Goal: Task Accomplishment & Management: Manage account settings

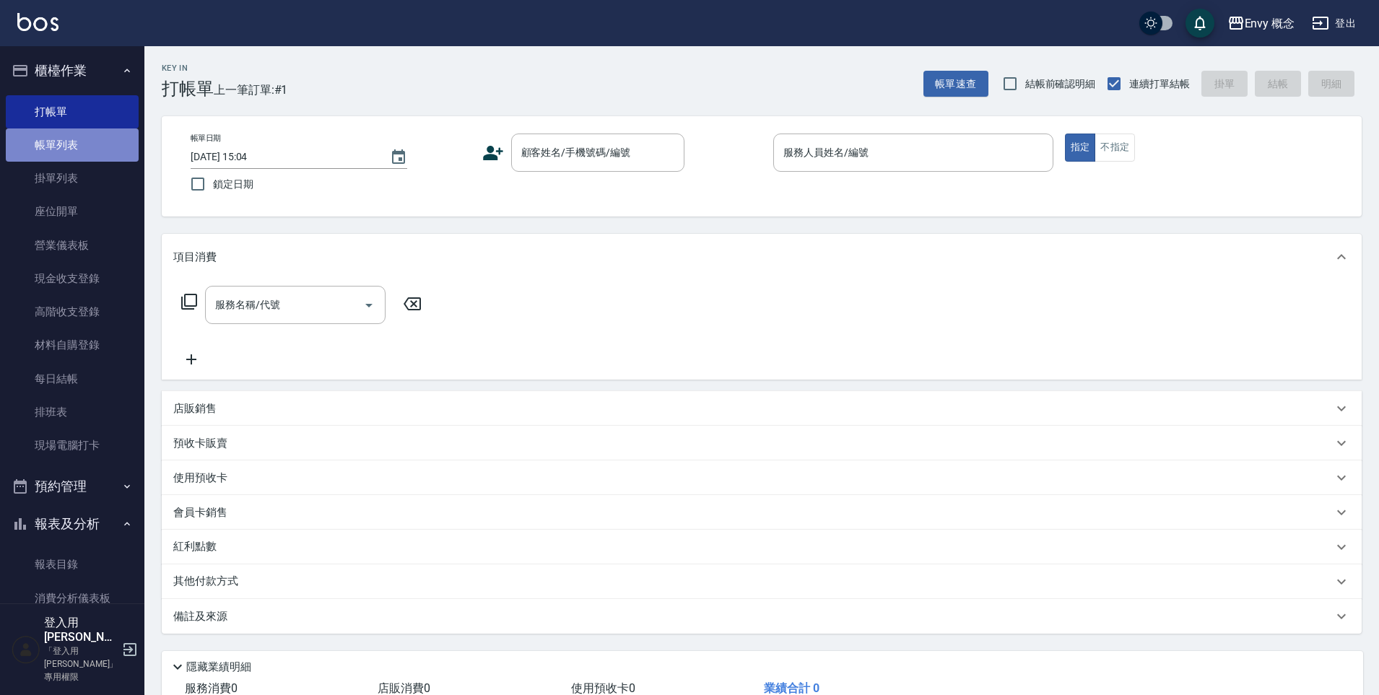
click at [101, 149] on link "帳單列表" at bounding box center [72, 145] width 133 height 33
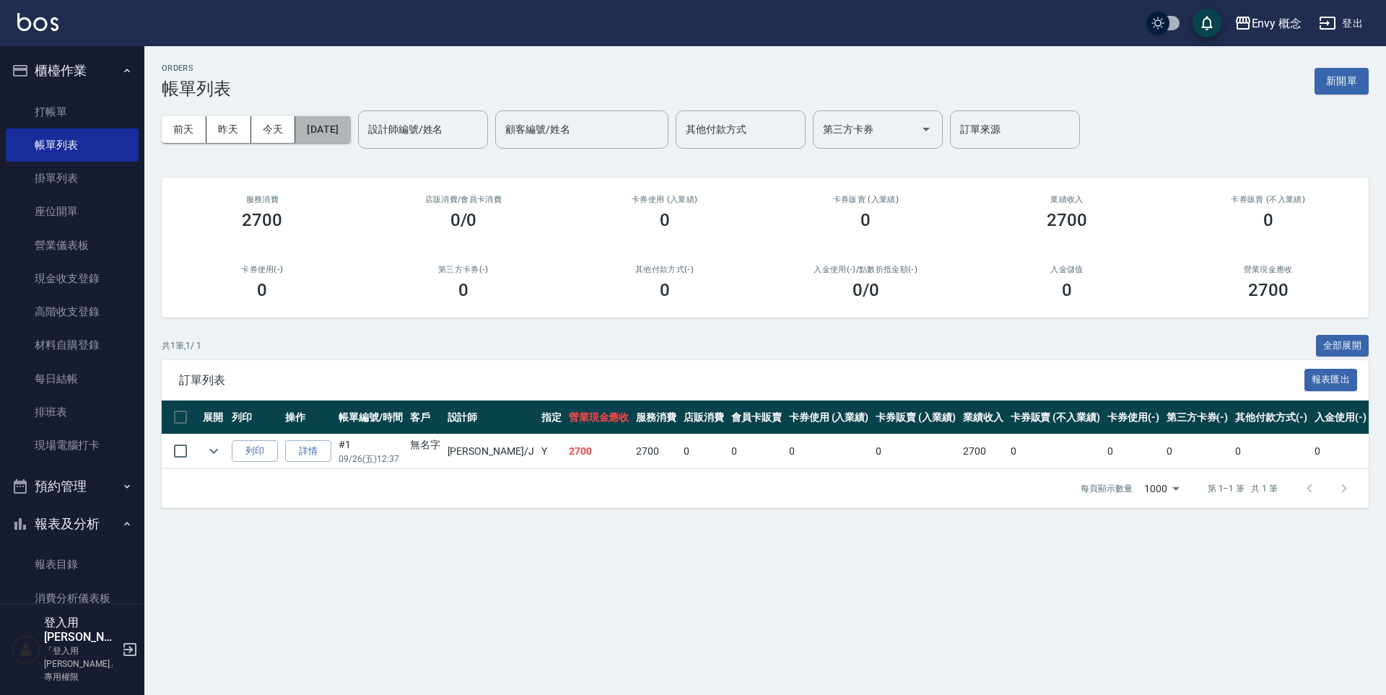
click at [342, 135] on button "[DATE]" at bounding box center [322, 129] width 55 height 27
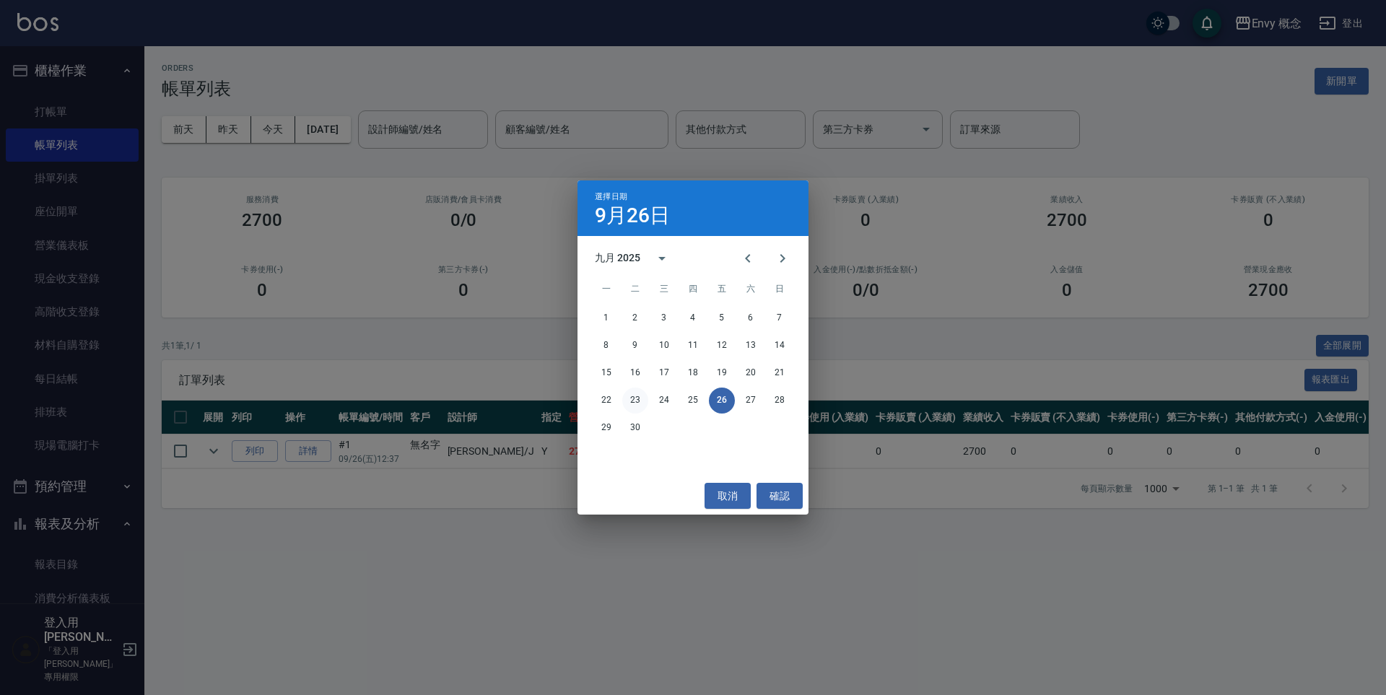
click at [633, 399] on button "23" at bounding box center [635, 401] width 26 height 26
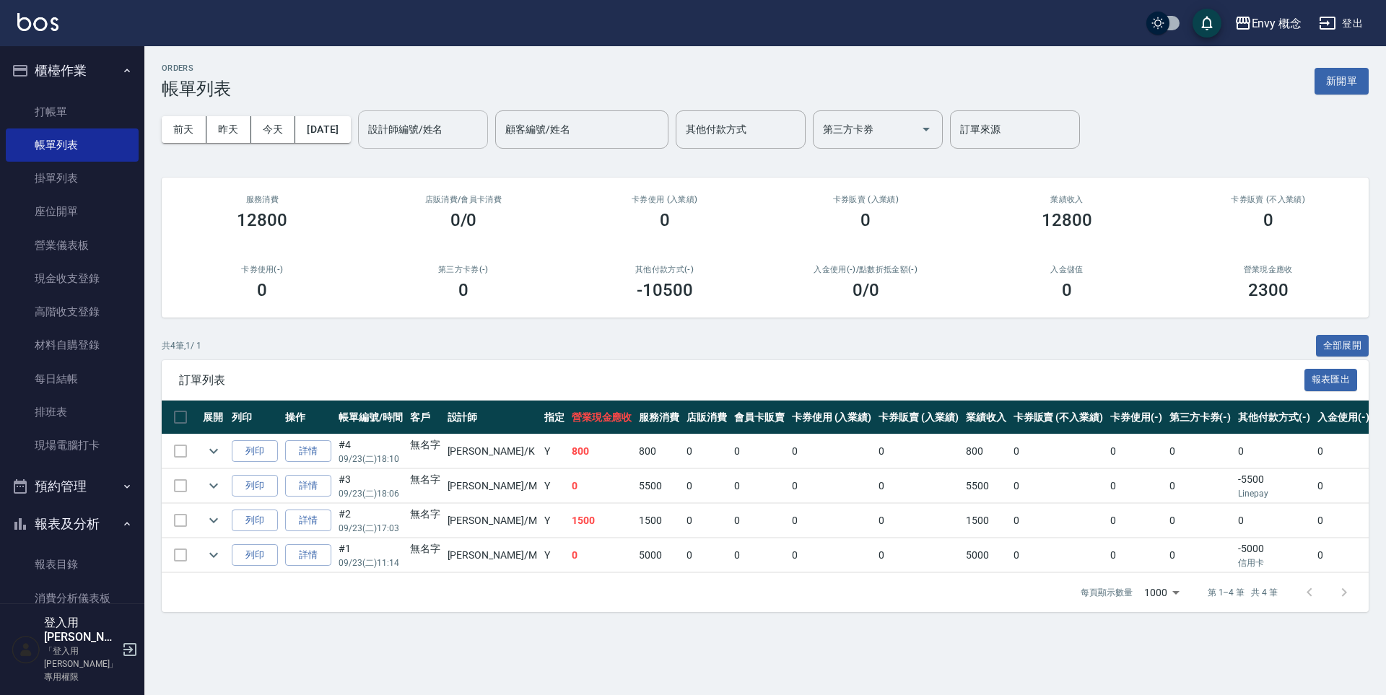
click at [441, 121] on div "設計師編號/姓名 設計師編號/姓名" at bounding box center [423, 129] width 130 height 38
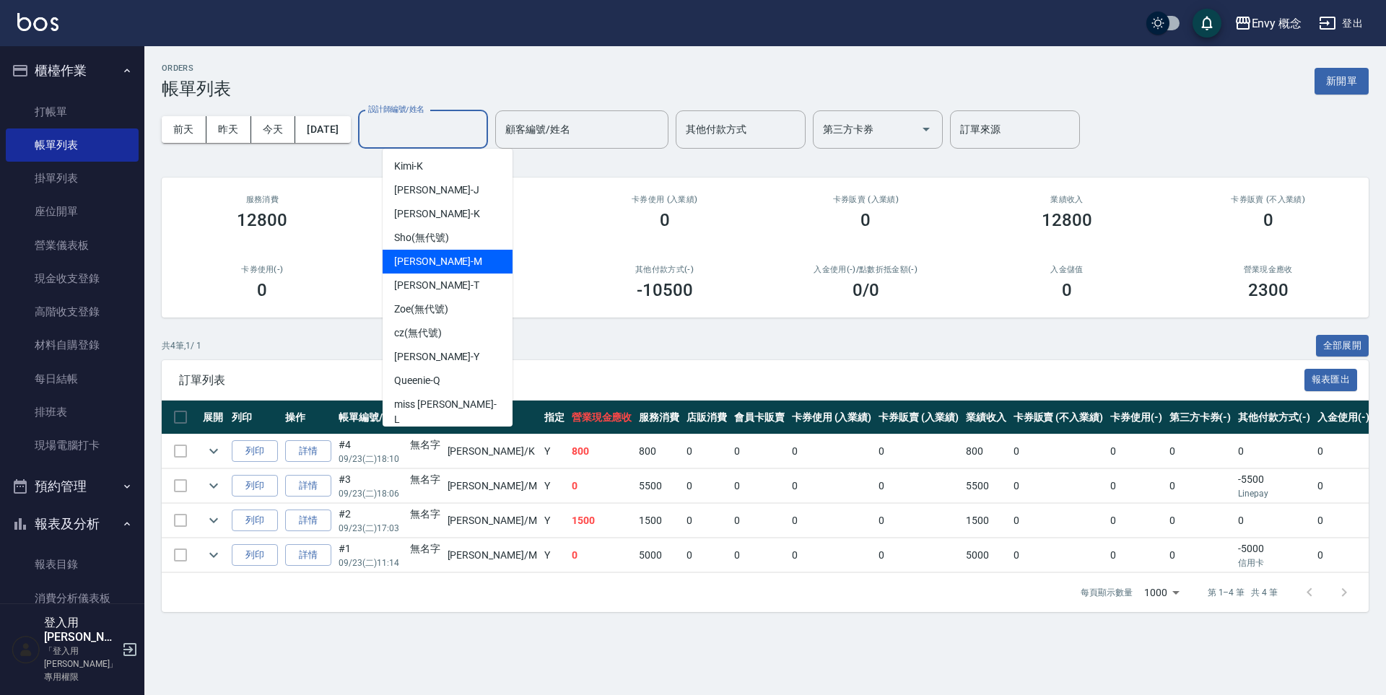
click at [469, 265] on div "[PERSON_NAME]" at bounding box center [448, 262] width 130 height 24
type input "[PERSON_NAME]"
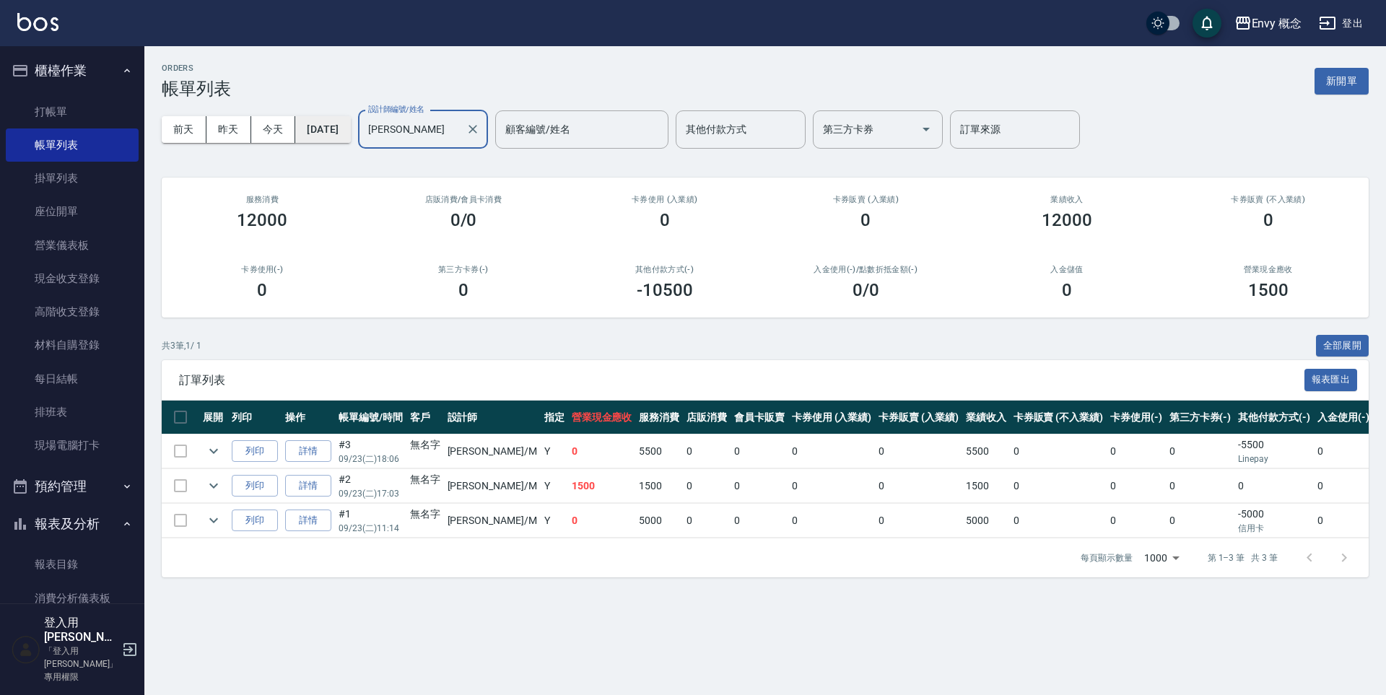
click at [344, 125] on button "[DATE]" at bounding box center [322, 129] width 55 height 27
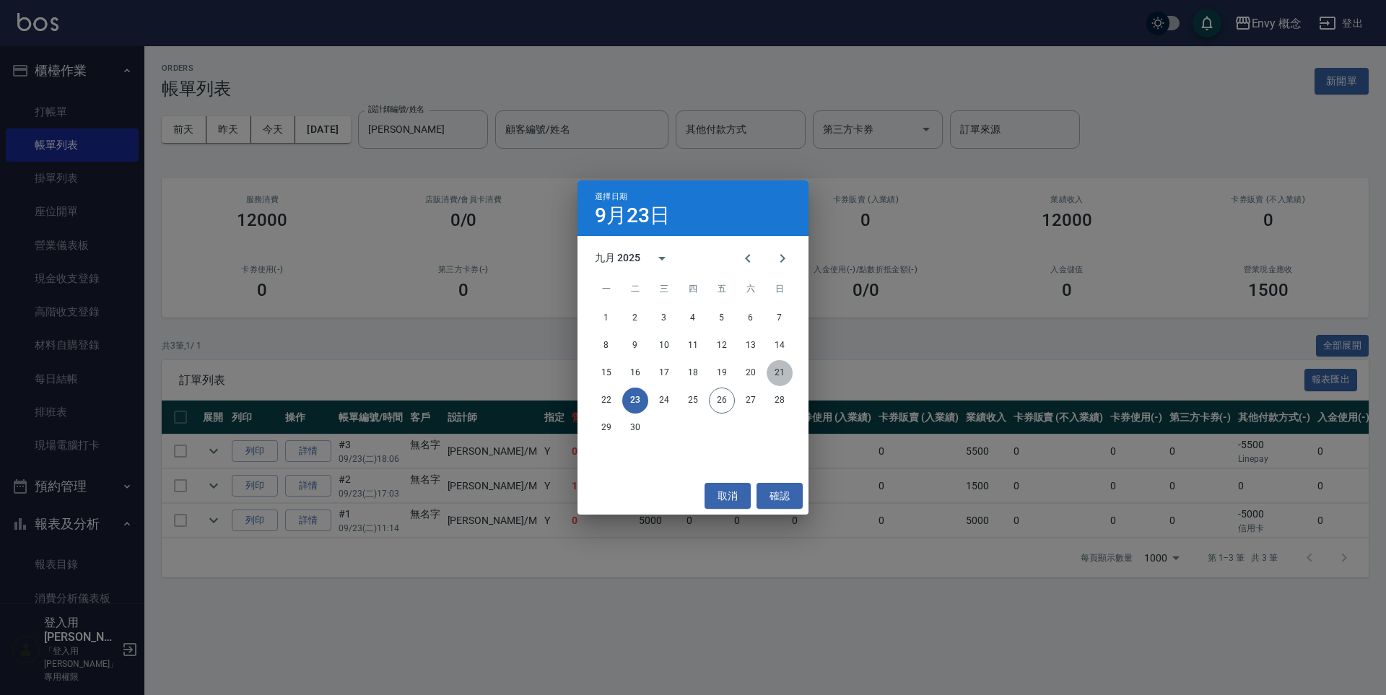
click at [775, 372] on button "21" at bounding box center [780, 373] width 26 height 26
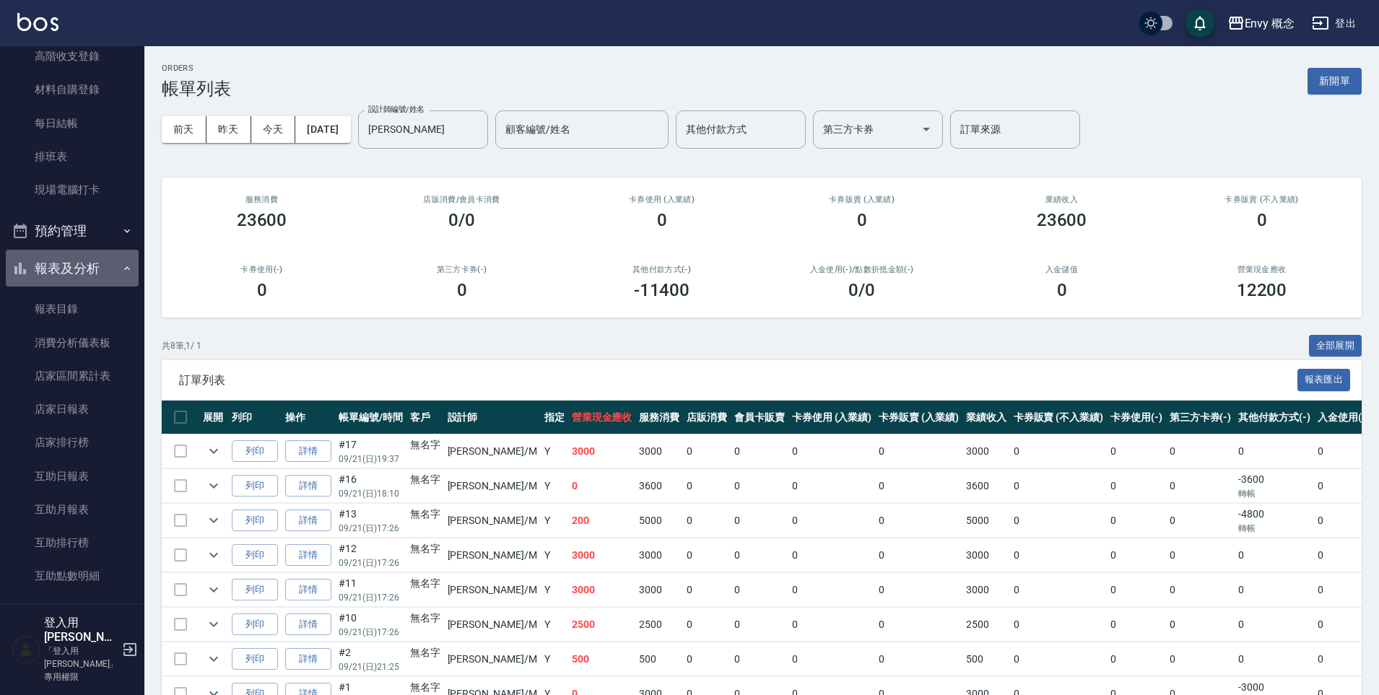
click at [80, 263] on button "報表及分析" at bounding box center [72, 269] width 133 height 38
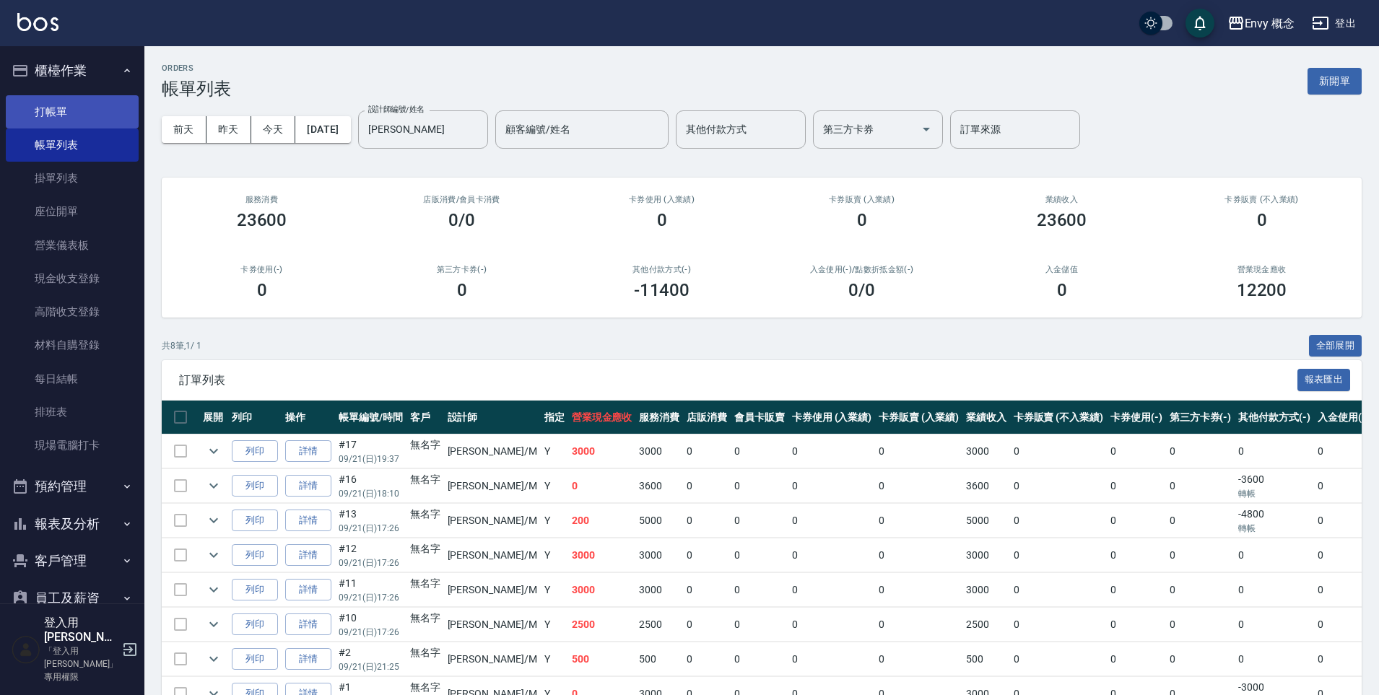
click at [73, 109] on link "打帳單" at bounding box center [72, 111] width 133 height 33
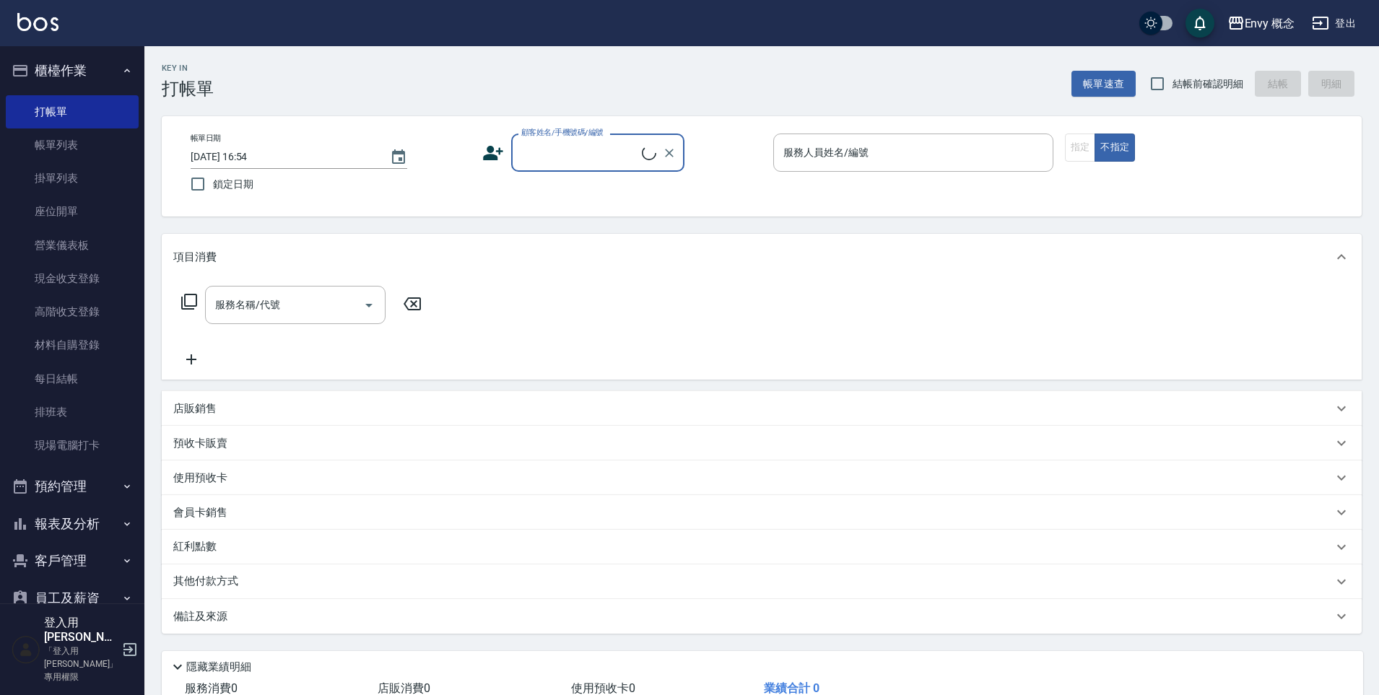
drag, startPoint x: 555, startPoint y: 154, endPoint x: 552, endPoint y: 162, distance: 8.2
click at [554, 157] on input "顧客姓名/手機號碼/編號" at bounding box center [580, 152] width 124 height 25
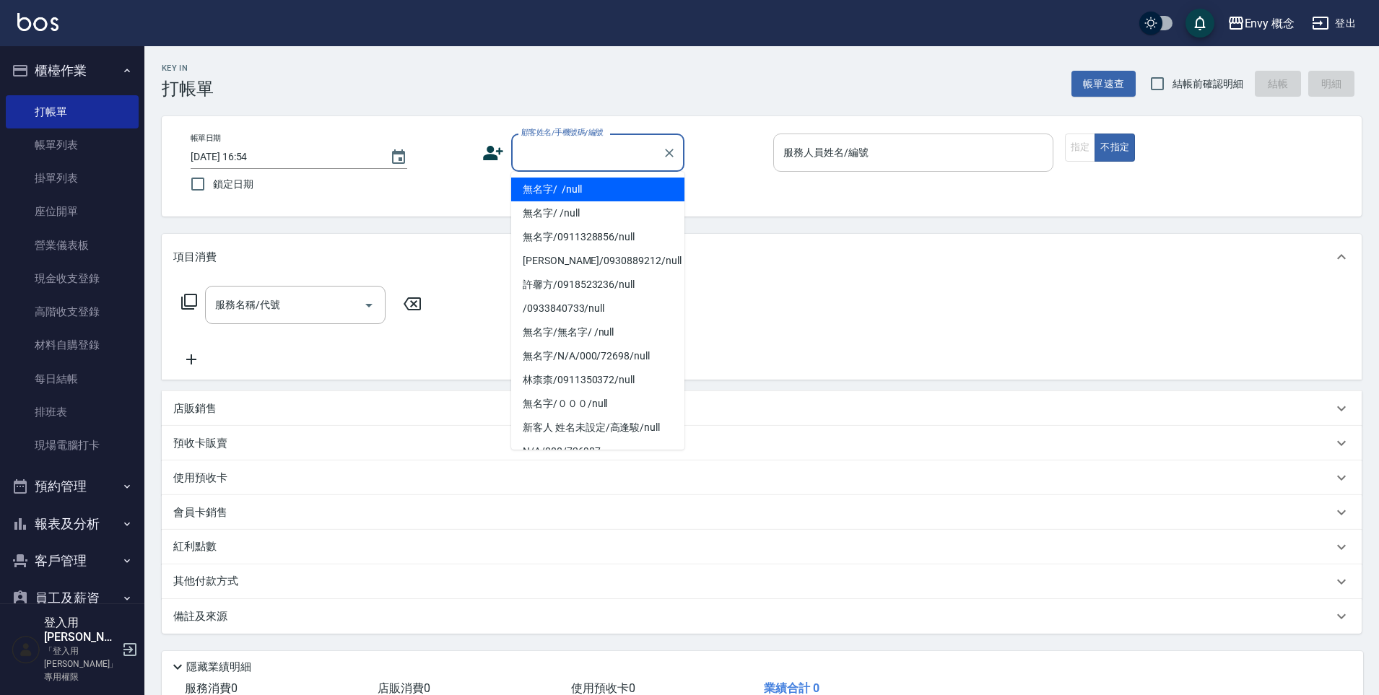
click at [555, 186] on li "無名字/ /null" at bounding box center [597, 190] width 173 height 24
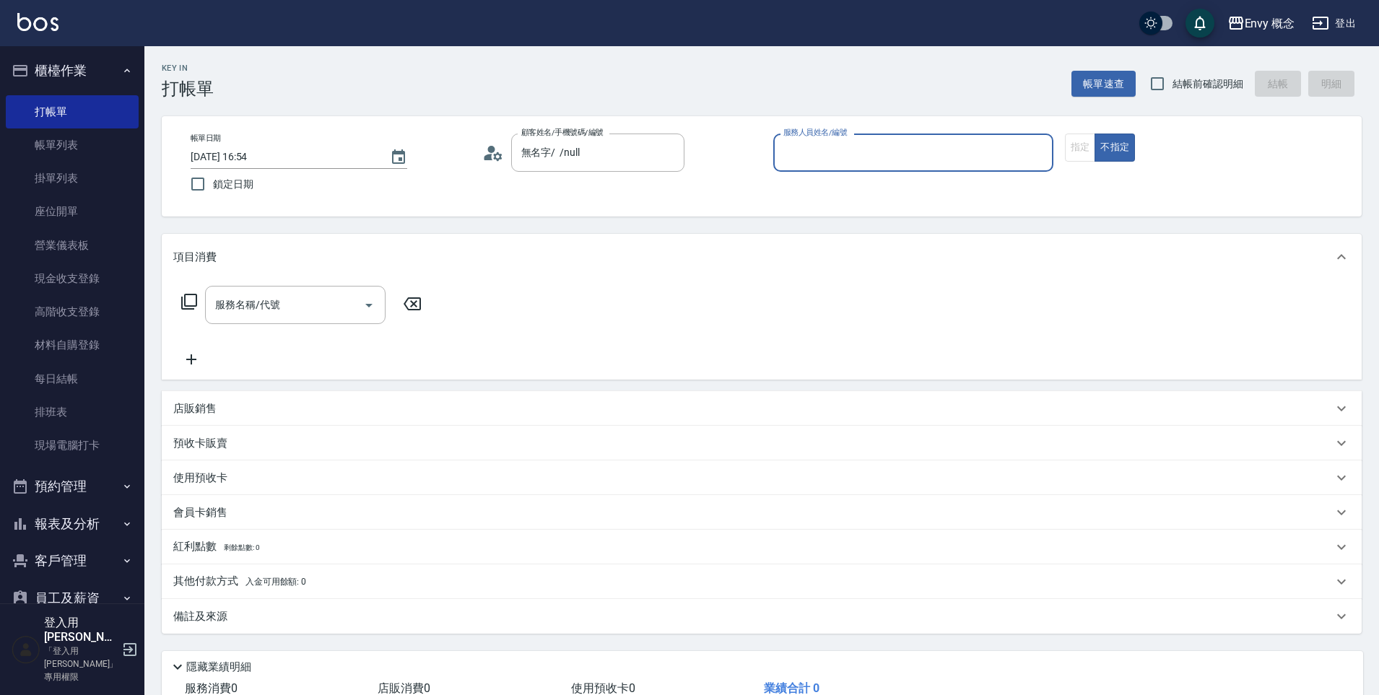
type input "無名字/ /null"
click at [833, 154] on input "服務人員姓名/編號" at bounding box center [913, 152] width 267 height 25
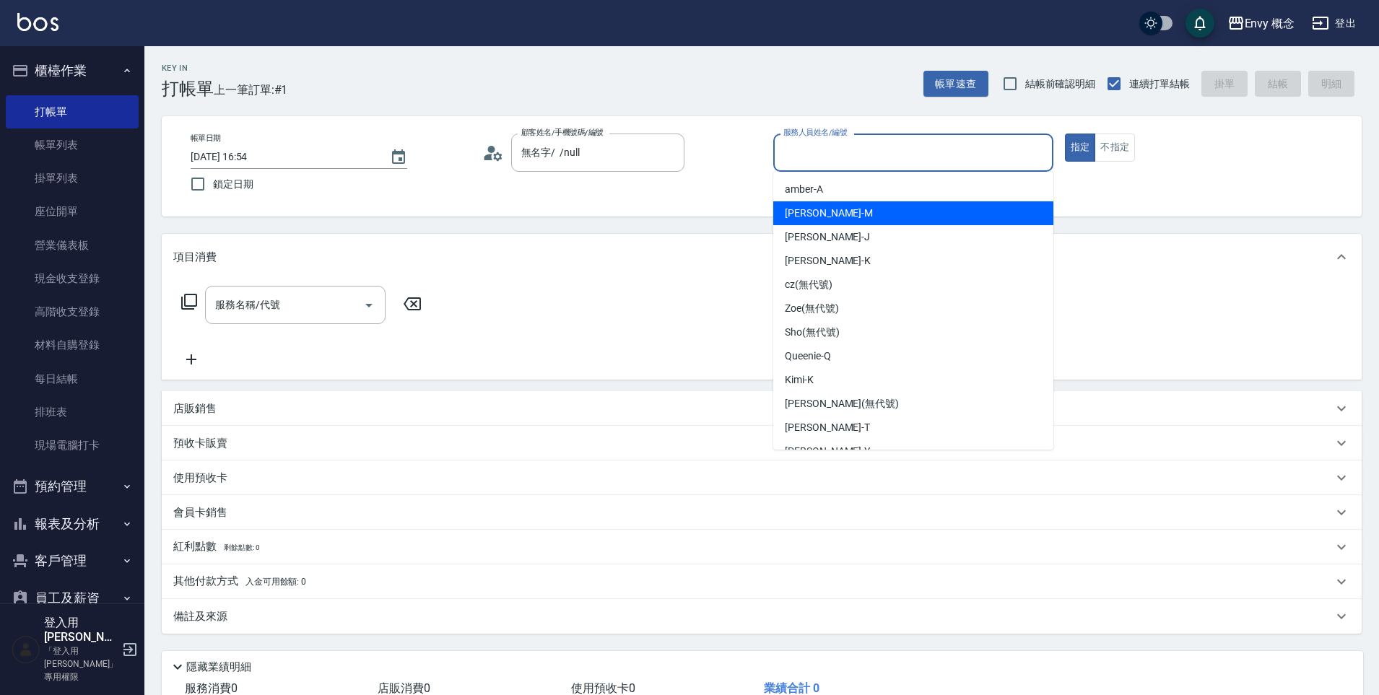
drag, startPoint x: 859, startPoint y: 217, endPoint x: 581, endPoint y: 250, distance: 279.2
click at [857, 217] on div "[PERSON_NAME]" at bounding box center [913, 213] width 280 height 24
type input "[PERSON_NAME]"
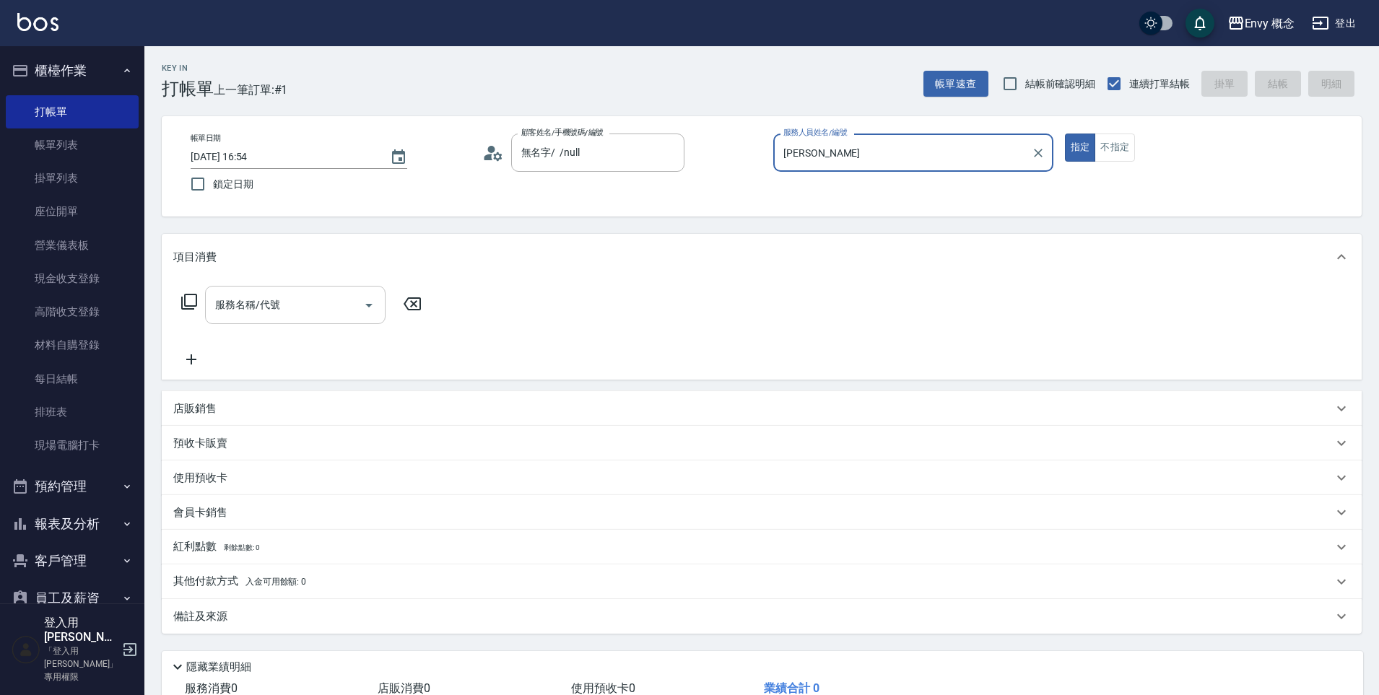
click at [298, 311] on input "服務名稱/代號" at bounding box center [285, 304] width 146 height 25
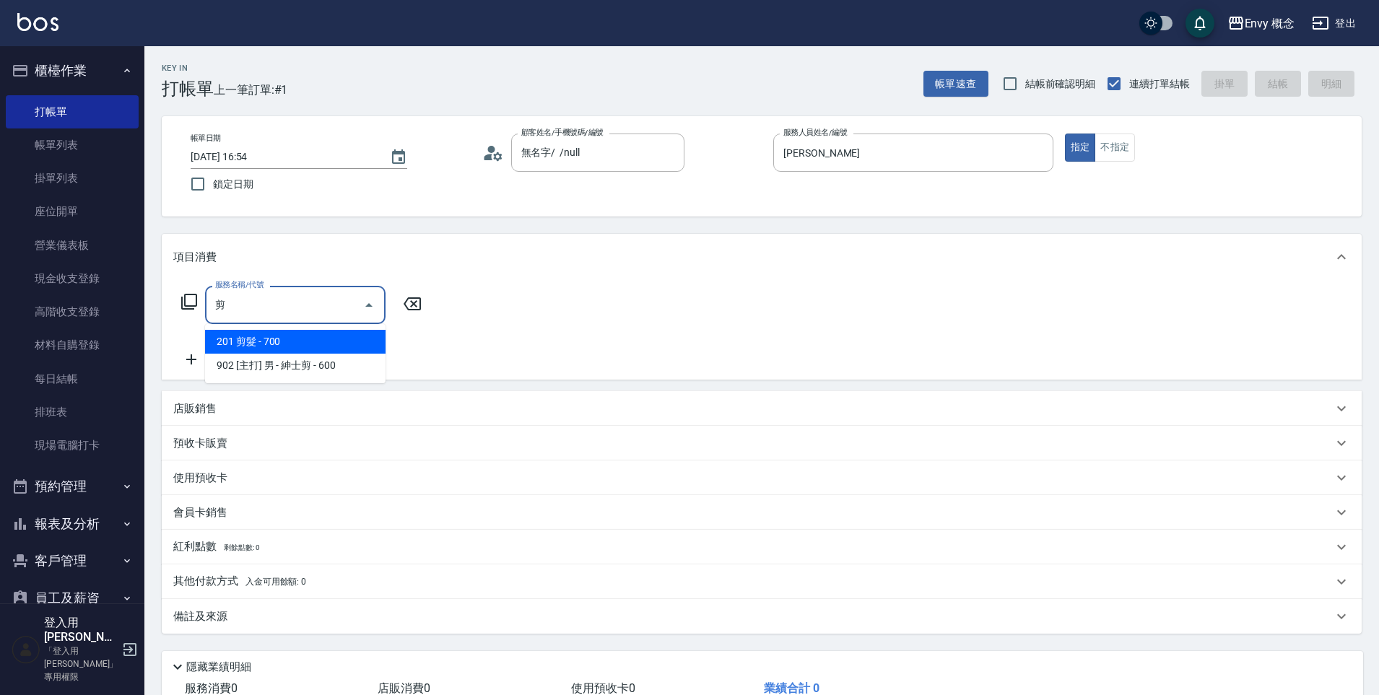
click at [324, 339] on span "201 剪髮 - 700" at bounding box center [295, 342] width 181 height 24
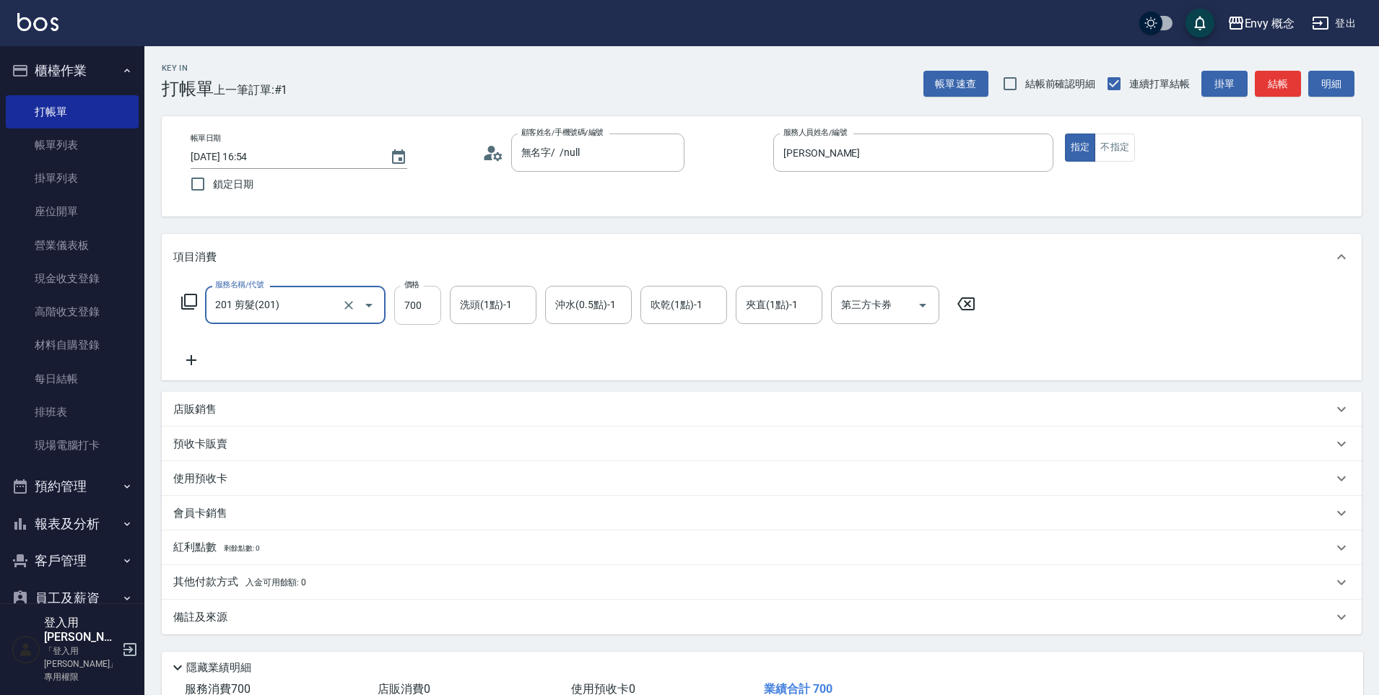
type input "201 剪髮(201)"
click at [417, 304] on input "700" at bounding box center [417, 305] width 47 height 39
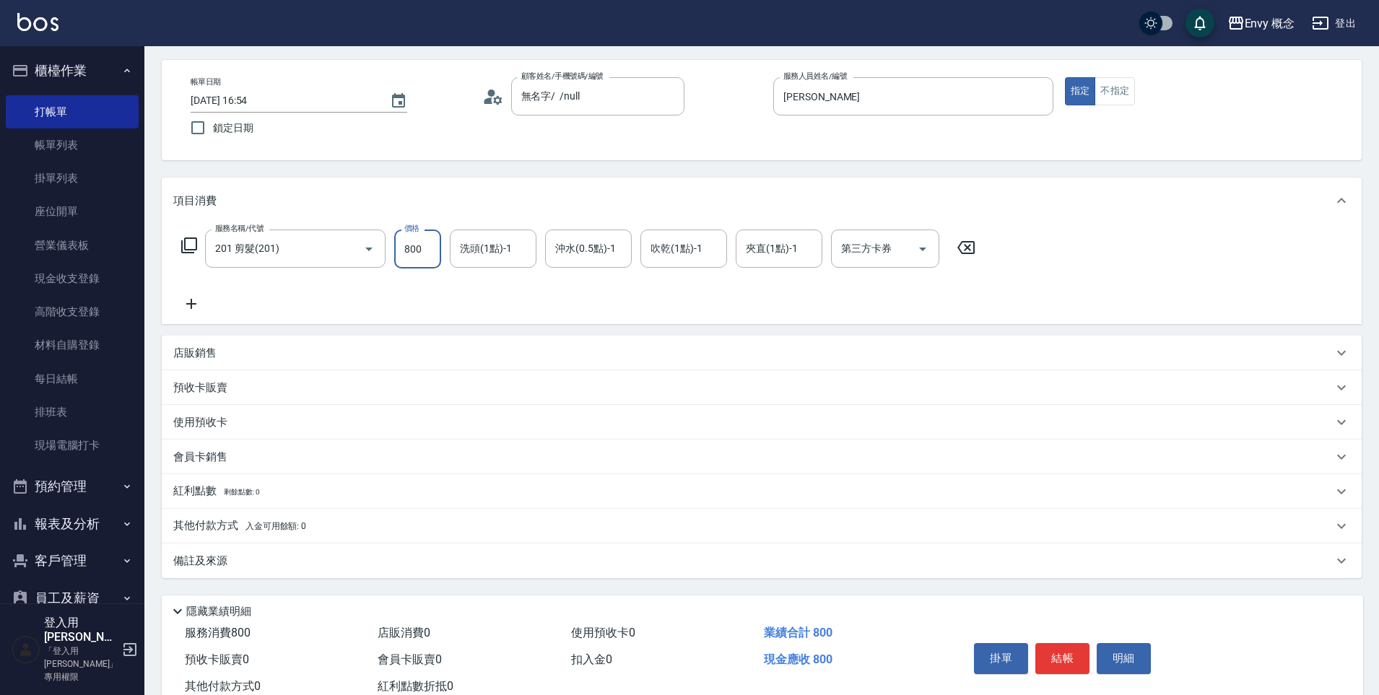
scroll to position [103, 0]
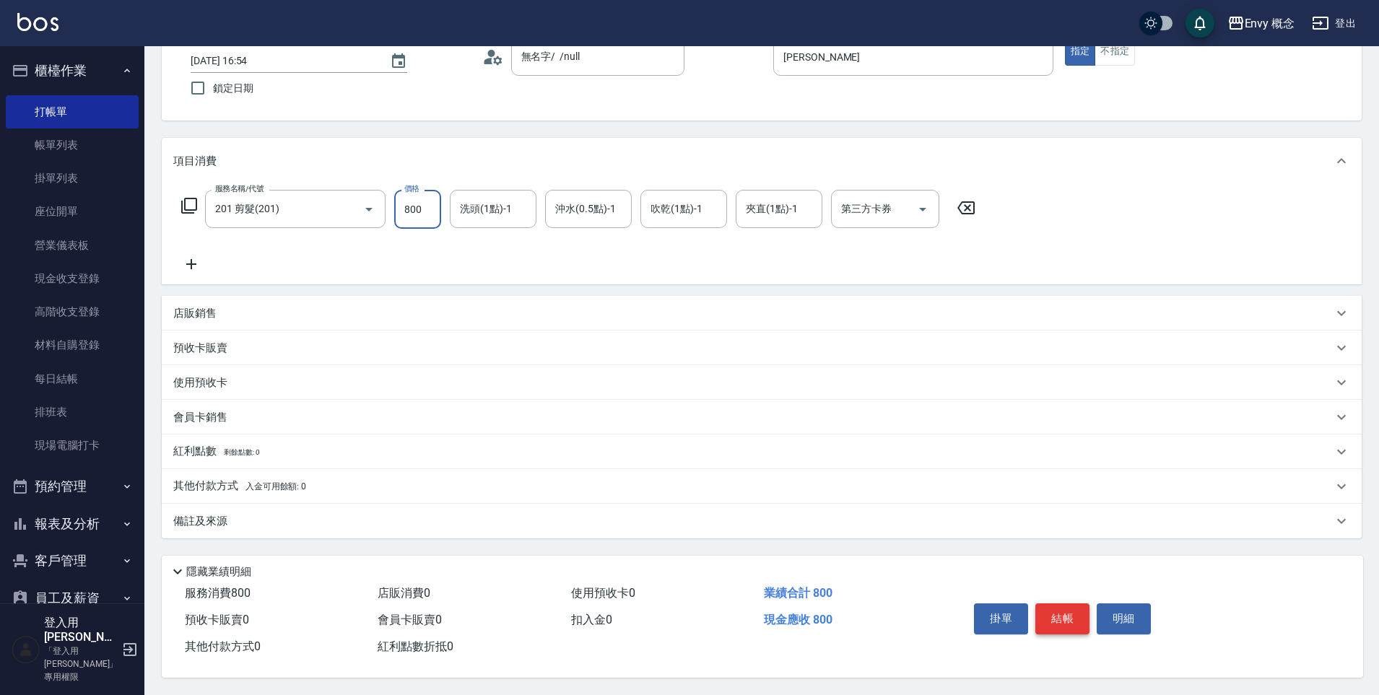
type input "800"
click at [1066, 619] on button "結帳" at bounding box center [1063, 619] width 54 height 30
type input "[DATE] 16:55"
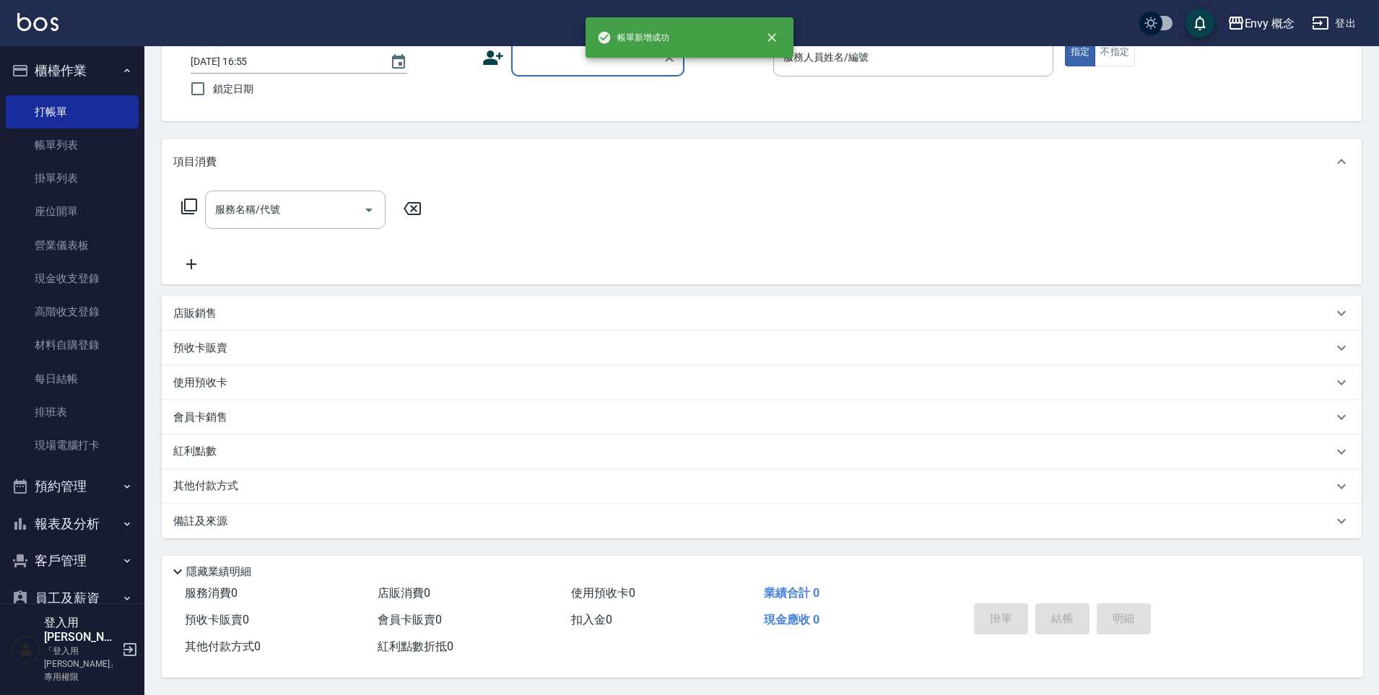
scroll to position [102, 0]
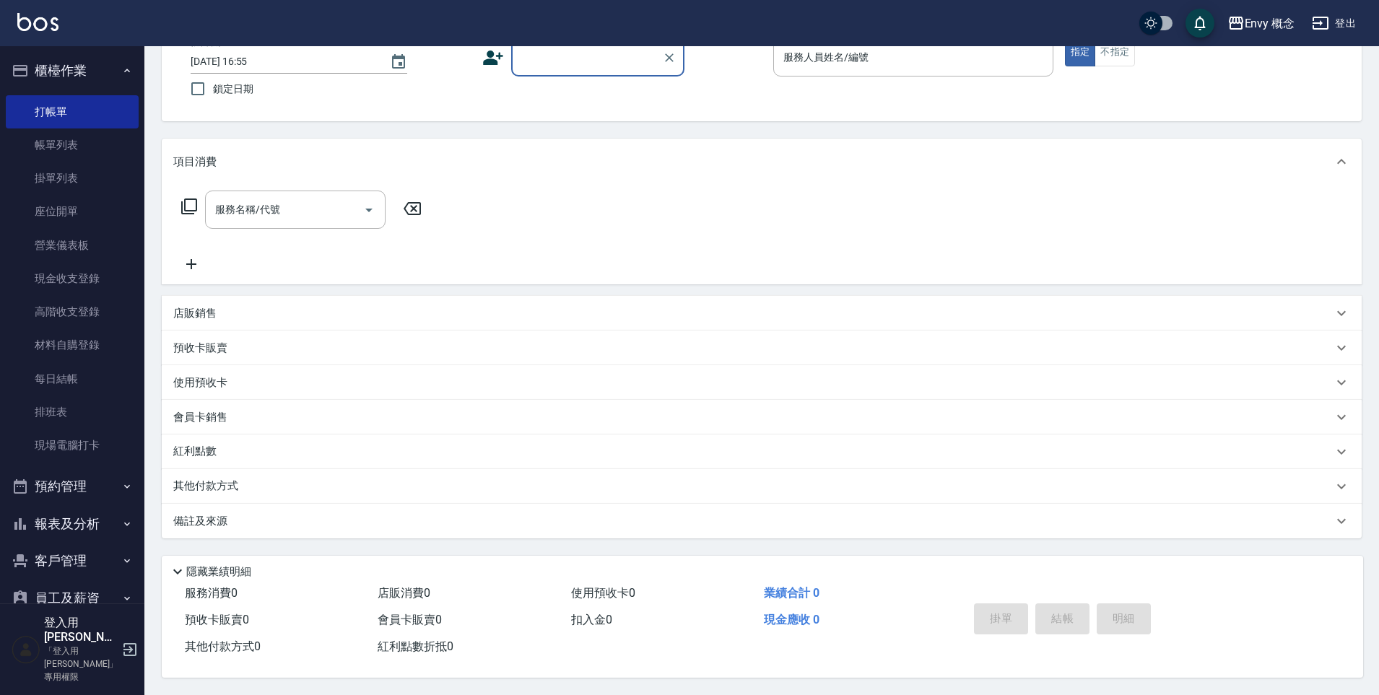
click at [575, 54] on input "顧客姓名/手機號碼/編號" at bounding box center [587, 57] width 139 height 25
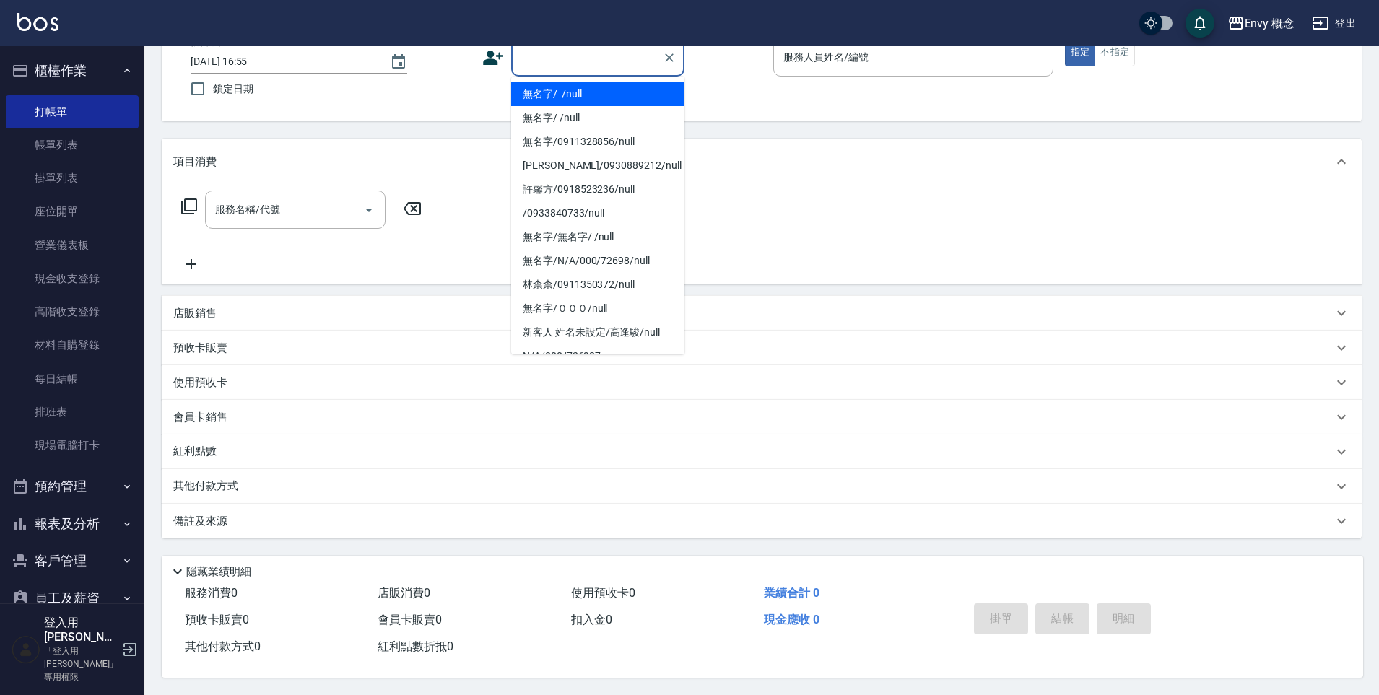
click at [581, 92] on li "無名字/ /null" at bounding box center [597, 94] width 173 height 24
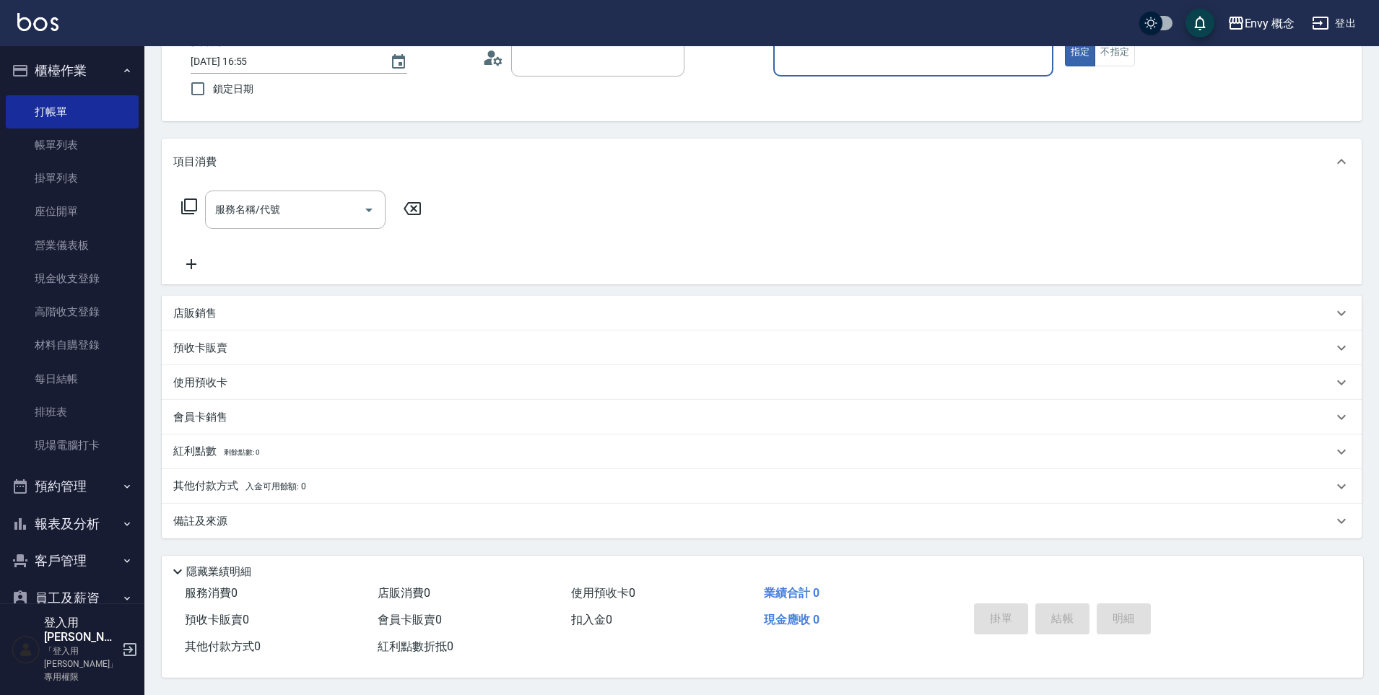
type input "無名字/ /null"
click at [855, 49] on input "服務人員姓名/編號" at bounding box center [913, 57] width 267 height 25
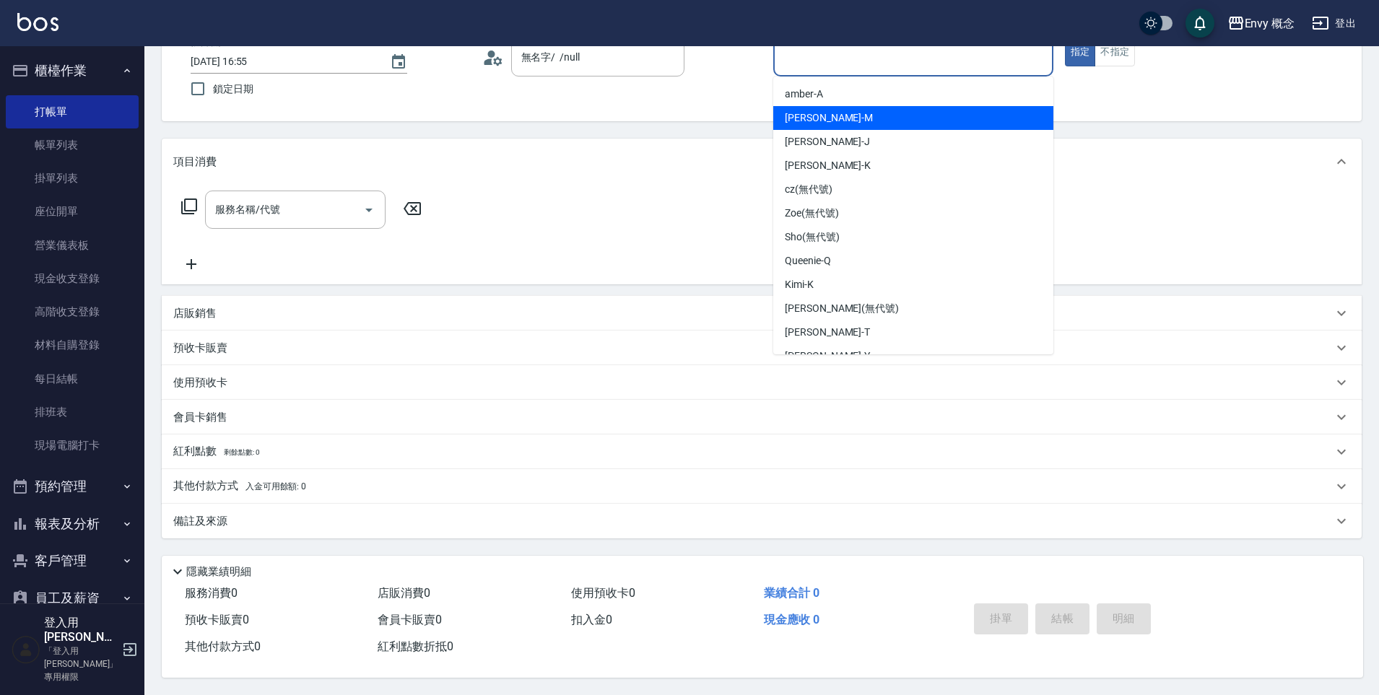
click at [850, 112] on div "[PERSON_NAME]" at bounding box center [913, 118] width 280 height 24
type input "[PERSON_NAME]"
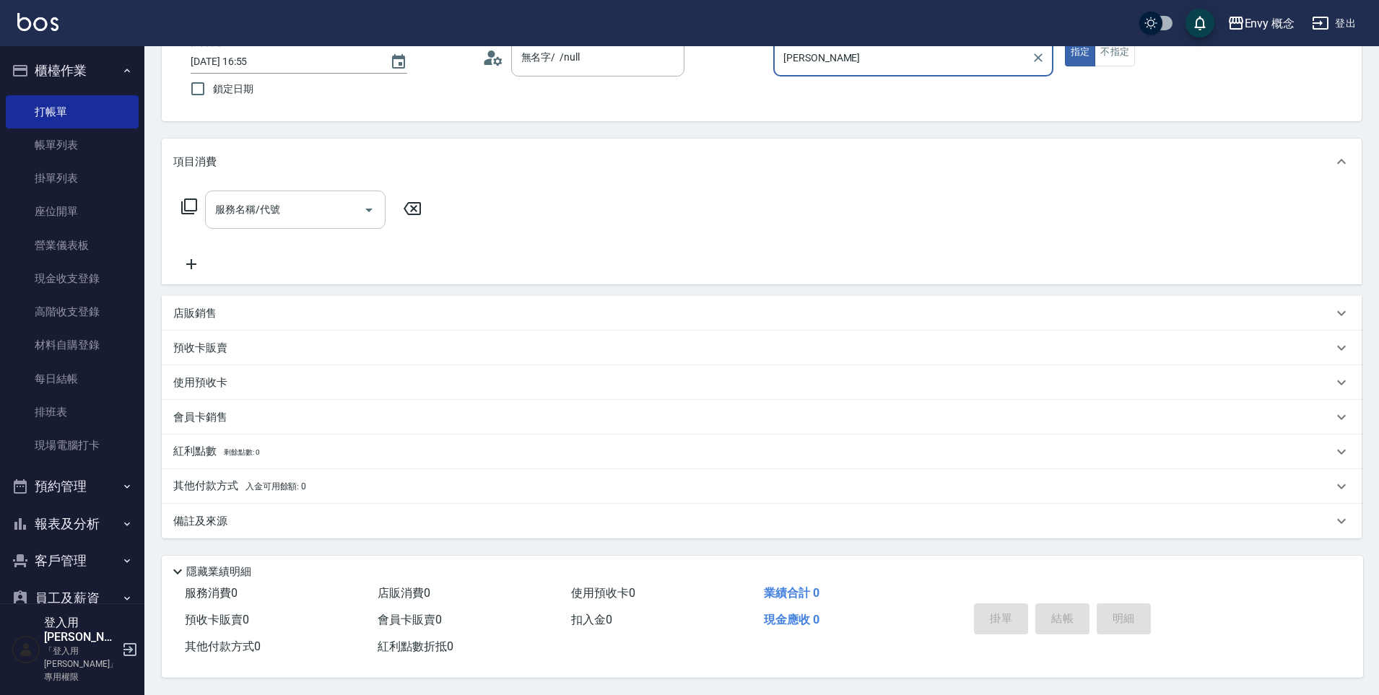
click at [275, 217] on div "服務名稱/代號" at bounding box center [295, 210] width 181 height 38
type input "髮"
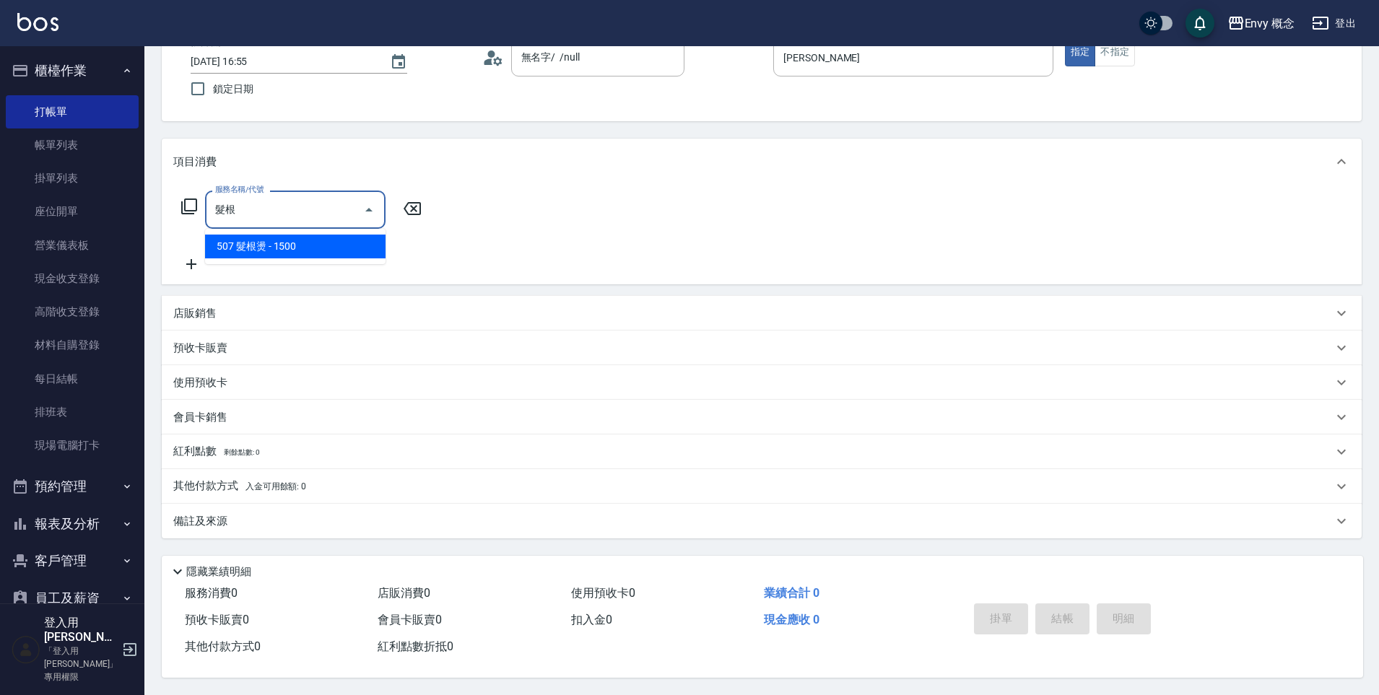
drag, startPoint x: 329, startPoint y: 241, endPoint x: 591, endPoint y: 327, distance: 275.9
click at [329, 240] on span "507 髮根燙 - 1500" at bounding box center [295, 247] width 181 height 24
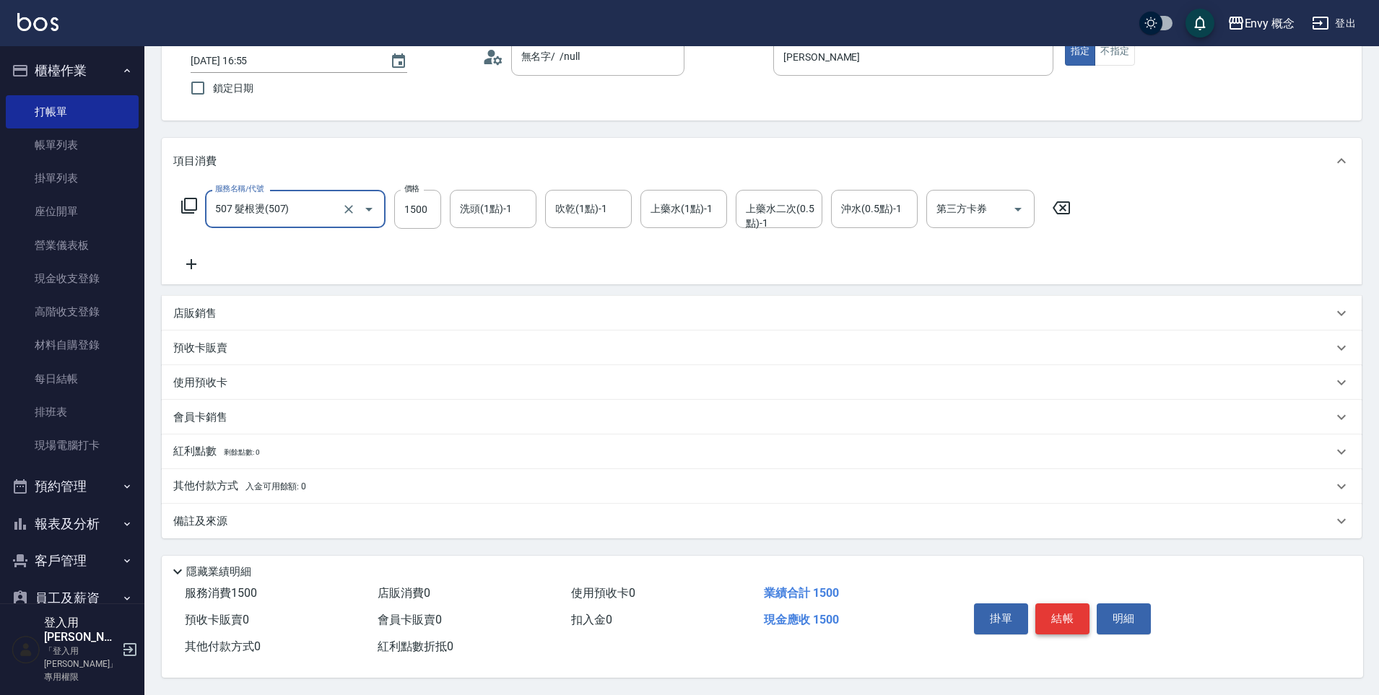
type input "507 髮根燙(507)"
click at [1058, 612] on button "結帳" at bounding box center [1063, 619] width 54 height 30
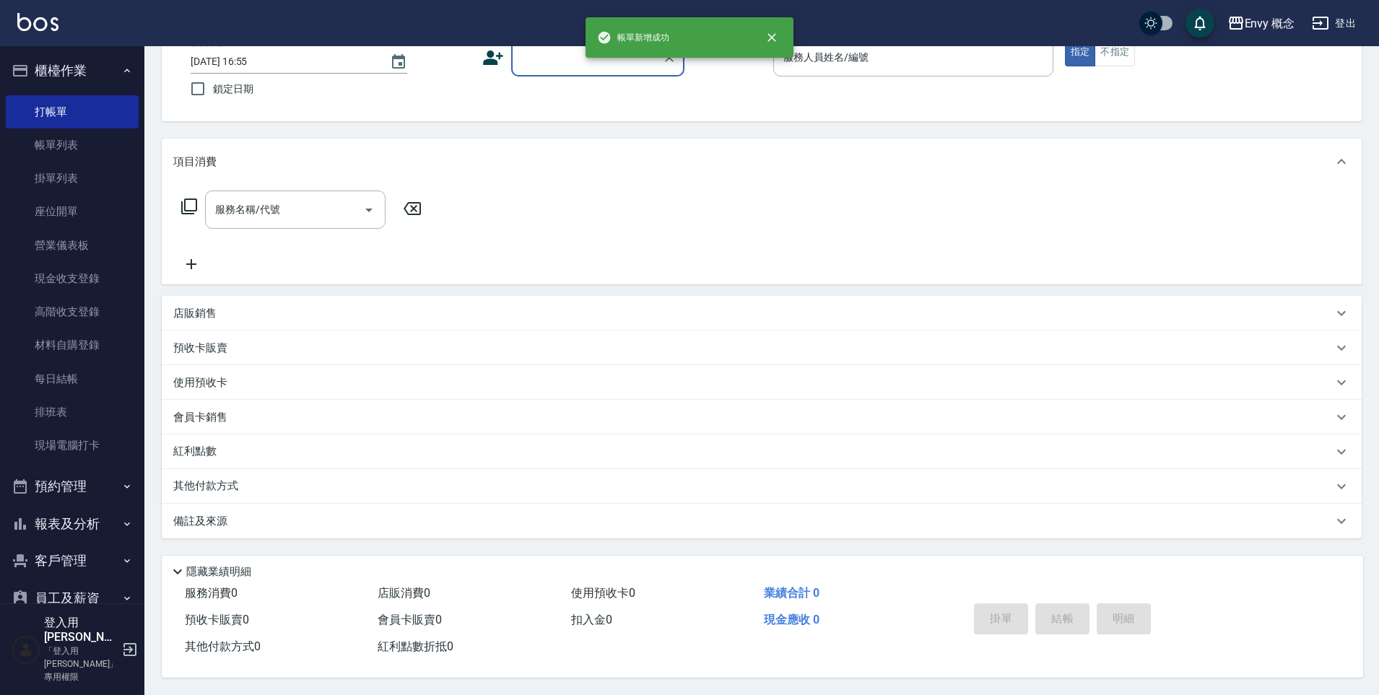
scroll to position [0, 0]
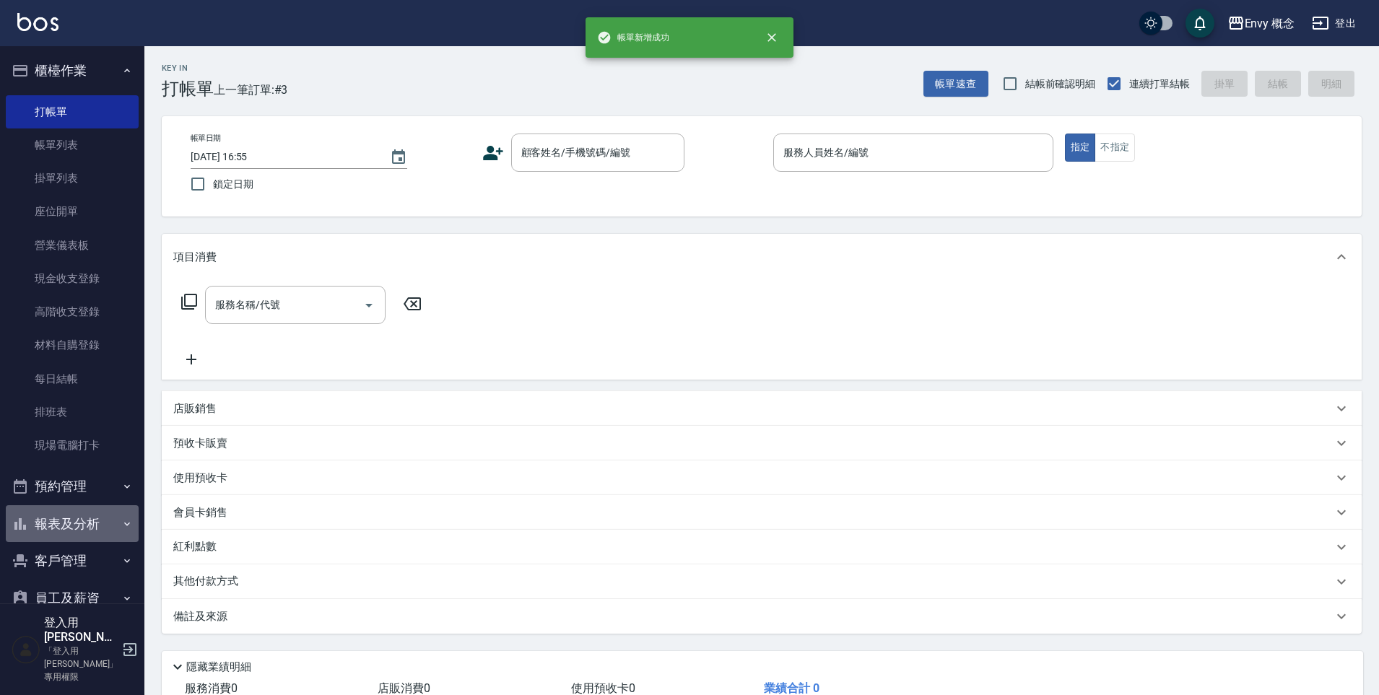
click at [89, 528] on button "報表及分析" at bounding box center [72, 524] width 133 height 38
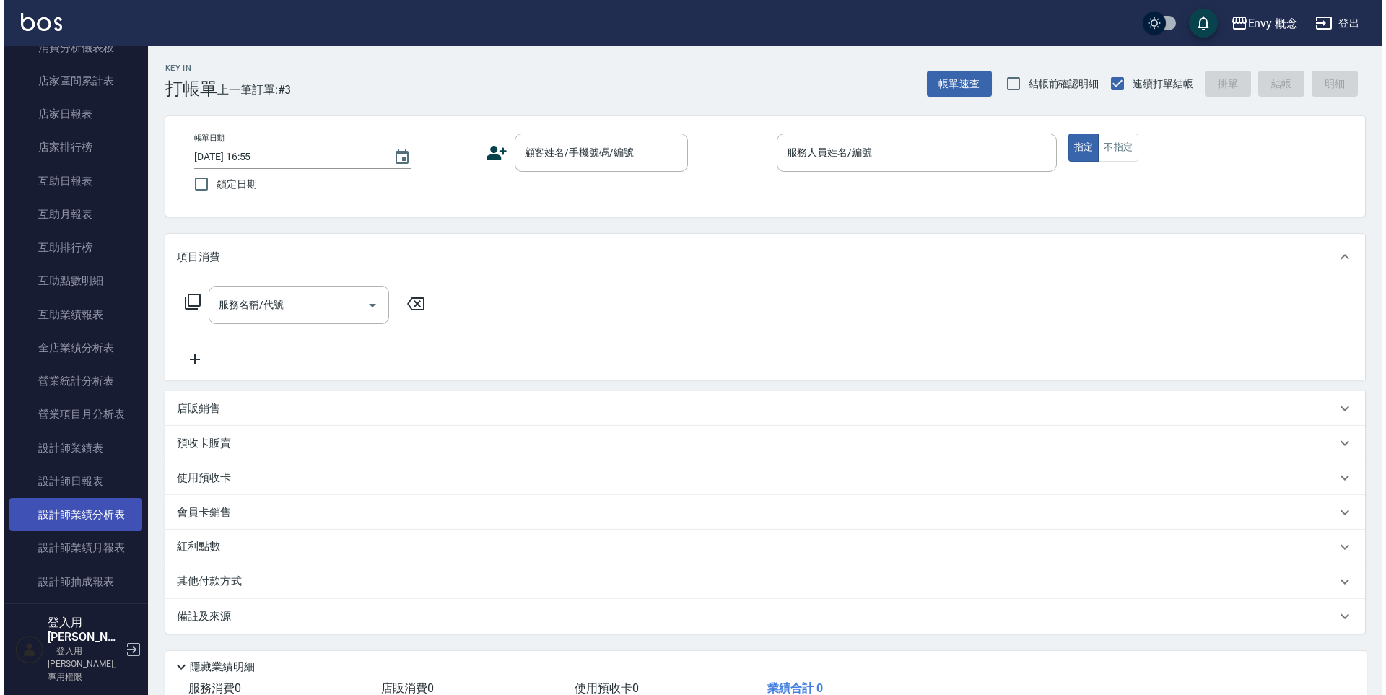
scroll to position [737, 0]
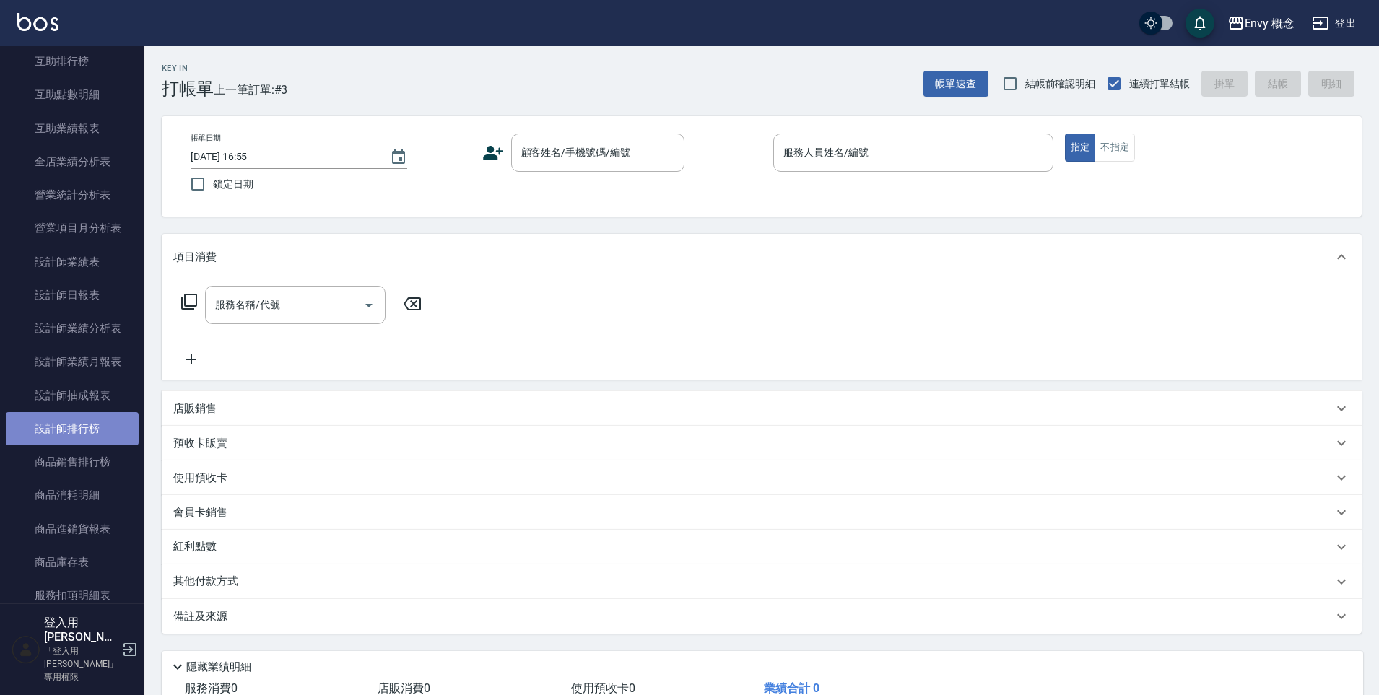
click at [89, 433] on link "設計師排行榜" at bounding box center [72, 428] width 133 height 33
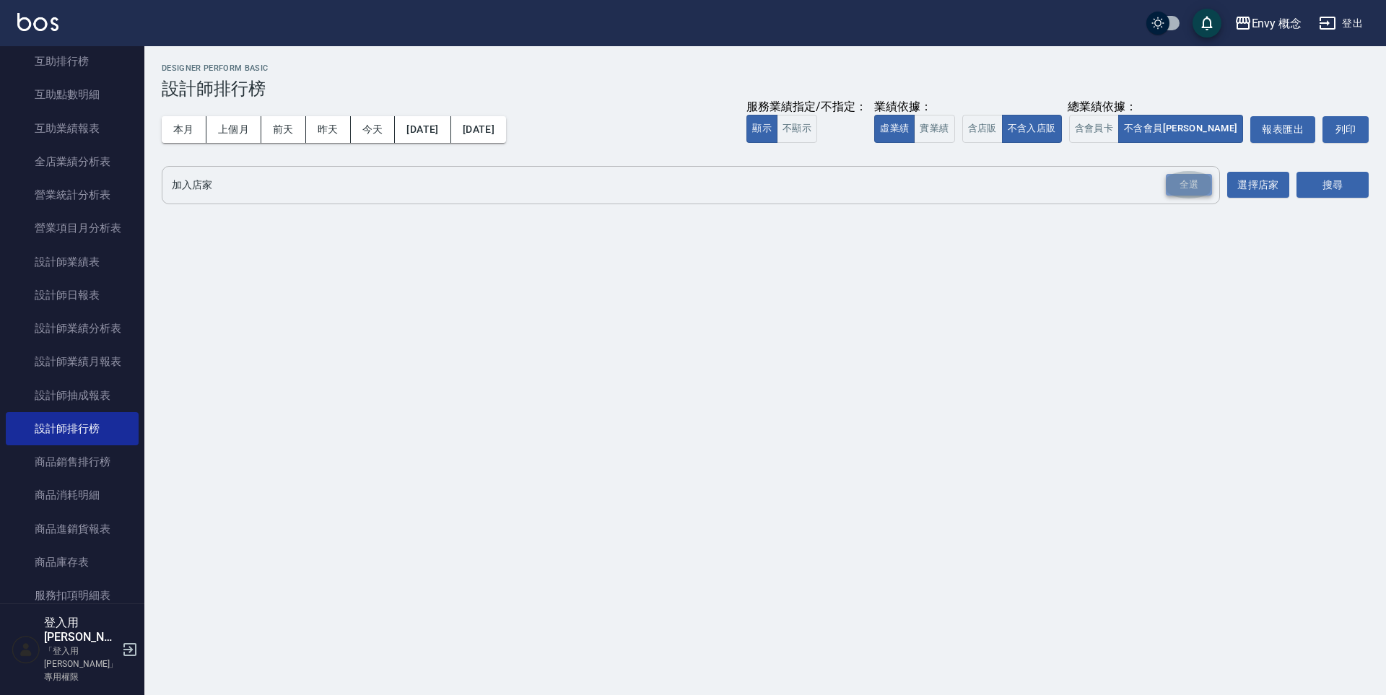
click at [1202, 184] on div "全選" at bounding box center [1189, 185] width 46 height 22
click at [1292, 186] on div "加入店家 Envy 中山 Envy [PERSON_NAME]Envy 概念 Holy 延吉 Holy 民權 全選 加入店家 選擇店家 搜尋" at bounding box center [765, 186] width 1207 height 40
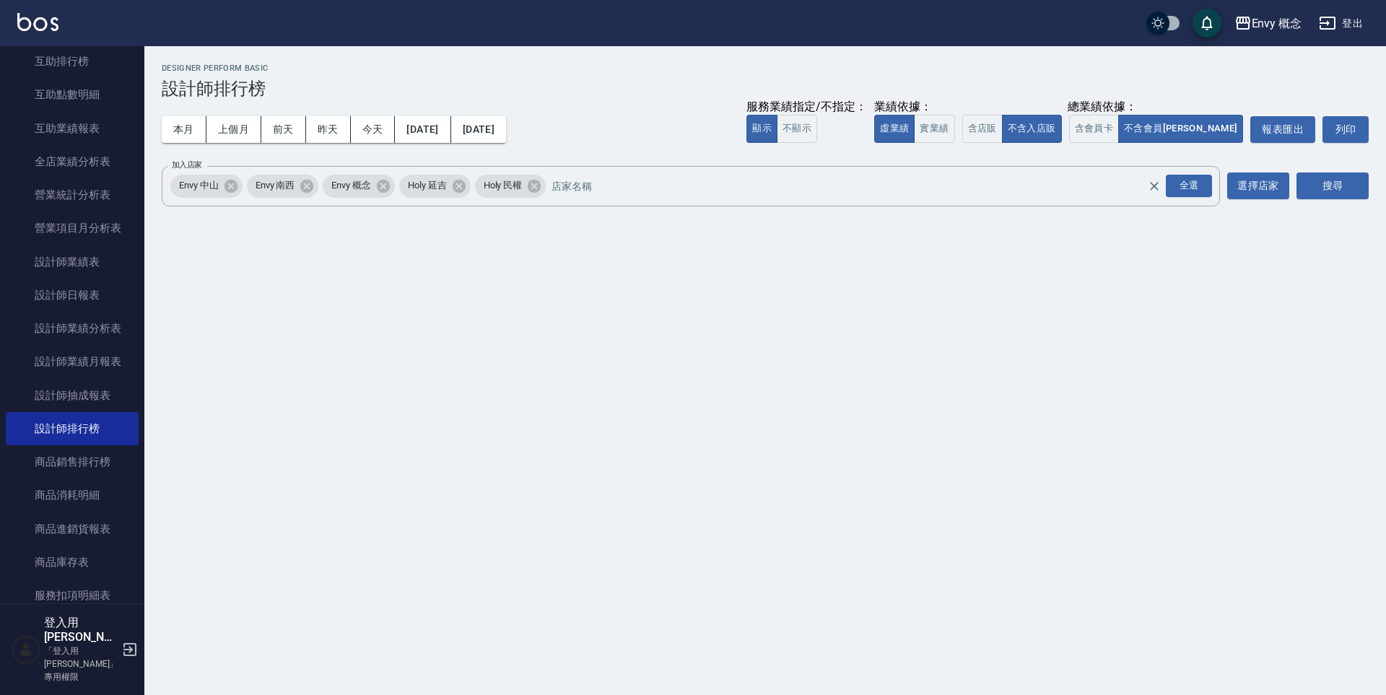
click at [1295, 184] on div "加入店家 Envy 中山 Envy [PERSON_NAME]Envy 概念 Holy 延吉 Holy 民權 全選 加入店家 選擇店家 搜尋" at bounding box center [765, 186] width 1207 height 40
click at [1299, 186] on button "搜尋" at bounding box center [1333, 186] width 72 height 27
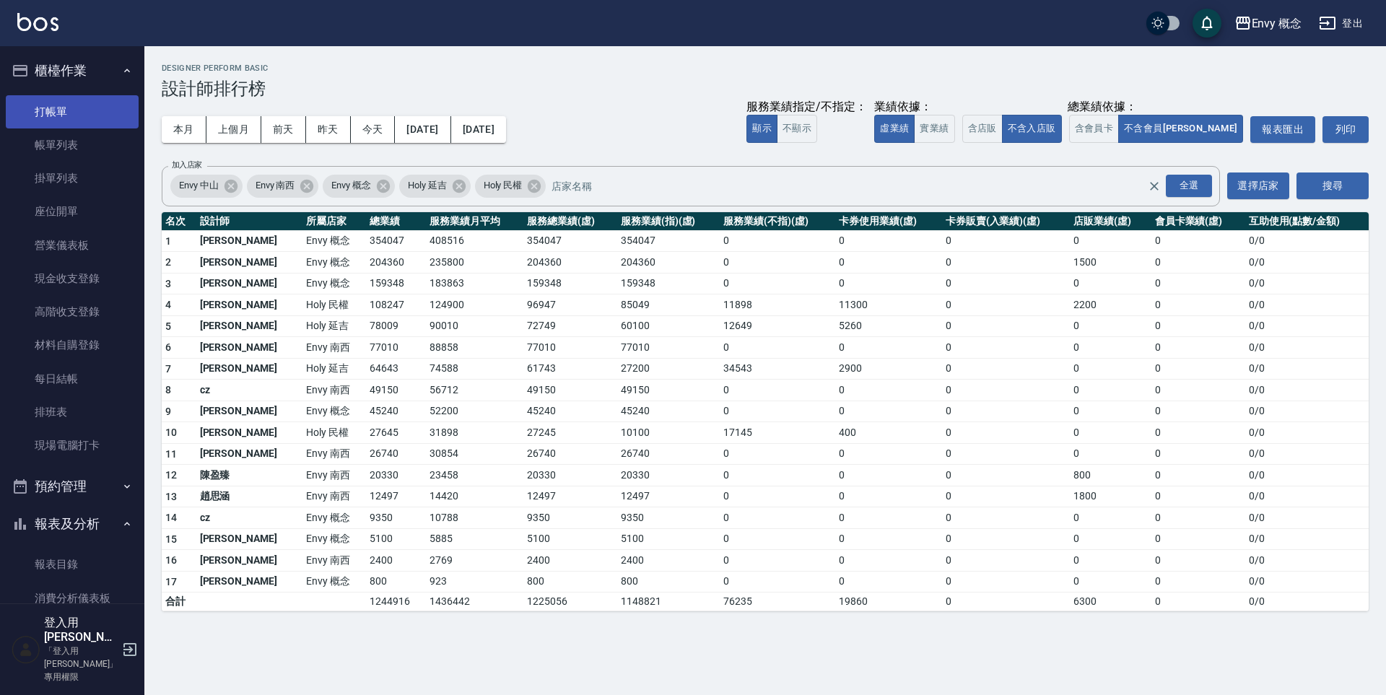
click at [79, 115] on link "打帳單" at bounding box center [72, 111] width 133 height 33
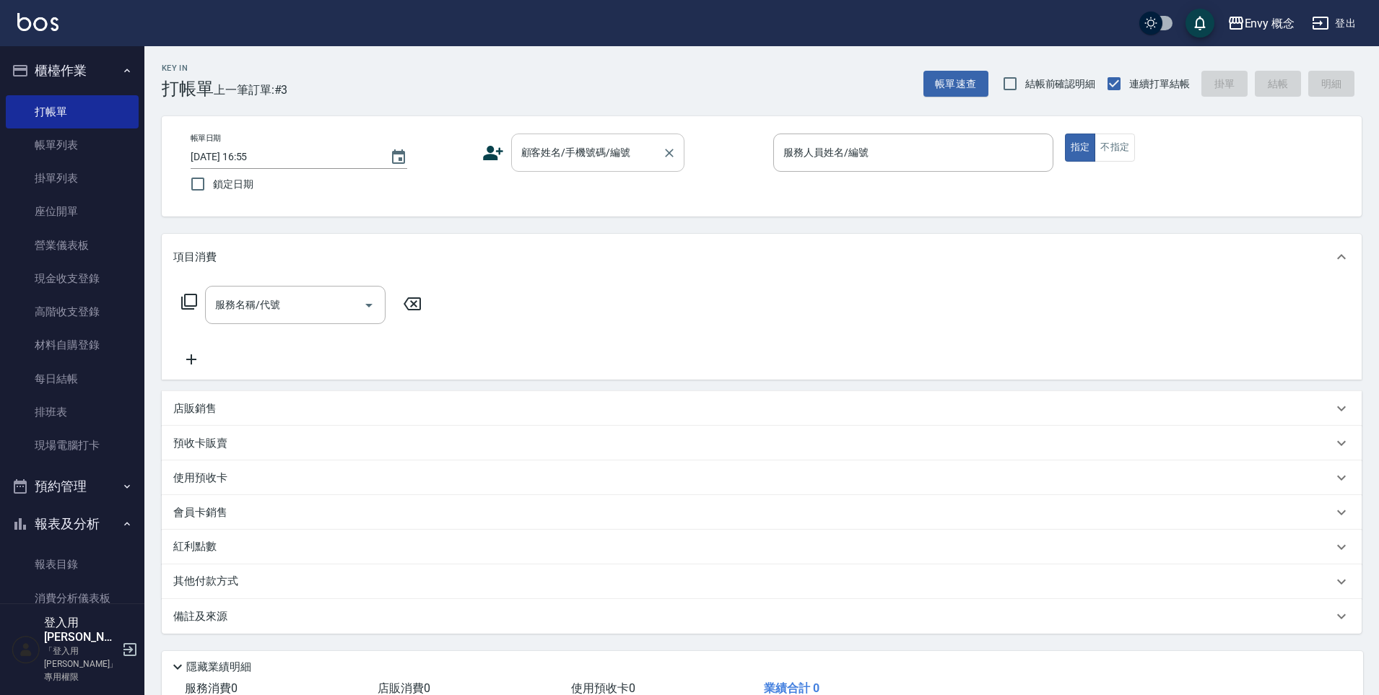
click at [622, 165] on div "顧客姓名/手機號碼/編號" at bounding box center [597, 153] width 173 height 38
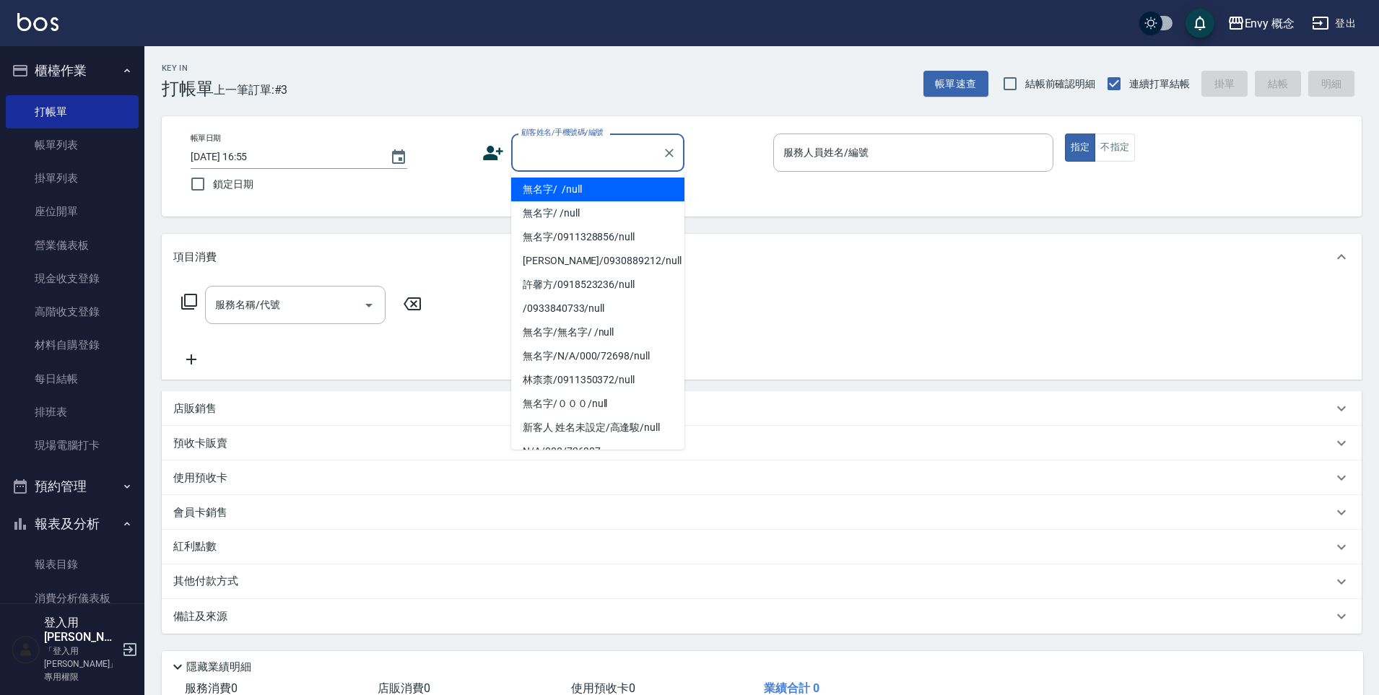
click at [625, 186] on li "無名字/ /null" at bounding box center [597, 190] width 173 height 24
type input "無名字/ /null"
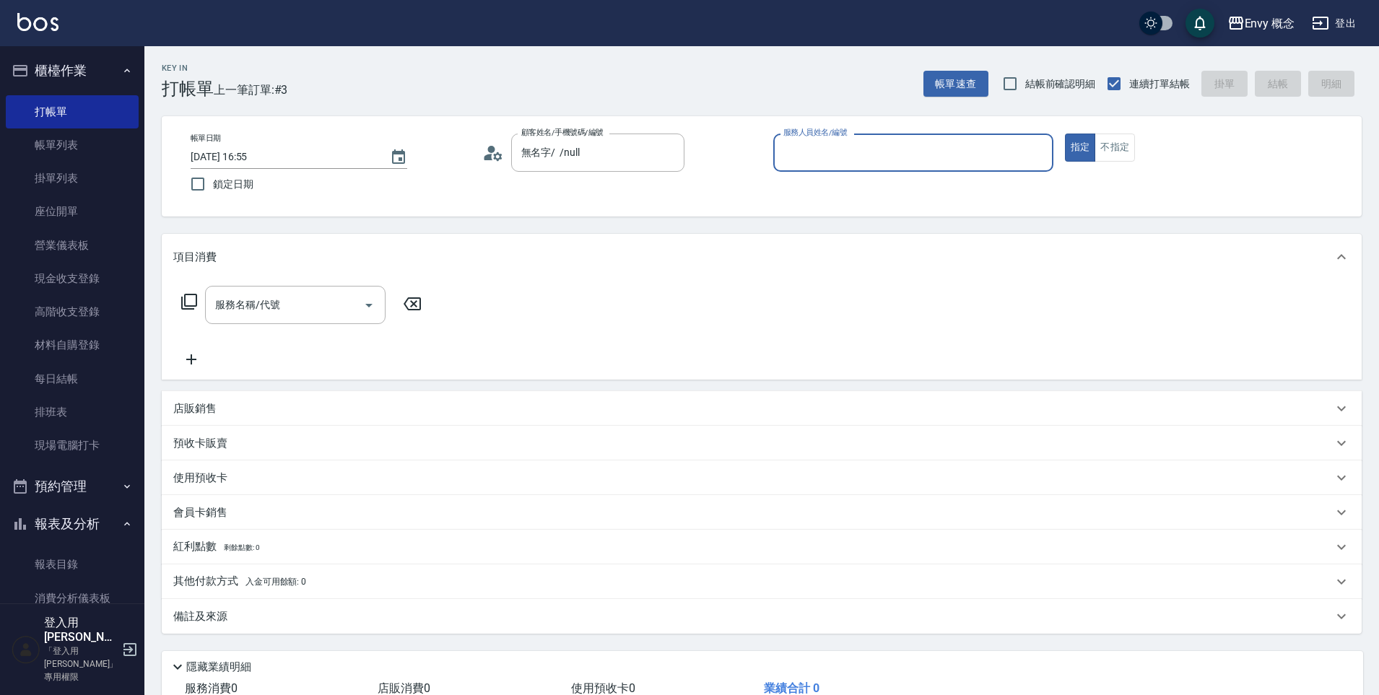
click at [838, 155] on div "服務人員姓名/編號 服務人員姓名/編號" at bounding box center [913, 153] width 280 height 38
click at [833, 148] on input "服務人員姓名/編號" at bounding box center [913, 152] width 267 height 25
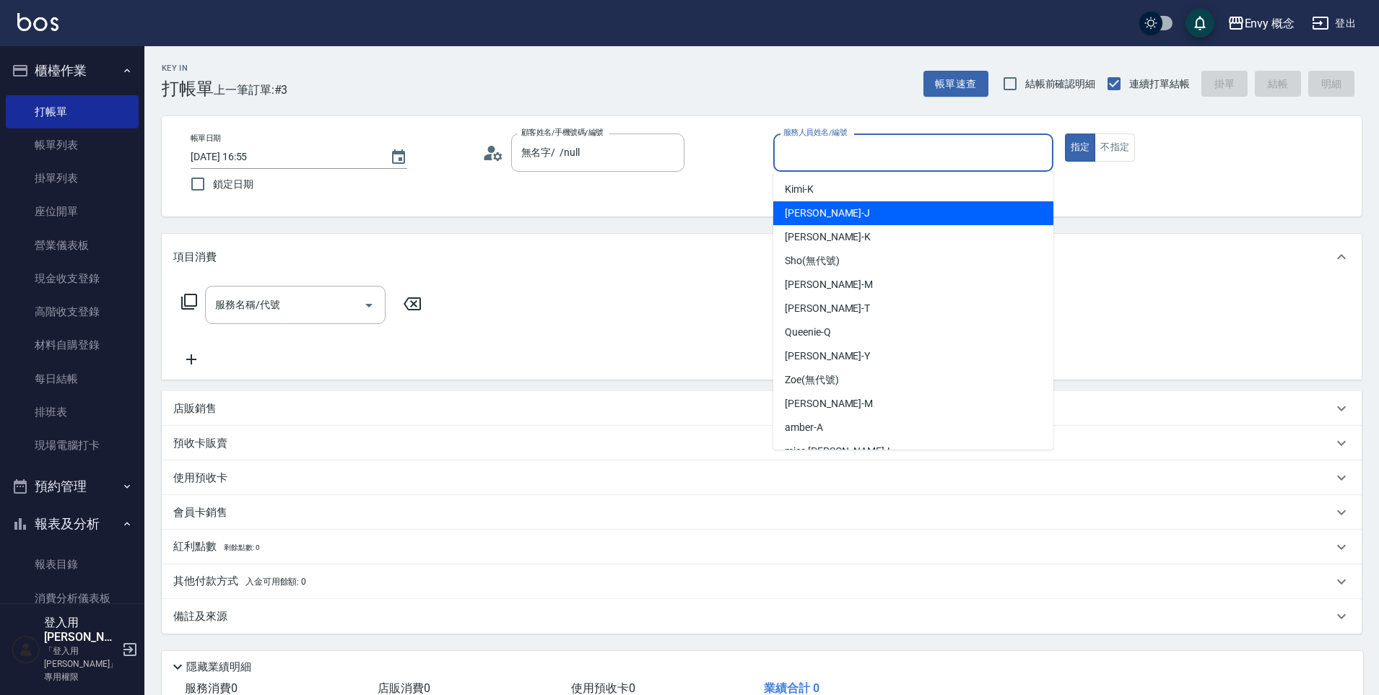
drag, startPoint x: 823, startPoint y: 217, endPoint x: 762, endPoint y: 219, distance: 61.4
click at [823, 217] on div "[PERSON_NAME]" at bounding box center [913, 213] width 280 height 24
type input "[PERSON_NAME]"
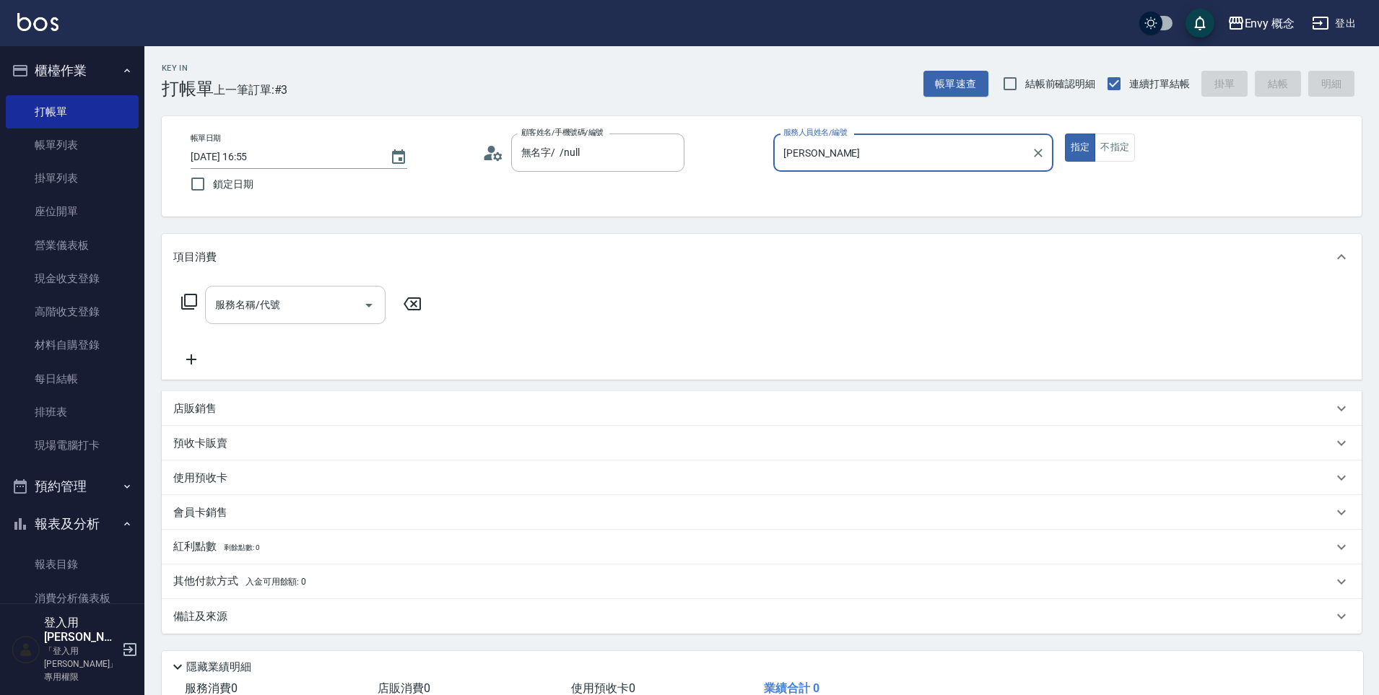
click at [324, 312] on input "服務名稱/代號" at bounding box center [285, 304] width 146 height 25
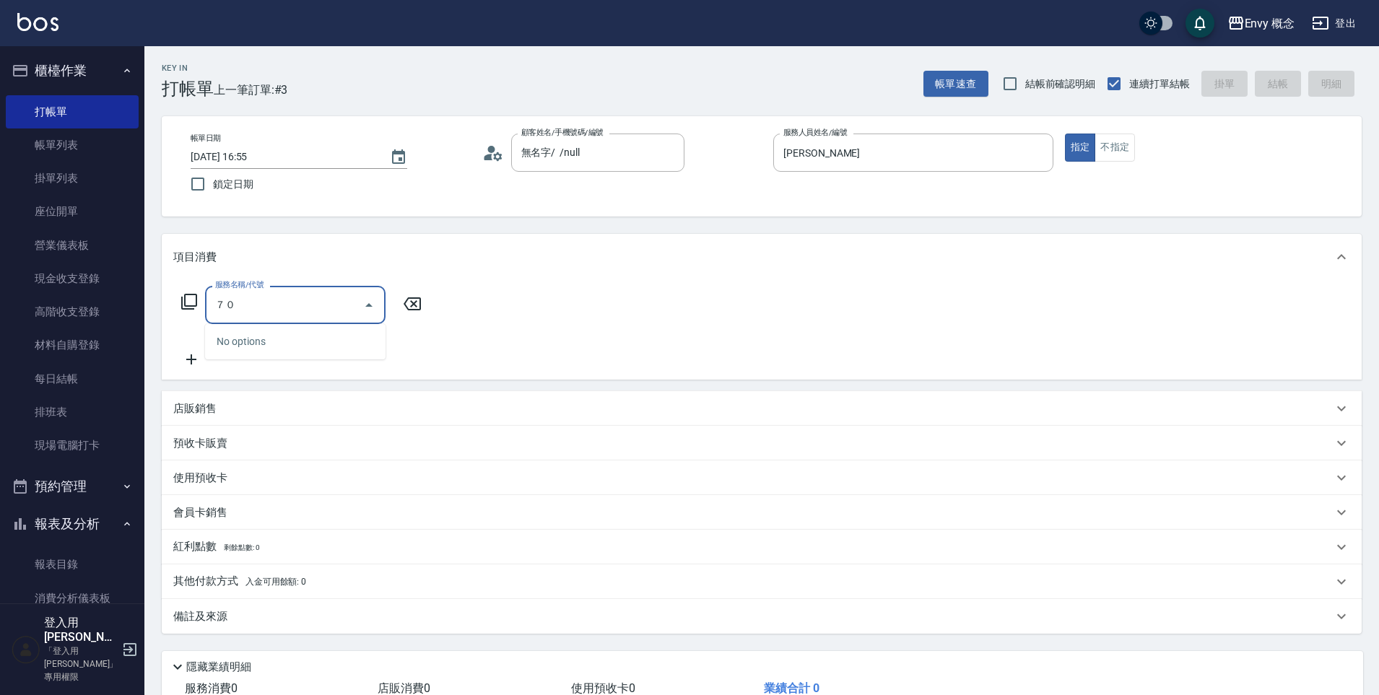
type input "７"
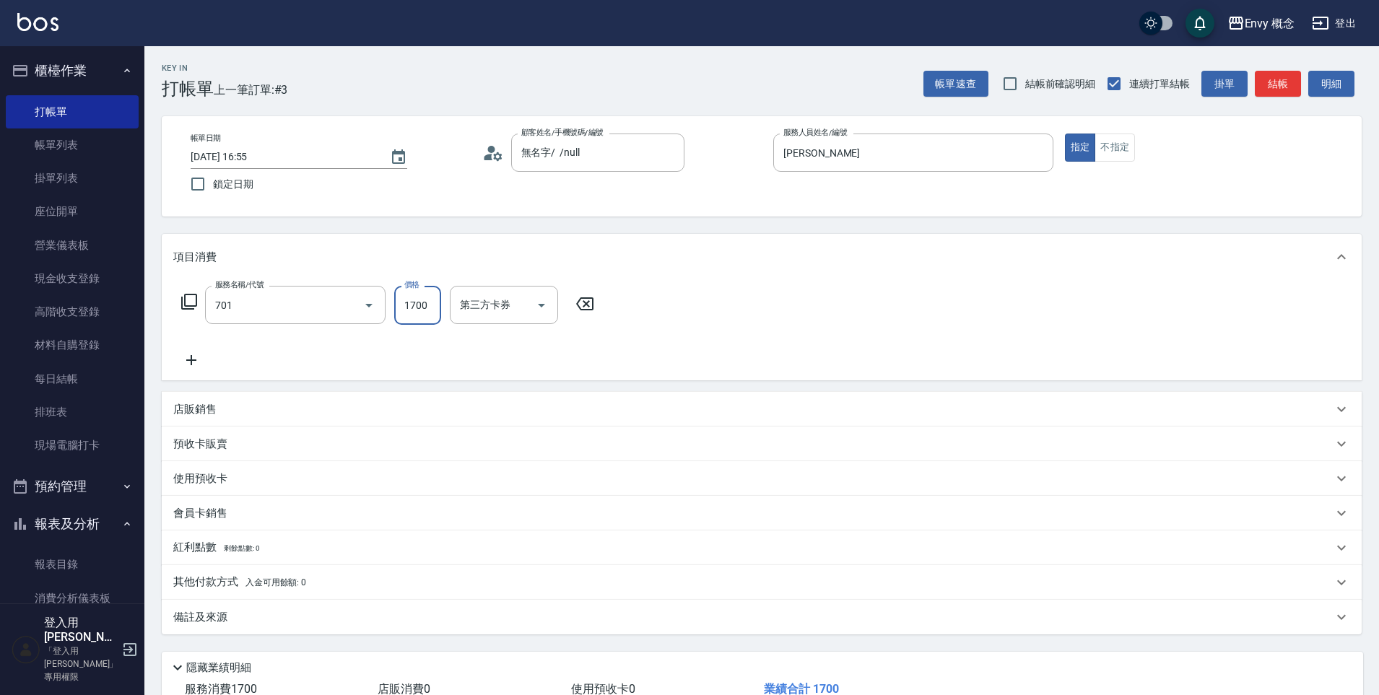
type input "701 染髮(701)"
type input "3000"
click at [243, 580] on p "其他付款方式 入金可用餘額: 0" at bounding box center [239, 583] width 133 height 16
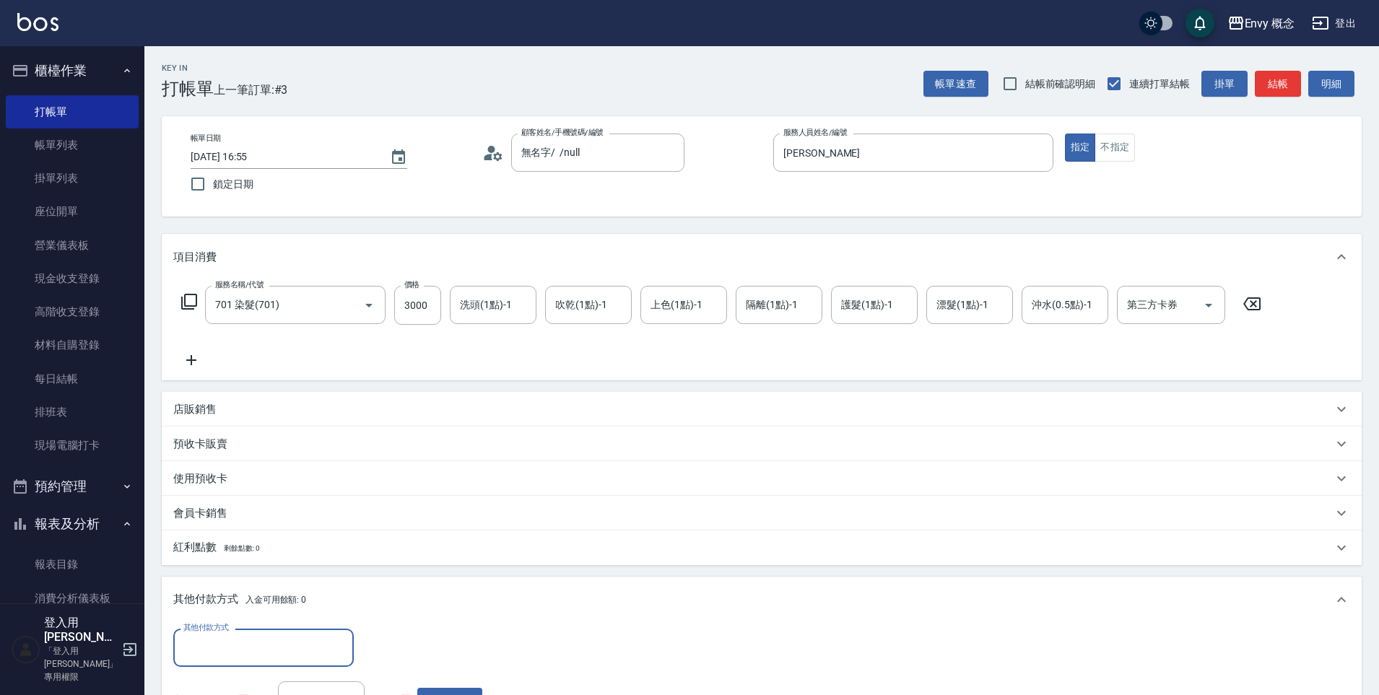
click at [235, 632] on div "其他付款方式" at bounding box center [263, 648] width 181 height 38
click at [228, 580] on span "信用卡" at bounding box center [263, 588] width 181 height 24
type input "信用卡"
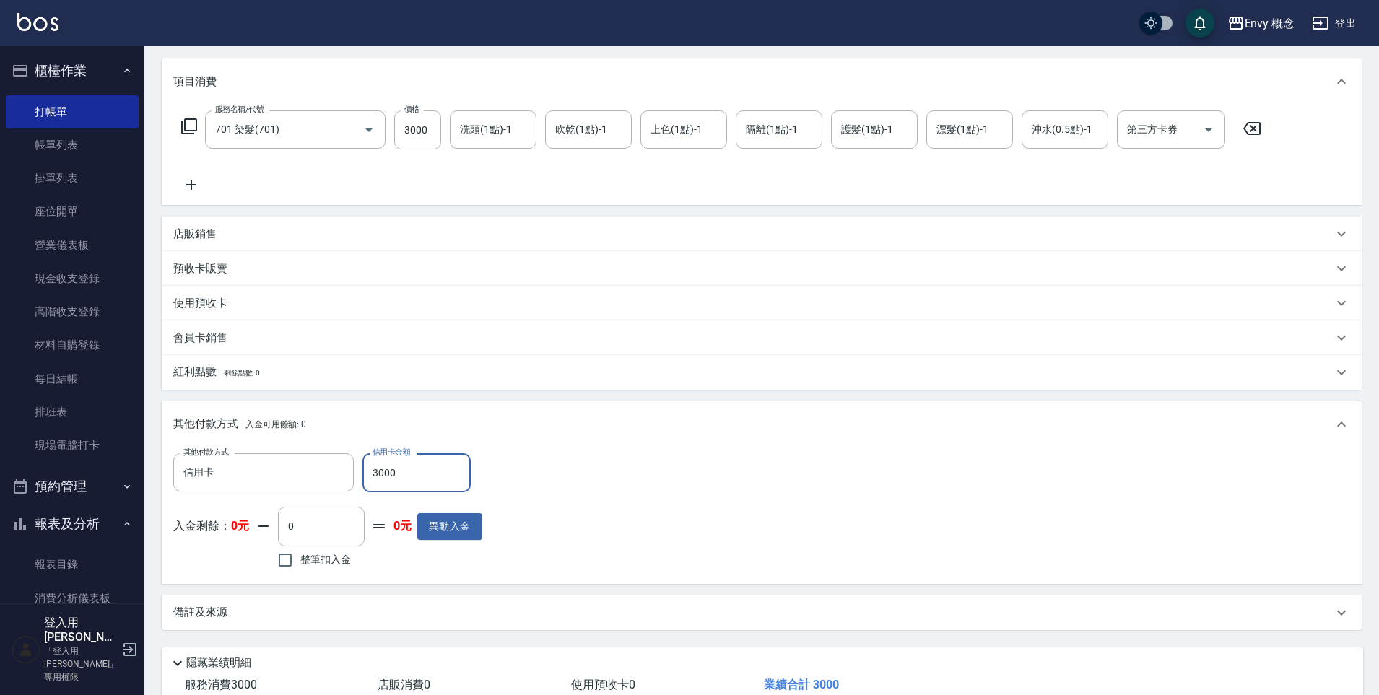
scroll to position [220, 0]
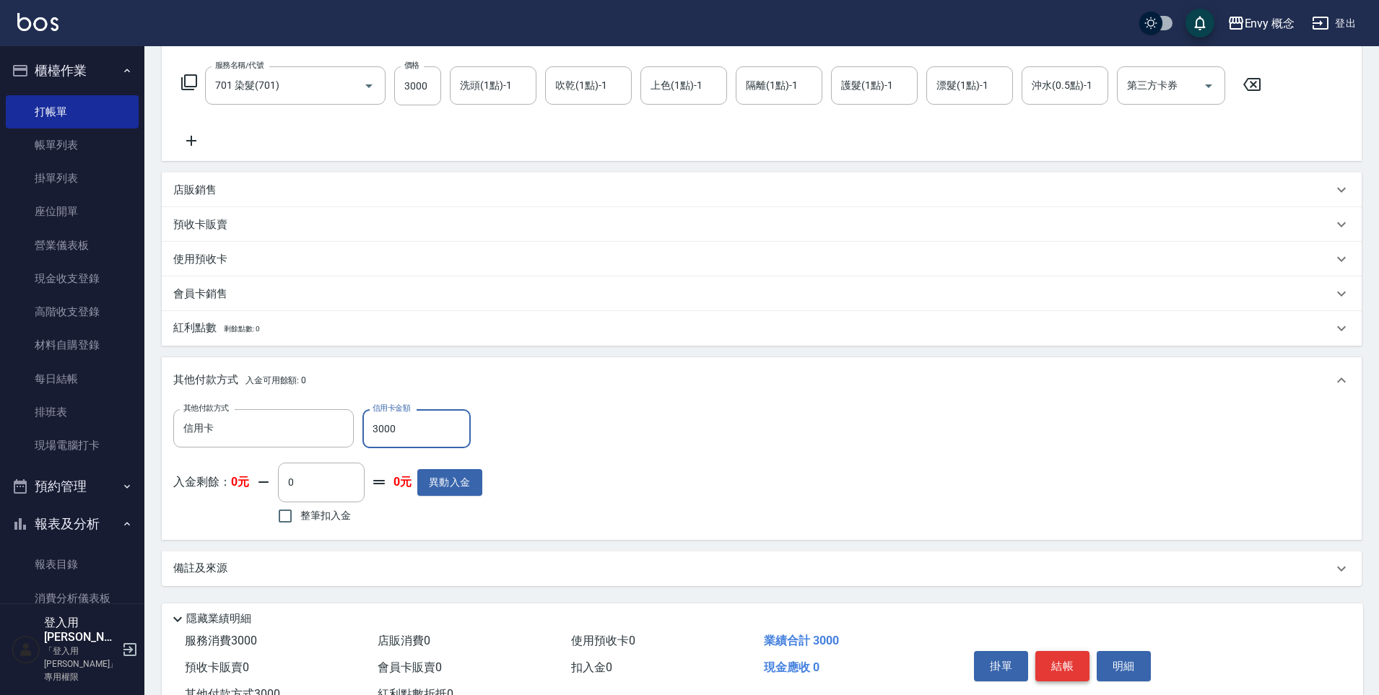
type input "3000"
click at [1070, 665] on button "結帳" at bounding box center [1063, 666] width 54 height 30
type input "[DATE] 17:00"
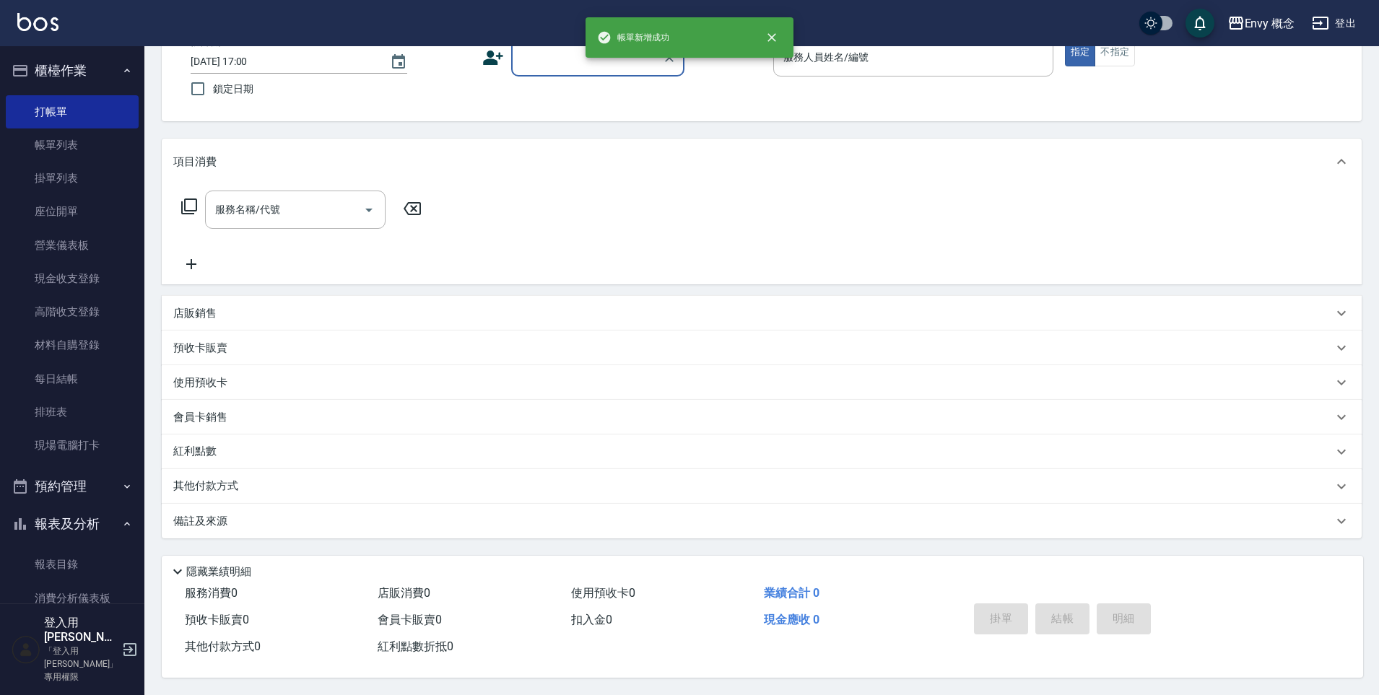
scroll to position [0, 0]
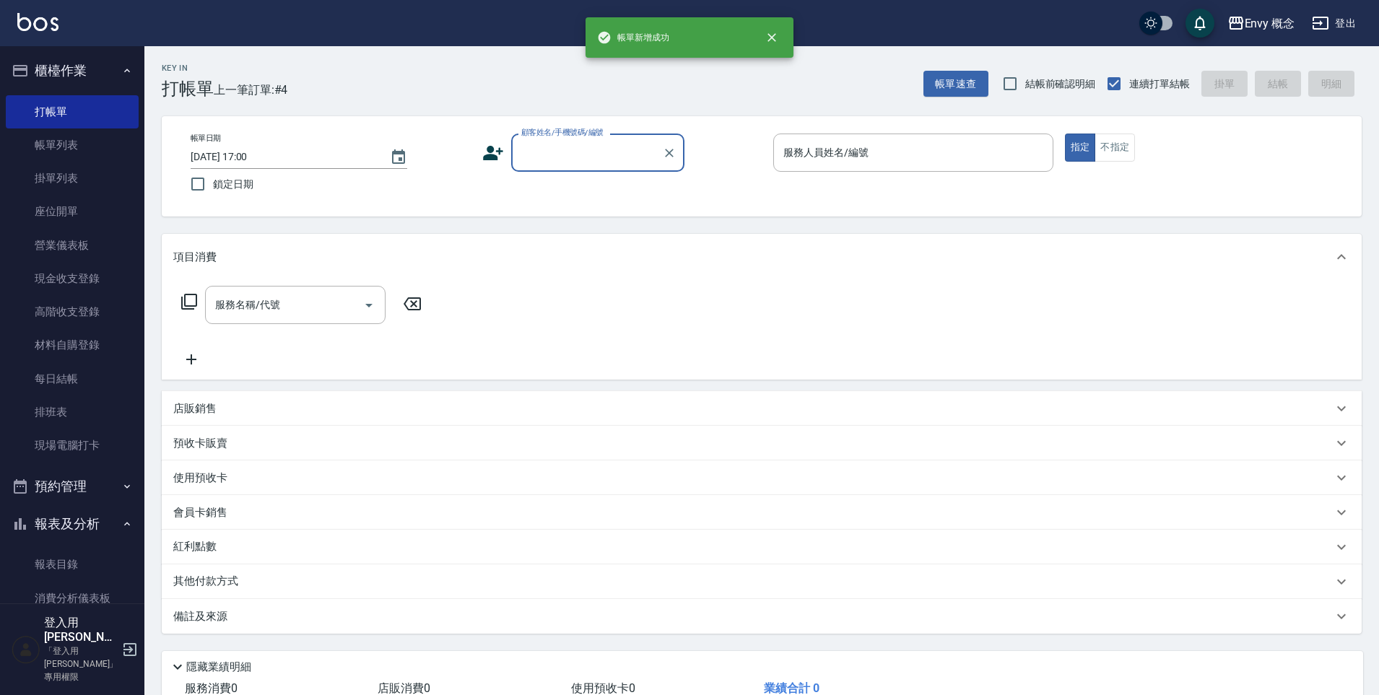
click at [553, 150] on input "顧客姓名/手機號碼/編號" at bounding box center [587, 152] width 139 height 25
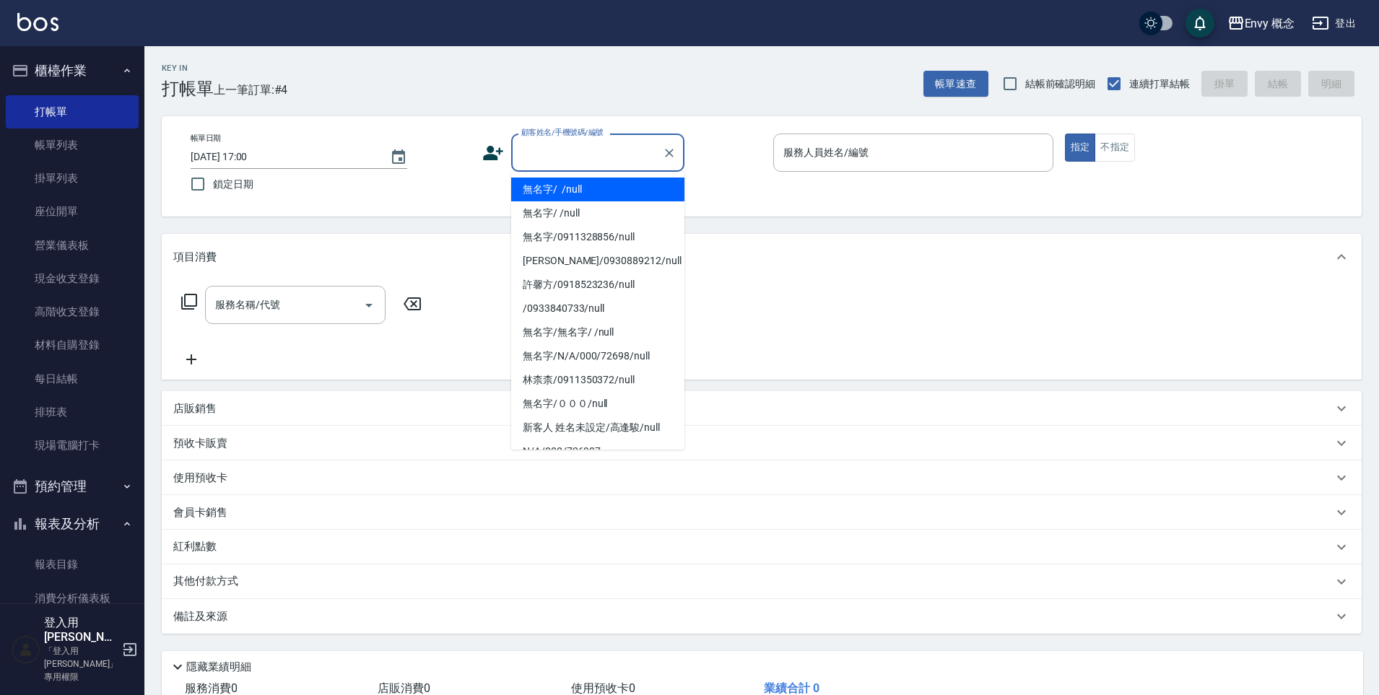
click at [557, 181] on li "無名字/ /null" at bounding box center [597, 190] width 173 height 24
type input "無名字/ /null"
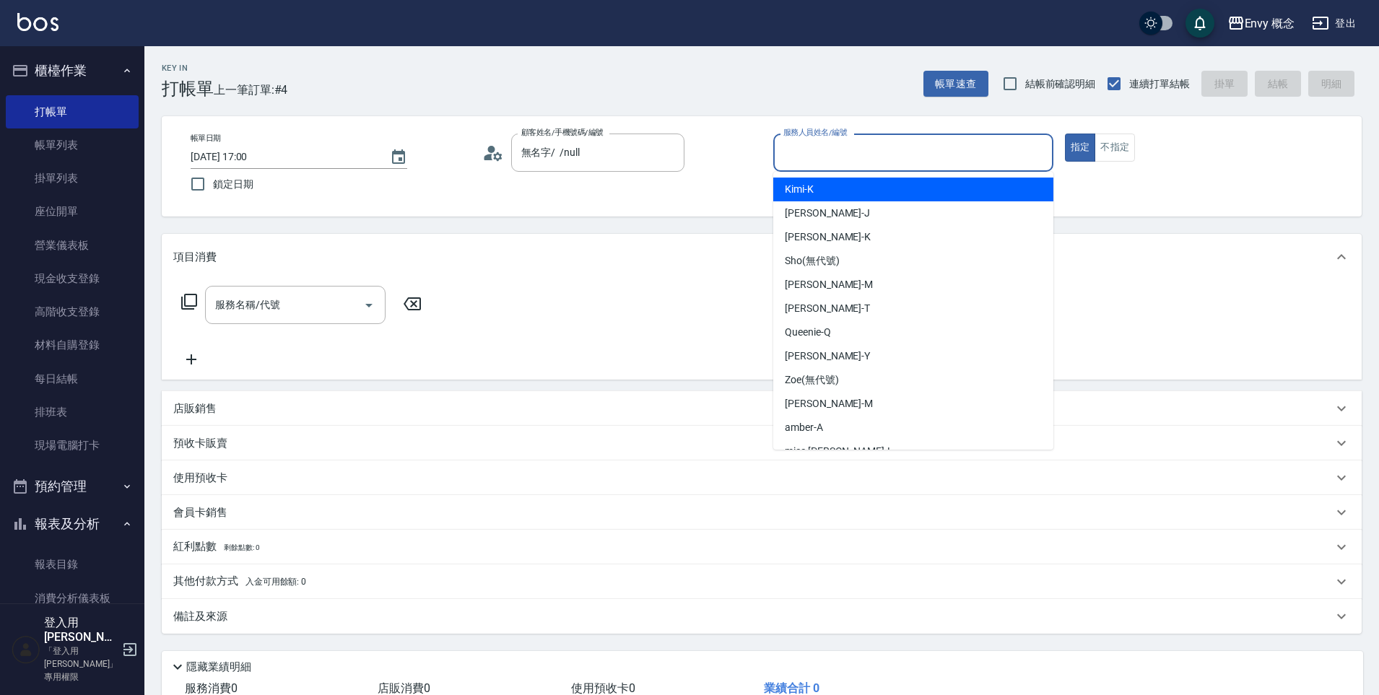
click at [869, 164] on input "服務人員姓名/編號" at bounding box center [913, 152] width 267 height 25
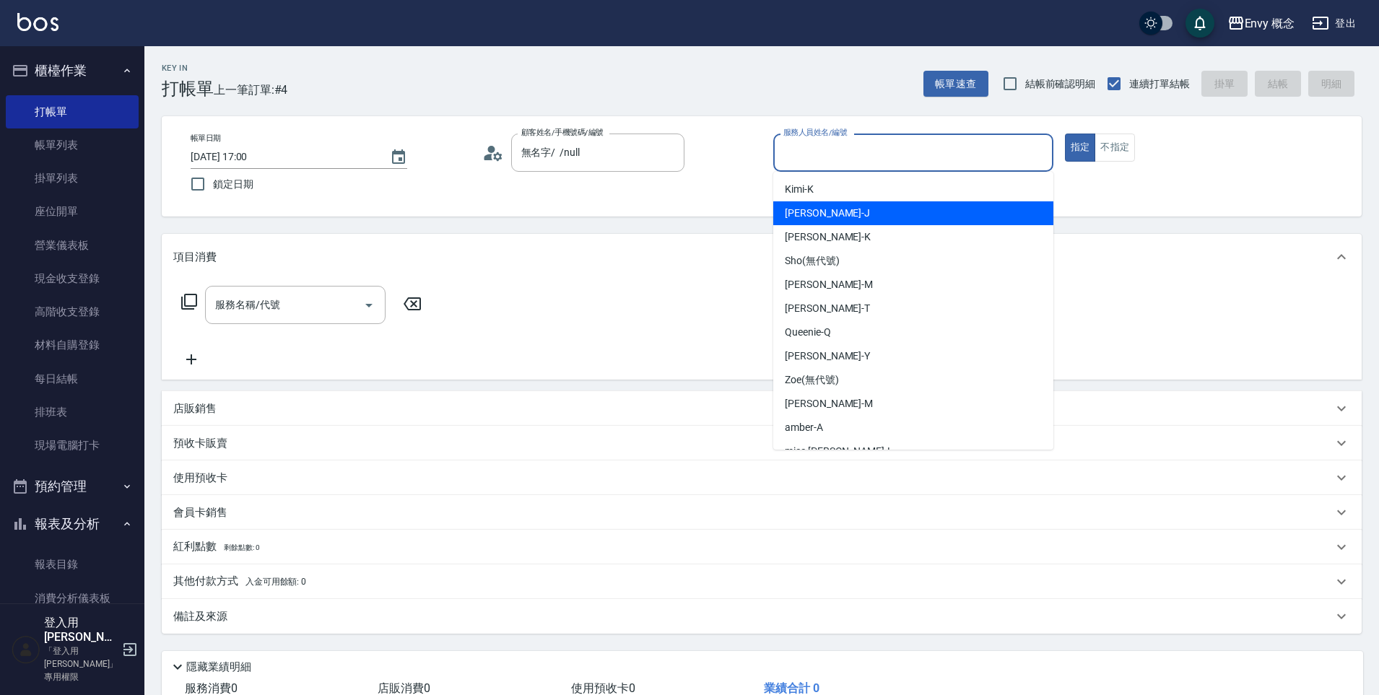
click at [835, 214] on div "[PERSON_NAME]" at bounding box center [913, 213] width 280 height 24
type input "[PERSON_NAME]"
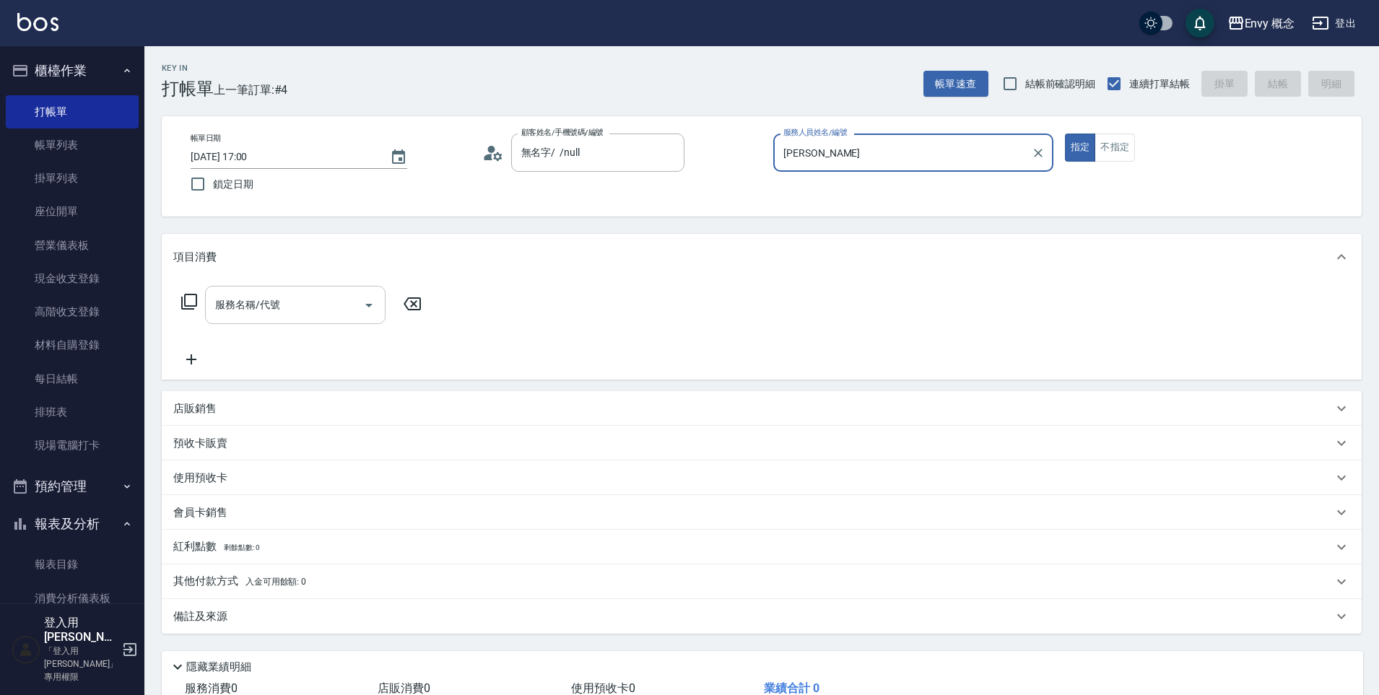
click at [278, 309] on input "服務名稱/代號" at bounding box center [285, 304] width 146 height 25
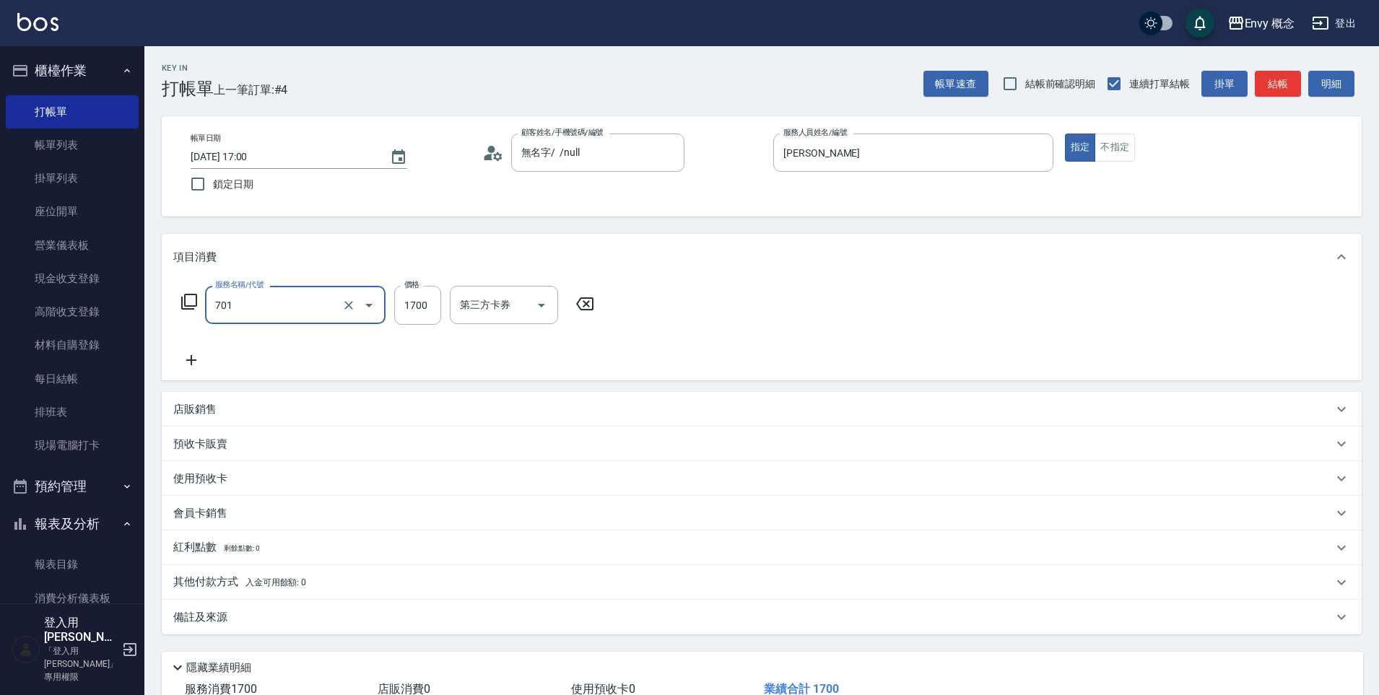
type input "701 染髮(701)"
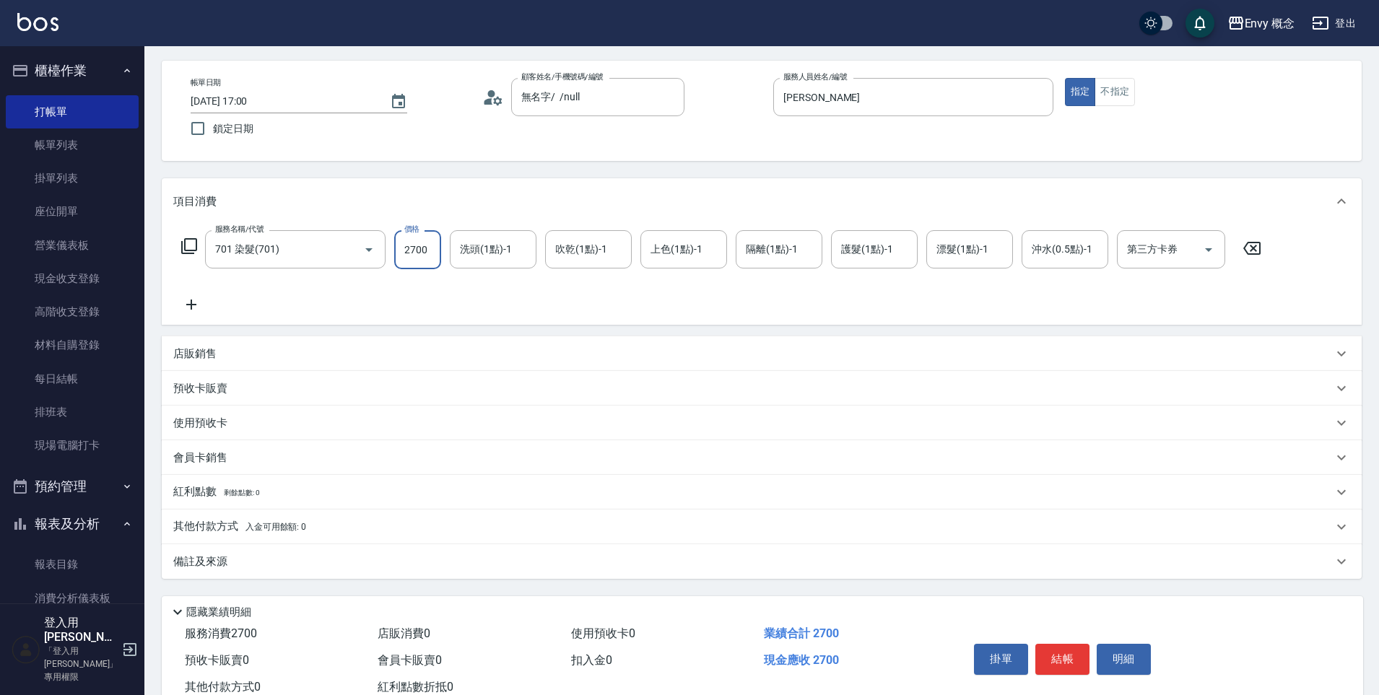
scroll to position [103, 0]
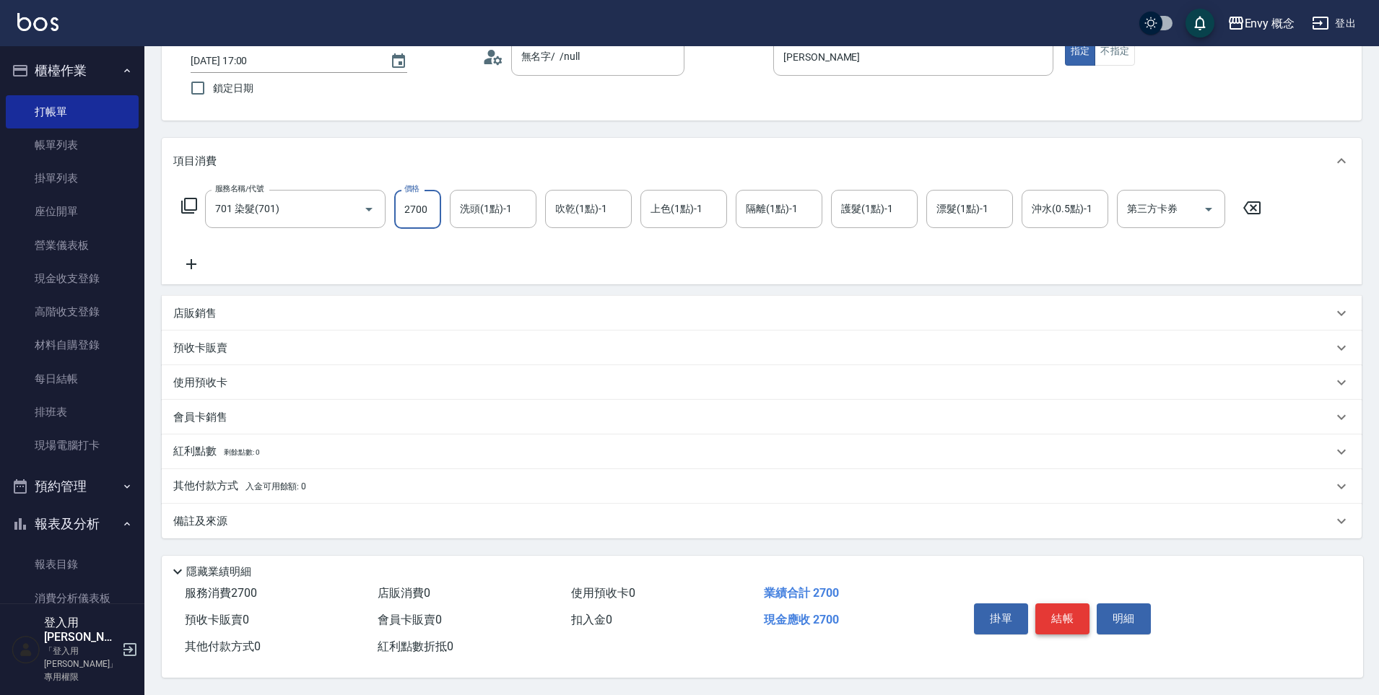
type input "2700"
click at [1038, 611] on button "結帳" at bounding box center [1063, 619] width 54 height 30
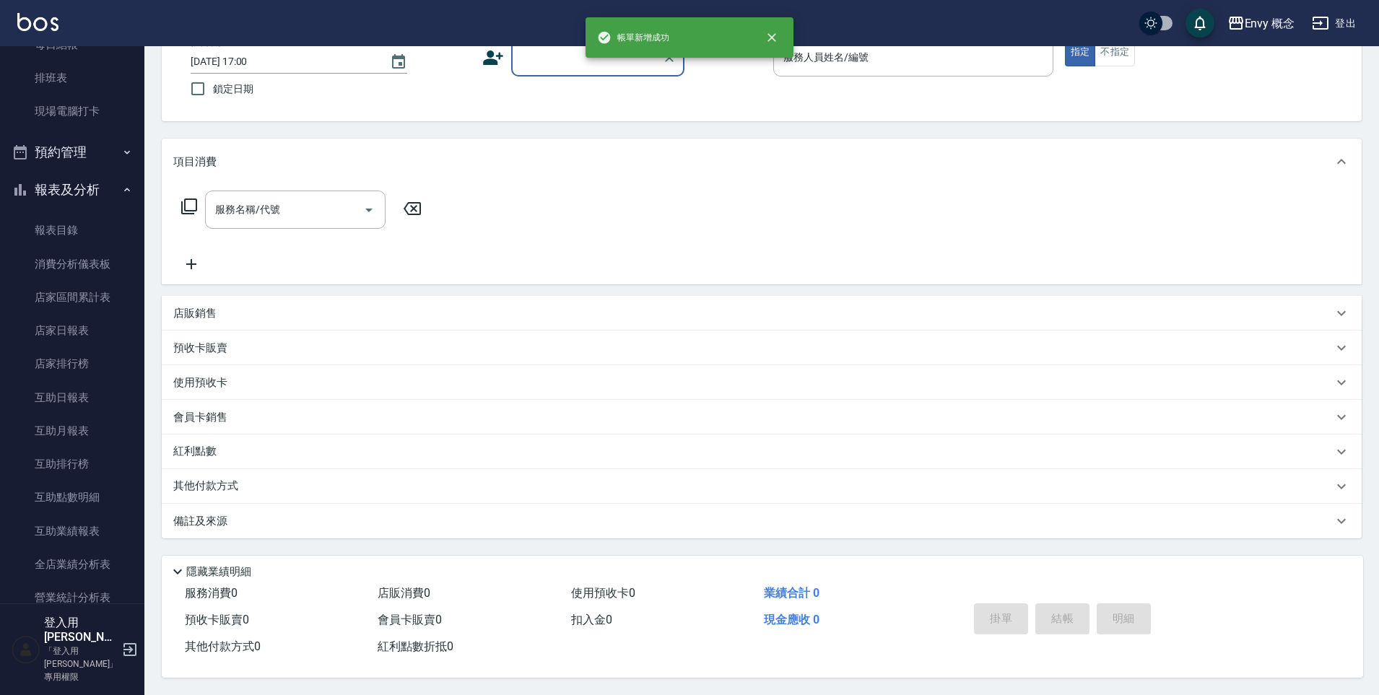
scroll to position [710, 0]
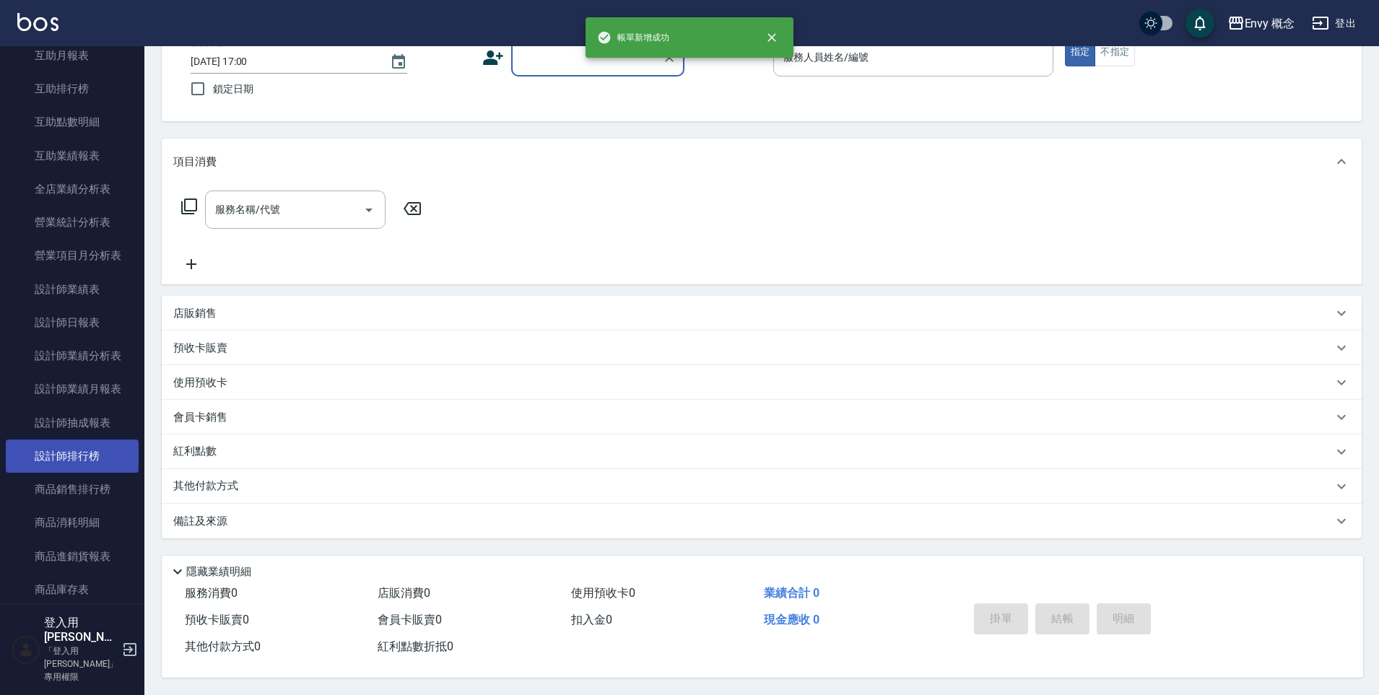
click at [90, 447] on link "設計師排行榜" at bounding box center [72, 456] width 133 height 33
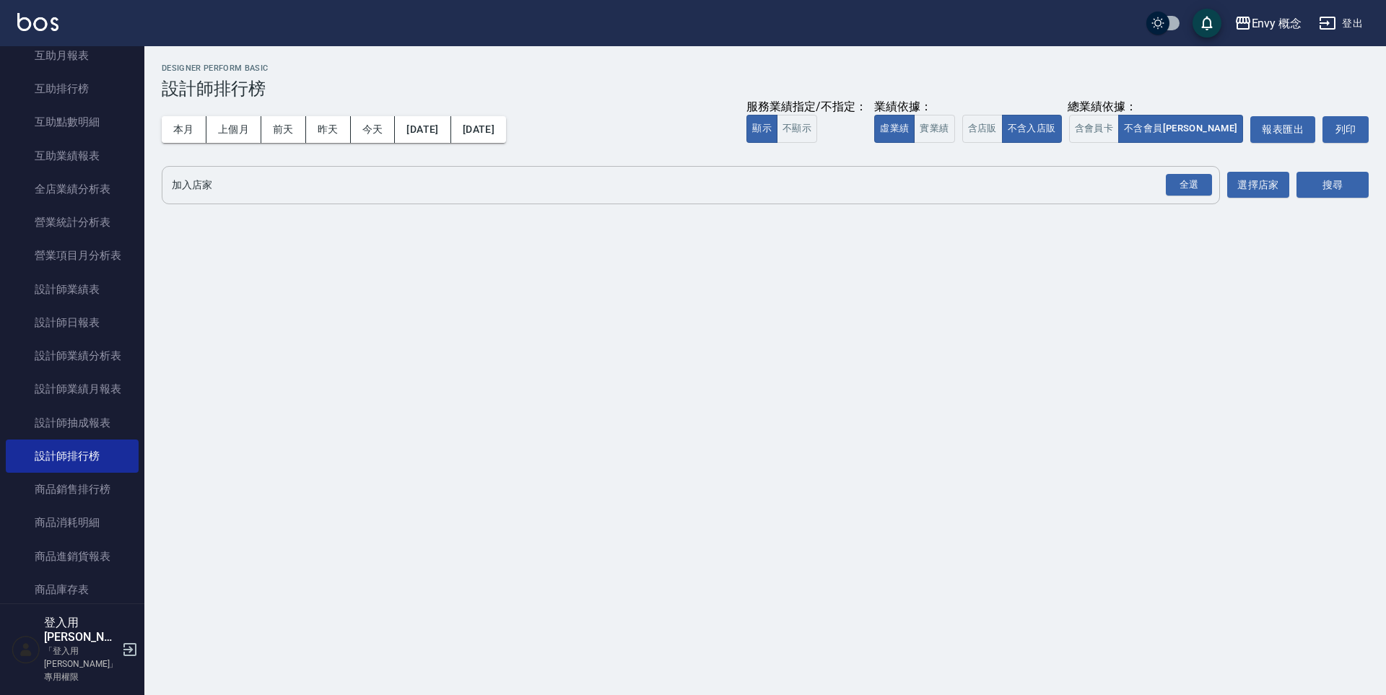
click at [272, 174] on input "加入店家" at bounding box center [680, 185] width 1024 height 25
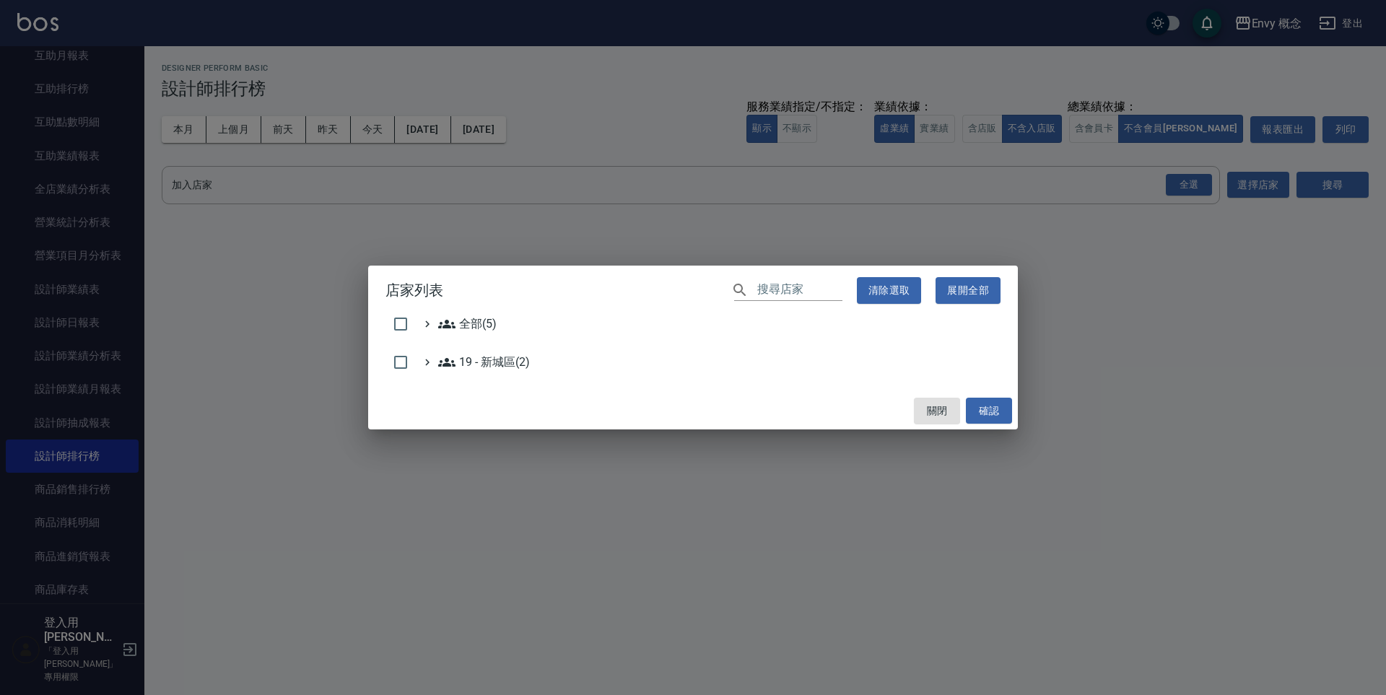
click at [400, 308] on h2 "店家列表 ​ 清除選取 展開全部" at bounding box center [693, 291] width 650 height 50
click at [410, 318] on input "checkbox" at bounding box center [401, 324] width 30 height 30
checkbox input "true"
click at [988, 410] on button "確認" at bounding box center [989, 411] width 46 height 27
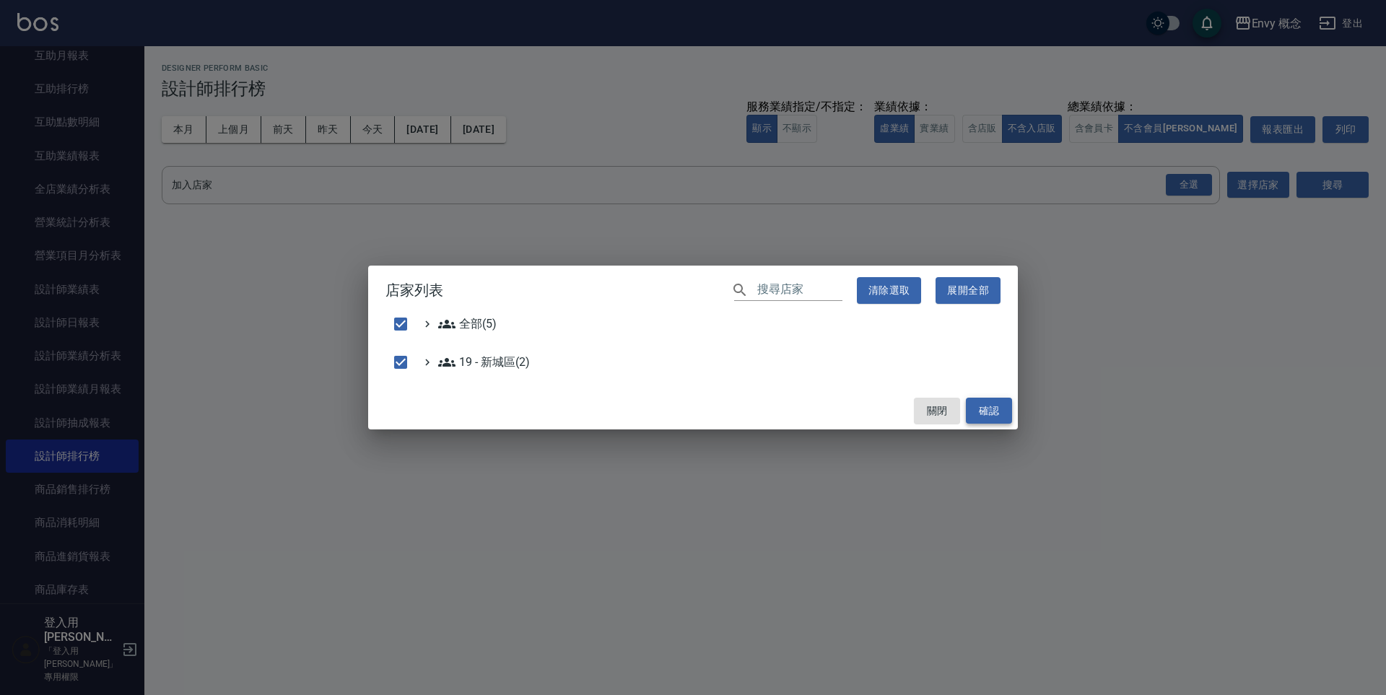
checkbox input "false"
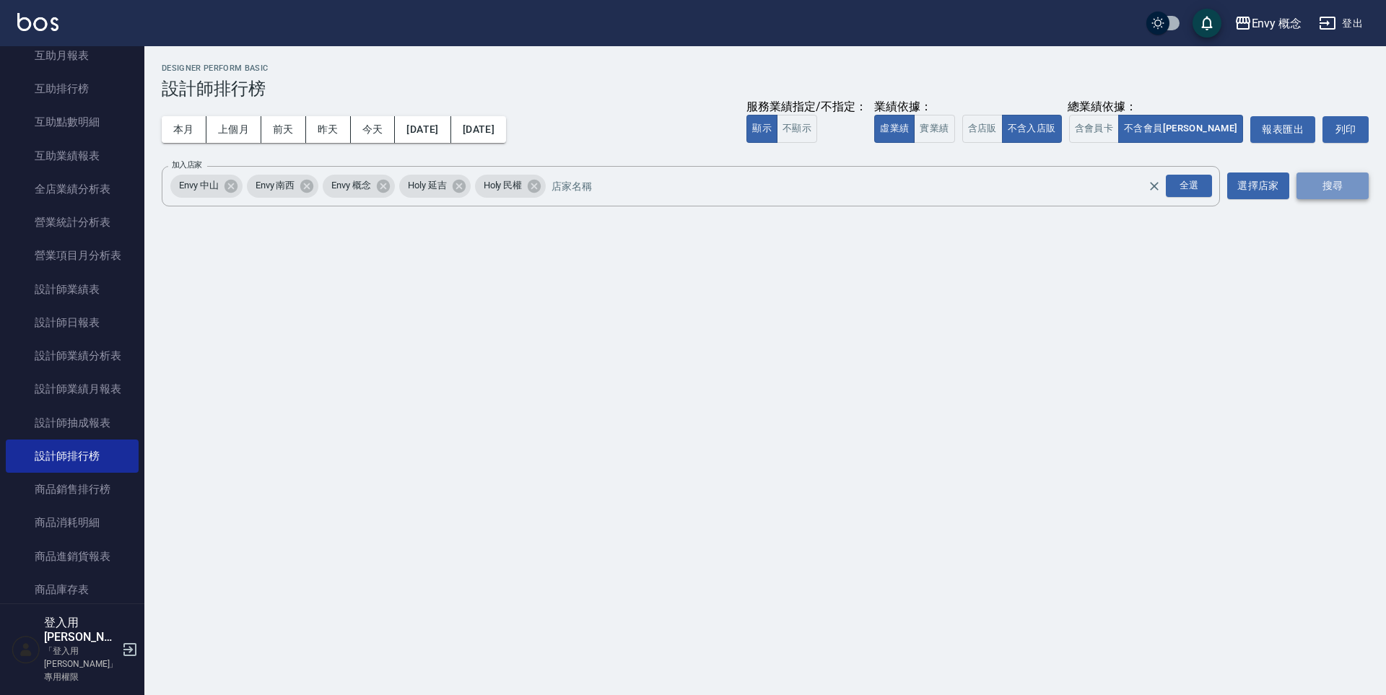
click at [1350, 191] on button "搜尋" at bounding box center [1333, 186] width 72 height 27
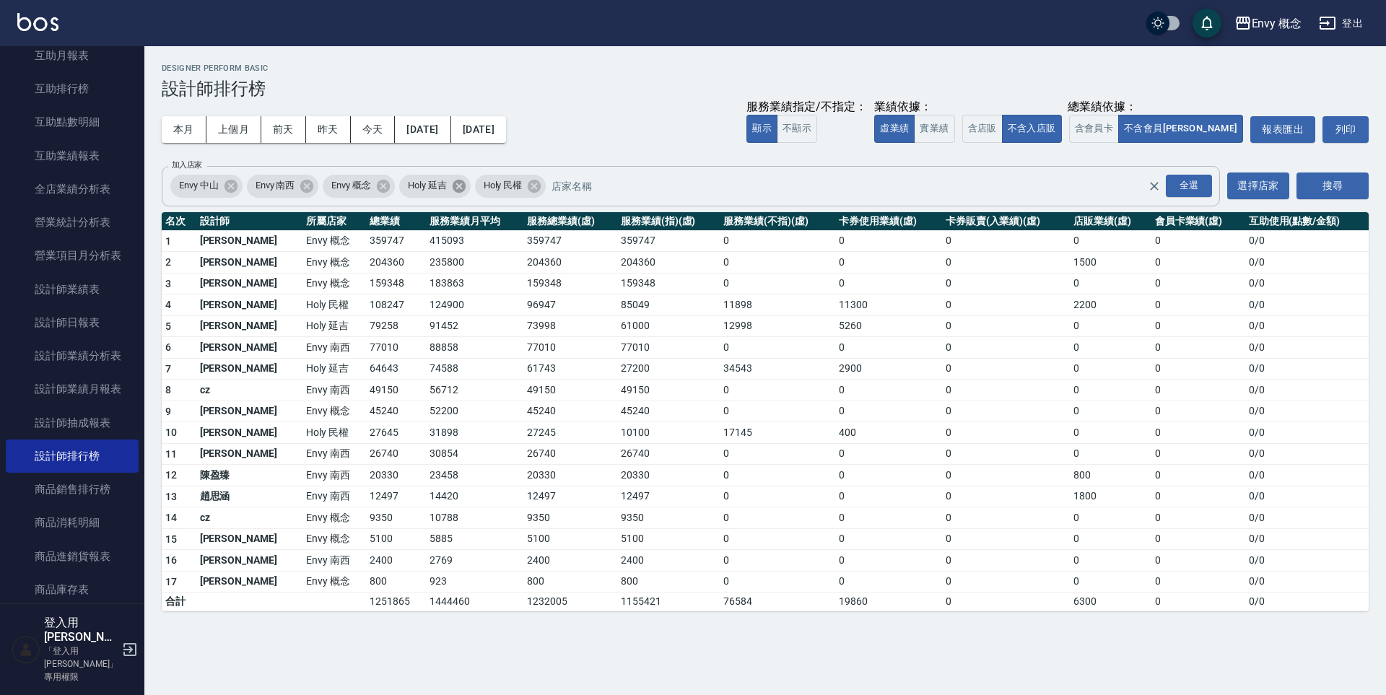
click at [459, 188] on icon at bounding box center [458, 185] width 13 height 13
click at [456, 186] on icon at bounding box center [458, 185] width 13 height 13
click at [313, 188] on icon at bounding box center [306, 185] width 13 height 13
click at [226, 186] on icon at bounding box center [230, 185] width 13 height 13
click at [1350, 195] on button "搜尋" at bounding box center [1333, 186] width 72 height 27
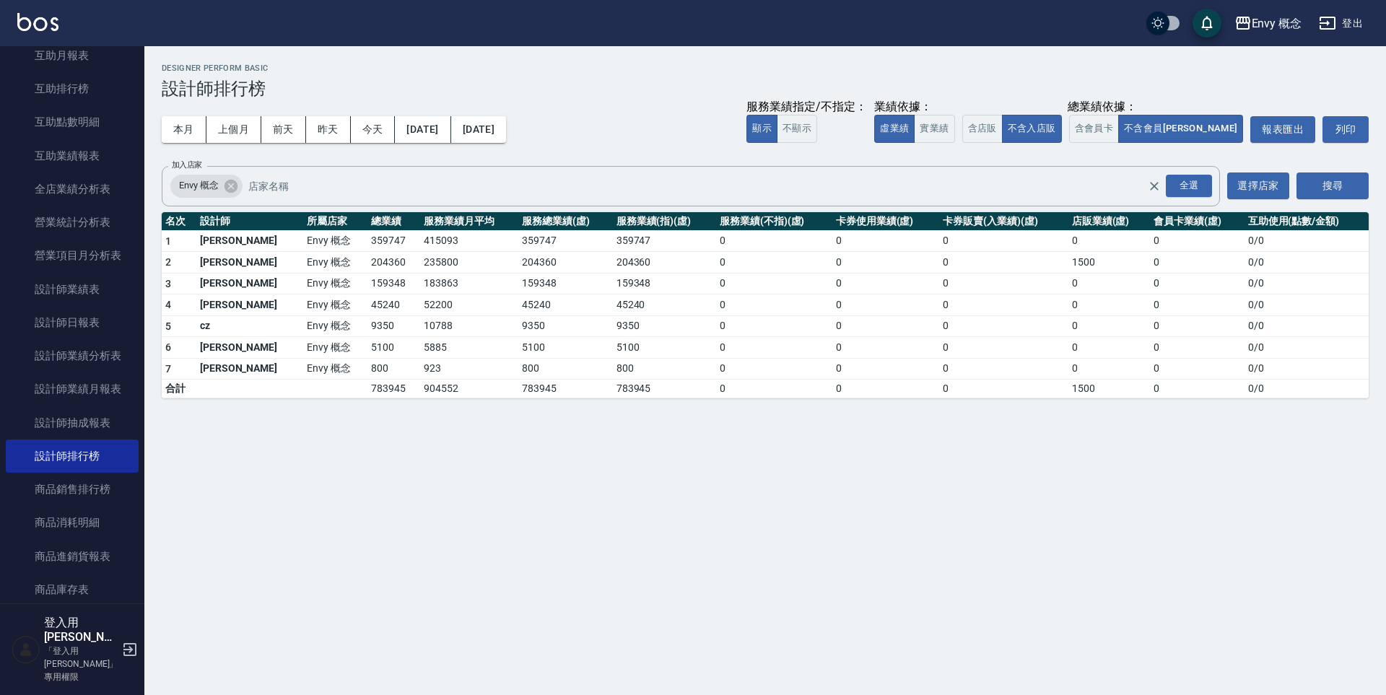
drag, startPoint x: 344, startPoint y: 412, endPoint x: 701, endPoint y: 406, distance: 357.5
click at [690, 407] on div "Envy 概念 [DATE] - [DATE] 設計師排行榜 列印時間： [DATE][PHONE_NUMBER]:01 Designer Perform B…" at bounding box center [765, 231] width 1242 height 370
click at [701, 406] on div "Envy 概念 [DATE] - [DATE] 設計師排行榜 列印時間： [DATE][PHONE_NUMBER]:01 Designer Perform B…" at bounding box center [765, 231] width 1242 height 370
click at [474, 391] on div "Envy 概念 [DATE] - [DATE] 設計師排行榜 列印時間： [DATE][PHONE_NUMBER]:01 Designer Perform B…" at bounding box center [765, 231] width 1242 height 370
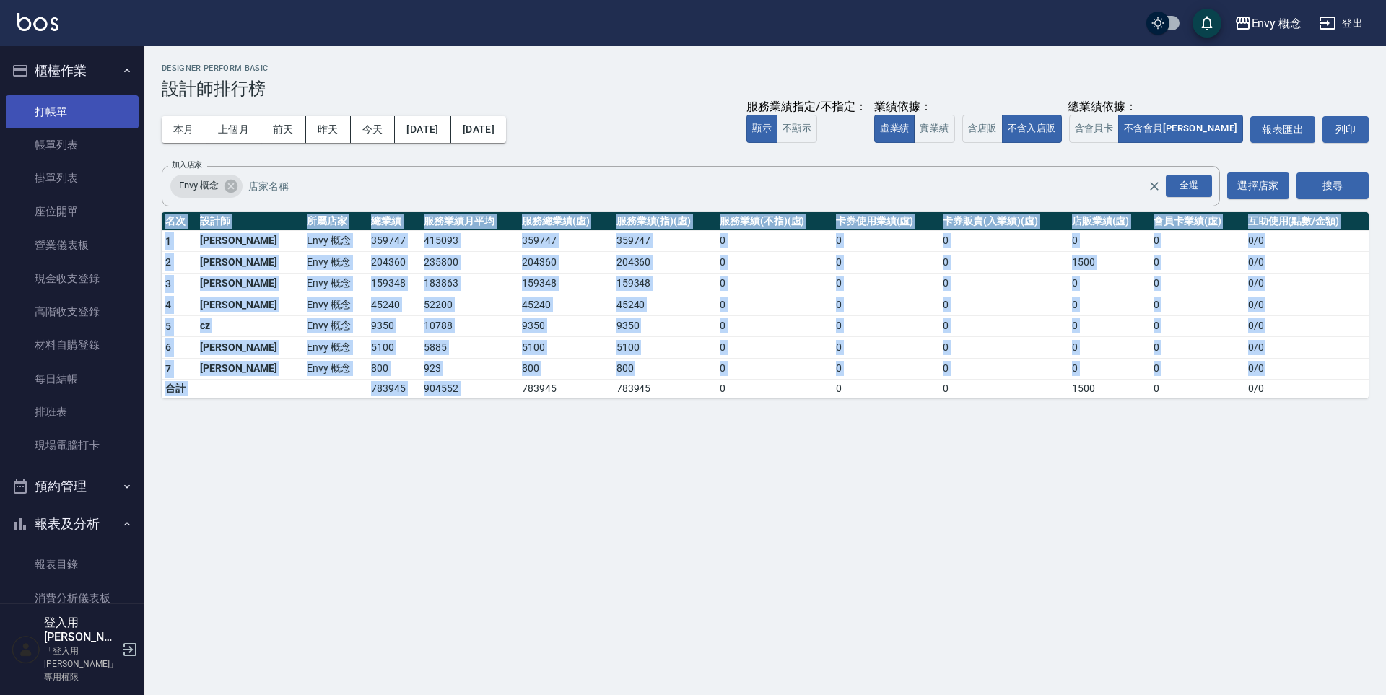
click at [63, 123] on link "打帳單" at bounding box center [72, 111] width 133 height 33
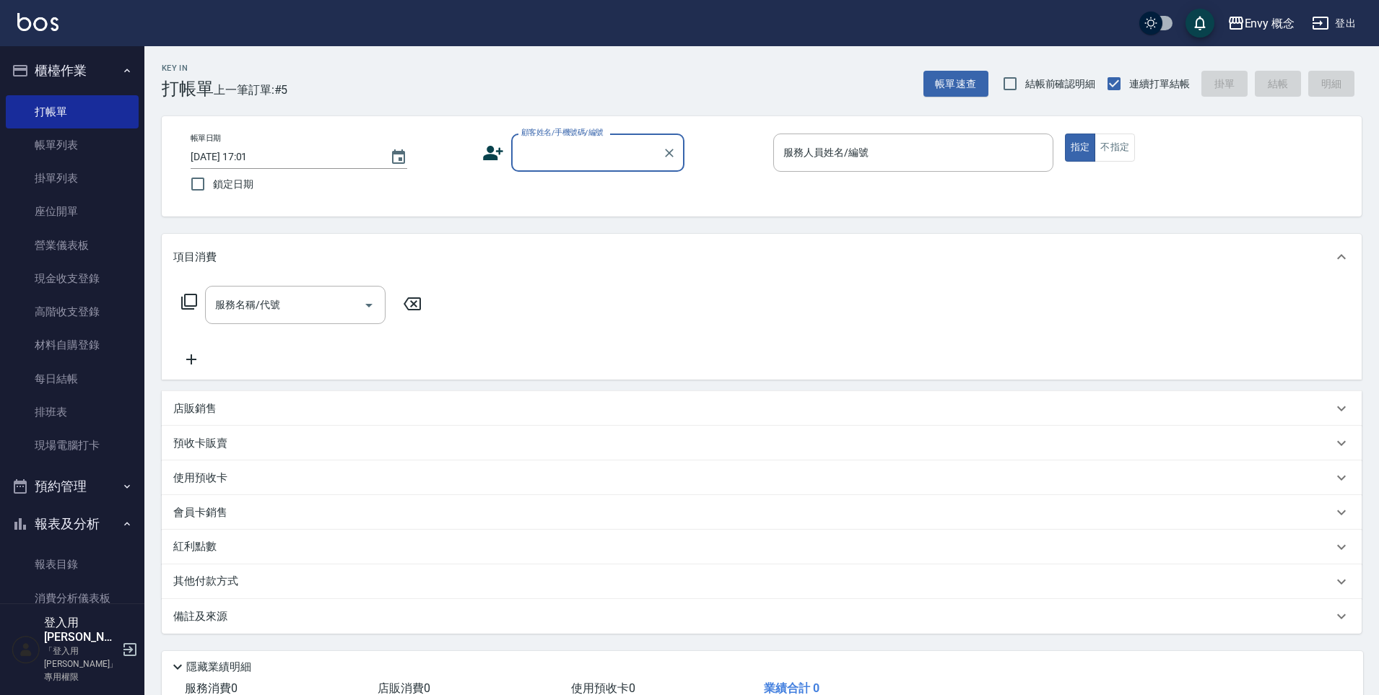
drag, startPoint x: 591, startPoint y: 149, endPoint x: 612, endPoint y: 168, distance: 28.7
click at [591, 149] on input "顧客姓名/手機號碼/編號" at bounding box center [587, 152] width 139 height 25
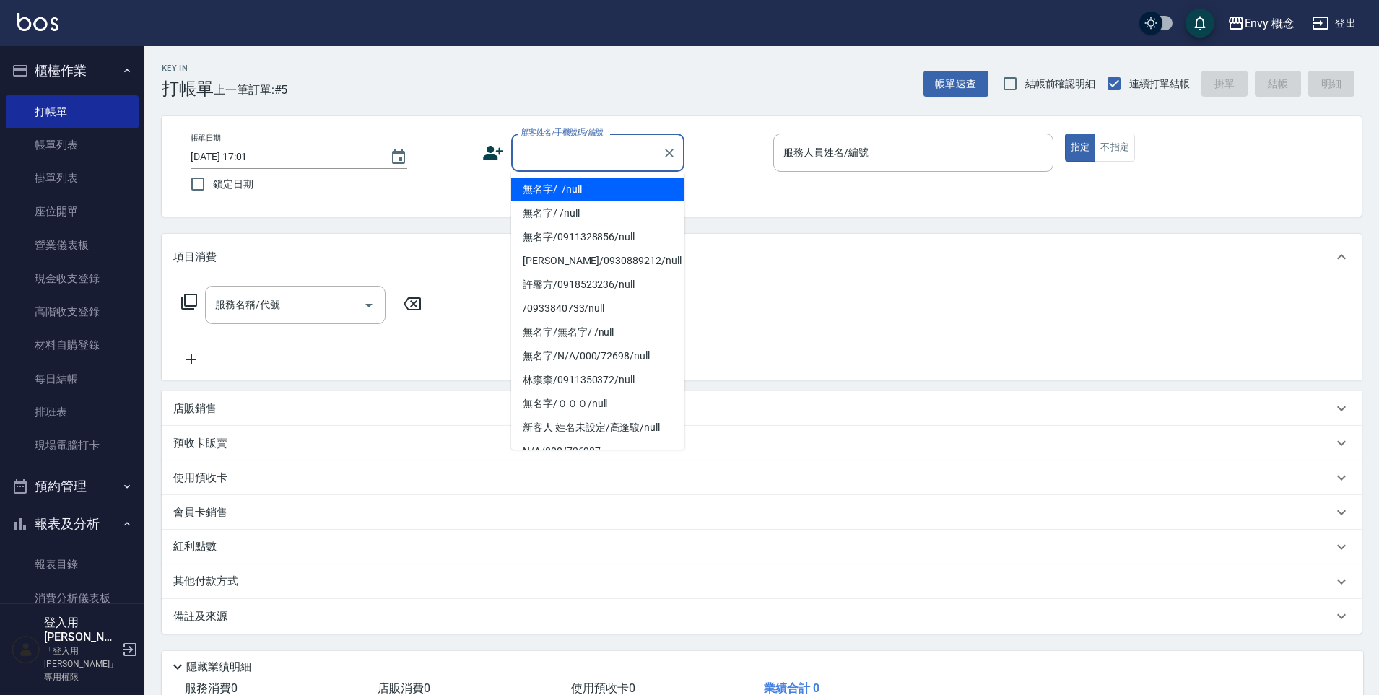
click at [615, 192] on li "無名字/ /null" at bounding box center [597, 190] width 173 height 24
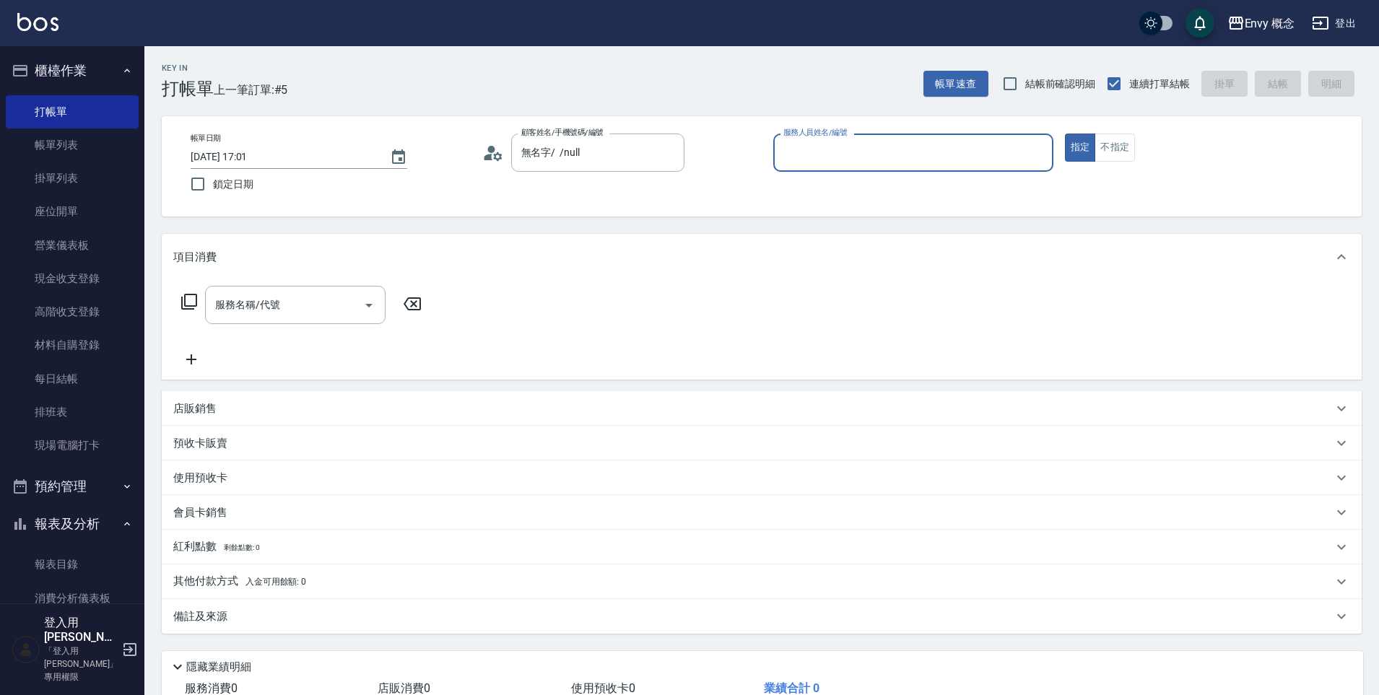
type input "無名字/ /null"
click at [827, 162] on input "服務人員姓名/編號" at bounding box center [913, 152] width 267 height 25
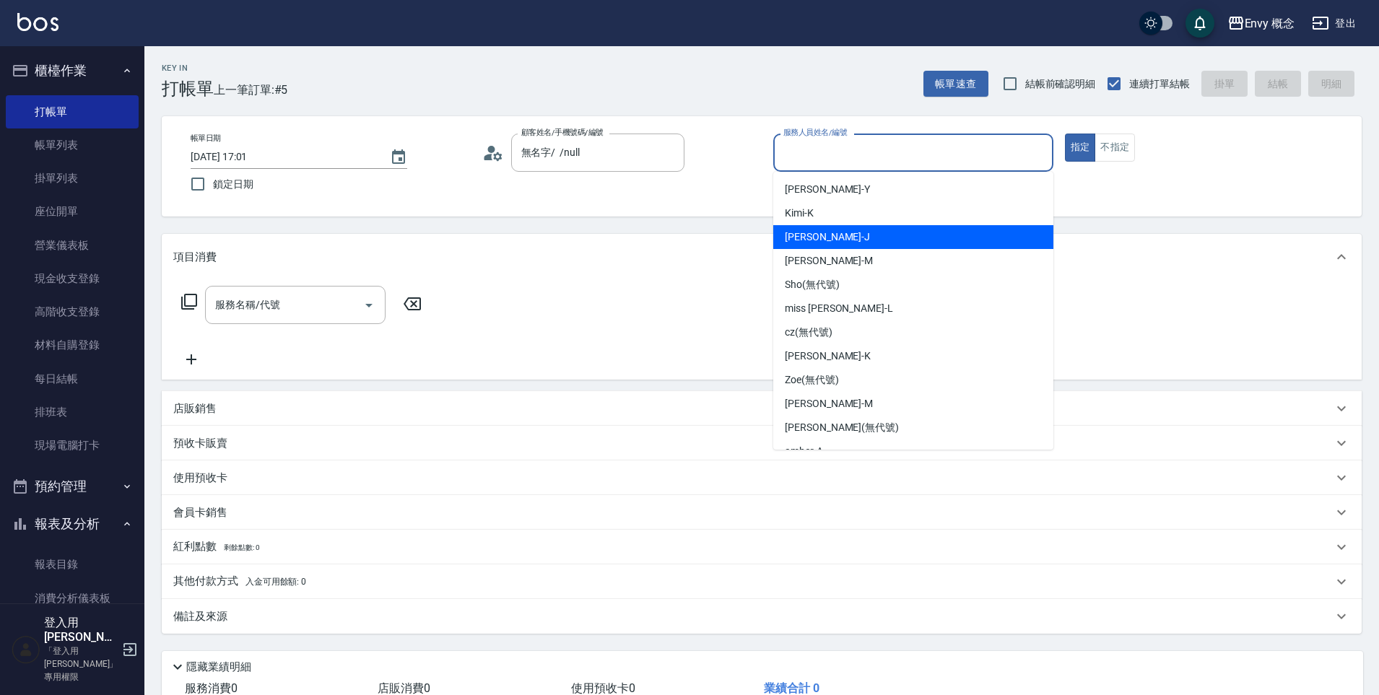
click at [867, 235] on div "[PERSON_NAME]" at bounding box center [913, 237] width 280 height 24
type input "[PERSON_NAME]"
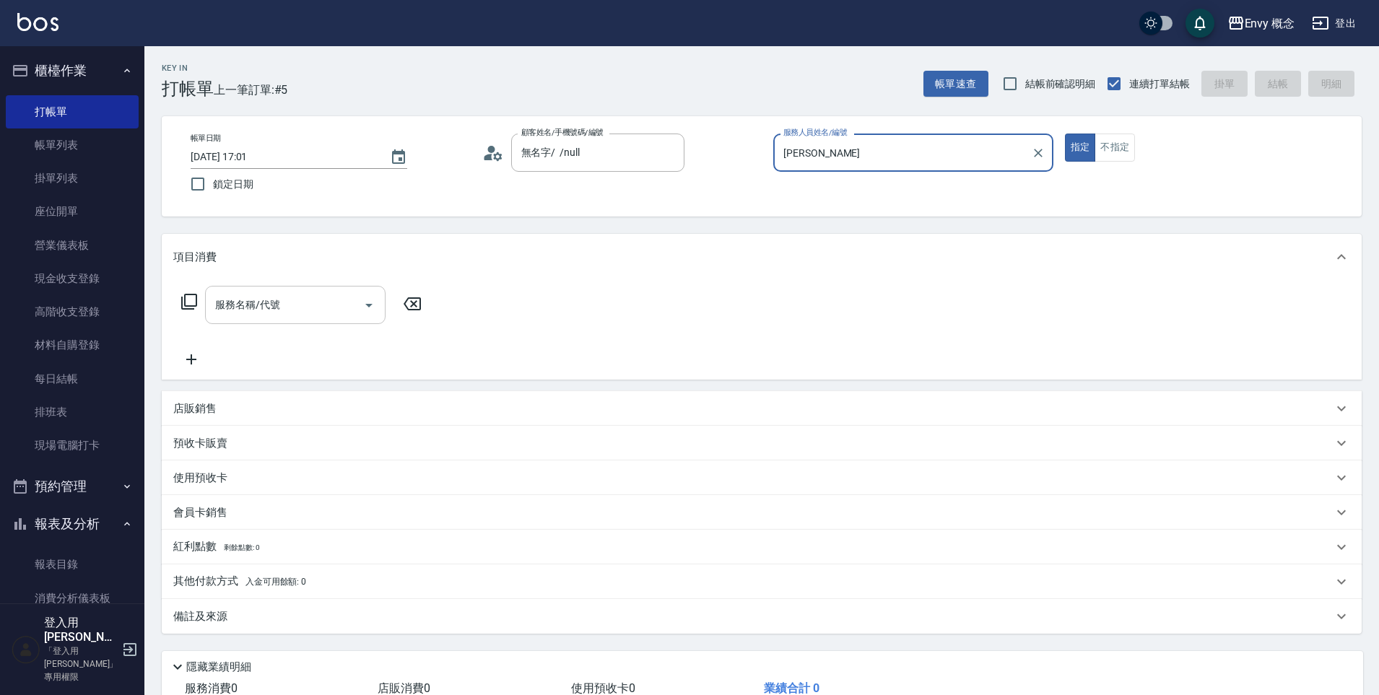
click at [306, 300] on input "服務名稱/代號" at bounding box center [285, 304] width 146 height 25
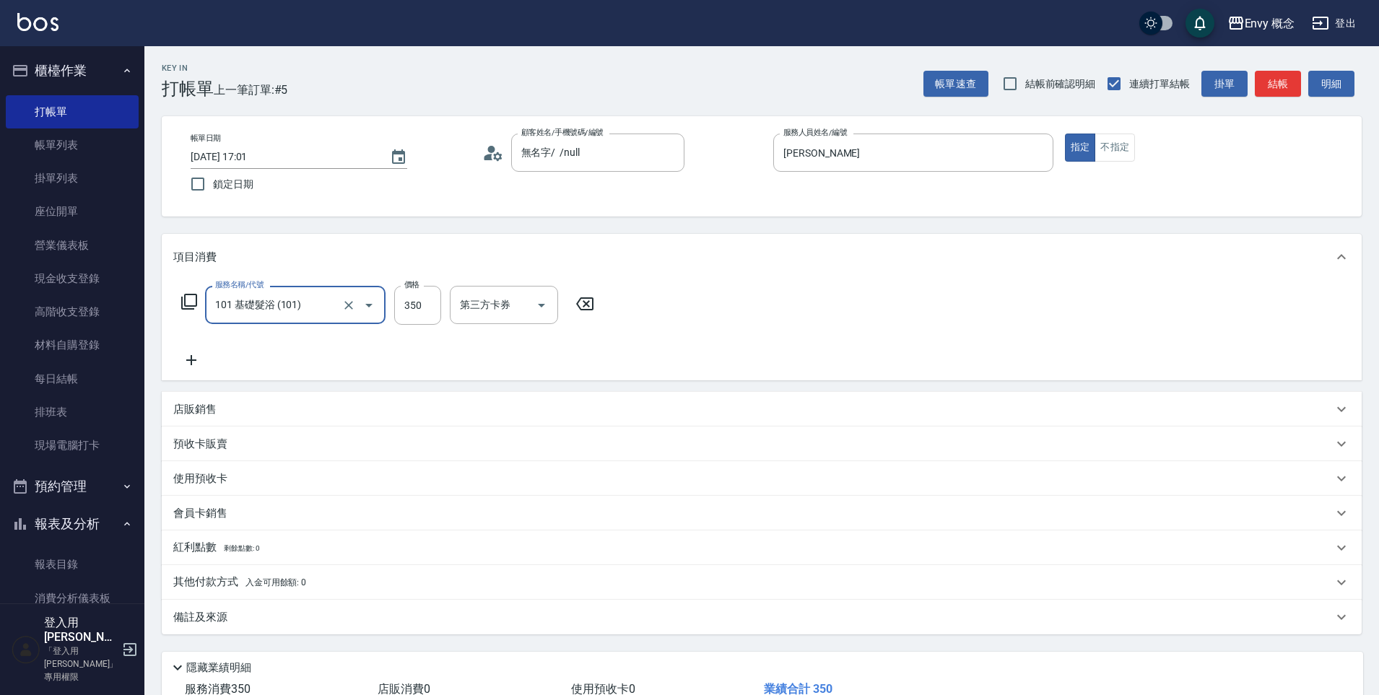
type input "101 基礎髮浴 (101)"
click at [348, 303] on icon "Clear" at bounding box center [349, 305] width 14 height 14
click at [300, 305] on input "服務名稱/代號" at bounding box center [275, 304] width 127 height 25
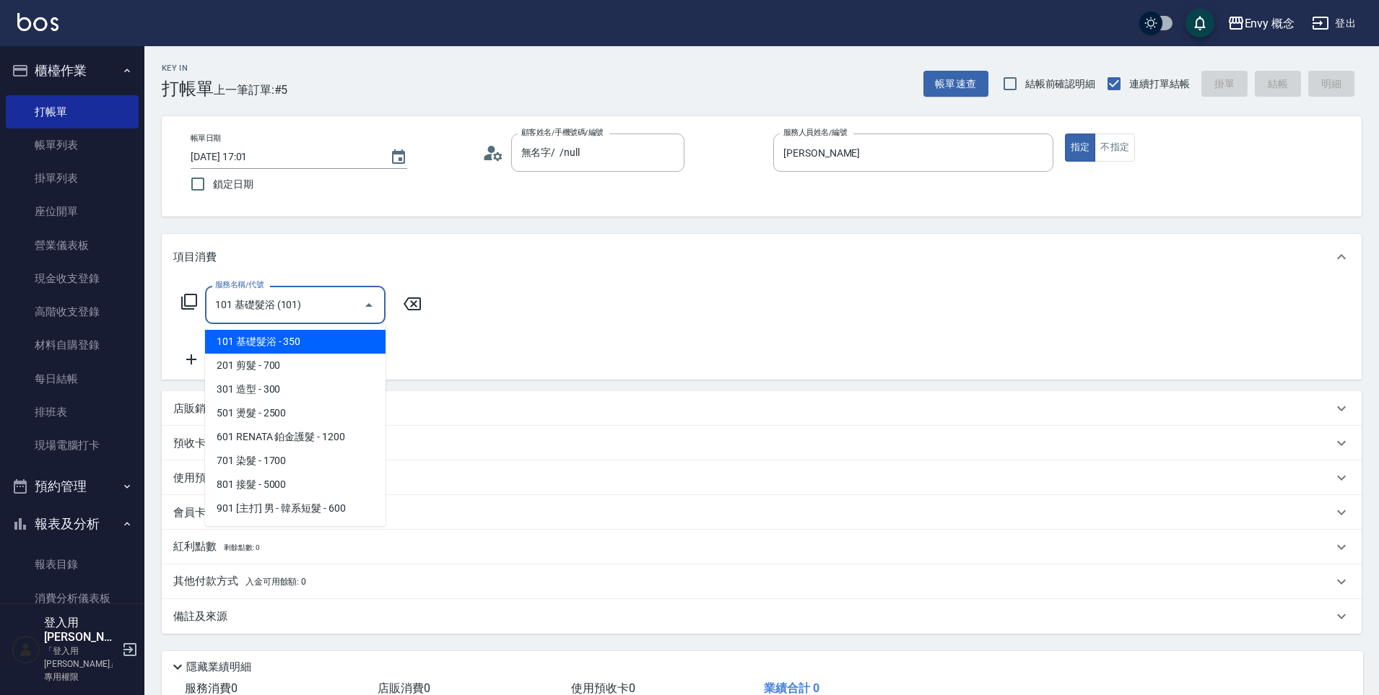
type input "101 基礎髮浴 (101)"
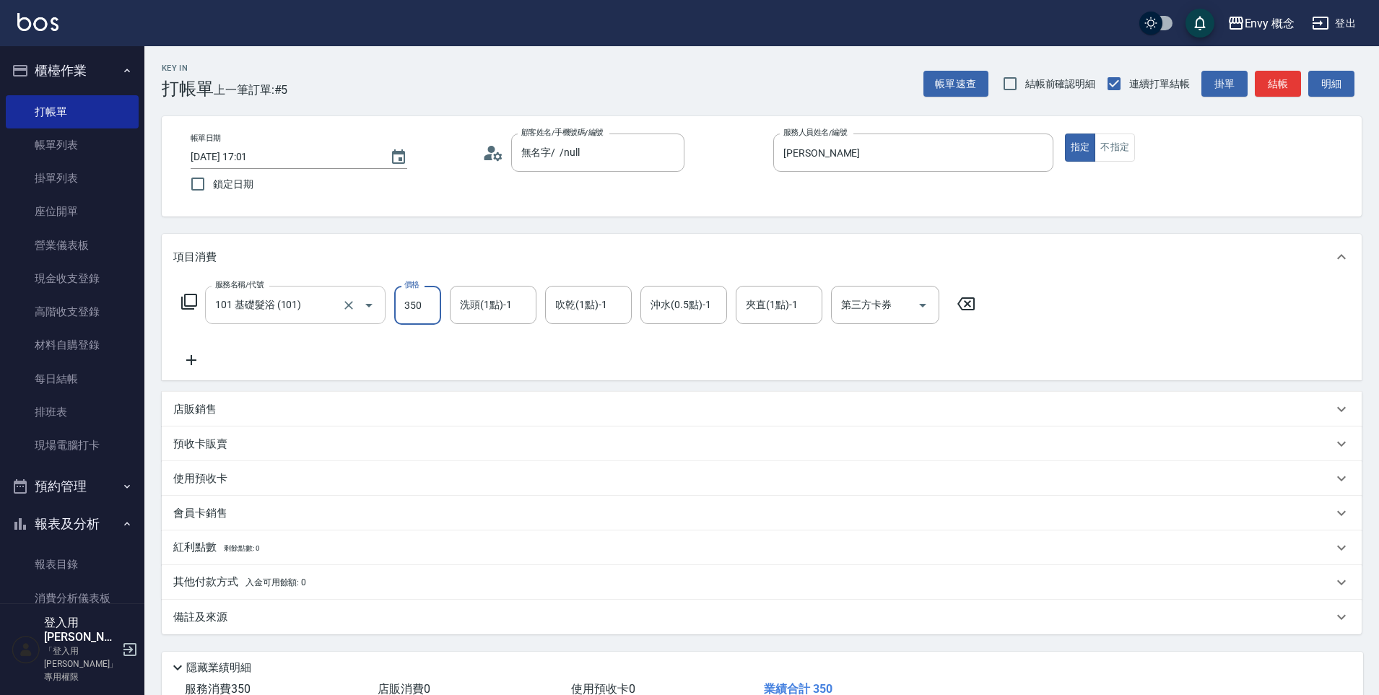
click at [344, 308] on icon "Clear" at bounding box center [349, 305] width 14 height 14
click at [308, 316] on input "服務名稱/代號" at bounding box center [275, 304] width 127 height 25
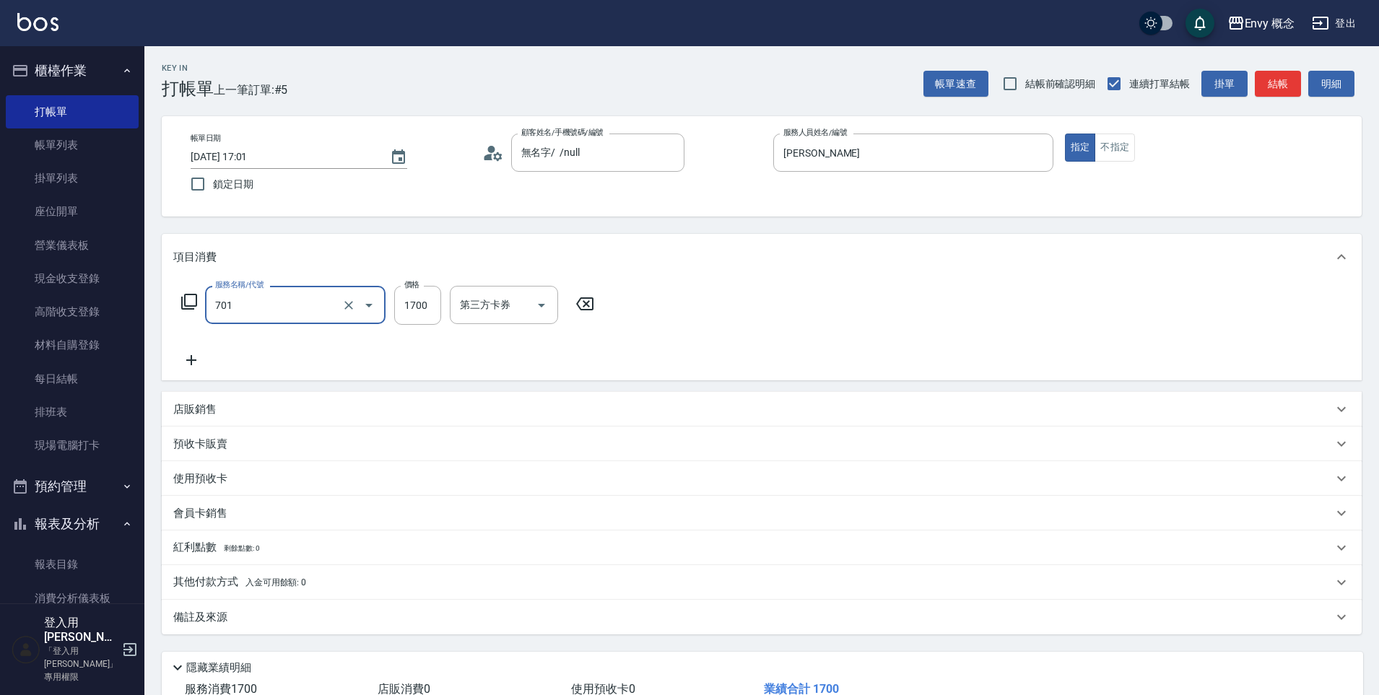
type input "701 染髮(701)"
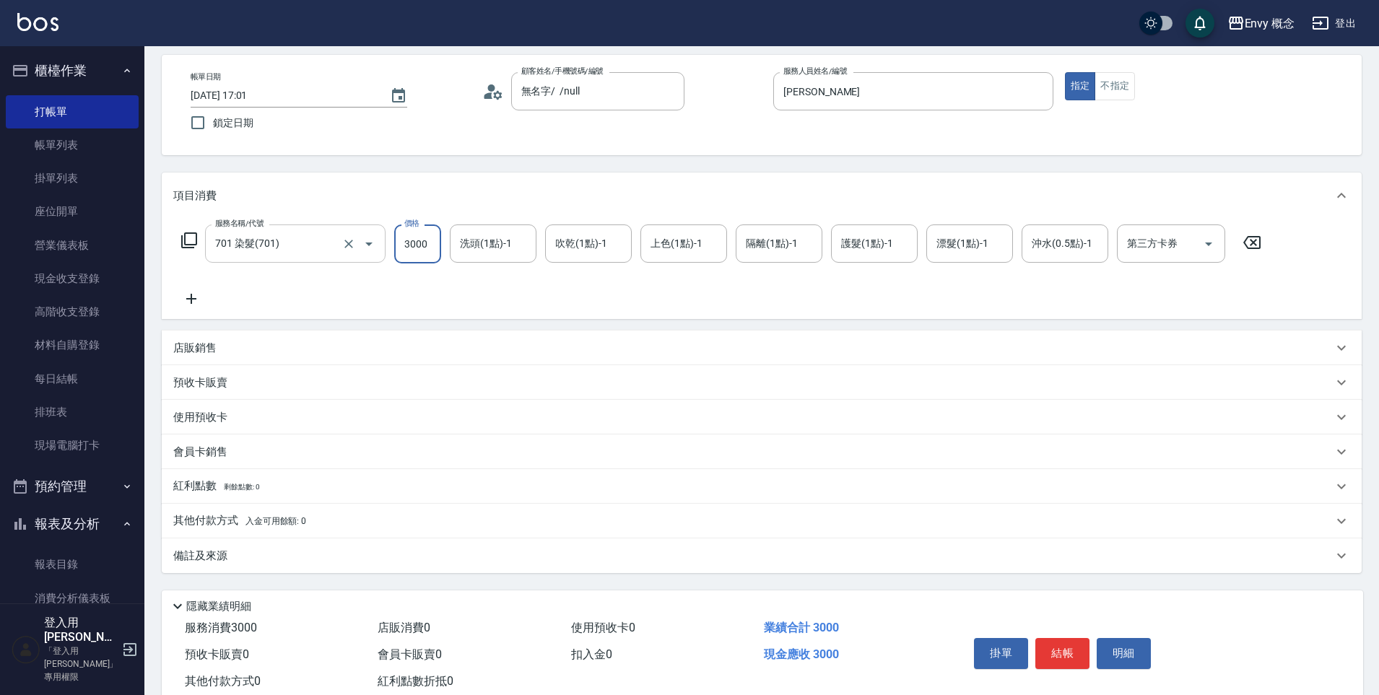
scroll to position [103, 0]
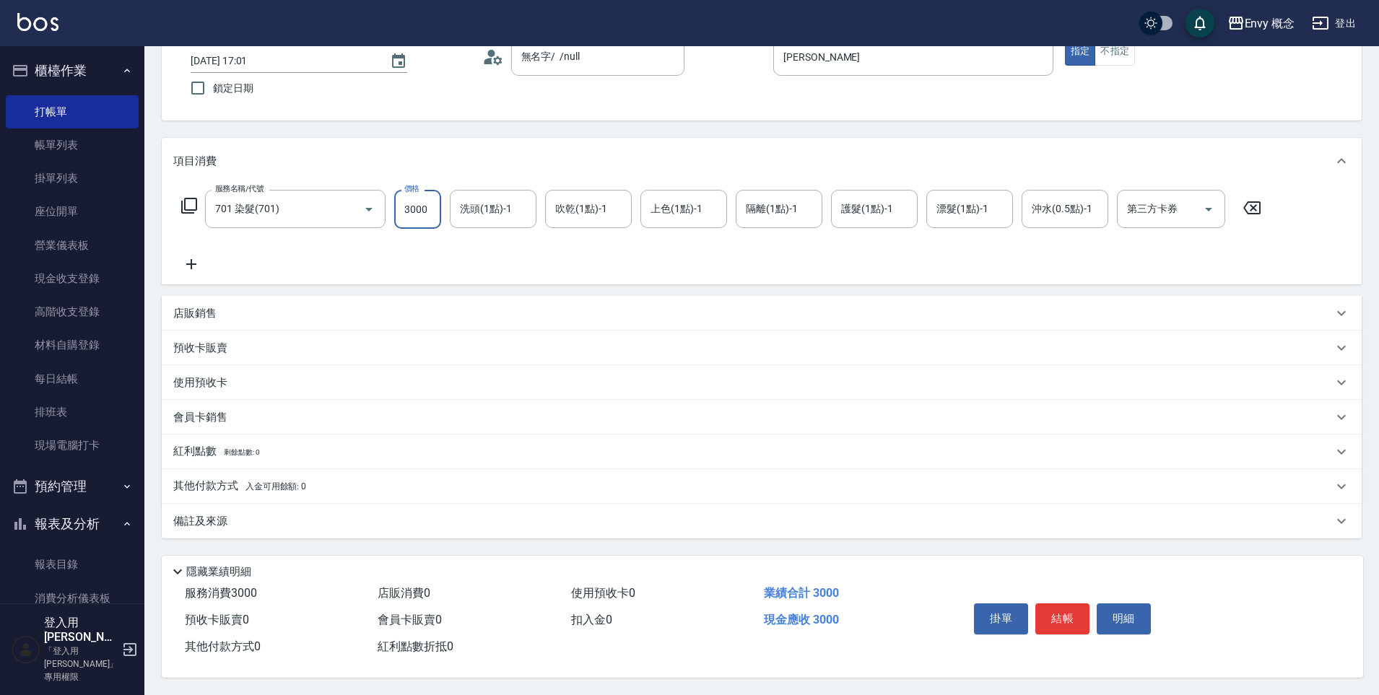
type input "3000"
click at [1061, 616] on button "結帳" at bounding box center [1063, 619] width 54 height 30
type input "[DATE] 17:25"
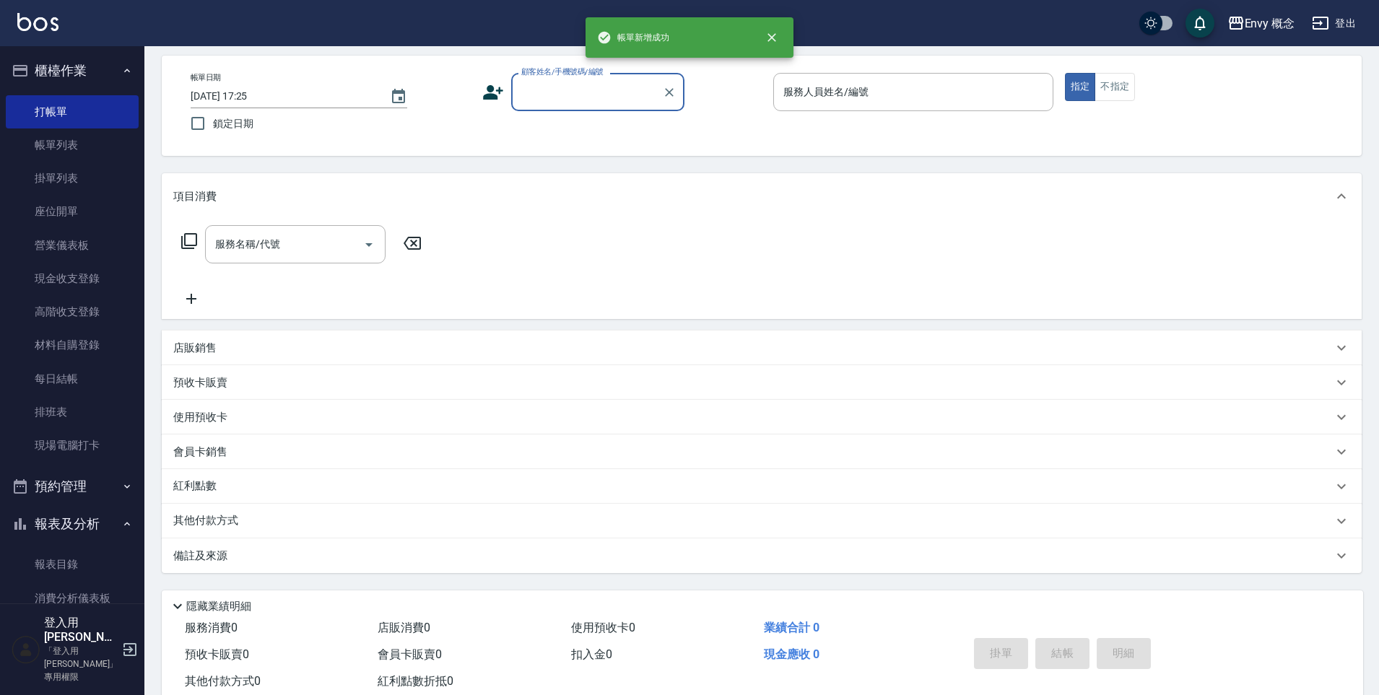
scroll to position [0, 0]
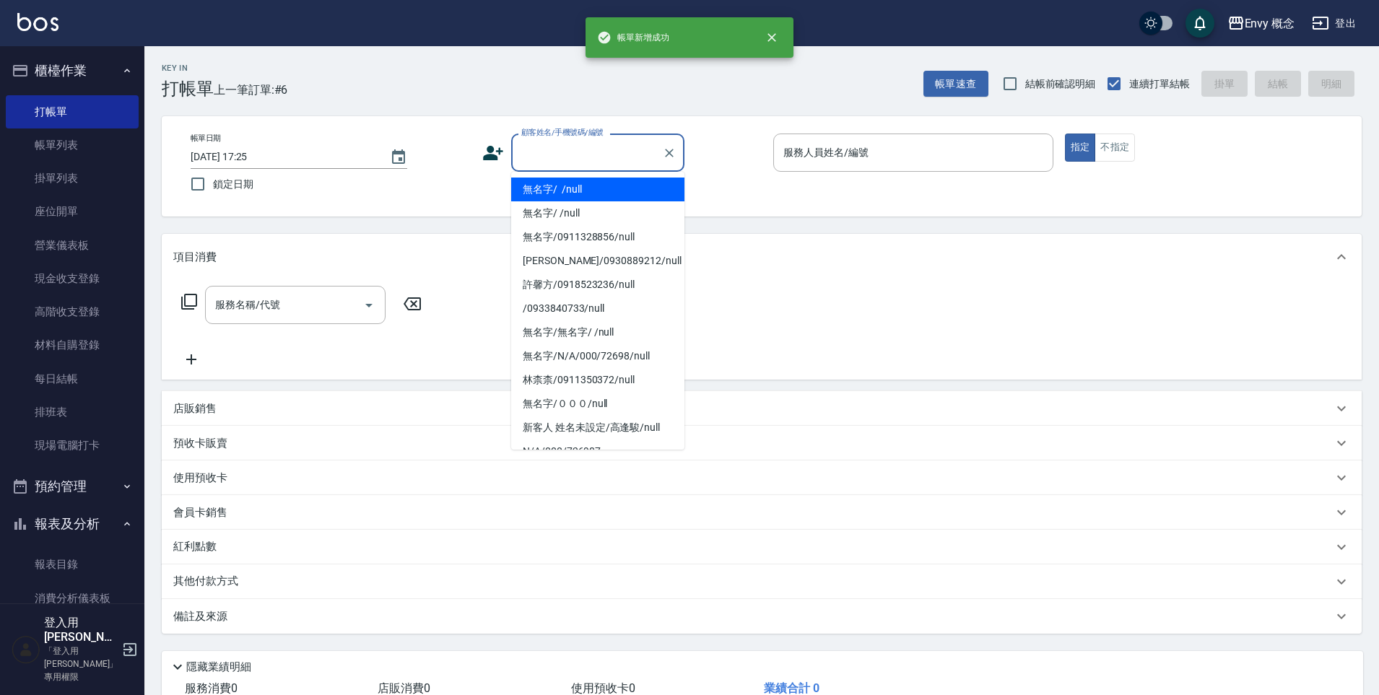
click at [535, 147] on input "顧客姓名/手機號碼/編號" at bounding box center [587, 152] width 139 height 25
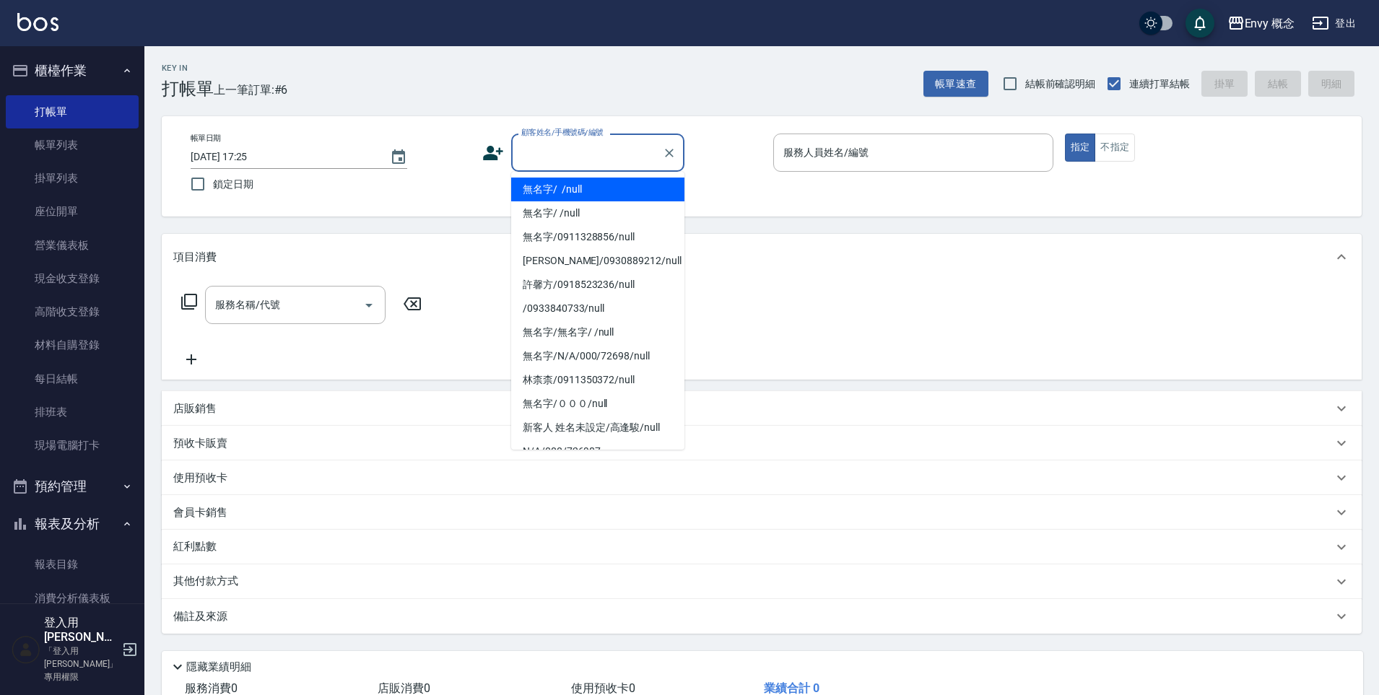
click at [551, 188] on li "無名字/ /null" at bounding box center [597, 190] width 173 height 24
type input "無名字/ /null"
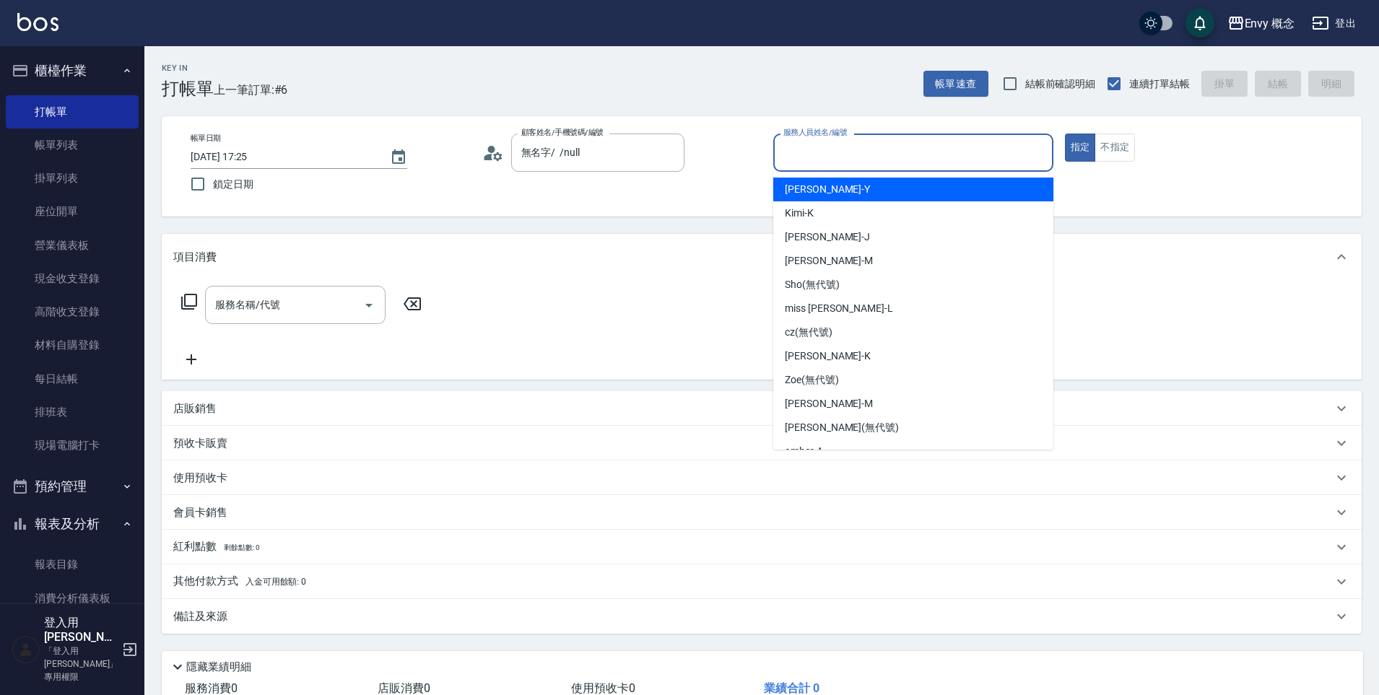
click at [784, 146] on input "服務人員姓名/編號" at bounding box center [913, 152] width 267 height 25
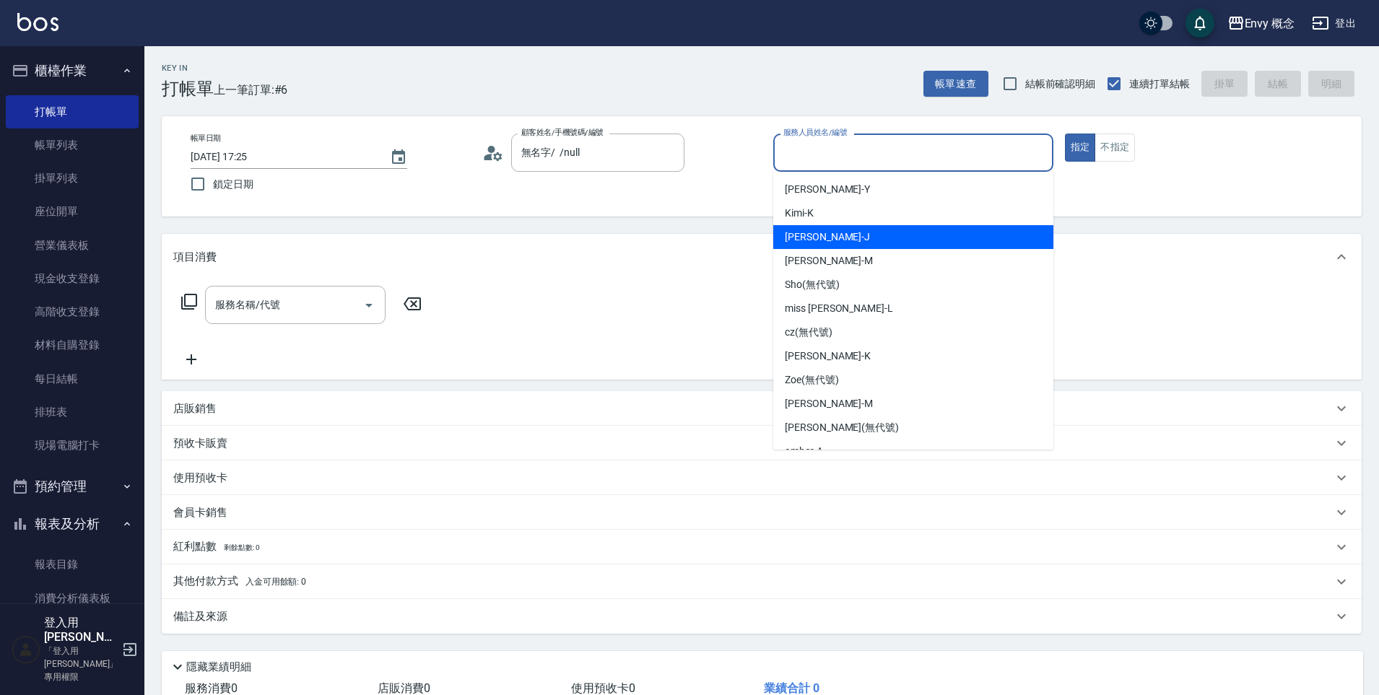
click at [808, 233] on span "[PERSON_NAME]" at bounding box center [827, 237] width 85 height 15
type input "[PERSON_NAME]"
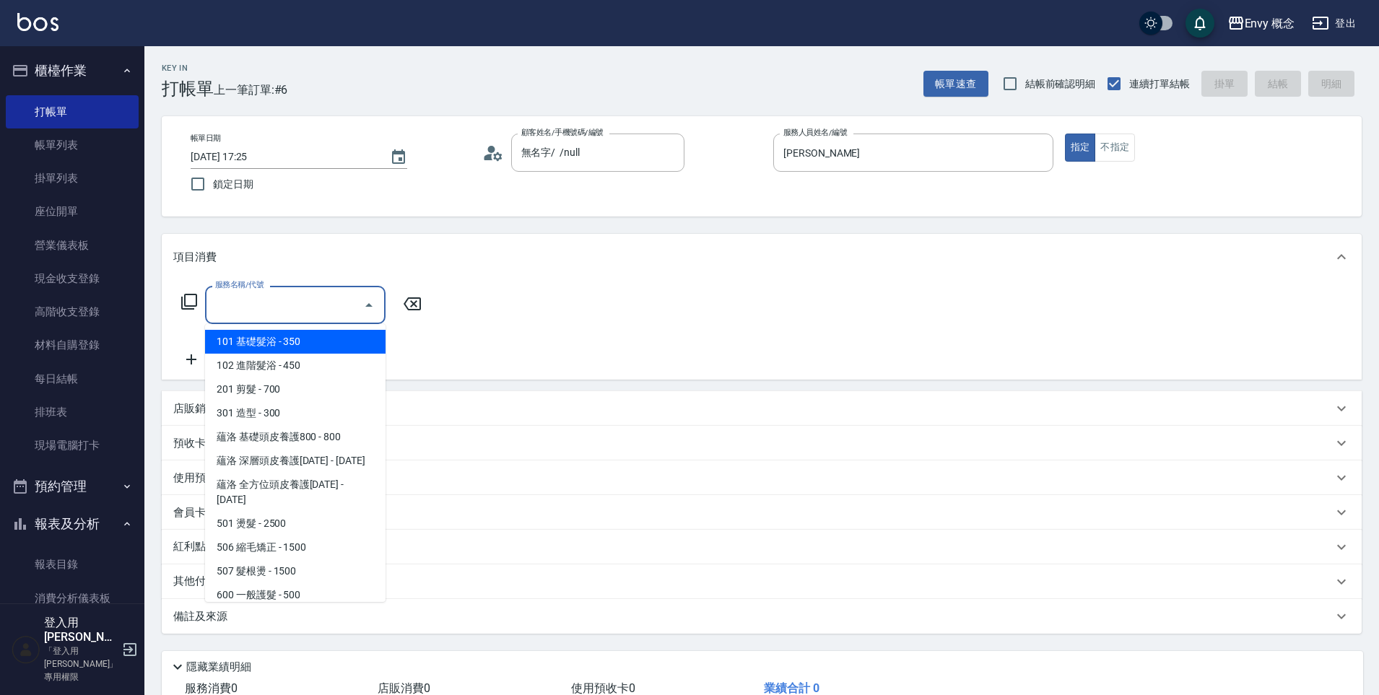
click at [280, 304] on input "服務名稱/代號" at bounding box center [285, 304] width 146 height 25
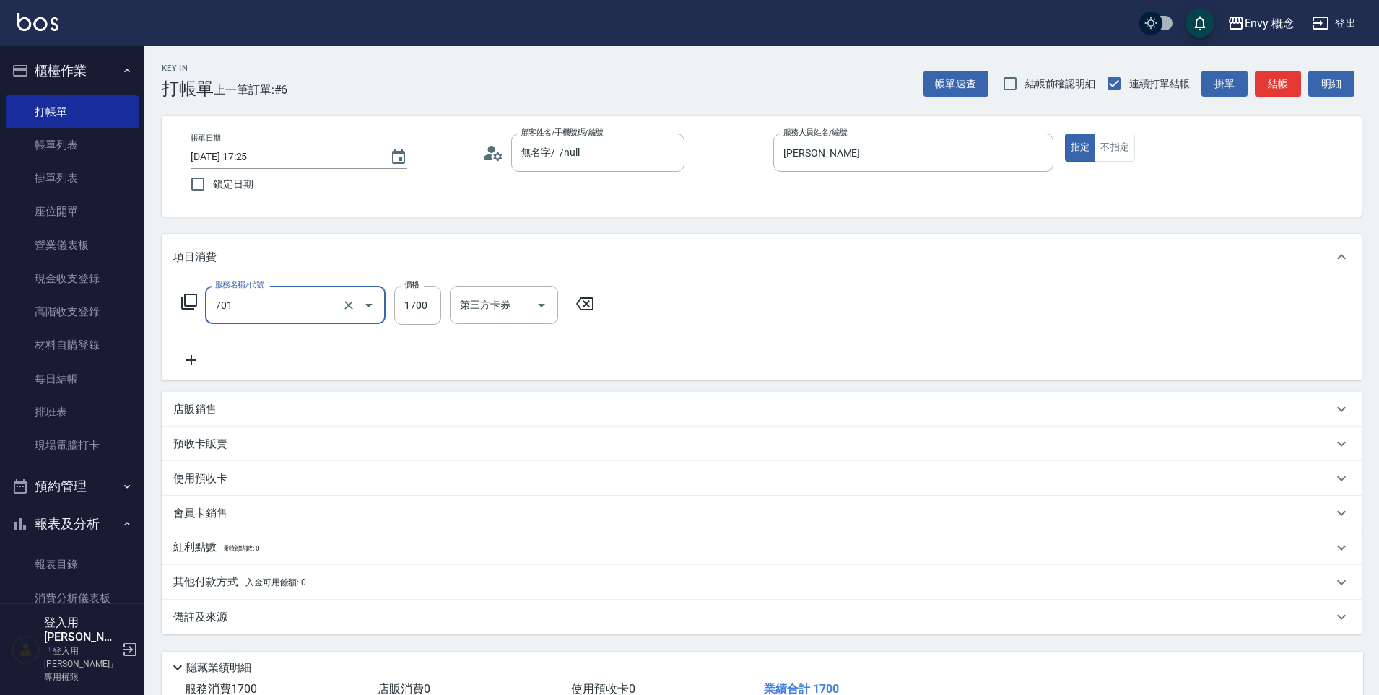
type input "701 染髮(701)"
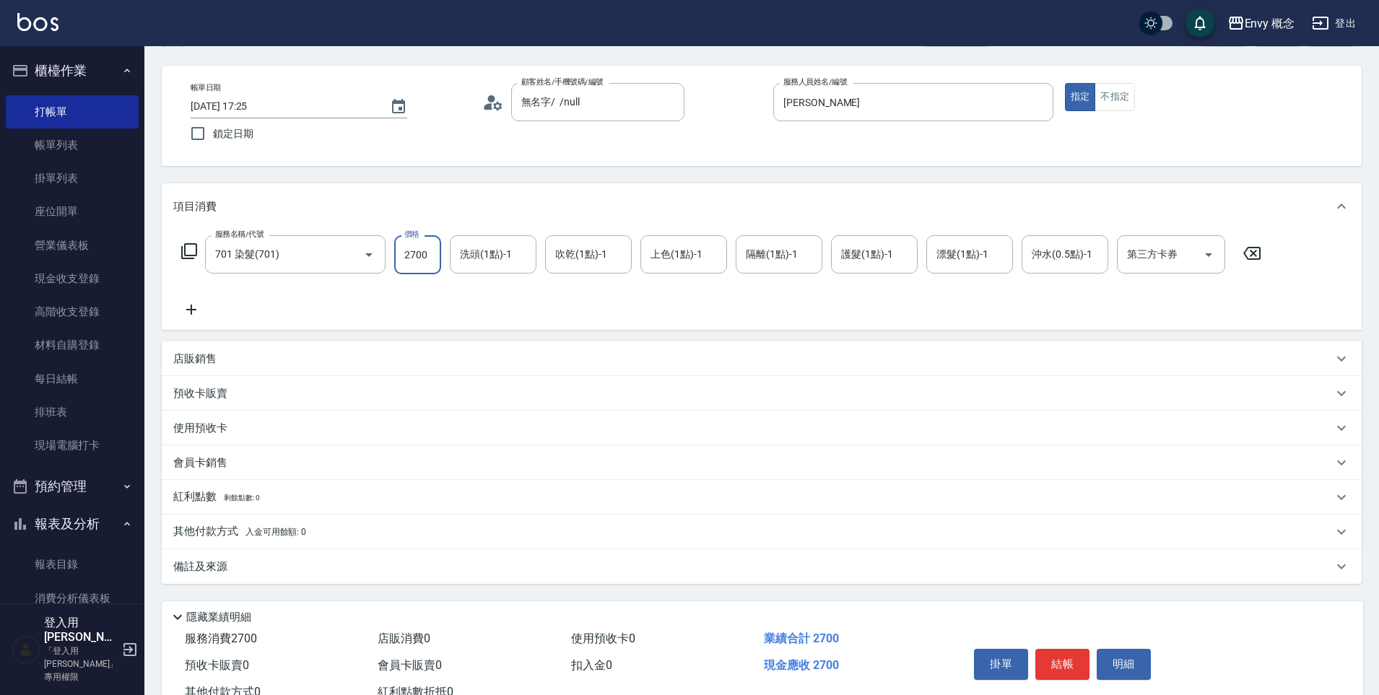
scroll to position [103, 0]
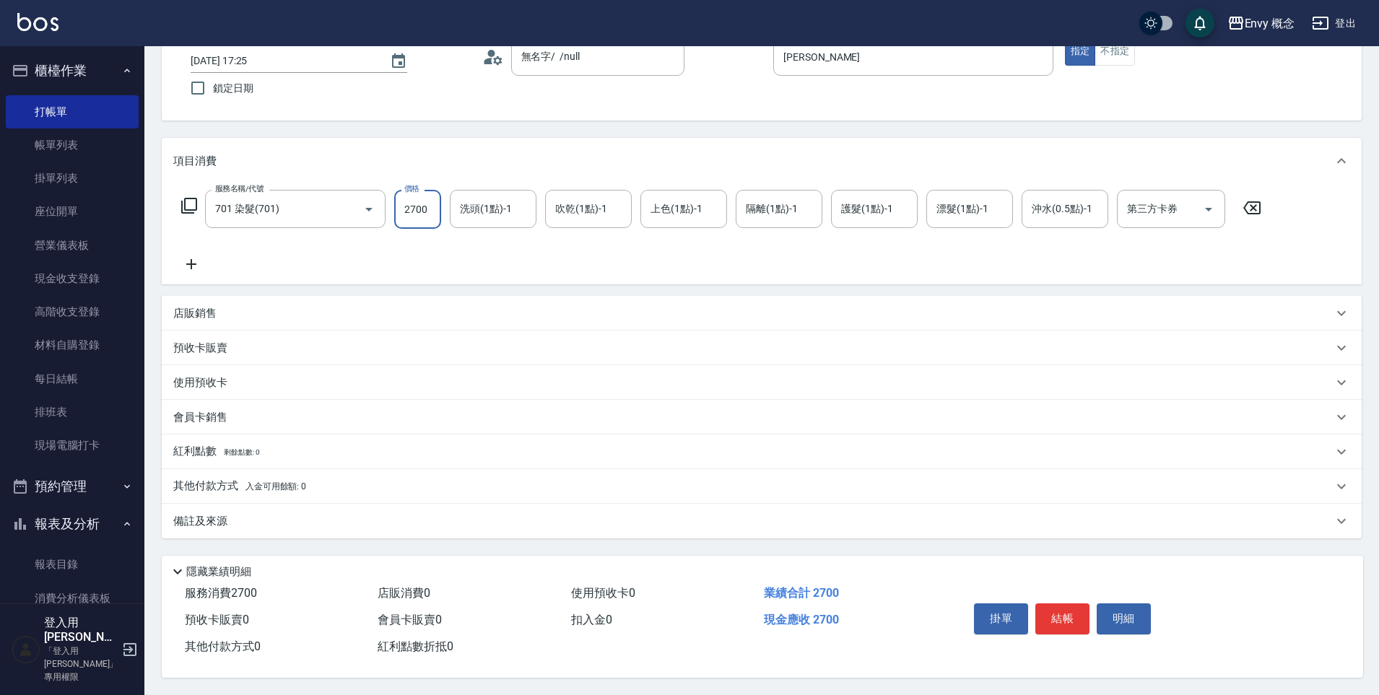
type input "2700"
drag, startPoint x: 307, startPoint y: 474, endPoint x: 306, endPoint y: 484, distance: 10.1
click at [307, 479] on div "其他付款方式 入金可用餘額: 0" at bounding box center [753, 487] width 1160 height 16
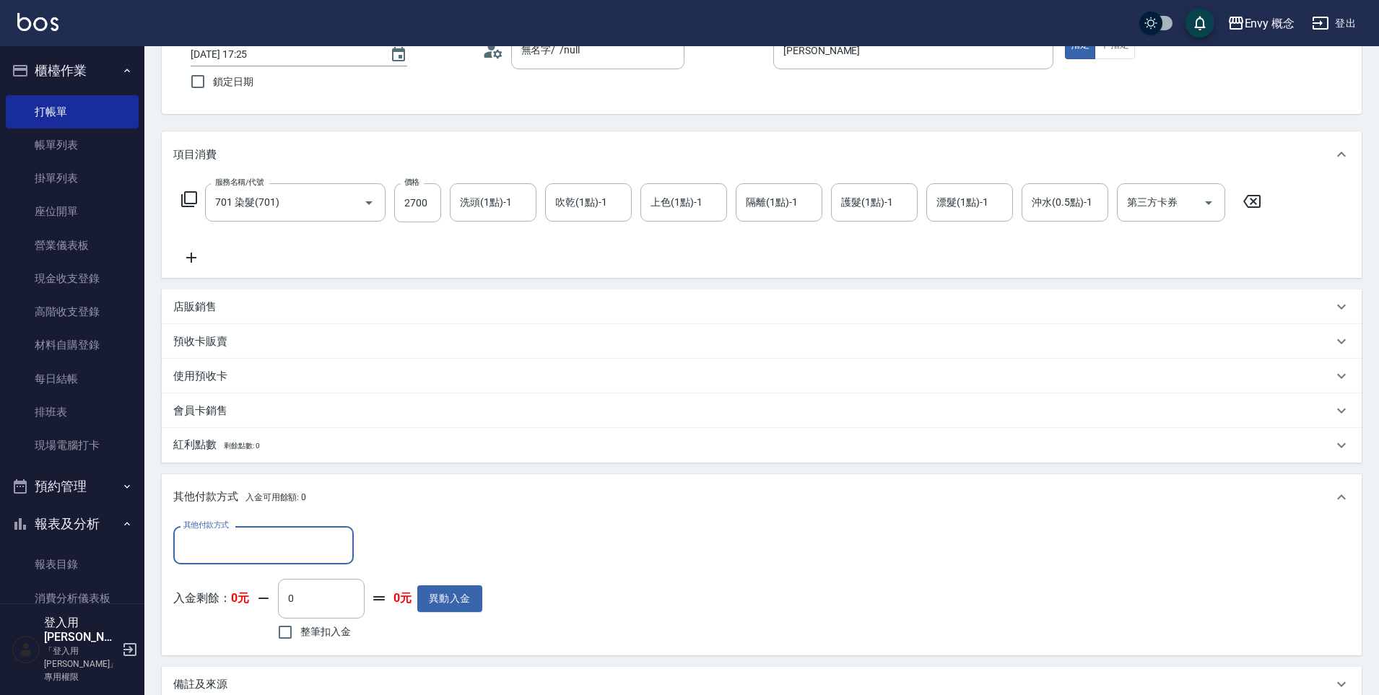
scroll to position [0, 0]
click at [305, 544] on input "其他付款方式" at bounding box center [264, 545] width 168 height 25
click at [229, 477] on span "信用卡" at bounding box center [263, 485] width 181 height 24
type input "信用卡"
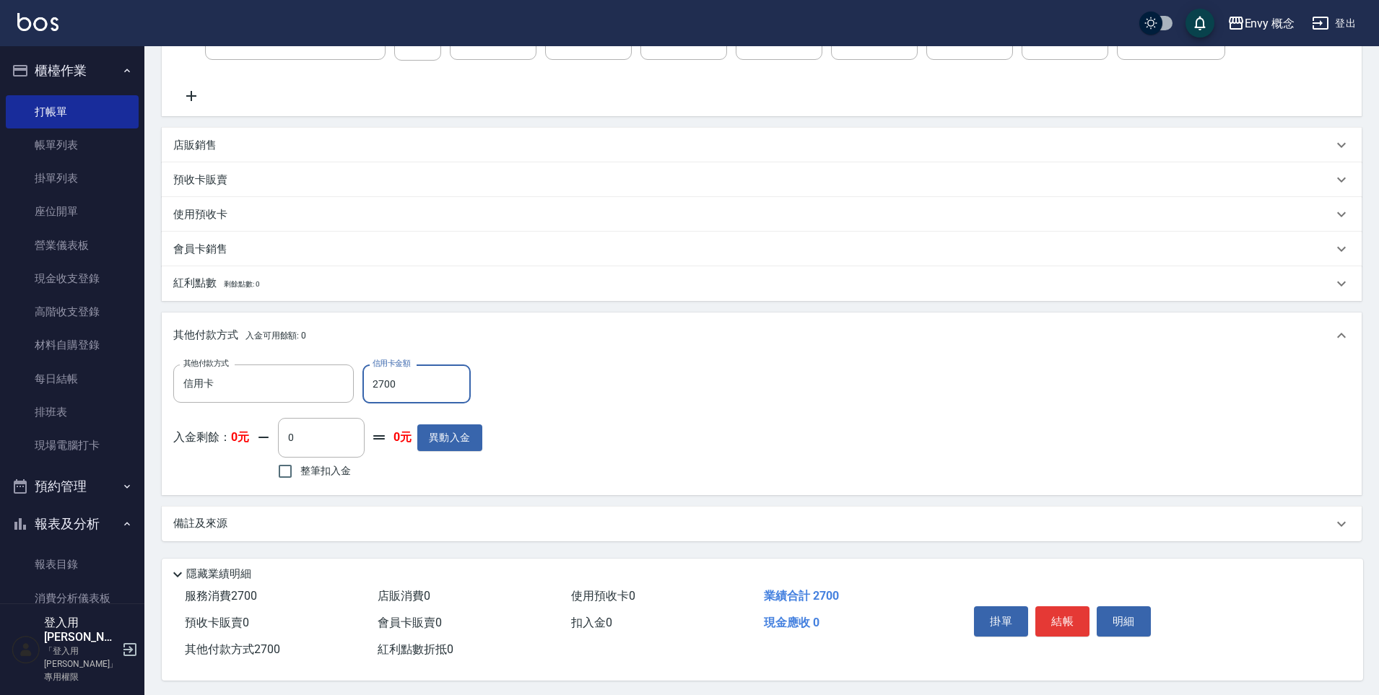
scroll to position [274, 0]
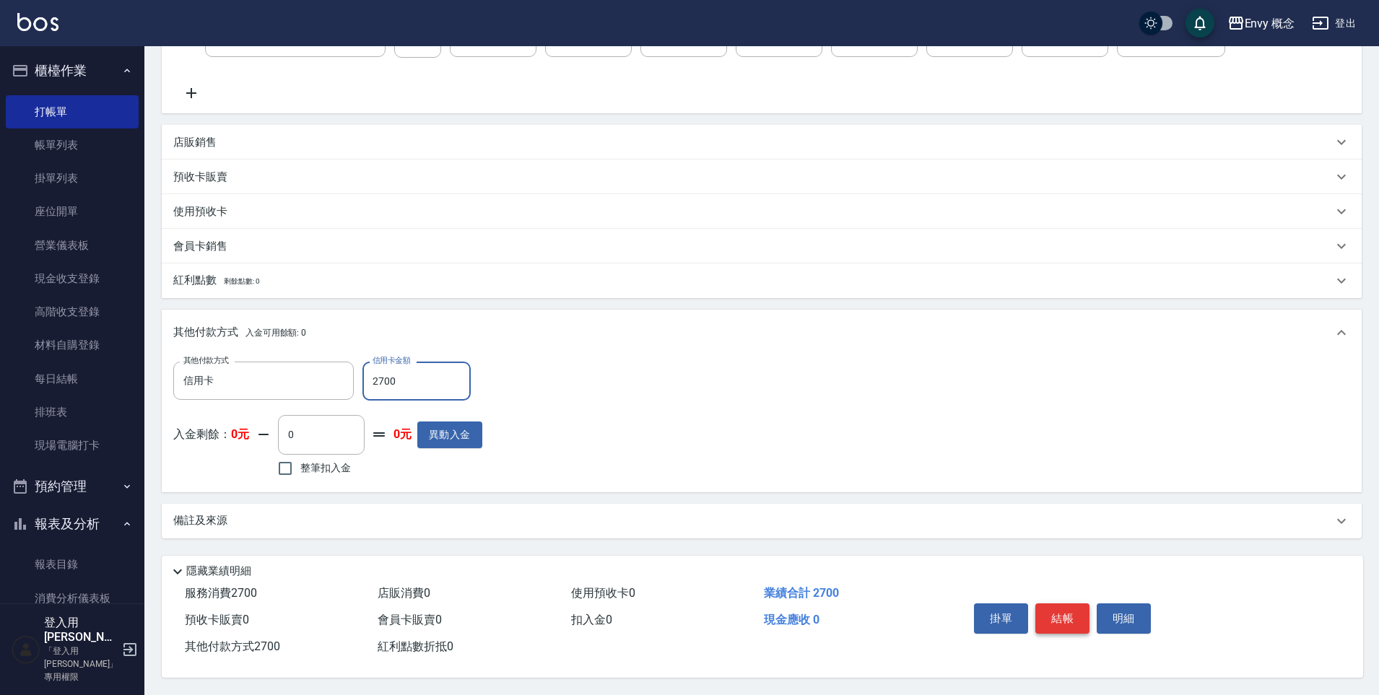
type input "2700"
click at [1067, 608] on button "結帳" at bounding box center [1063, 619] width 54 height 30
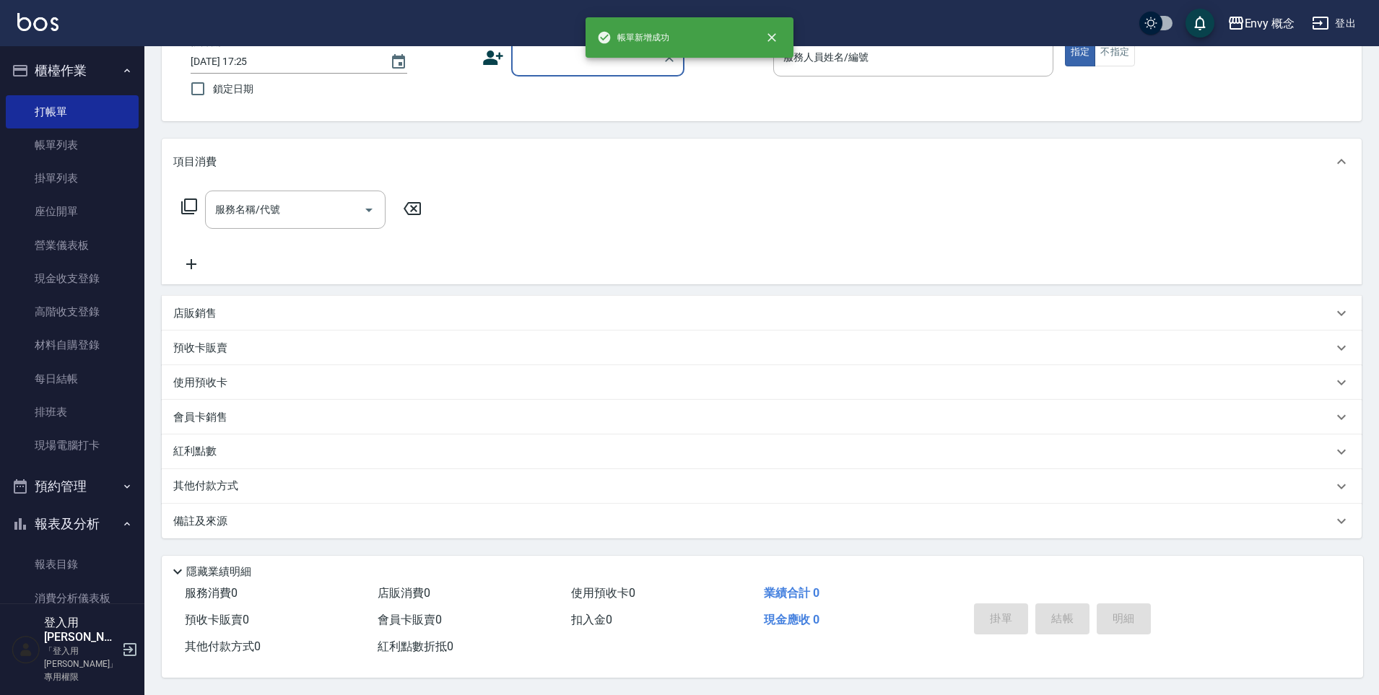
scroll to position [0, 0]
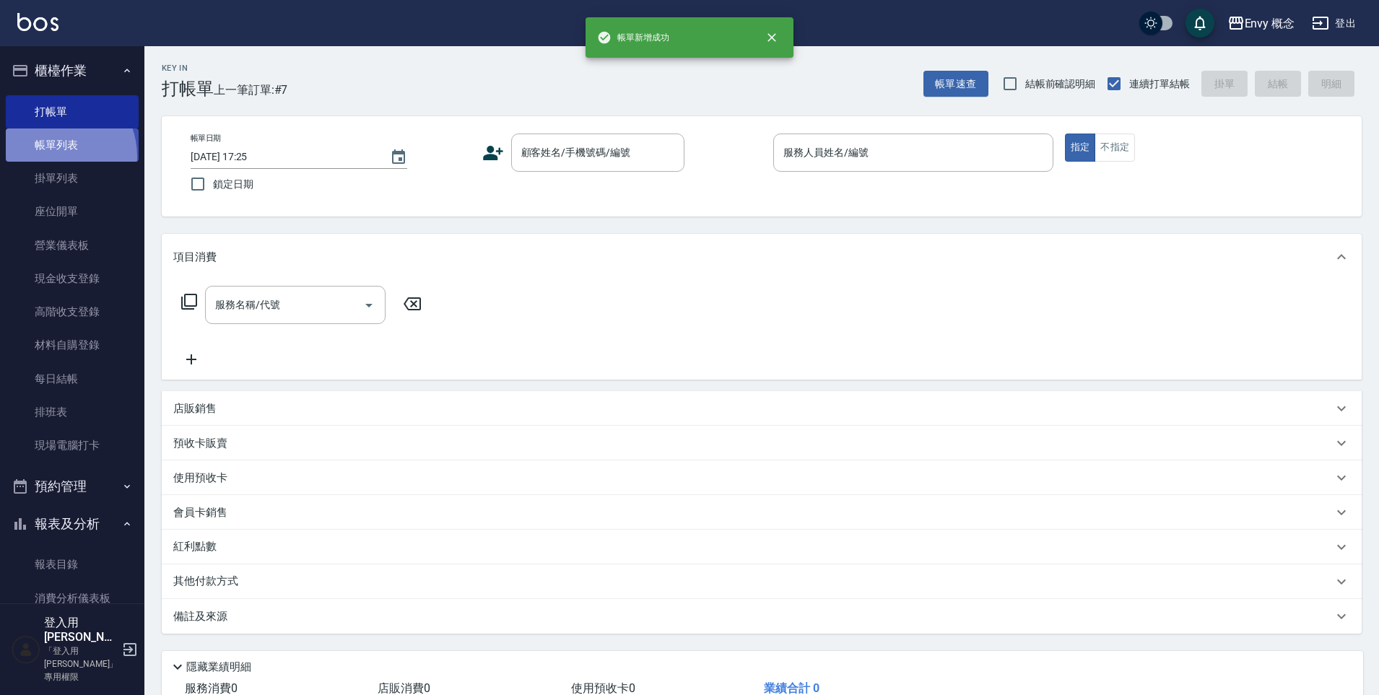
click at [50, 157] on link "帳單列表" at bounding box center [72, 145] width 133 height 33
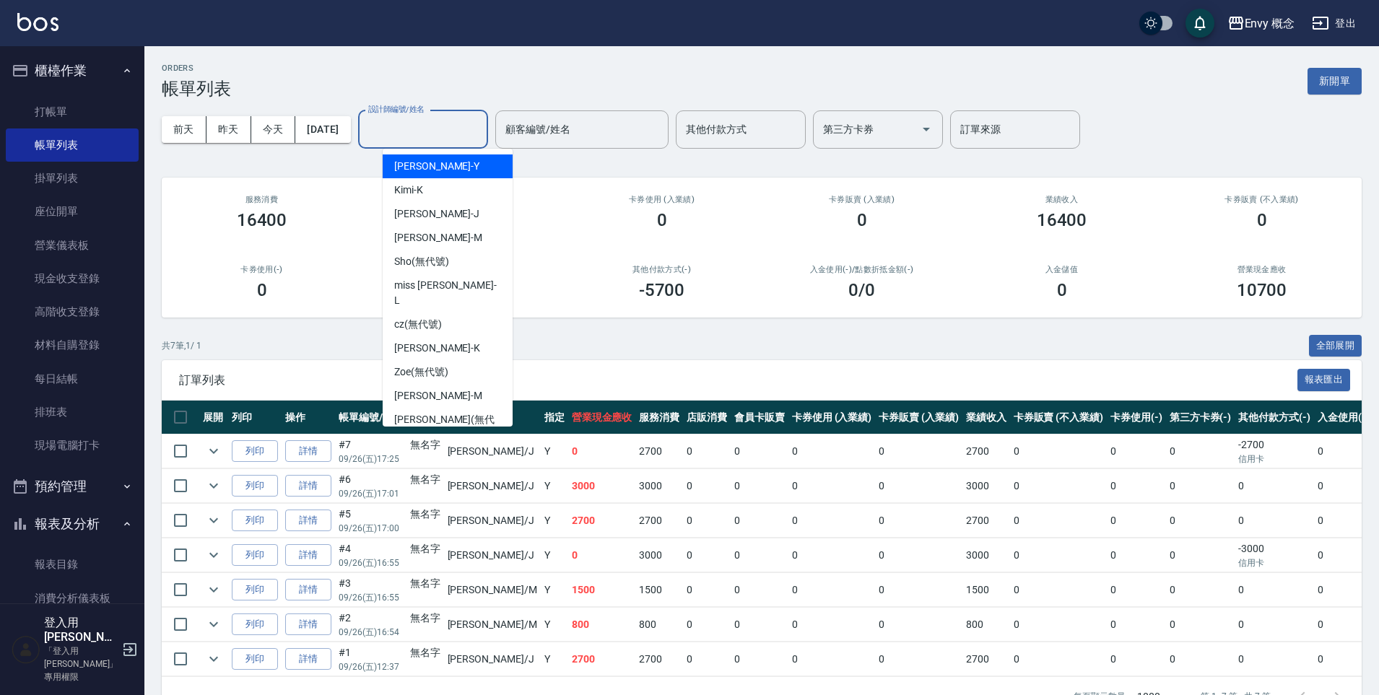
click at [456, 131] on input "設計師編號/姓名" at bounding box center [423, 129] width 117 height 25
click at [468, 66] on div "ORDERS 帳單列表 新開單" at bounding box center [762, 81] width 1200 height 35
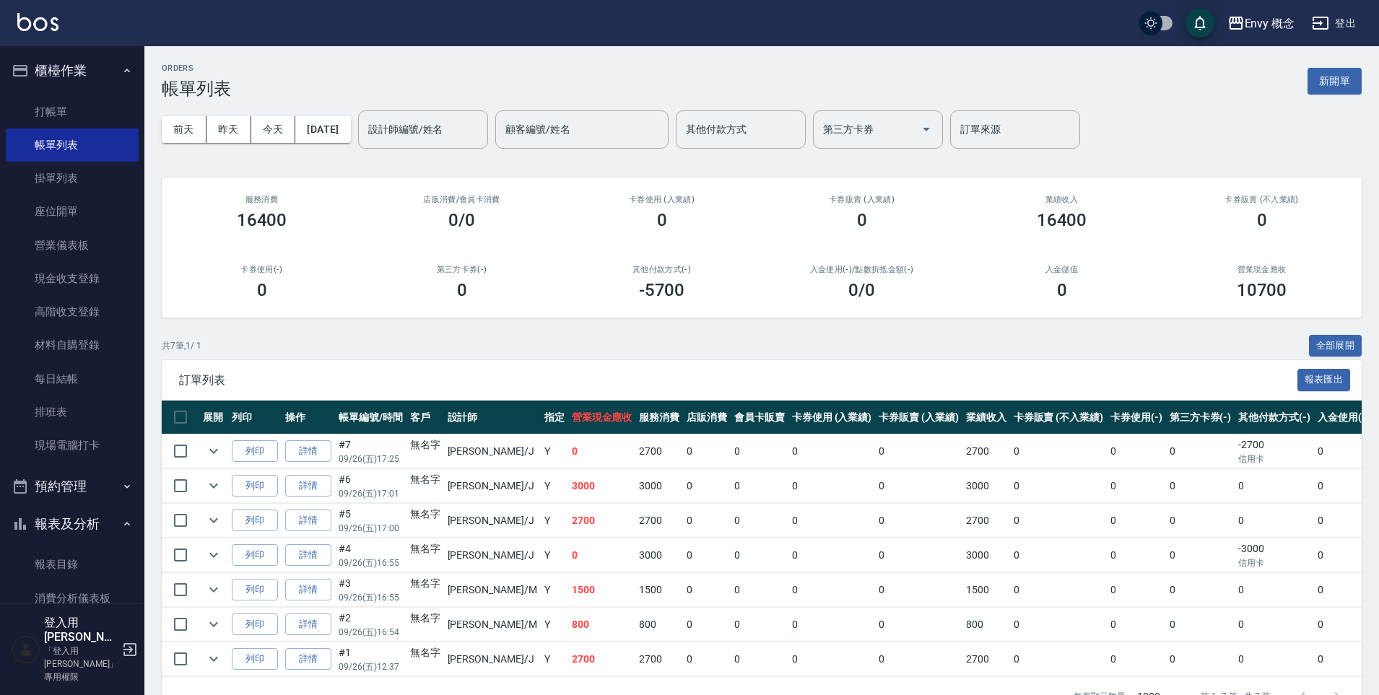
click at [264, 115] on div "[DATE] [DATE] [DATE] [DATE] 設計師編號/姓名 設計師編號/姓名 顧客編號/姓名 顧客編號/姓名 其他付款方式 其他付款方式 第三方…" at bounding box center [762, 129] width 1200 height 61
click at [414, 112] on div "設計師編號/姓名" at bounding box center [423, 129] width 130 height 38
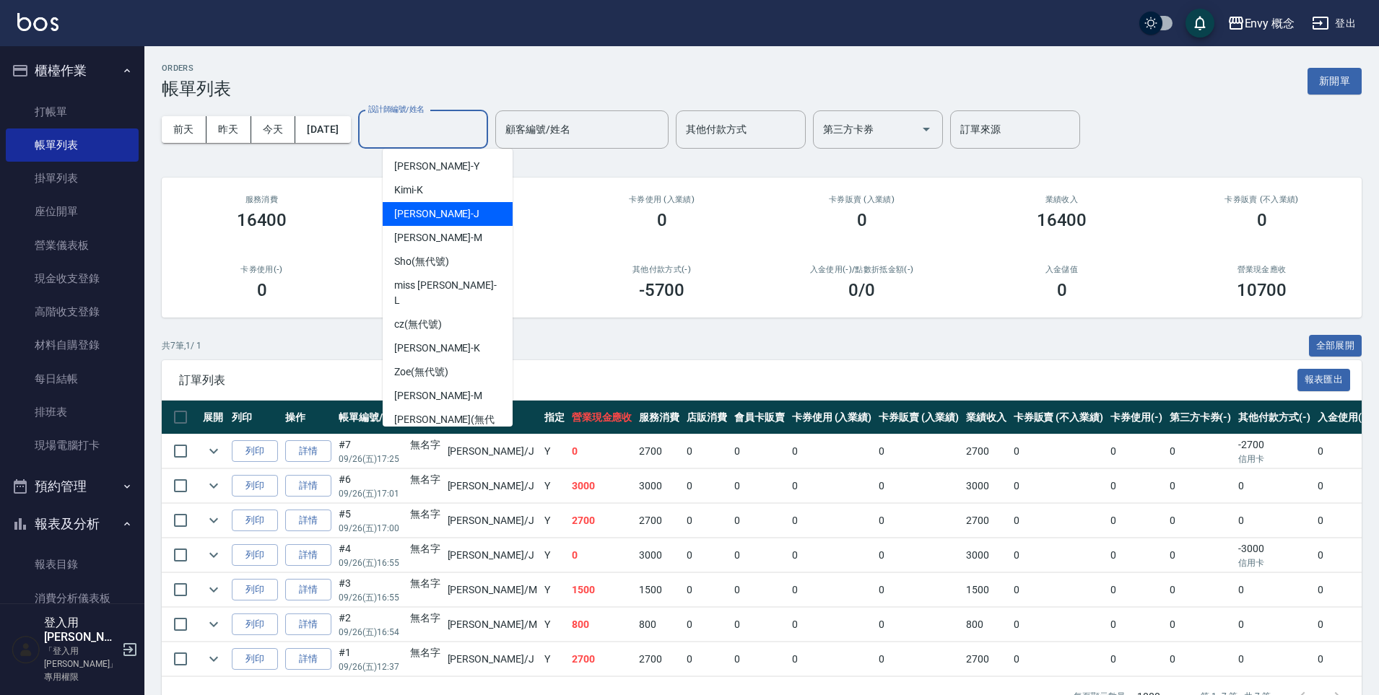
click at [435, 202] on div "[PERSON_NAME]" at bounding box center [448, 214] width 130 height 24
type input "[PERSON_NAME]"
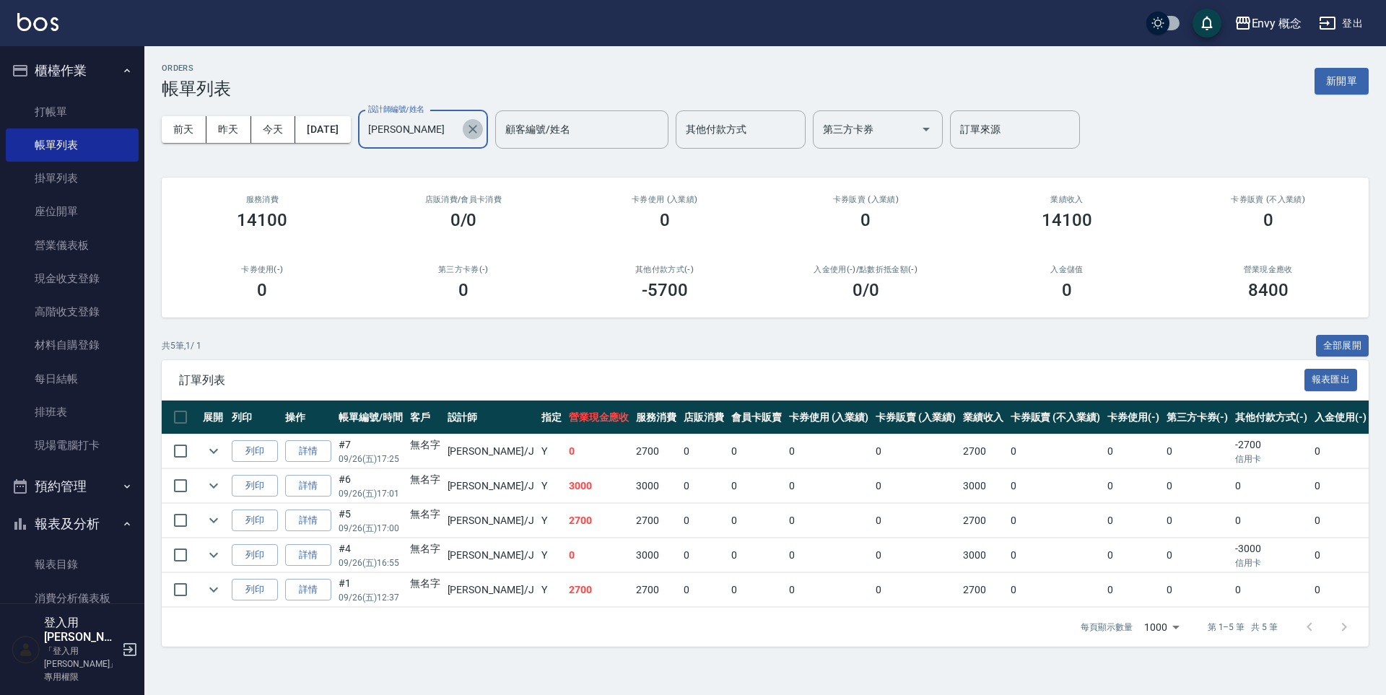
click at [480, 133] on icon "Clear" at bounding box center [473, 129] width 14 height 14
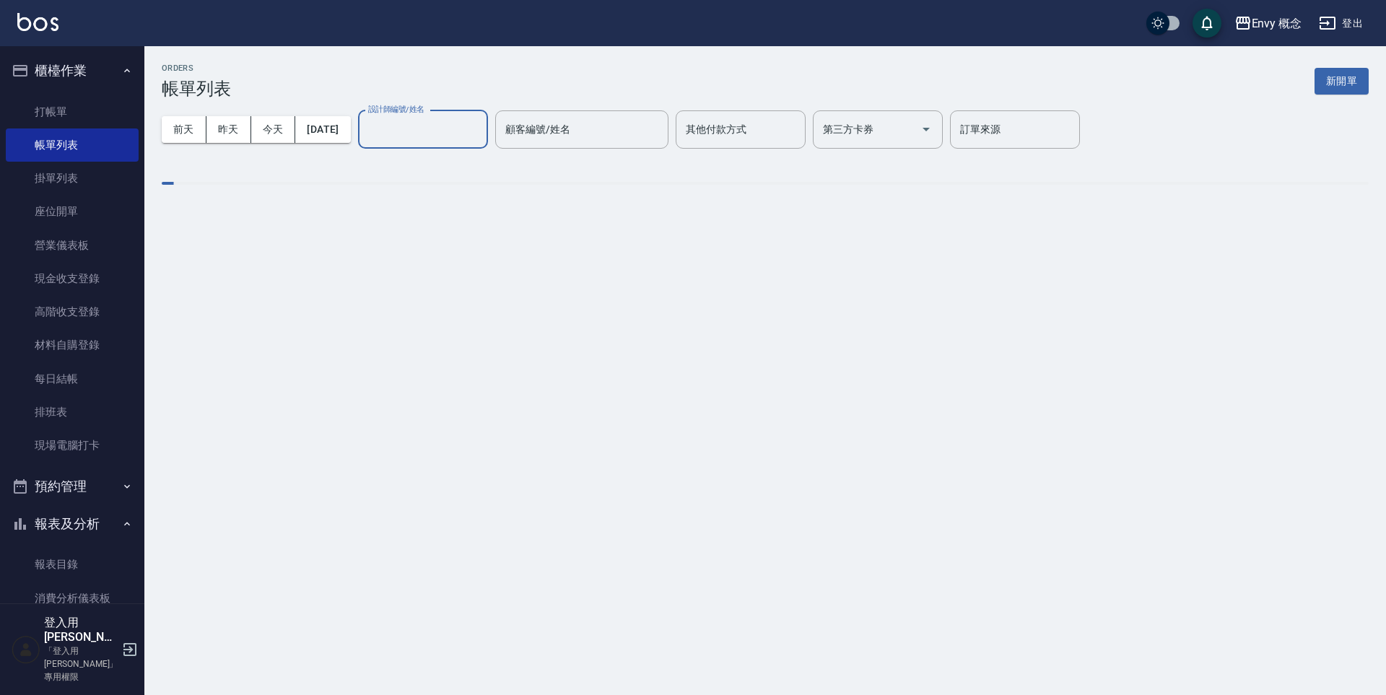
click at [466, 132] on input "設計師編號/姓名" at bounding box center [423, 129] width 117 height 25
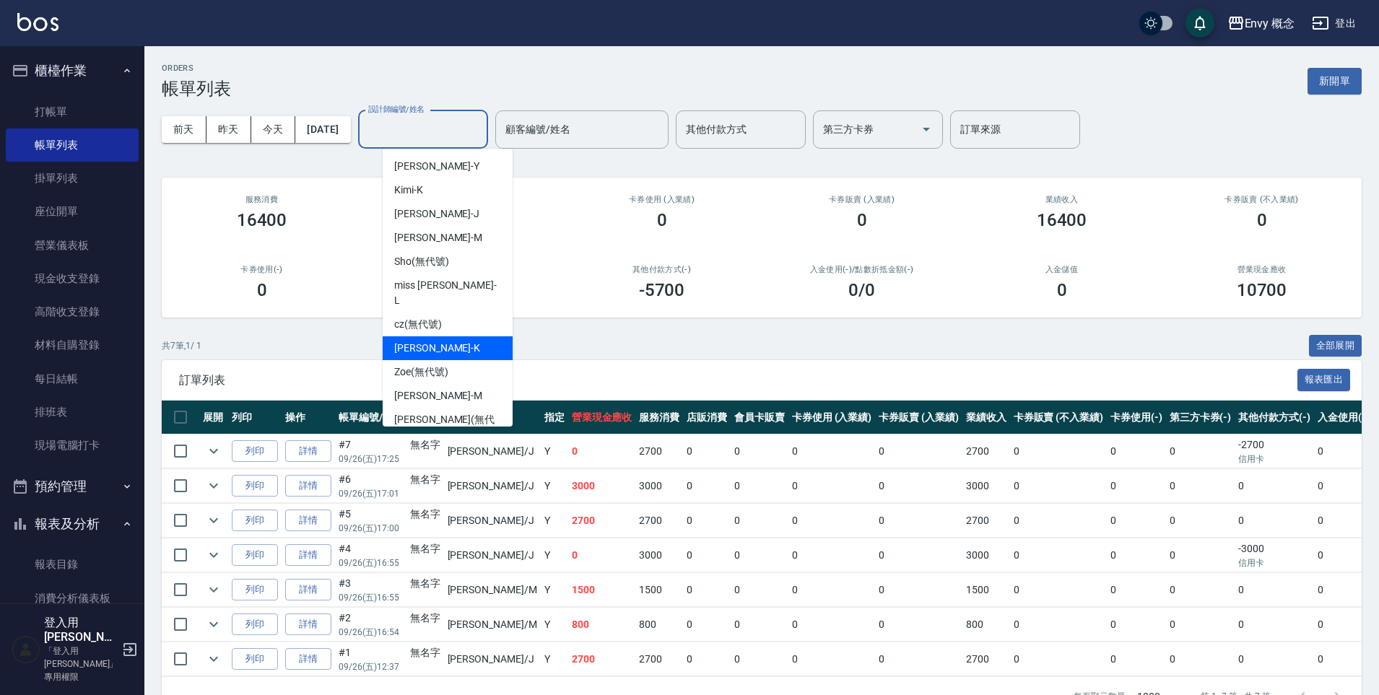
click at [429, 337] on div "[PERSON_NAME]" at bounding box center [448, 349] width 130 height 24
type input "[PERSON_NAME]"
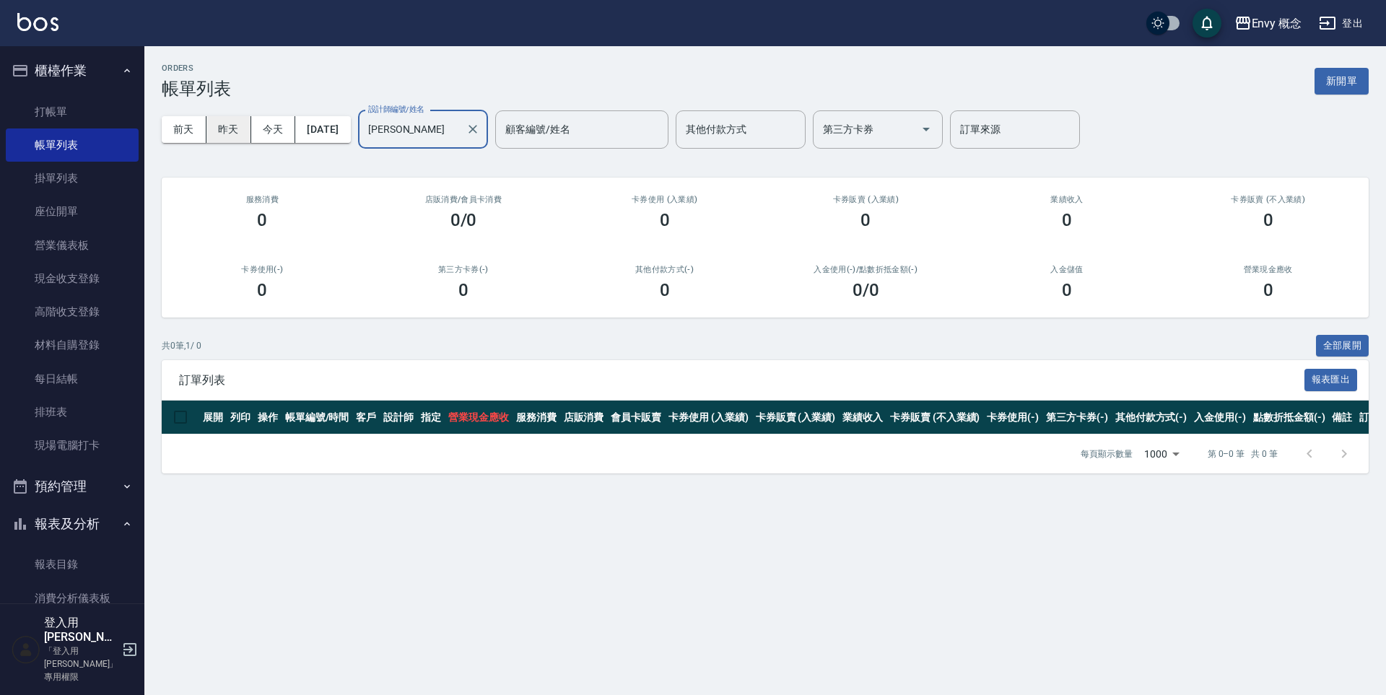
click at [230, 125] on button "昨天" at bounding box center [229, 129] width 45 height 27
click at [477, 126] on icon "Clear" at bounding box center [473, 129] width 9 height 9
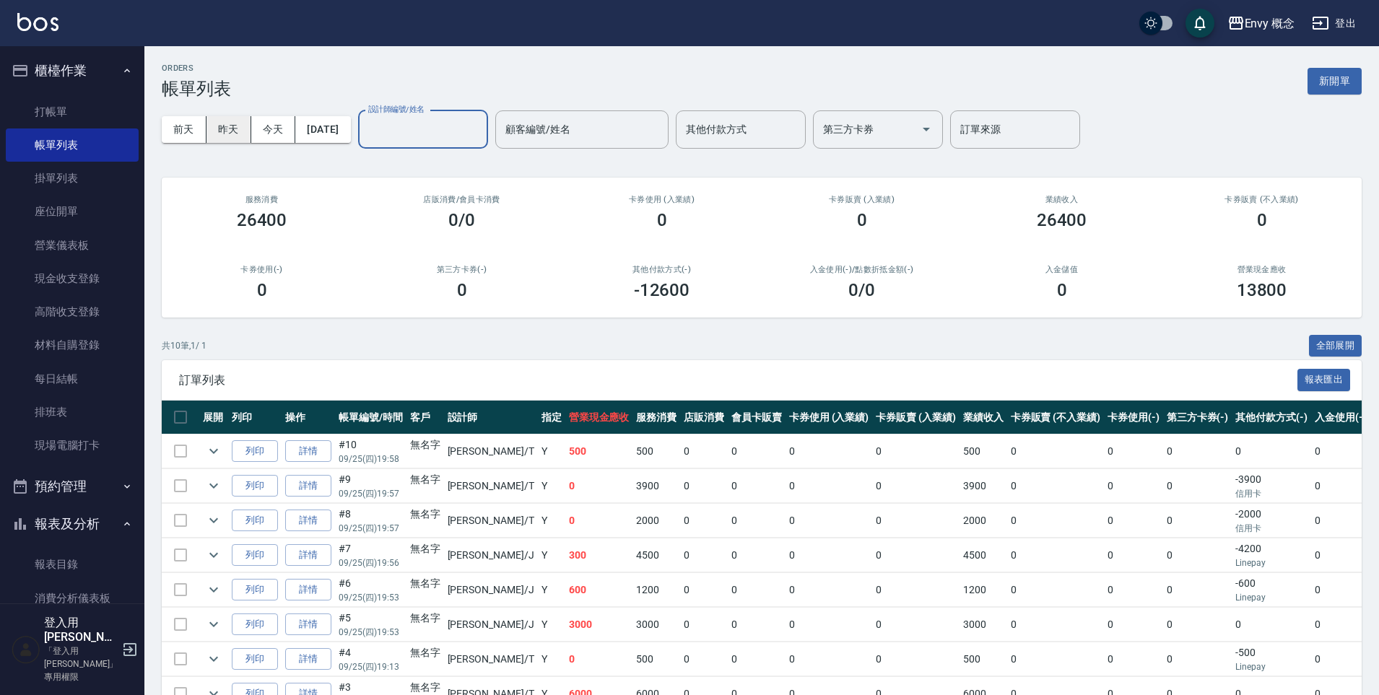
click at [233, 131] on button "昨天" at bounding box center [229, 129] width 45 height 27
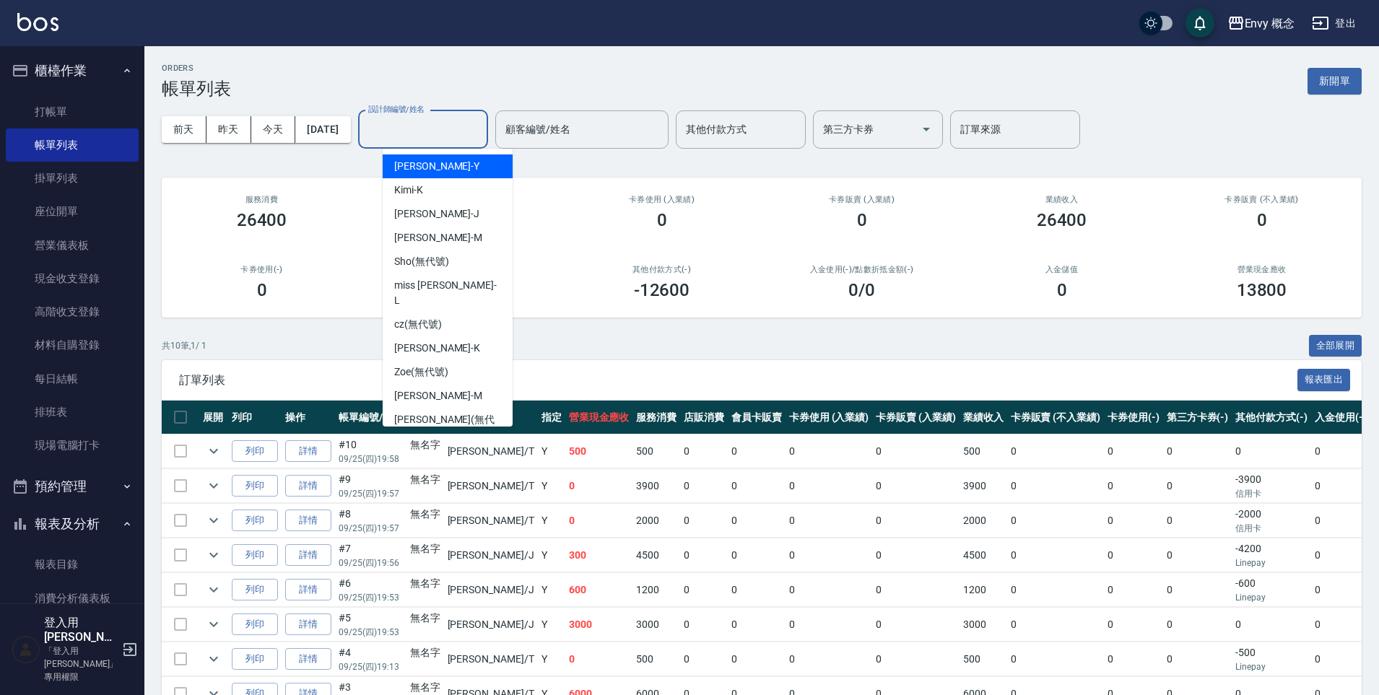
click at [464, 135] on input "設計師編號/姓名" at bounding box center [423, 129] width 117 height 25
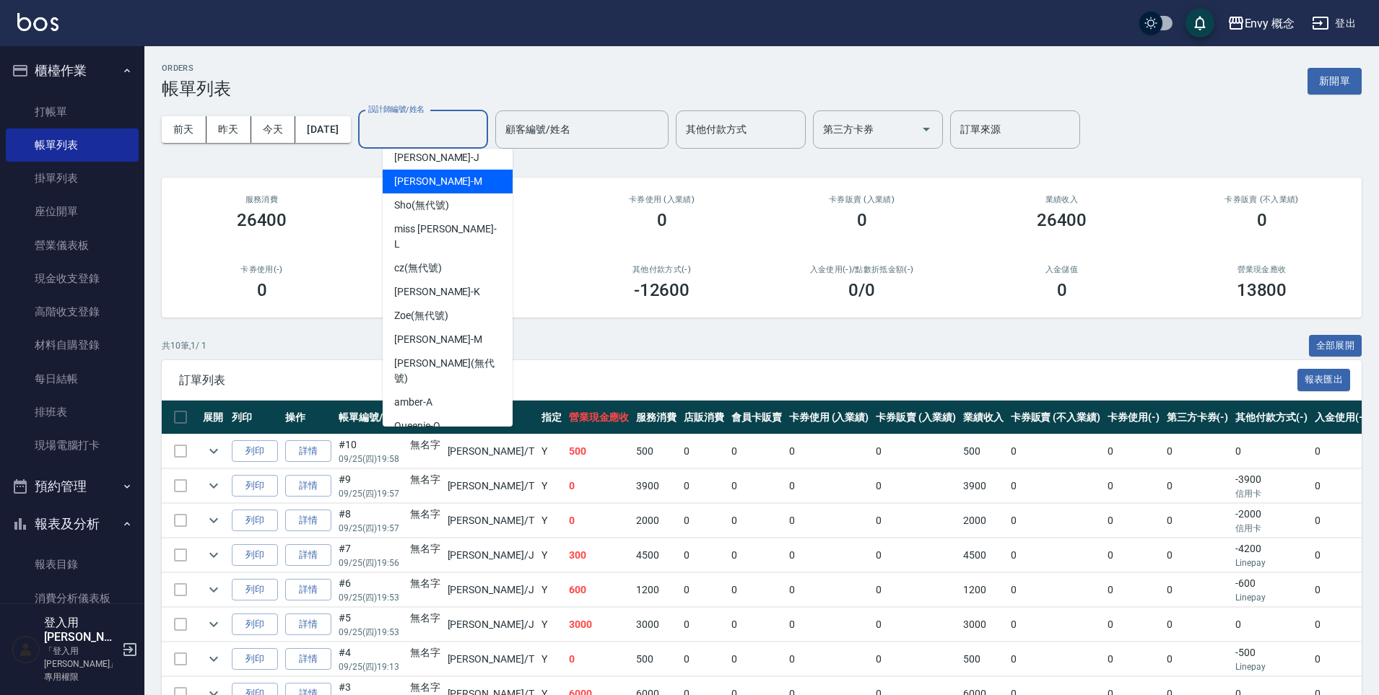
scroll to position [67, 0]
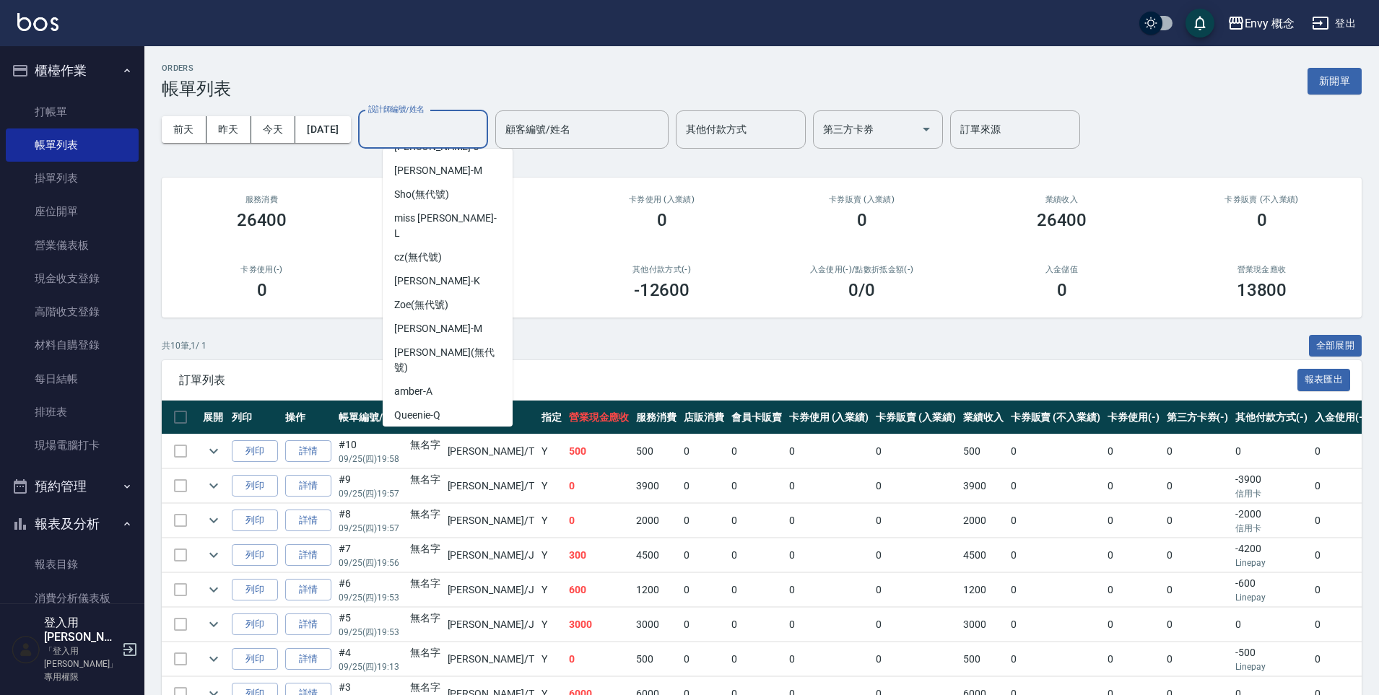
click at [468, 427] on div "[PERSON_NAME]" at bounding box center [448, 439] width 130 height 24
type input "[PERSON_NAME]"
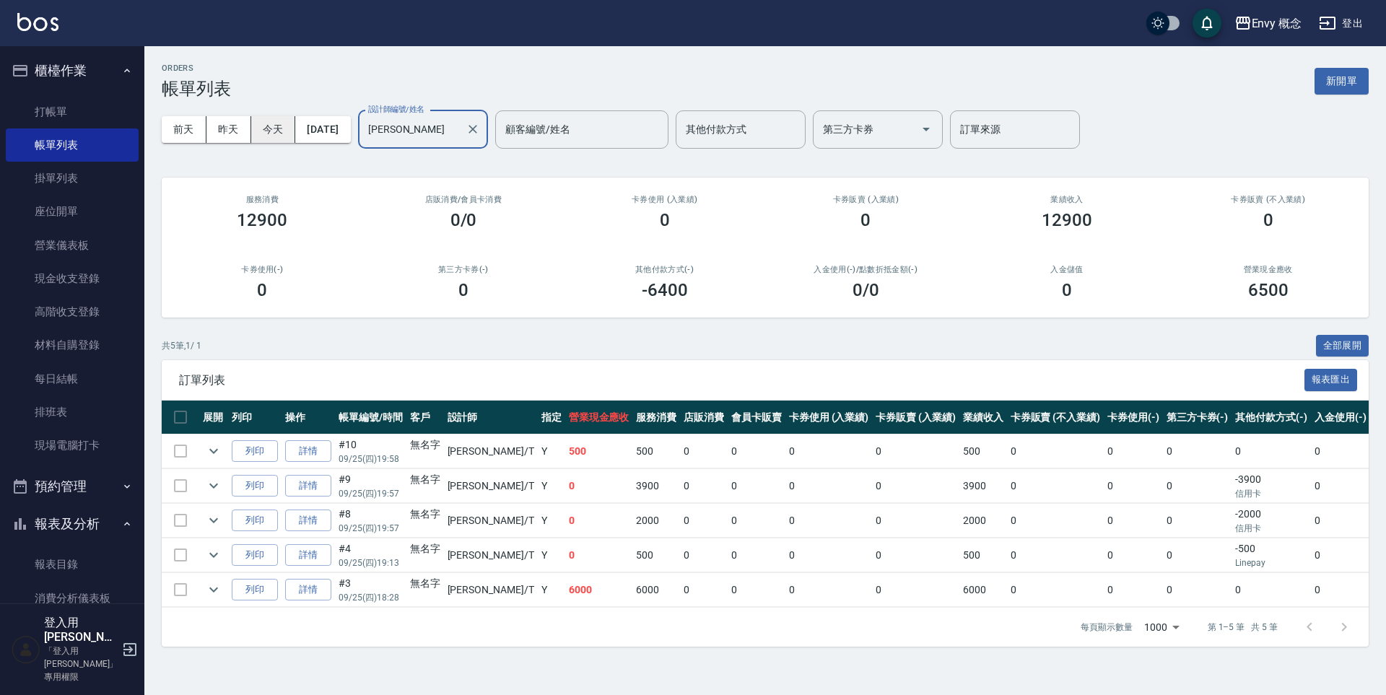
click at [278, 117] on button "今天" at bounding box center [273, 129] width 45 height 27
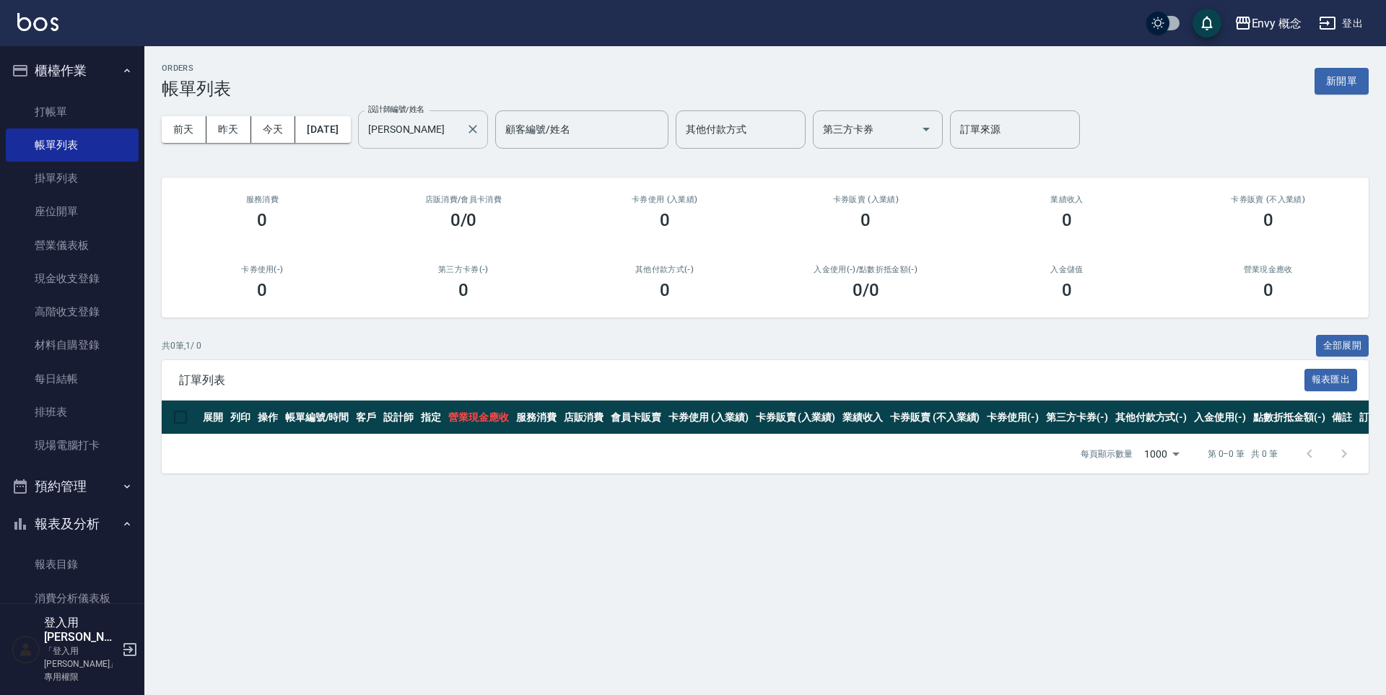
click at [480, 128] on icon "Clear" at bounding box center [473, 129] width 14 height 14
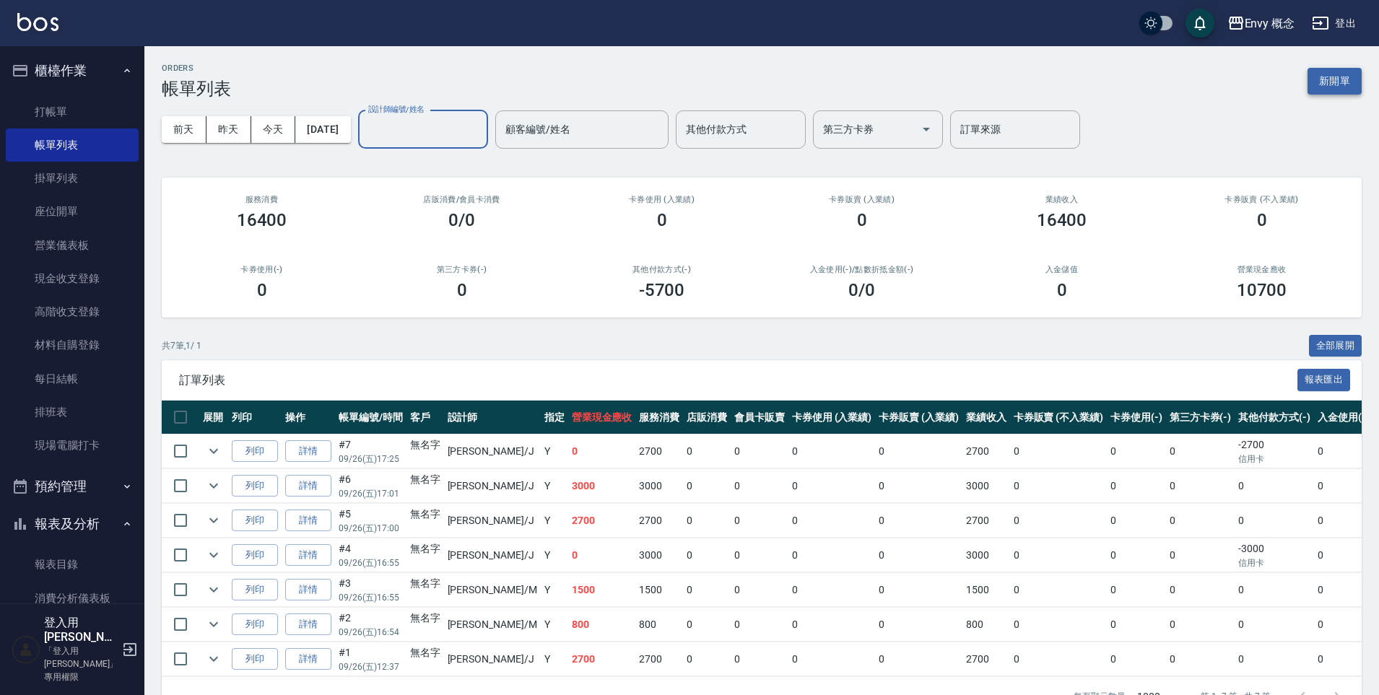
click at [1336, 78] on button "新開單" at bounding box center [1335, 81] width 54 height 27
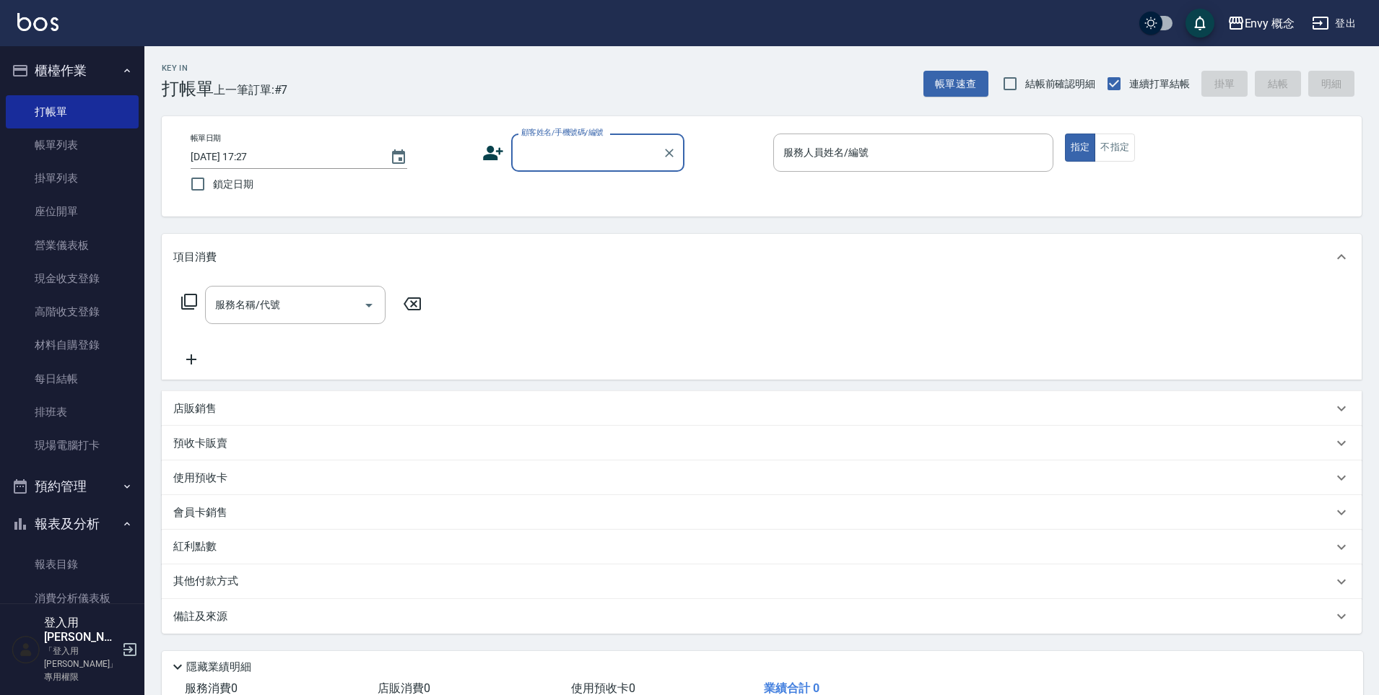
click at [573, 155] on input "顧客姓名/手機號碼/編號" at bounding box center [587, 152] width 139 height 25
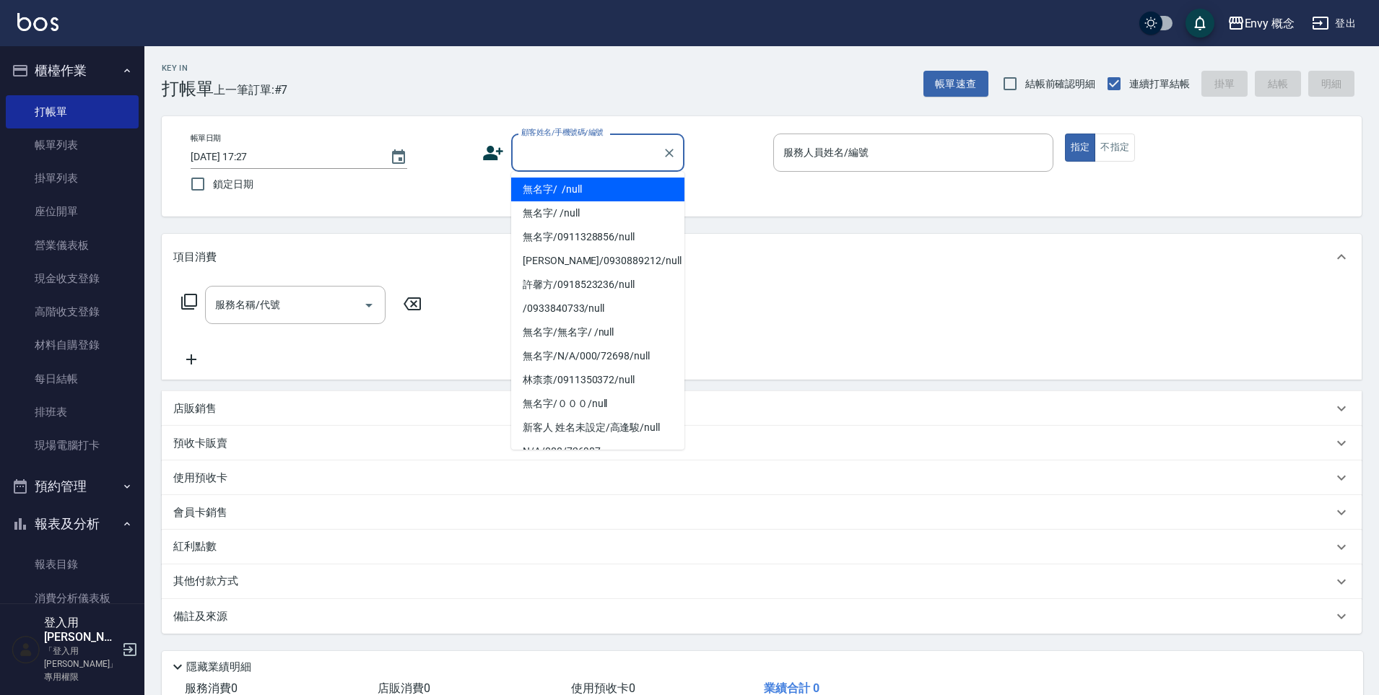
click at [583, 191] on li "無名字/ /null" at bounding box center [597, 190] width 173 height 24
type input "無名字/ /null"
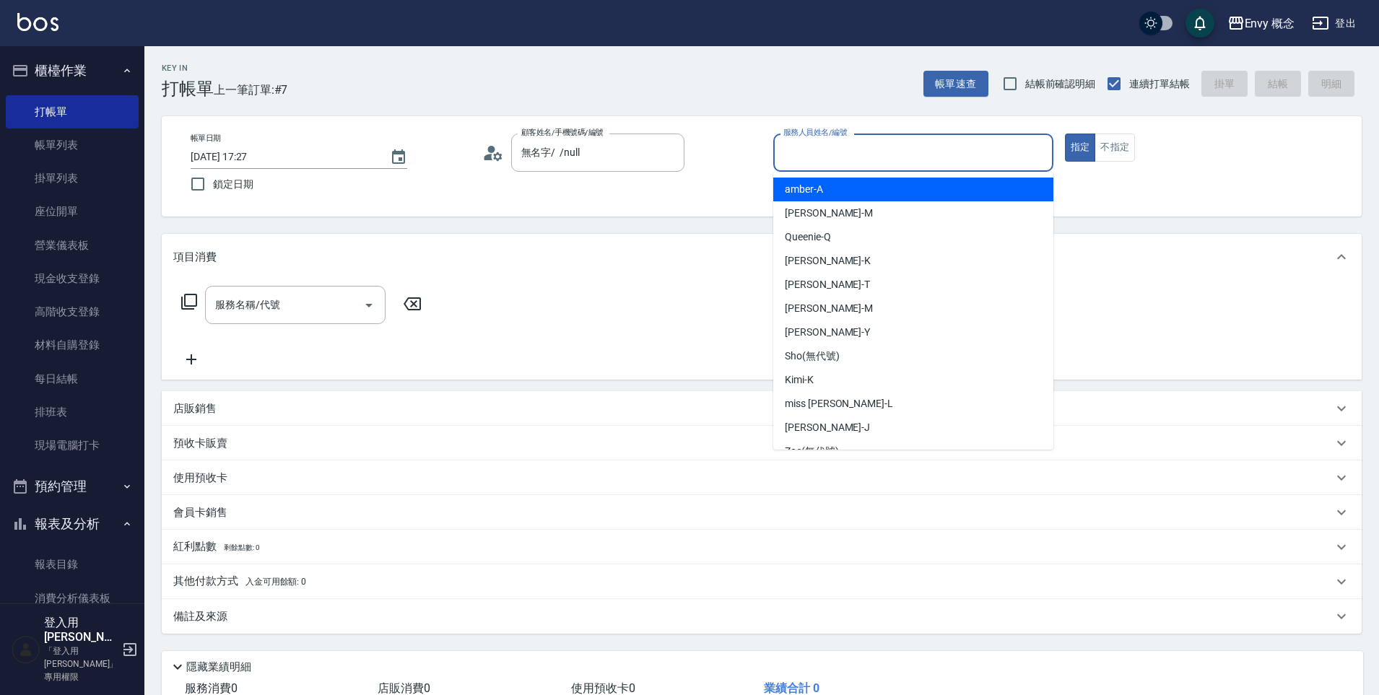
click at [832, 154] on input "服務人員姓名/編號" at bounding box center [913, 152] width 267 height 25
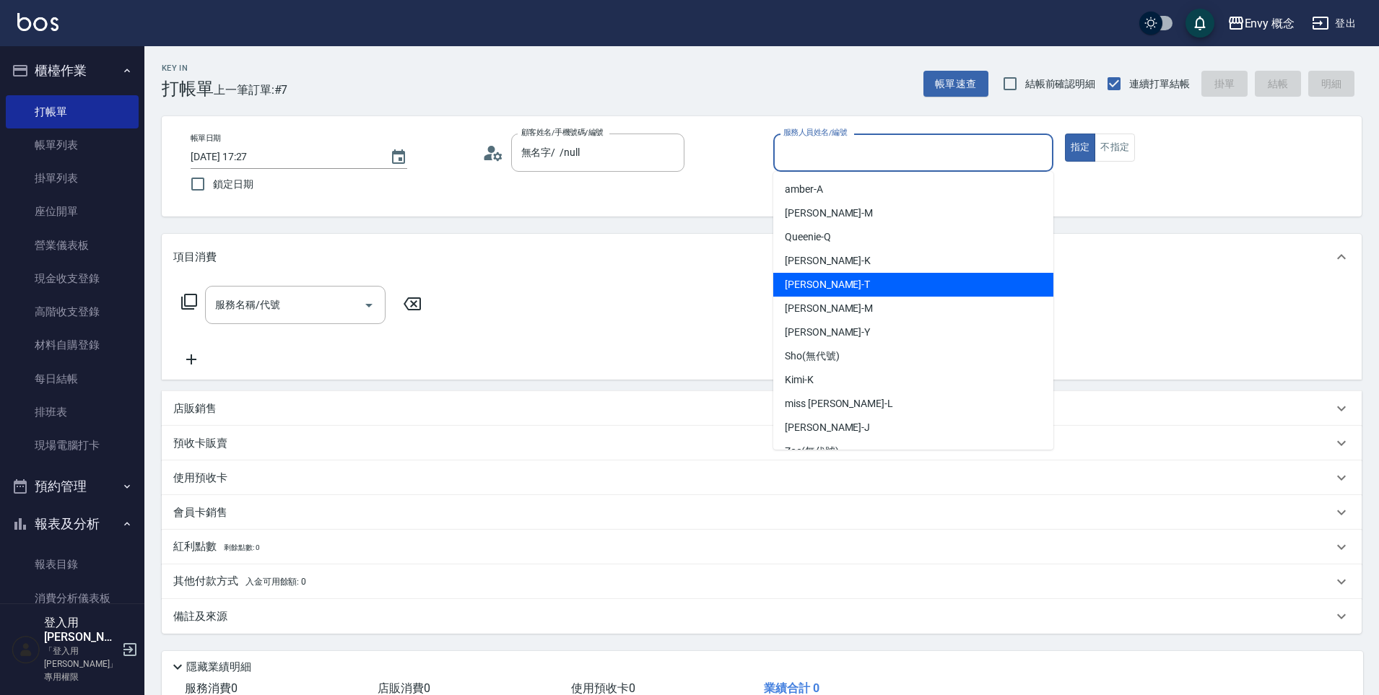
click at [838, 285] on div "[PERSON_NAME]" at bounding box center [913, 285] width 280 height 24
type input "[PERSON_NAME]"
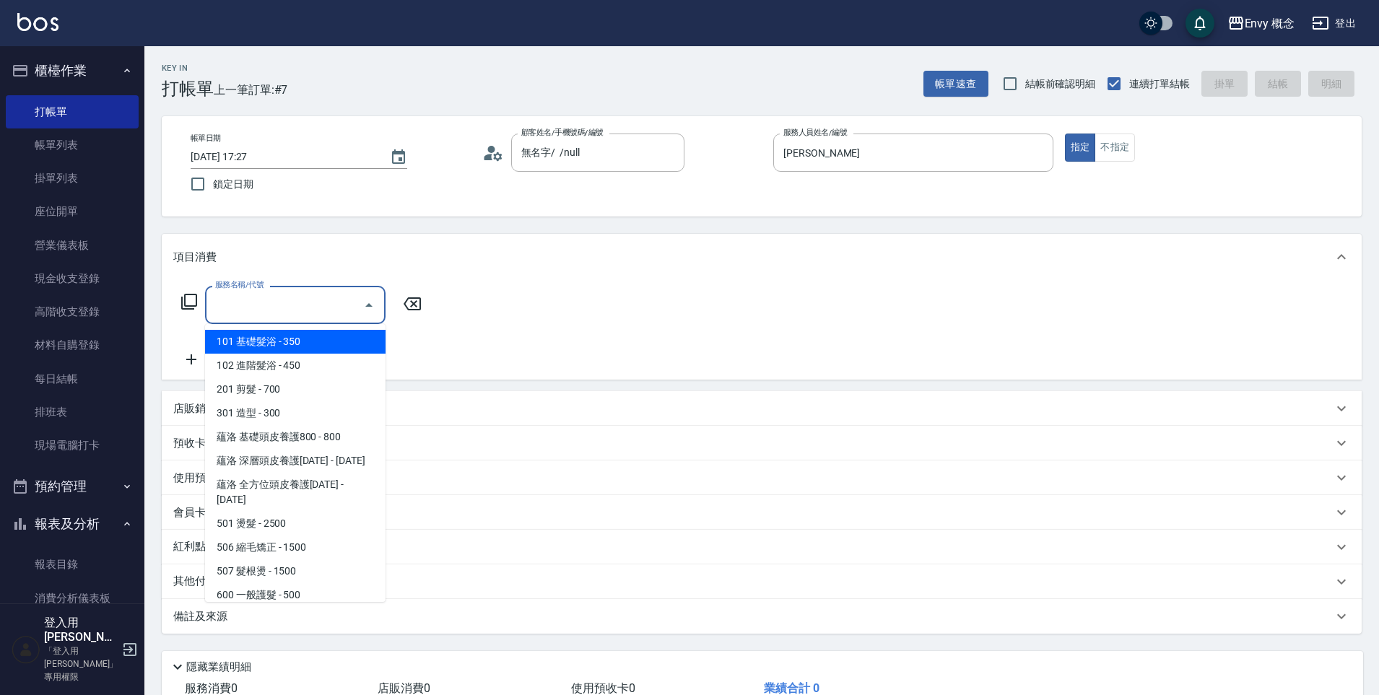
click at [285, 310] on input "服務名稱/代號" at bounding box center [285, 304] width 146 height 25
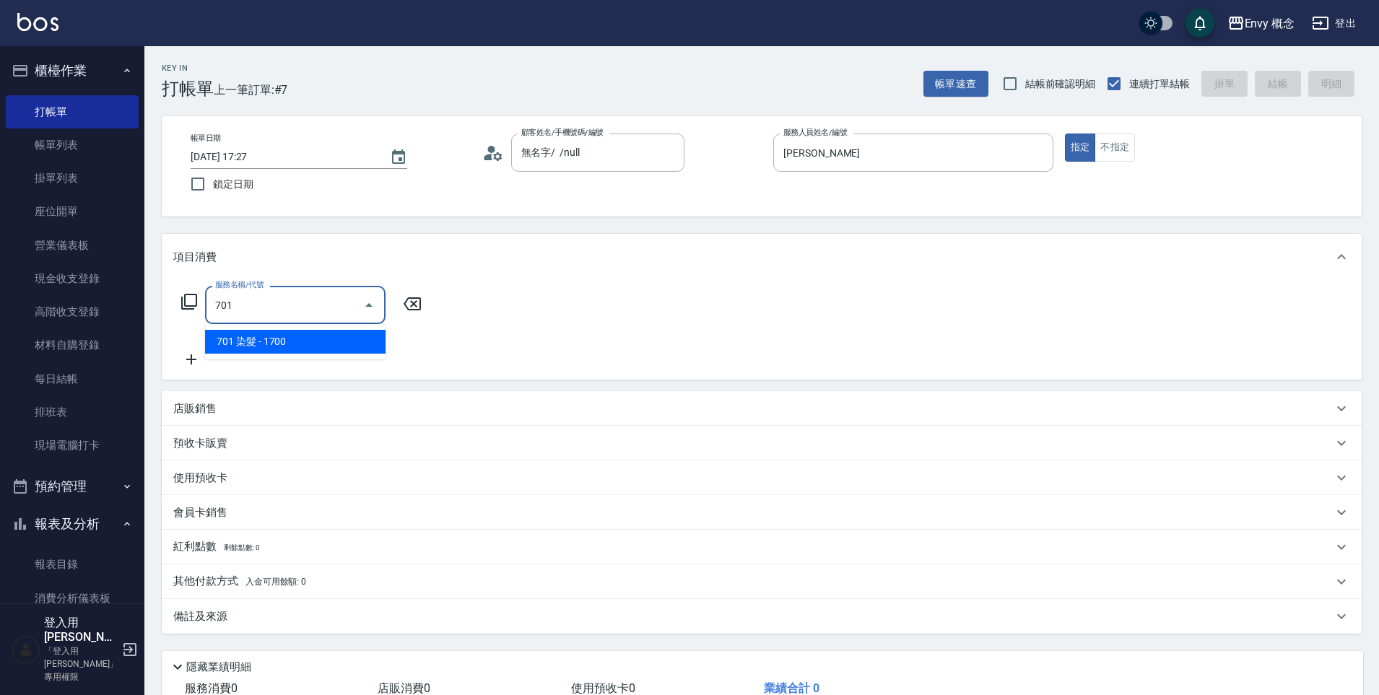
type input "701 染髮(701)"
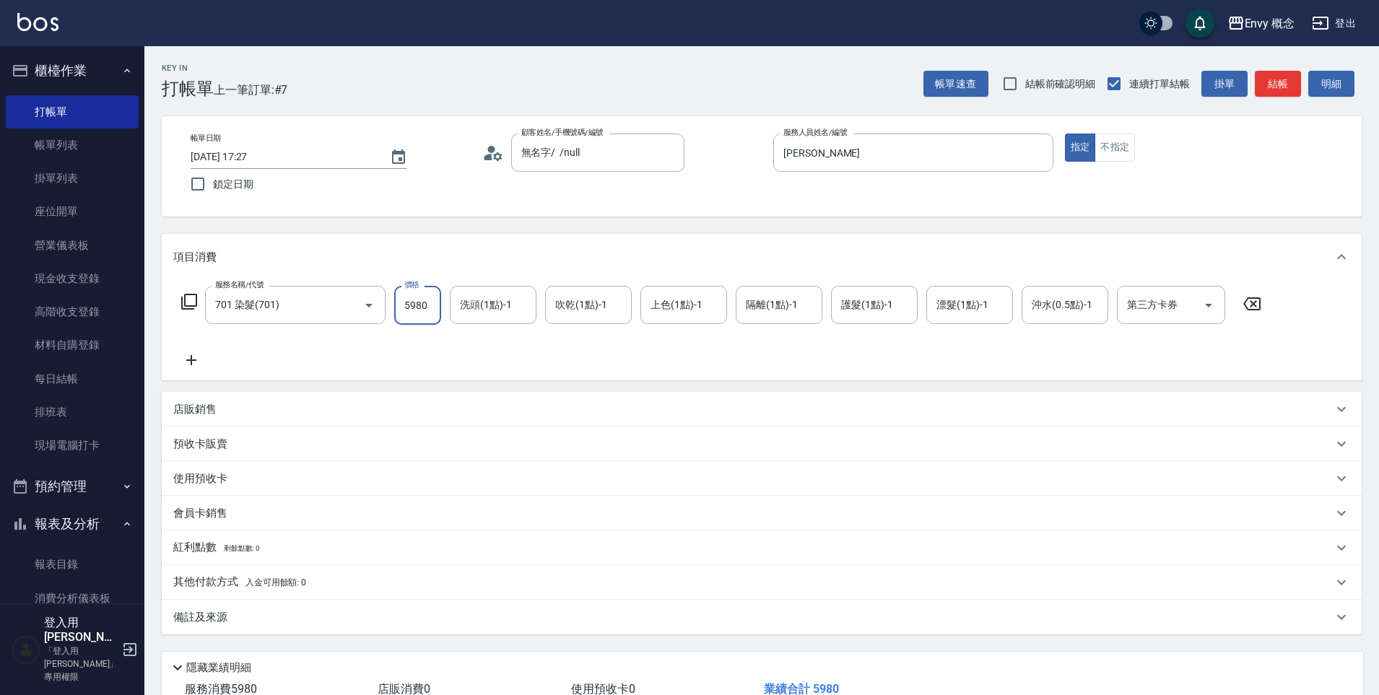
type input "5980"
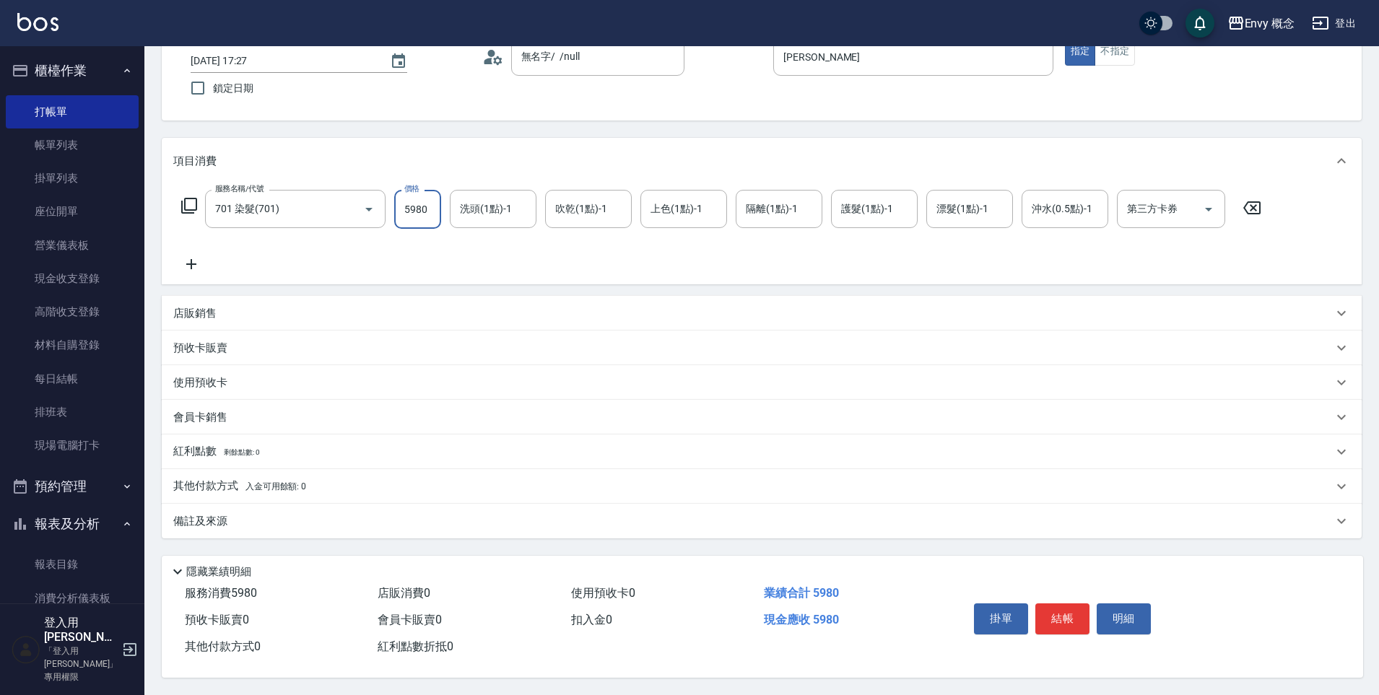
click at [247, 472] on div "其他付款方式 入金可用餘額: 0" at bounding box center [762, 486] width 1200 height 35
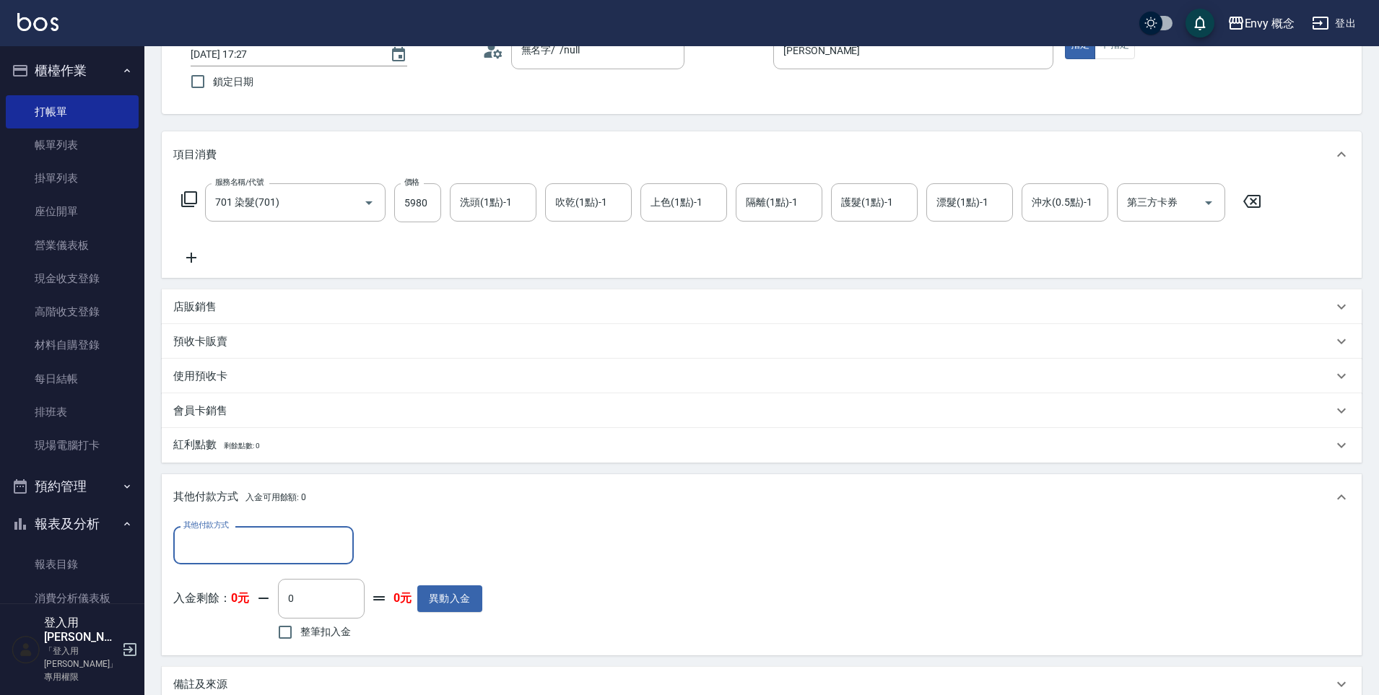
scroll to position [1, 0]
click at [279, 545] on input "其他付款方式" at bounding box center [264, 545] width 168 height 25
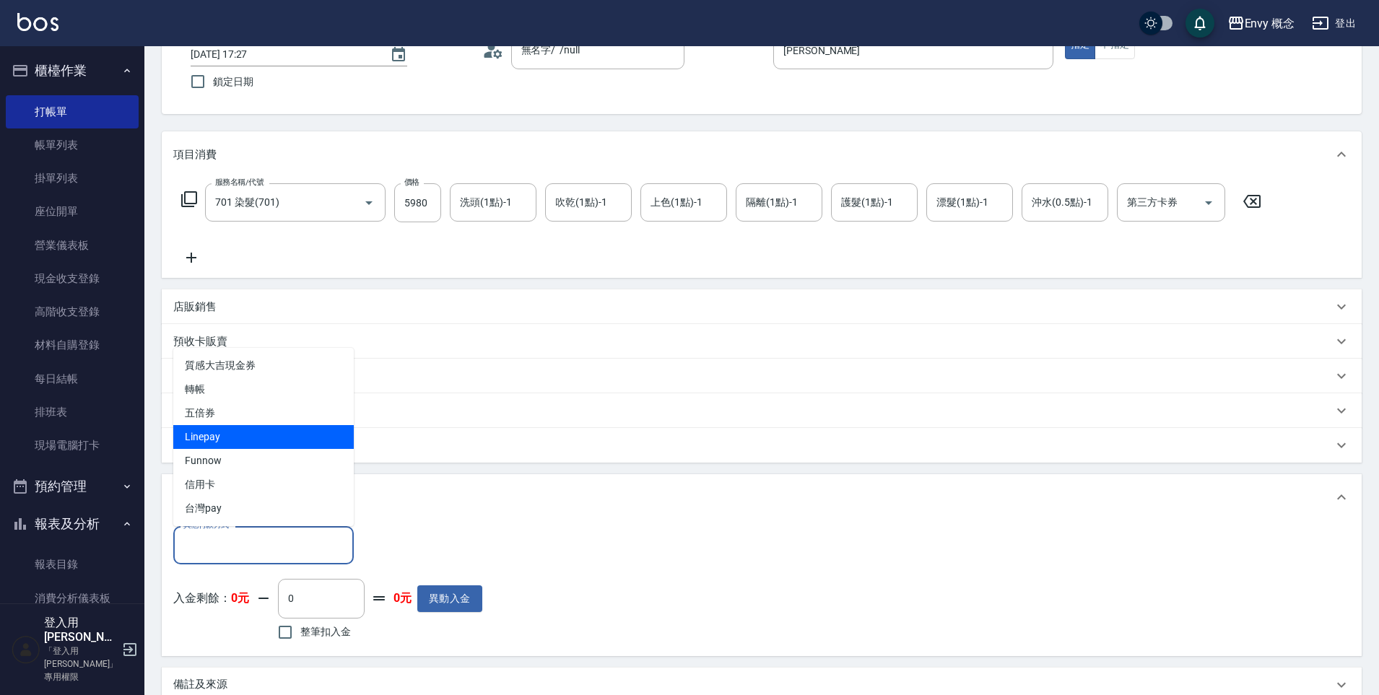
click at [222, 441] on span "Linepay" at bounding box center [263, 437] width 181 height 24
type input "Linepay"
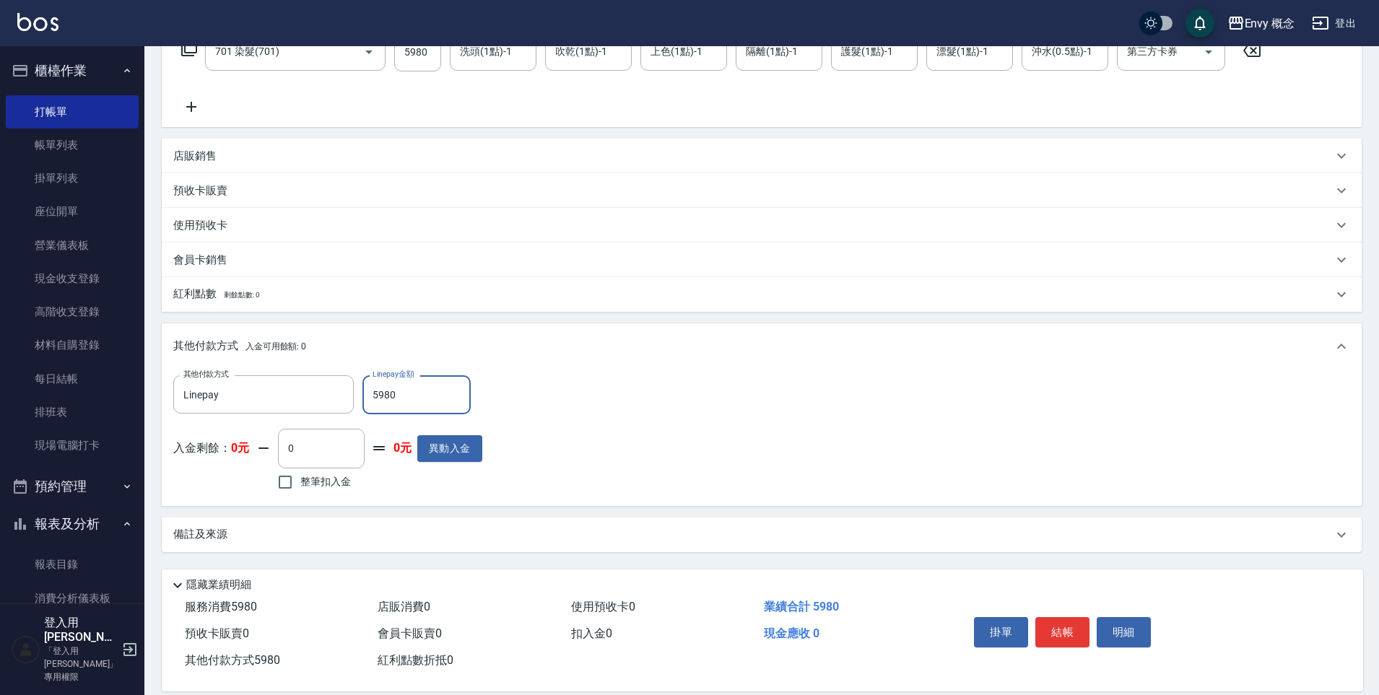
scroll to position [274, 0]
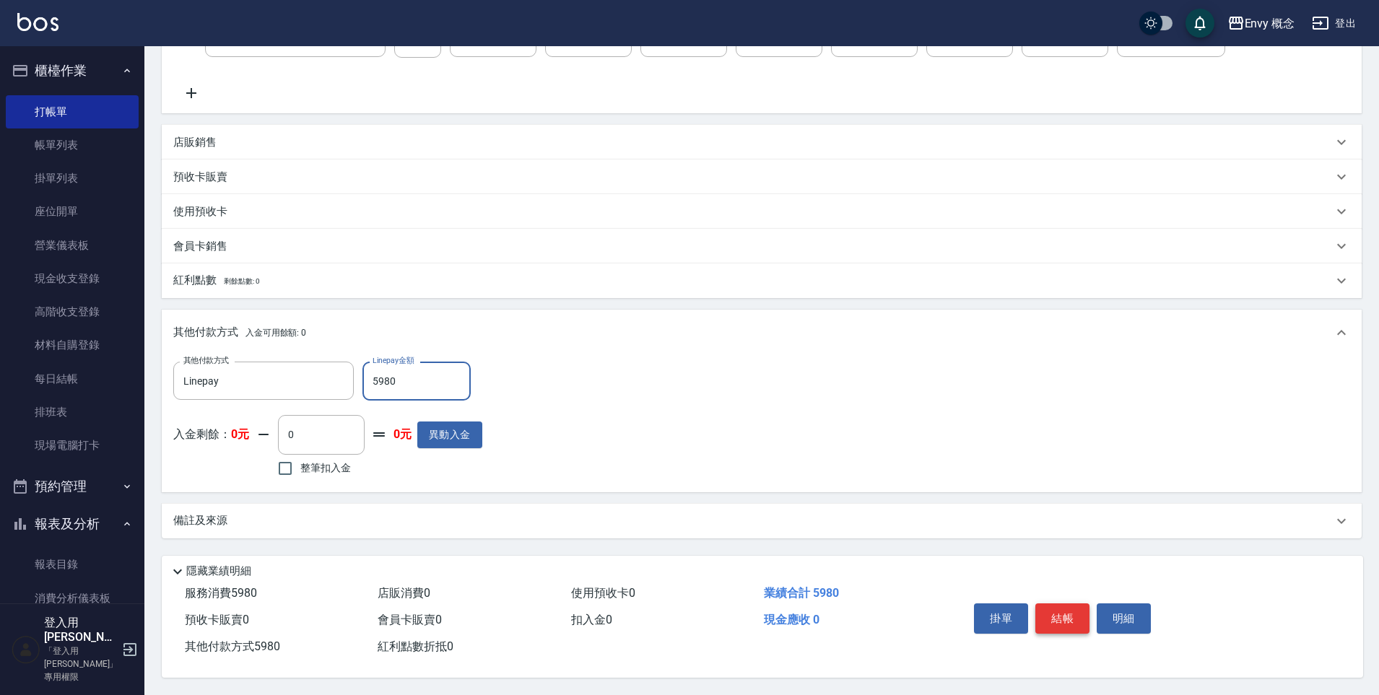
type input "5980"
click at [1070, 616] on button "結帳" at bounding box center [1063, 619] width 54 height 30
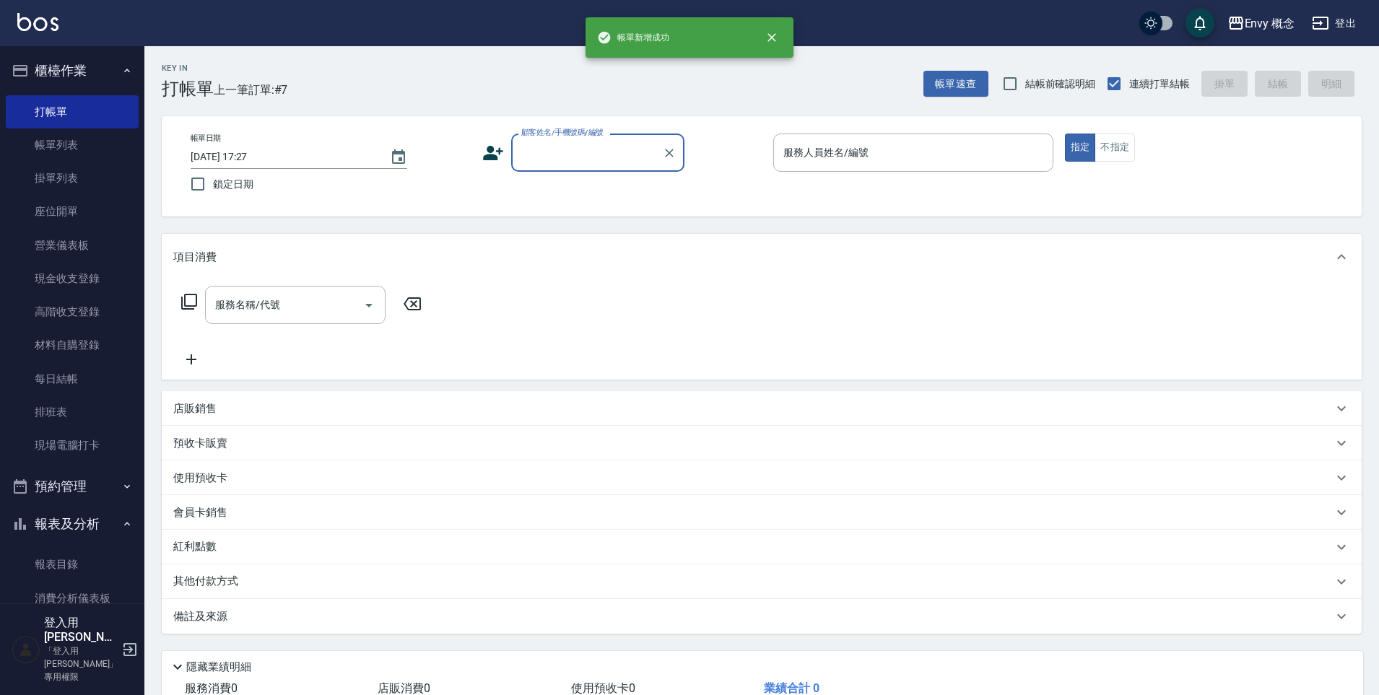
scroll to position [0, 0]
click at [550, 152] on input "顧客姓名/手機號碼/編號" at bounding box center [587, 152] width 139 height 25
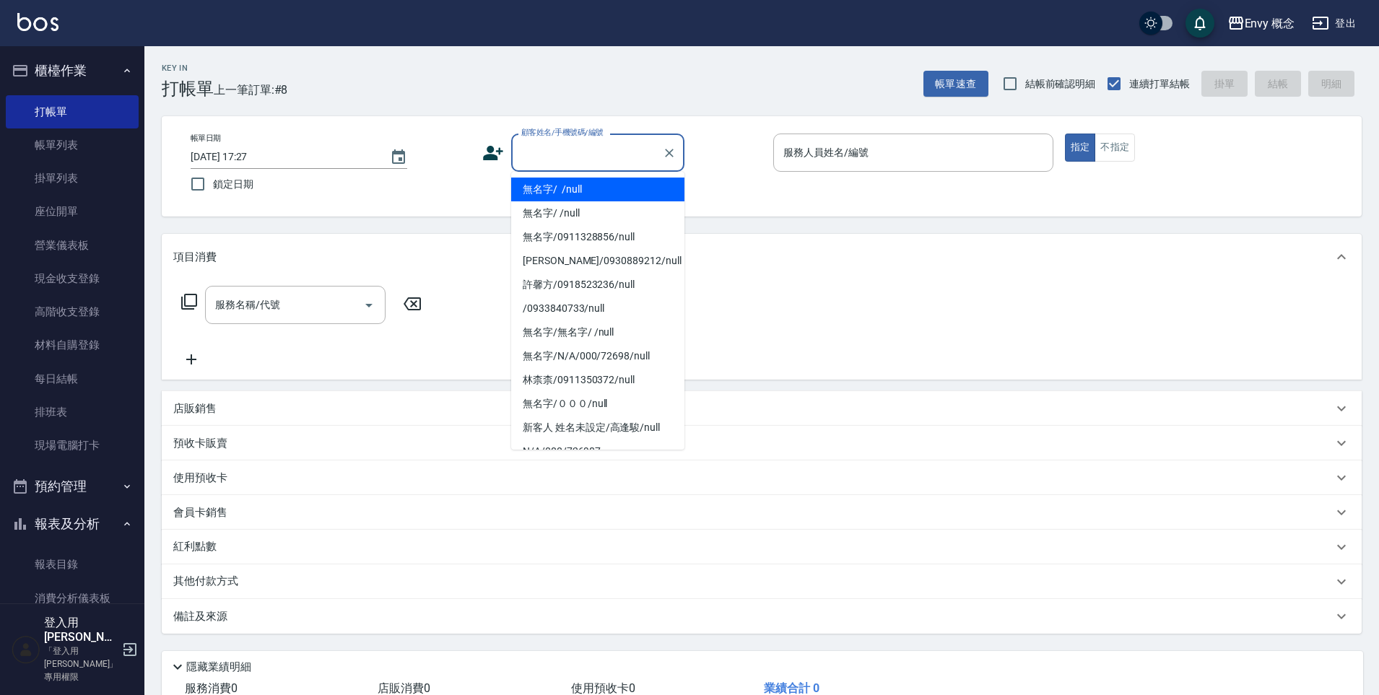
click at [582, 191] on li "無名字/ /null" at bounding box center [597, 190] width 173 height 24
type input "無名字/ /null"
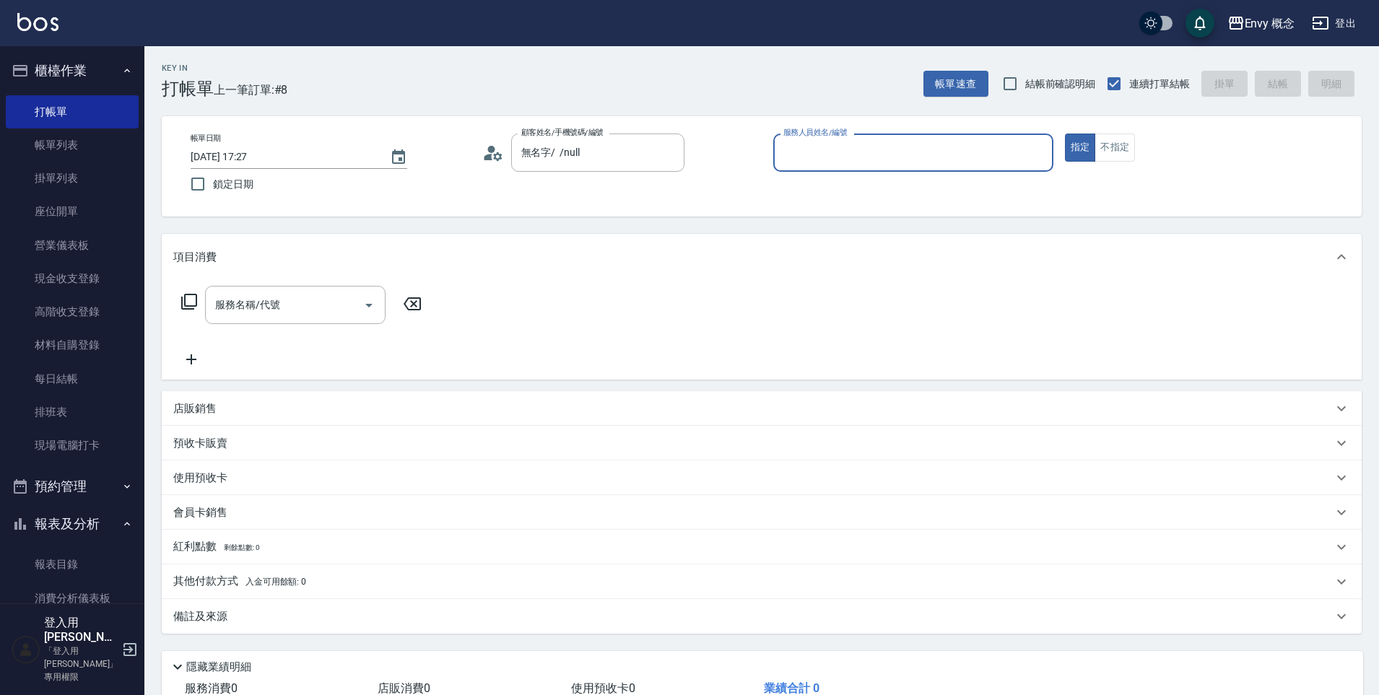
click at [812, 154] on input "服務人員姓名/編號" at bounding box center [913, 152] width 267 height 25
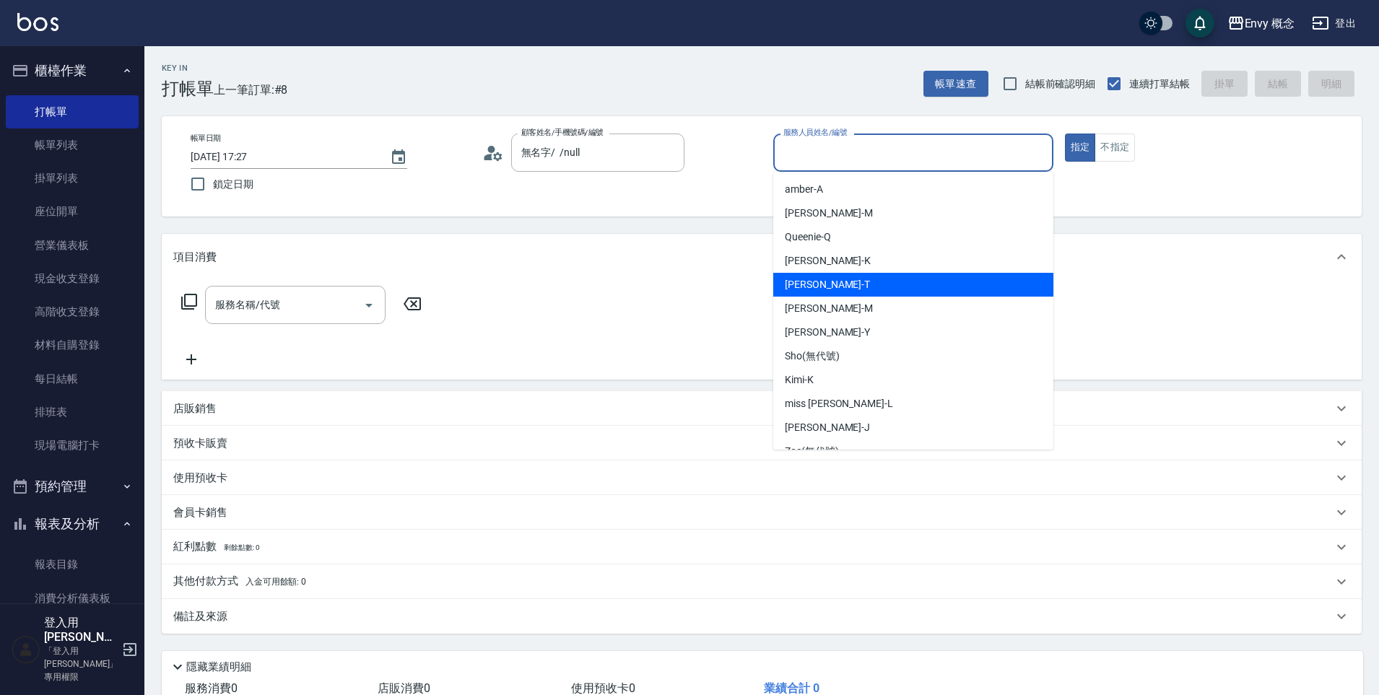
click at [838, 283] on div "[PERSON_NAME]" at bounding box center [913, 285] width 280 height 24
type input "[PERSON_NAME]"
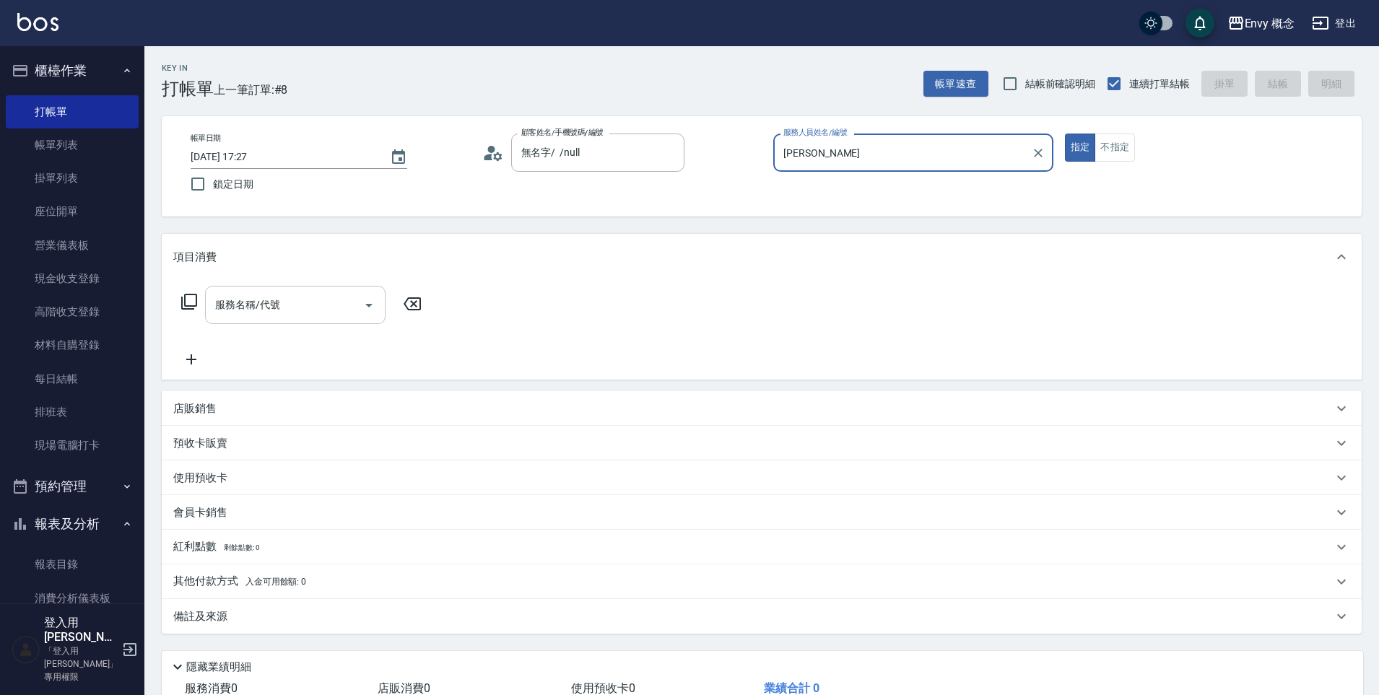
click at [314, 310] on input "服務名稱/代號" at bounding box center [285, 304] width 146 height 25
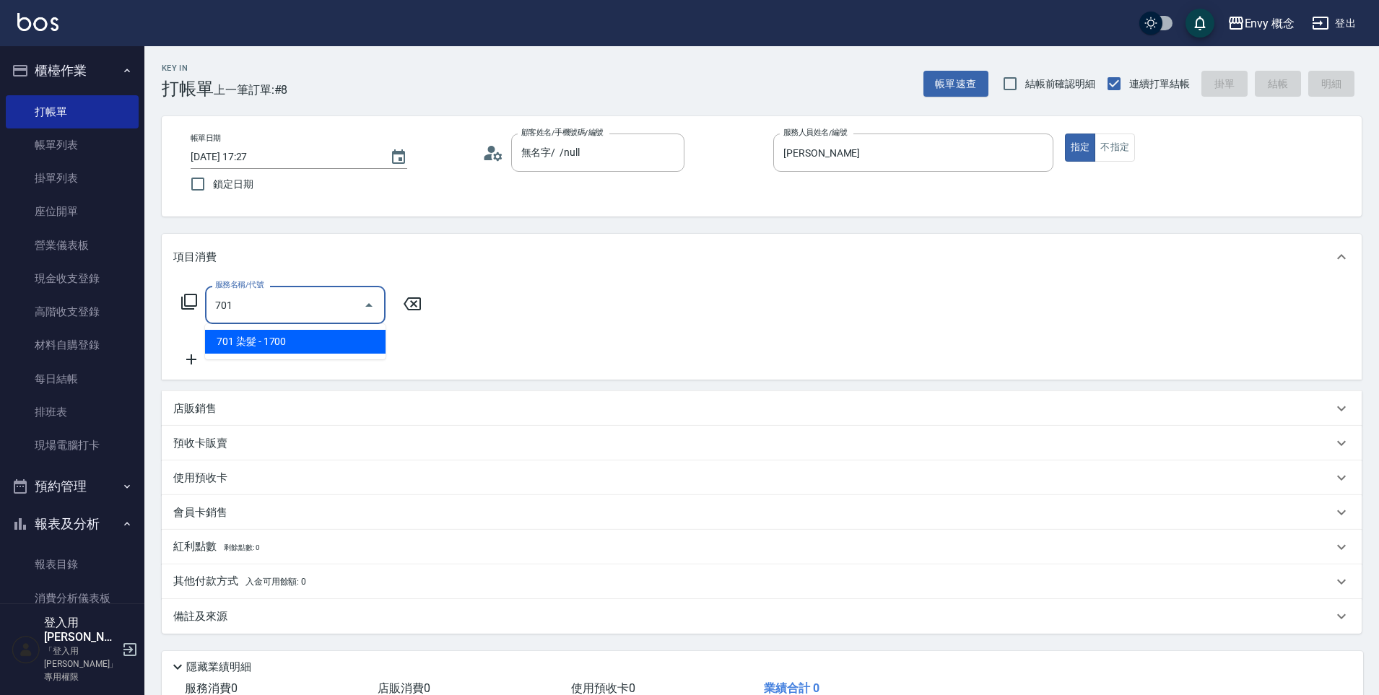
type input "701 染髮(701)"
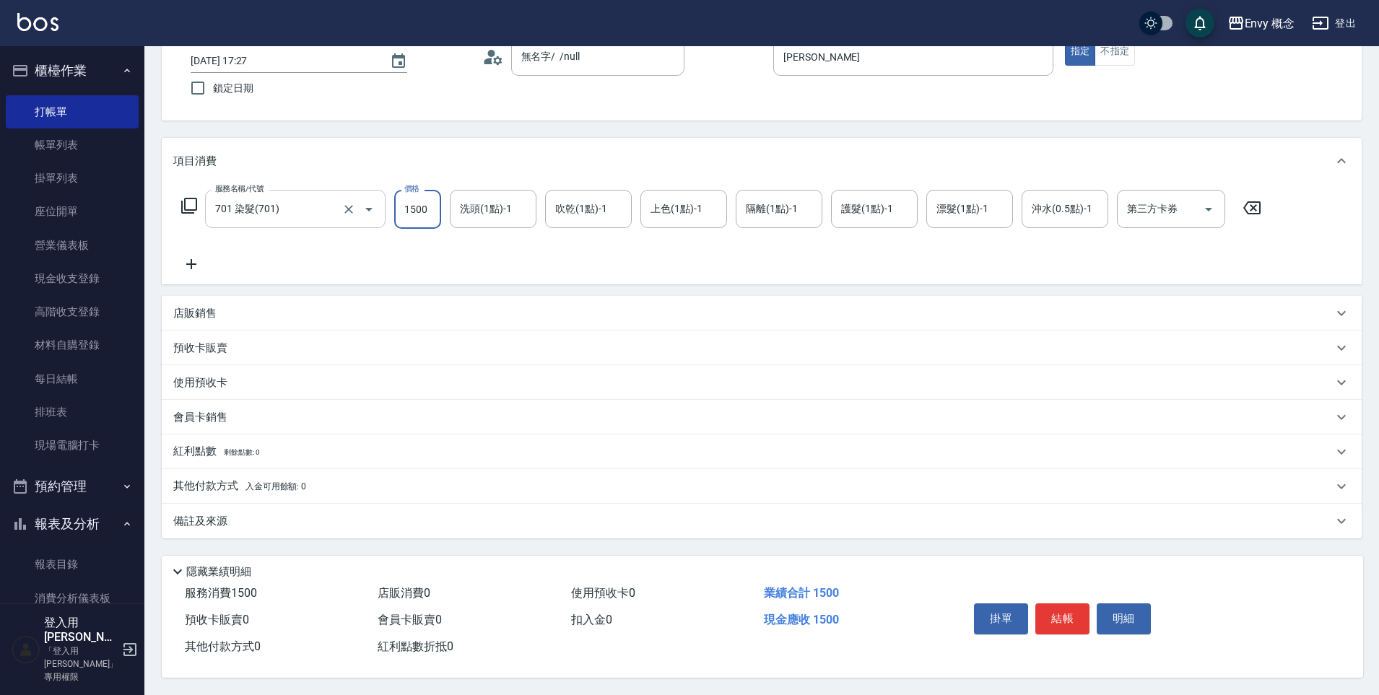
scroll to position [103, 0]
type input "1500"
drag, startPoint x: 298, startPoint y: 477, endPoint x: 305, endPoint y: 471, distance: 9.2
click at [298, 482] on span "入金可用餘額: 0" at bounding box center [276, 487] width 61 height 10
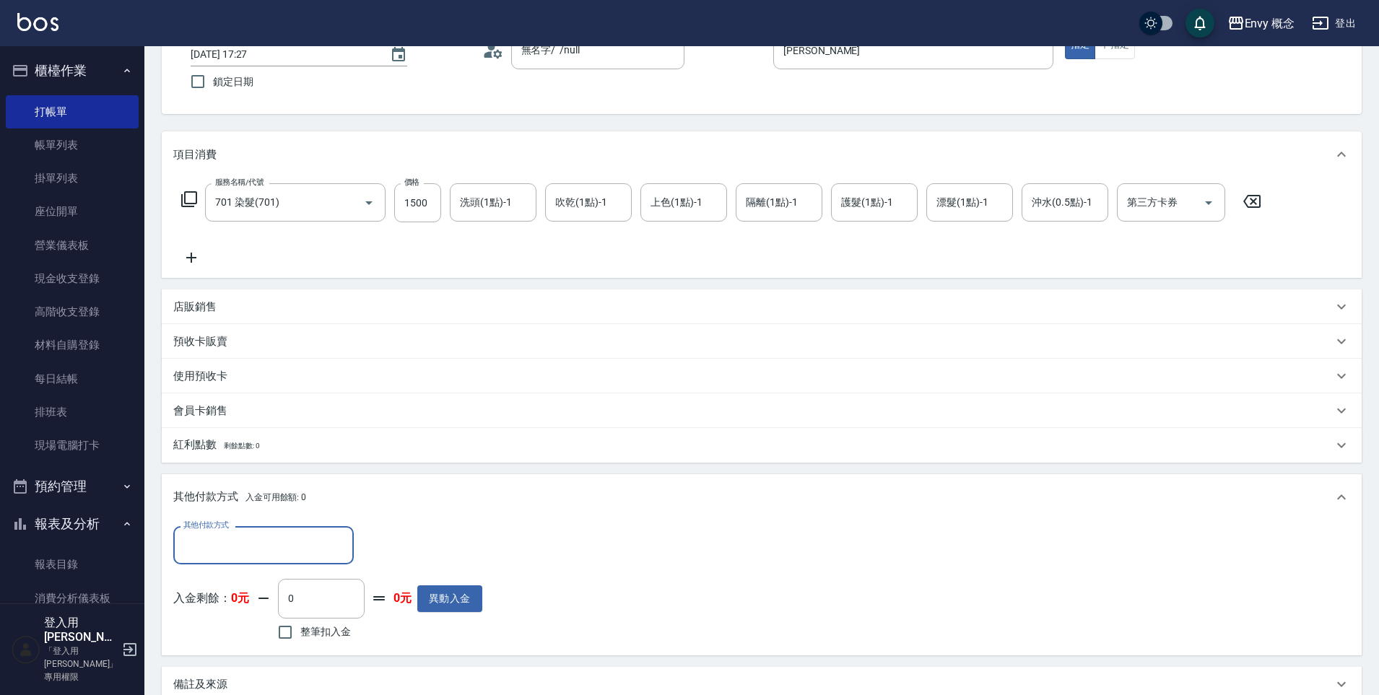
scroll to position [1, 0]
click at [322, 536] on input "其他付款方式" at bounding box center [264, 545] width 168 height 25
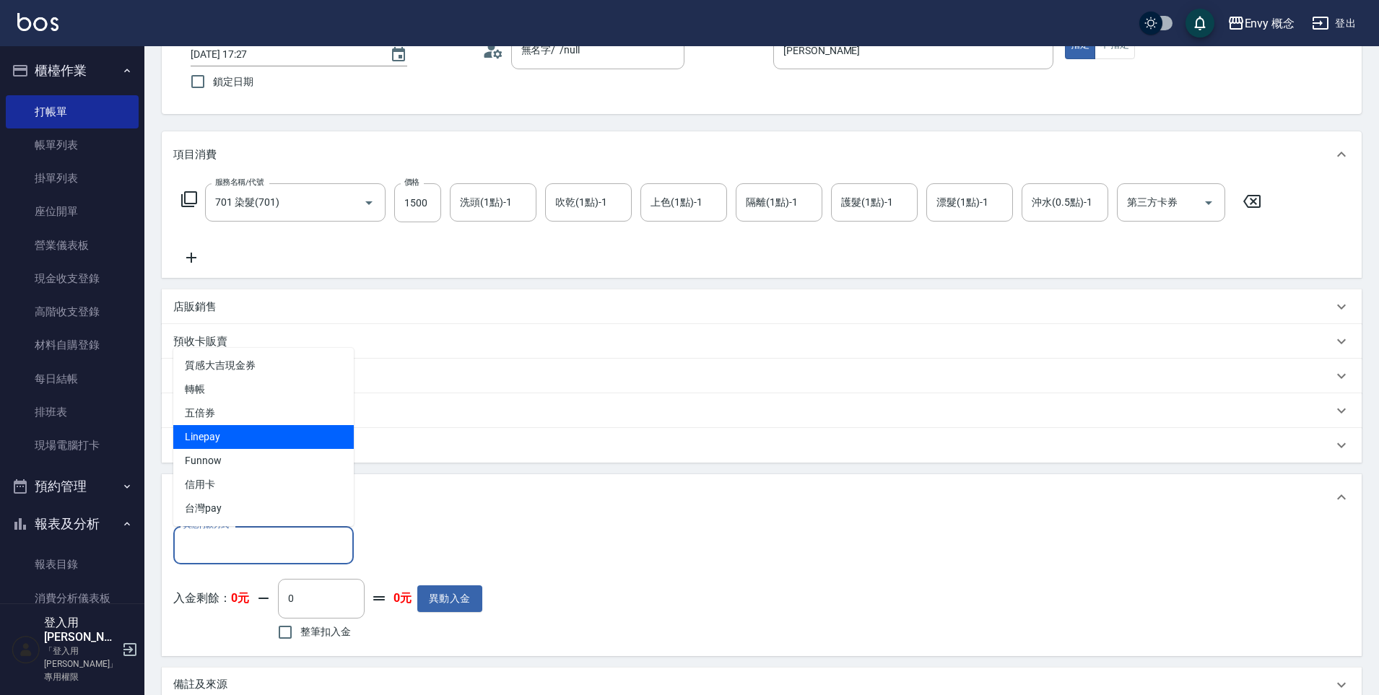
click at [285, 446] on span "Linepay" at bounding box center [263, 437] width 181 height 24
type input "Linepay"
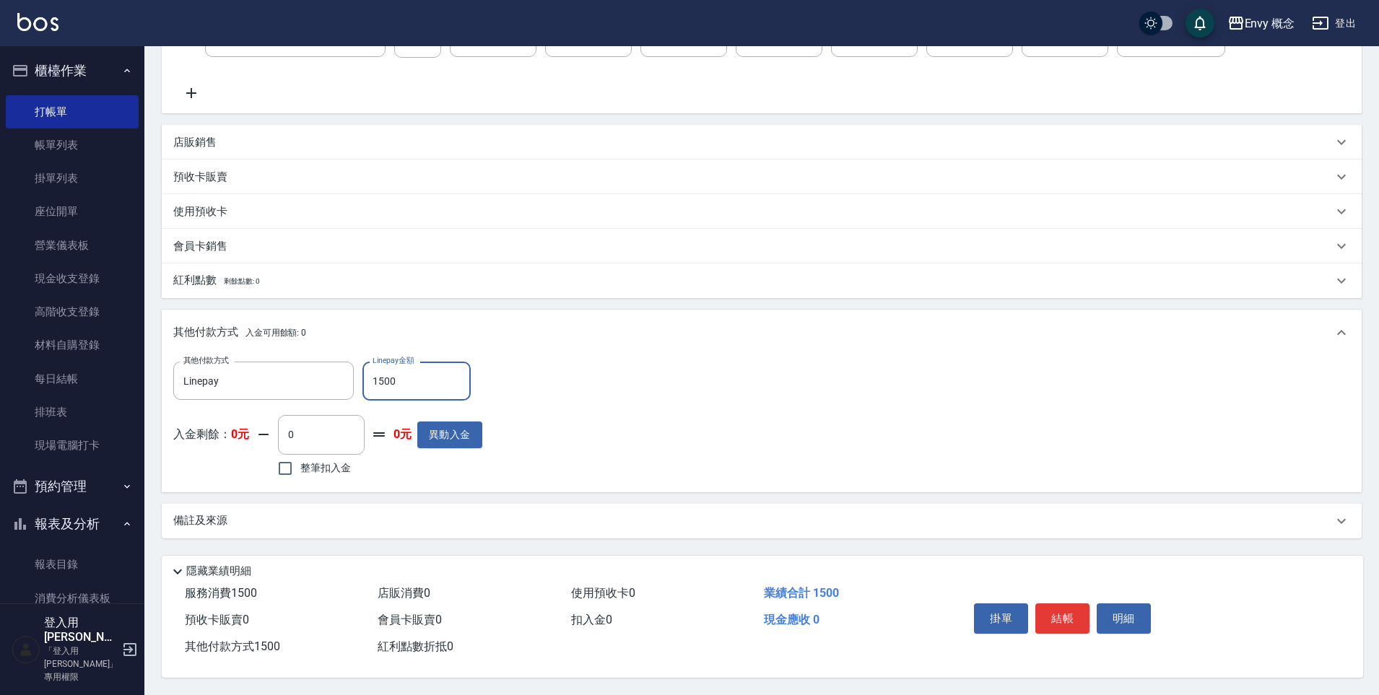
scroll to position [274, 0]
type input "1500"
click at [1049, 612] on button "結帳" at bounding box center [1063, 619] width 54 height 30
type input "[DATE] 17:28"
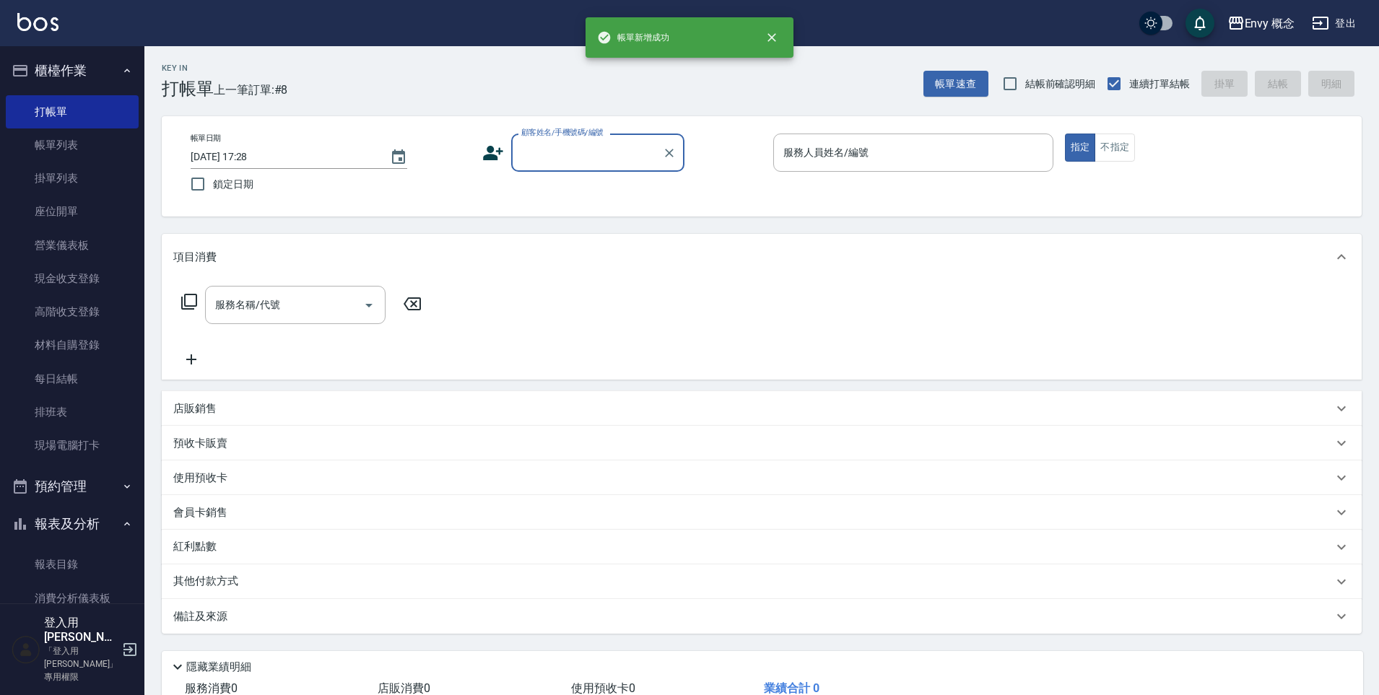
scroll to position [0, 0]
click at [603, 129] on div "帳單日期 [DATE] 17:28 鎖定日期 顧客姓名/手機號碼/編號 顧客姓名/手機號碼/編號 服務人員姓名/編號 服務人員姓名/編號 指定 不指定" at bounding box center [762, 166] width 1200 height 100
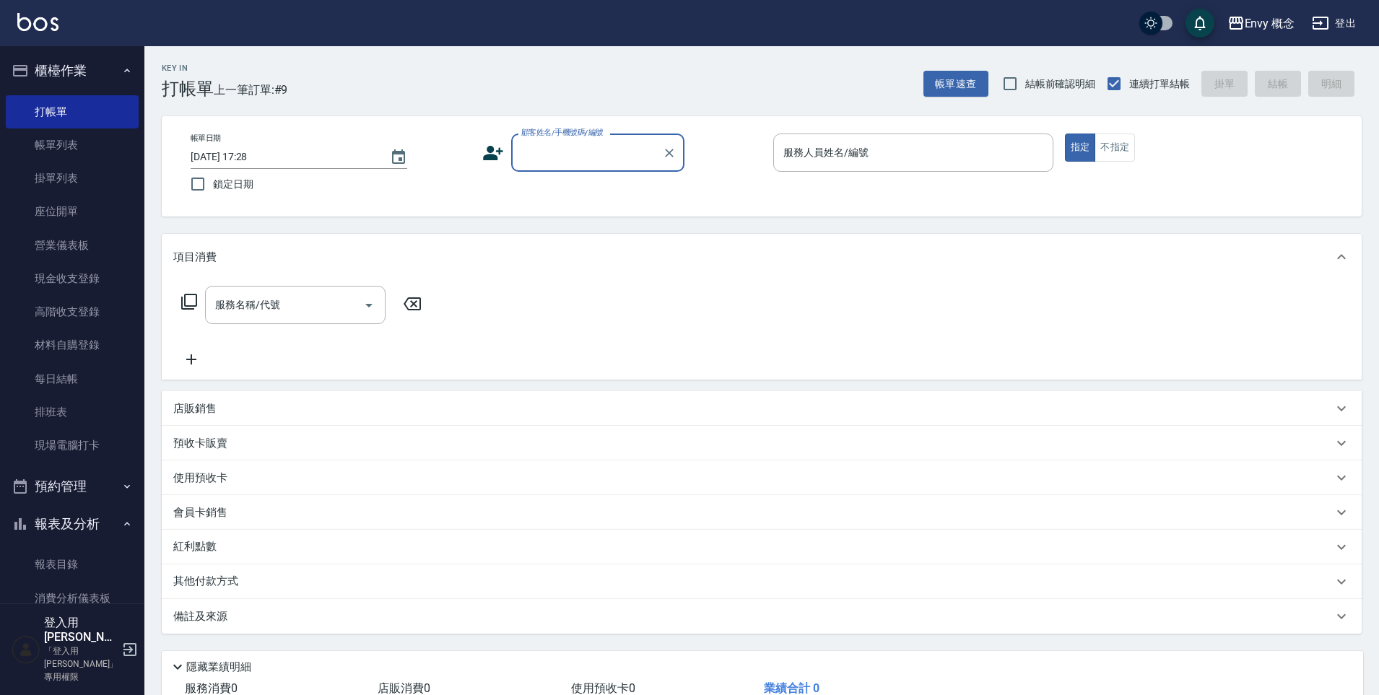
click at [611, 160] on input "顧客姓名/手機號碼/編號" at bounding box center [587, 152] width 139 height 25
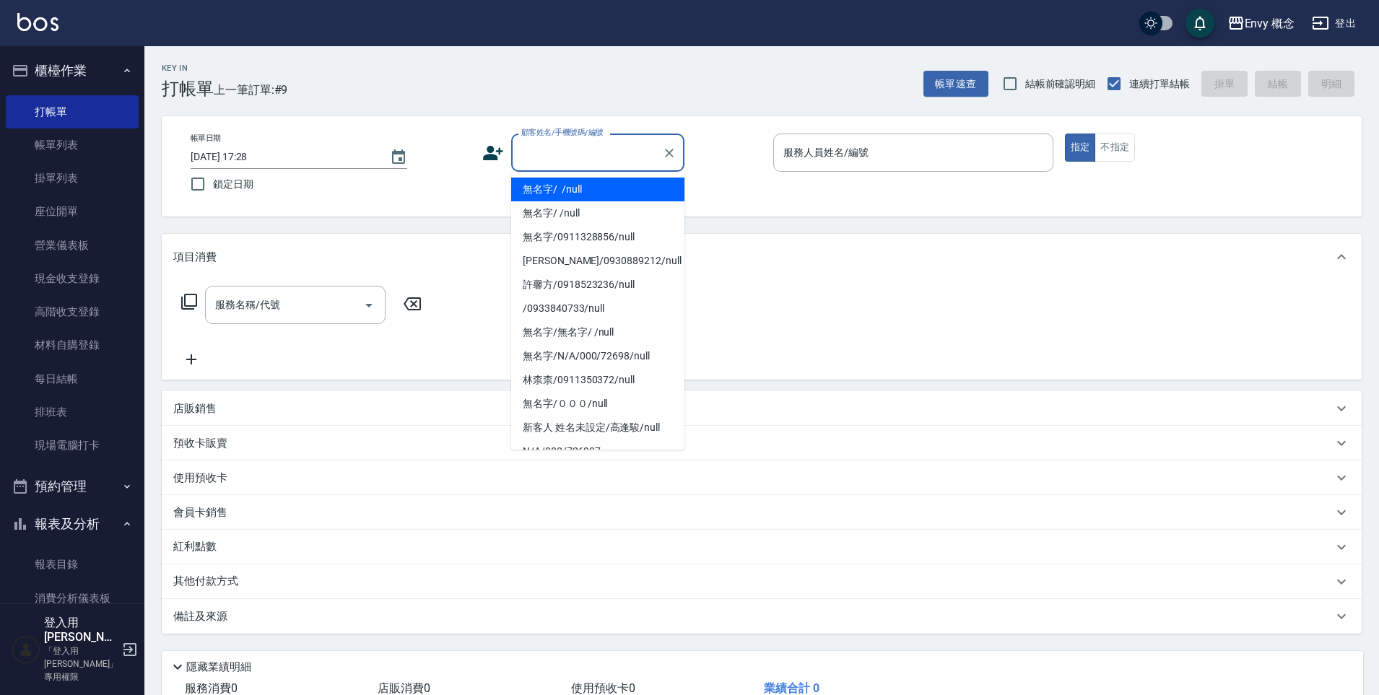
drag, startPoint x: 613, startPoint y: 188, endPoint x: 823, endPoint y: 175, distance: 210.5
click at [614, 188] on li "無名字/ /null" at bounding box center [597, 190] width 173 height 24
type input "無名字/ /null"
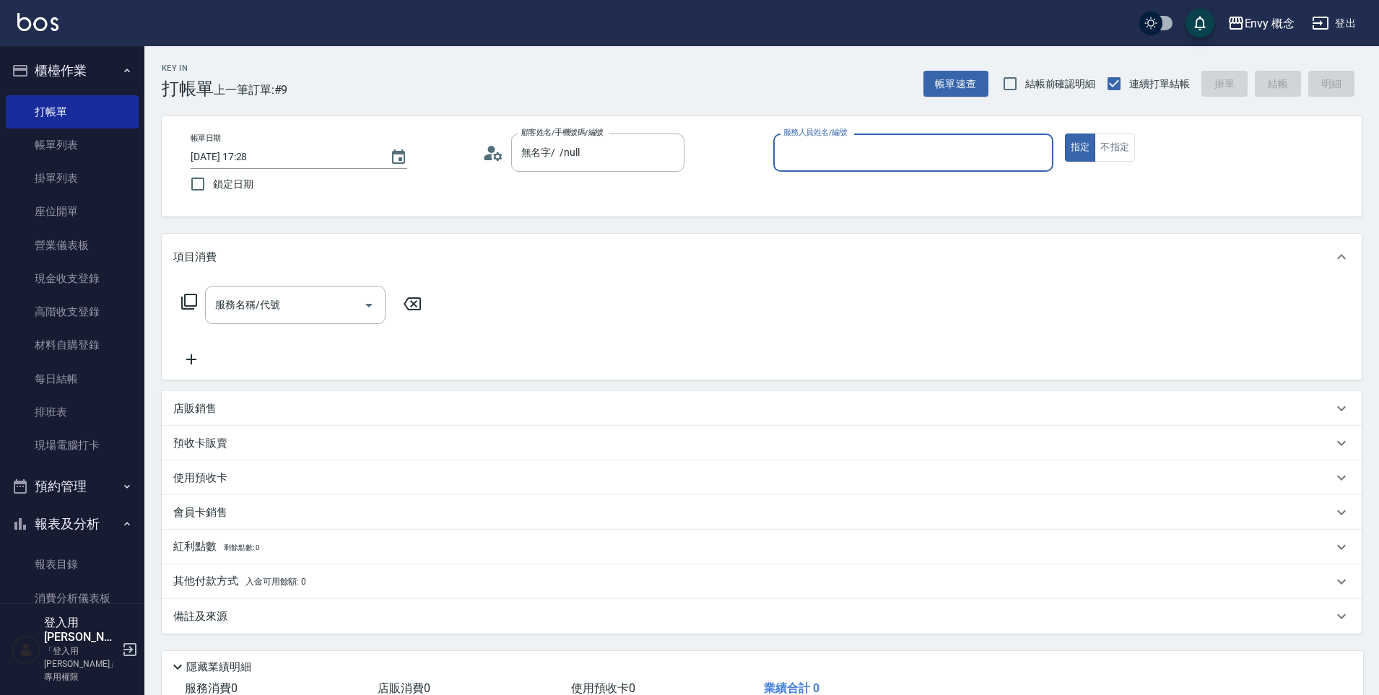
click at [830, 162] on input "服務人員姓名/編號" at bounding box center [913, 152] width 267 height 25
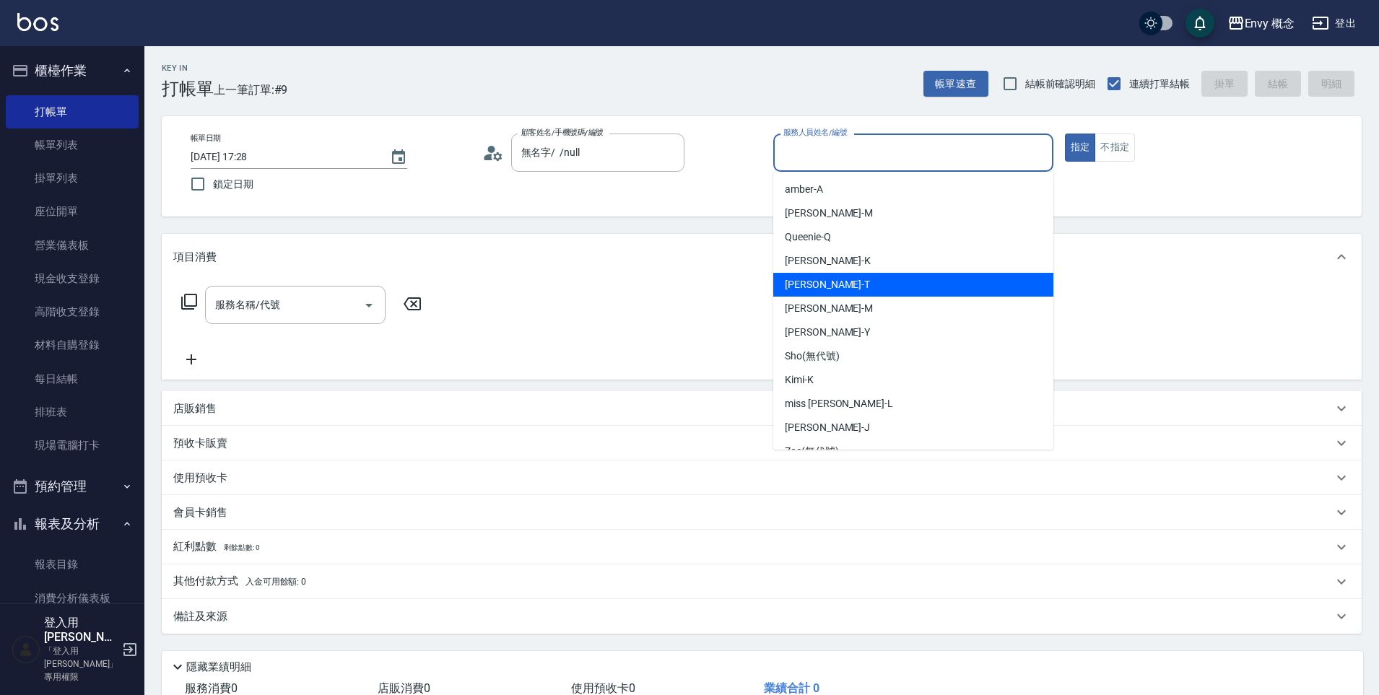
click at [832, 284] on div "[PERSON_NAME]" at bounding box center [913, 285] width 280 height 24
click at [971, 162] on input "[PERSON_NAME]" at bounding box center [903, 152] width 246 height 25
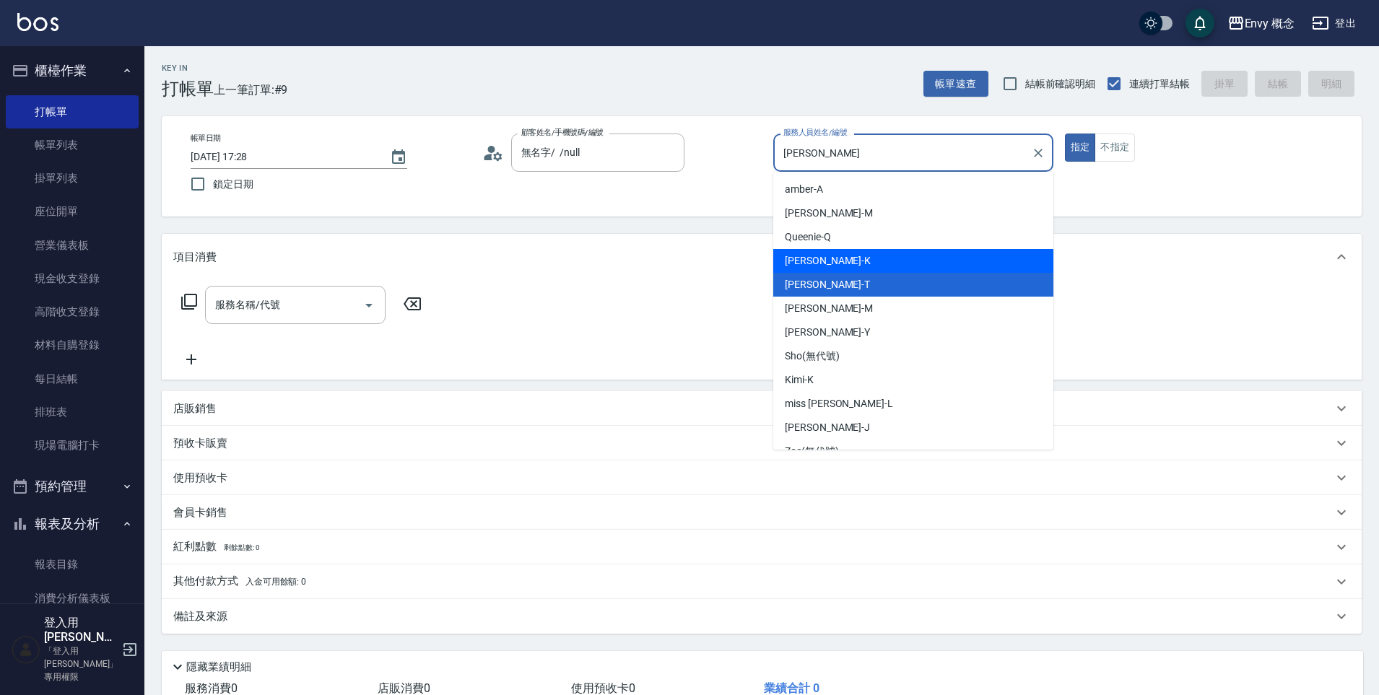
click at [783, 269] on div "[PERSON_NAME]" at bounding box center [913, 261] width 280 height 24
type input "[PERSON_NAME]"
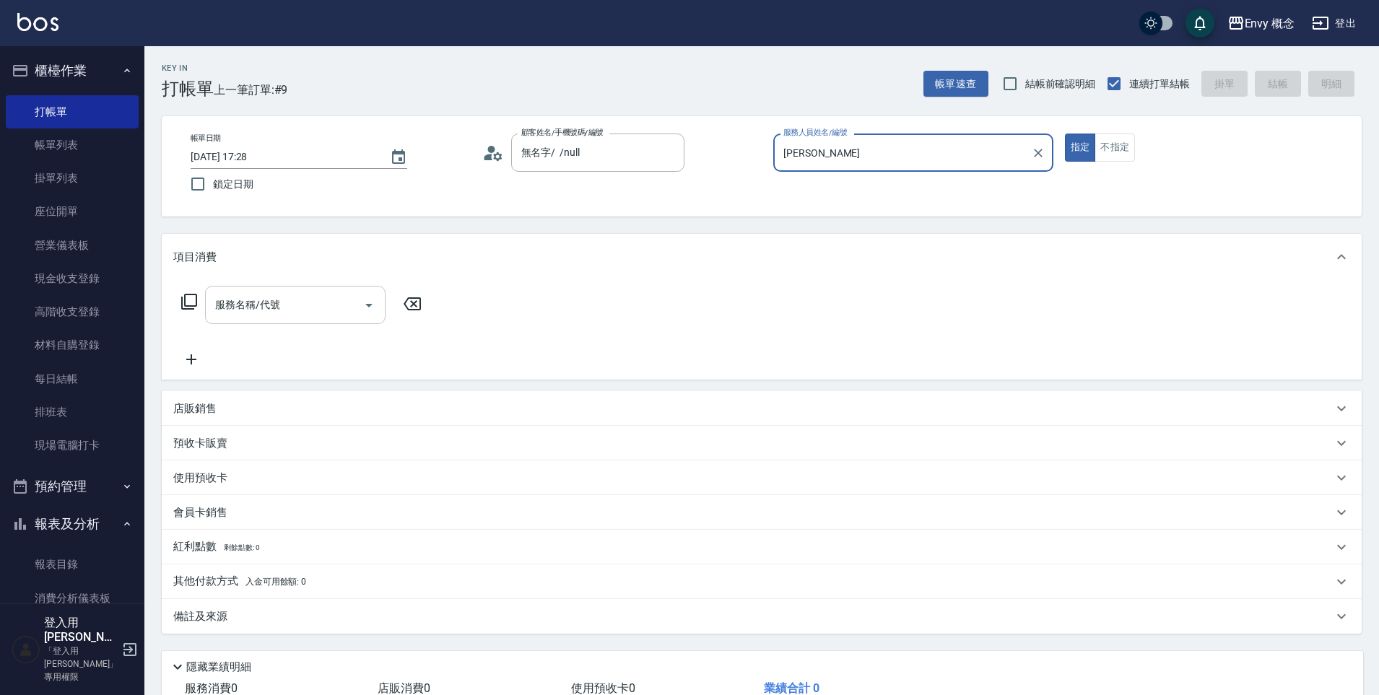
click at [332, 310] on input "服務名稱/代號" at bounding box center [285, 304] width 146 height 25
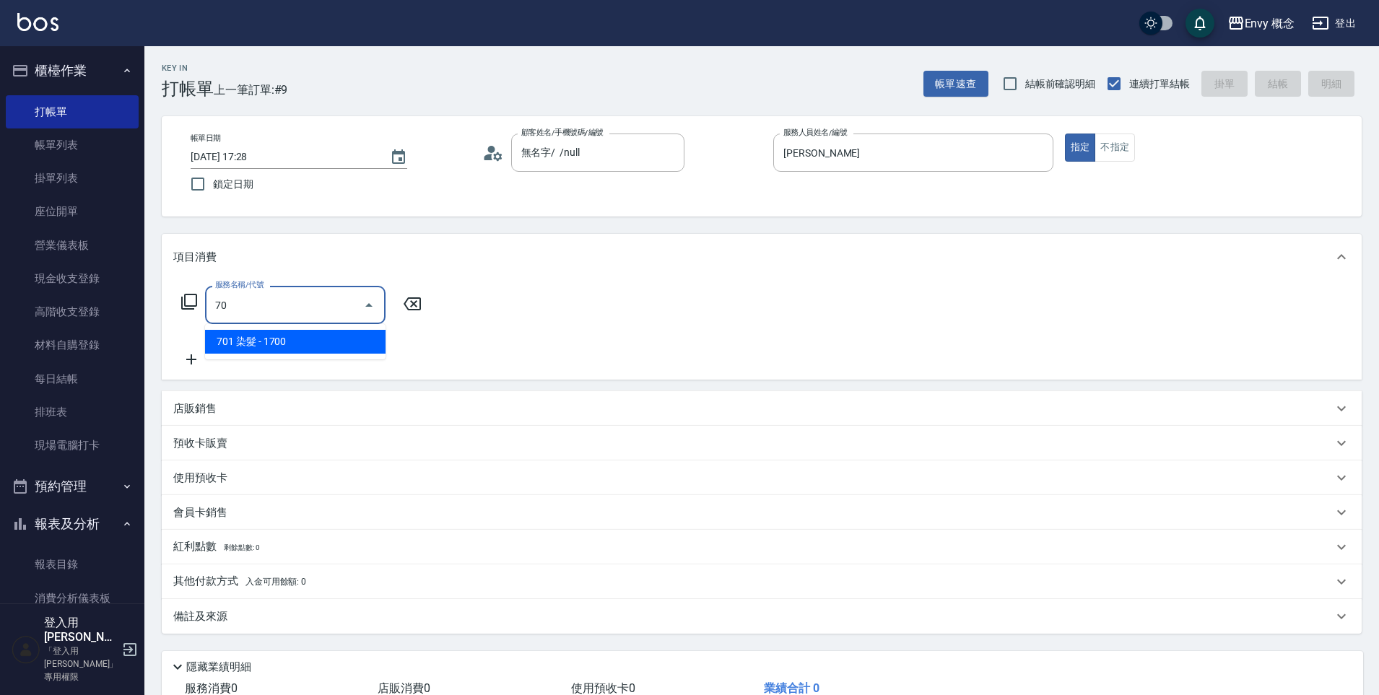
type input "7"
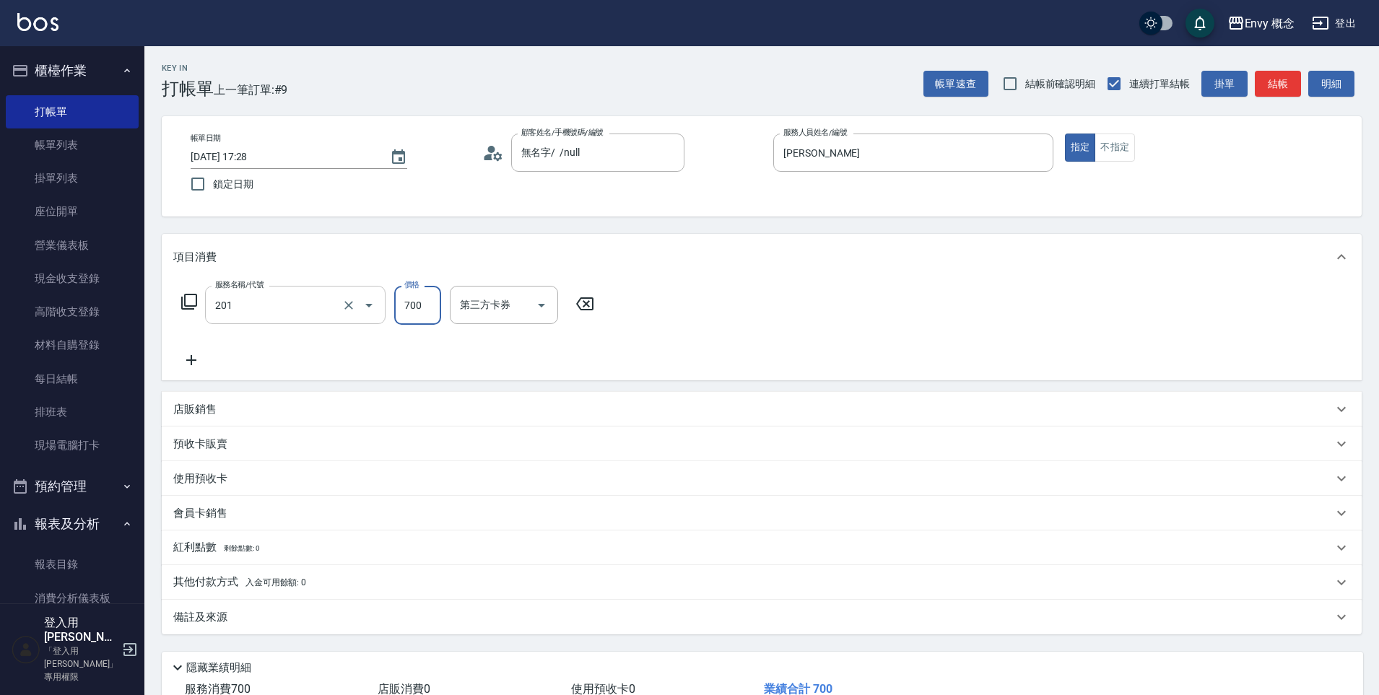
type input "201 剪髮(201)"
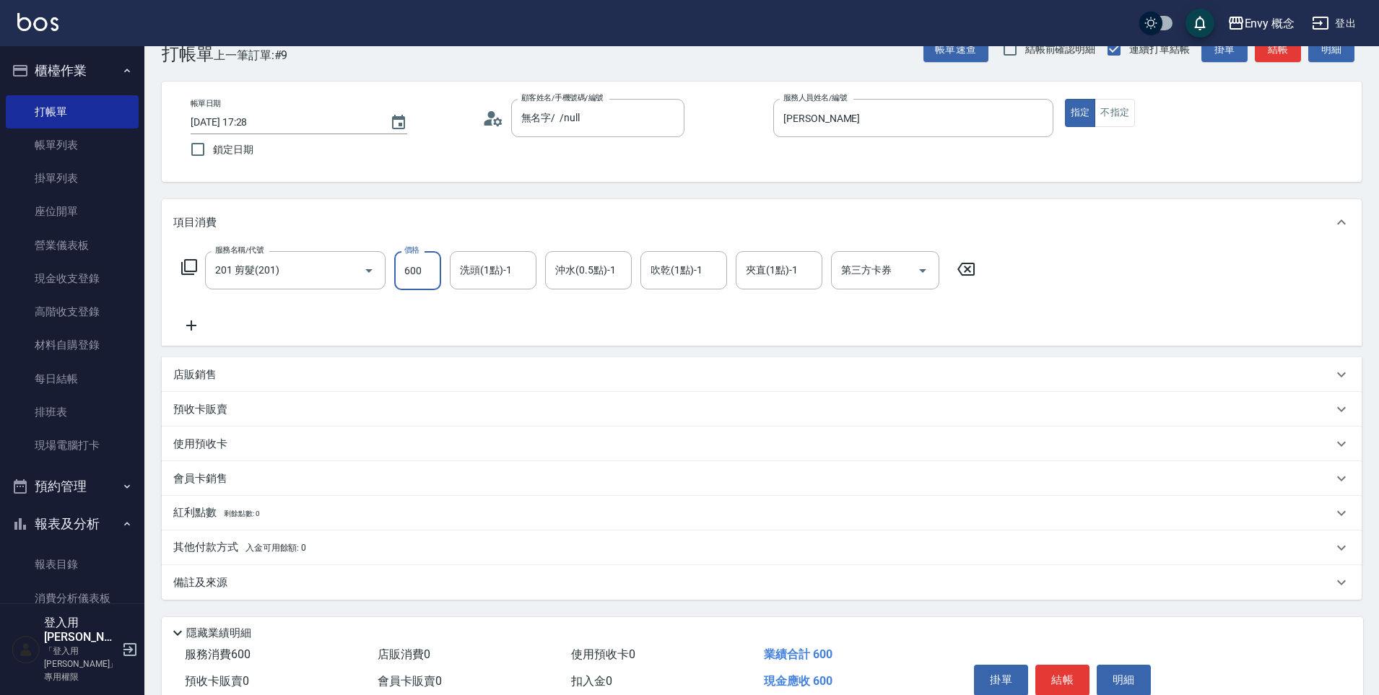
scroll to position [103, 0]
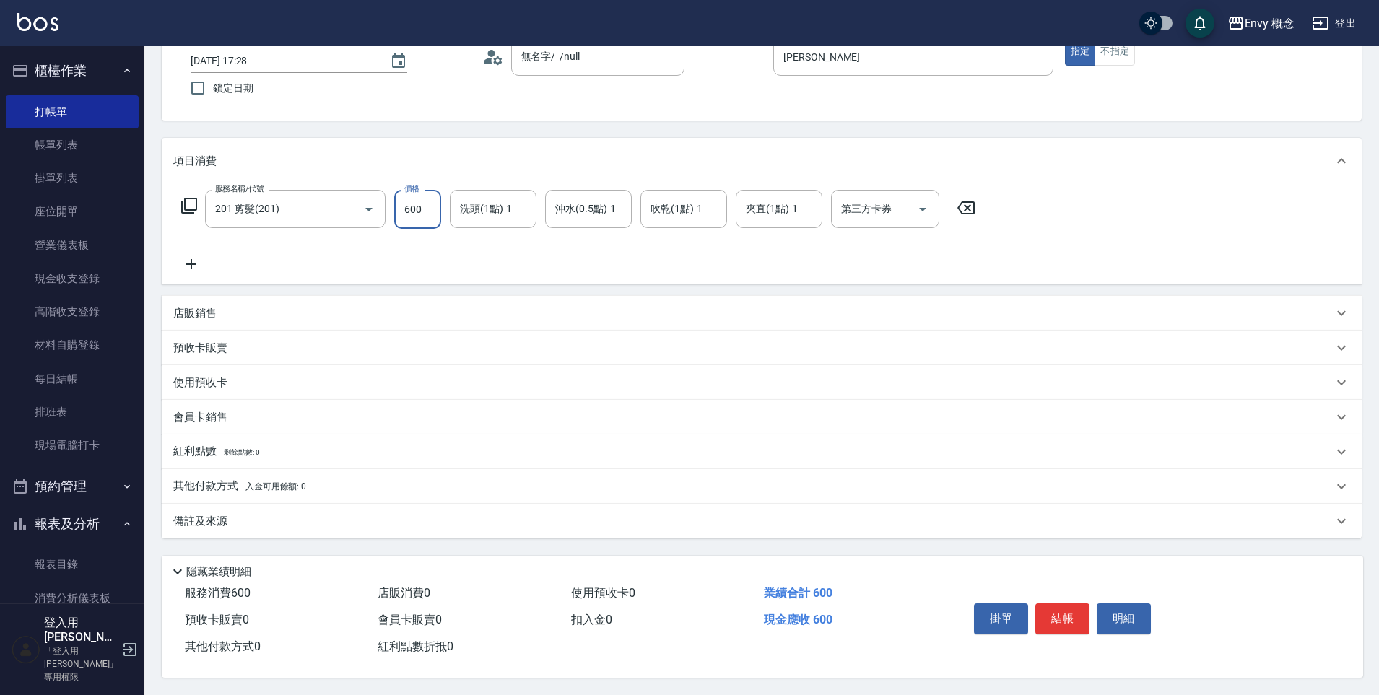
type input "600"
click at [246, 483] on span "入金可用餘額: 0" at bounding box center [276, 487] width 61 height 10
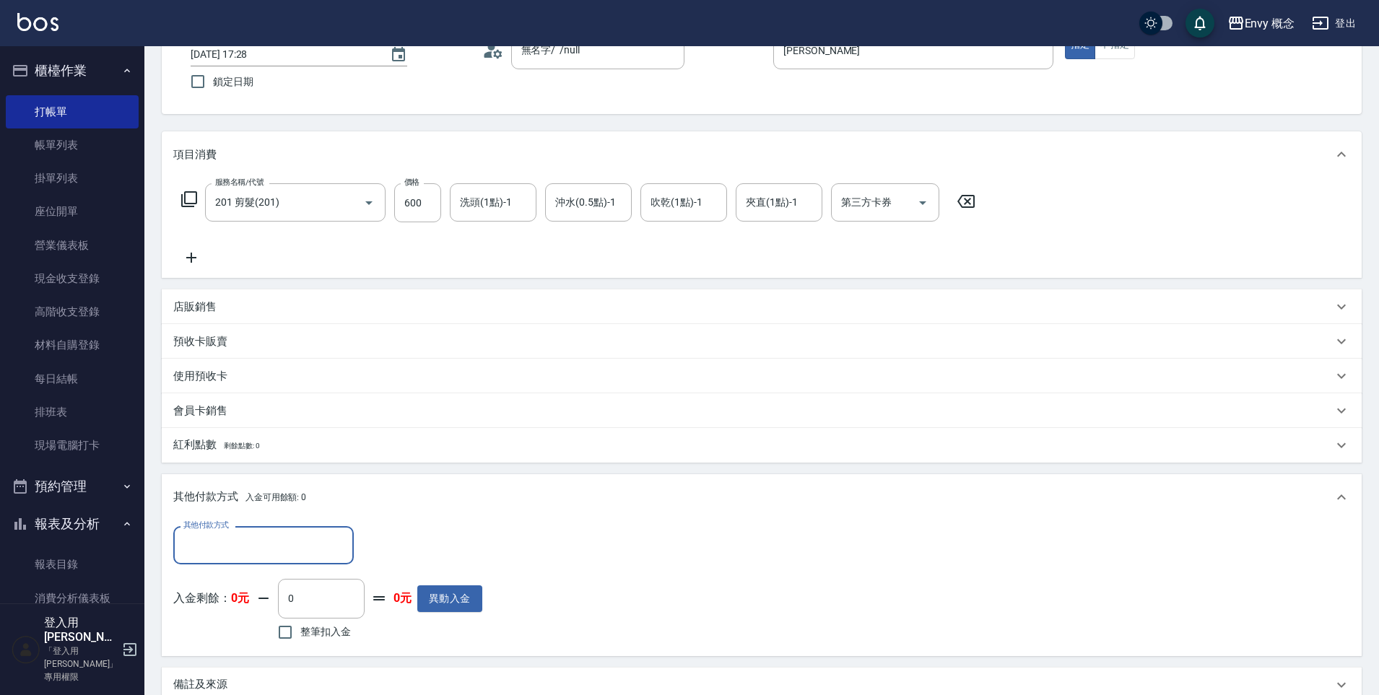
scroll to position [0, 0]
click at [258, 552] on input "其他付款方式" at bounding box center [264, 545] width 168 height 25
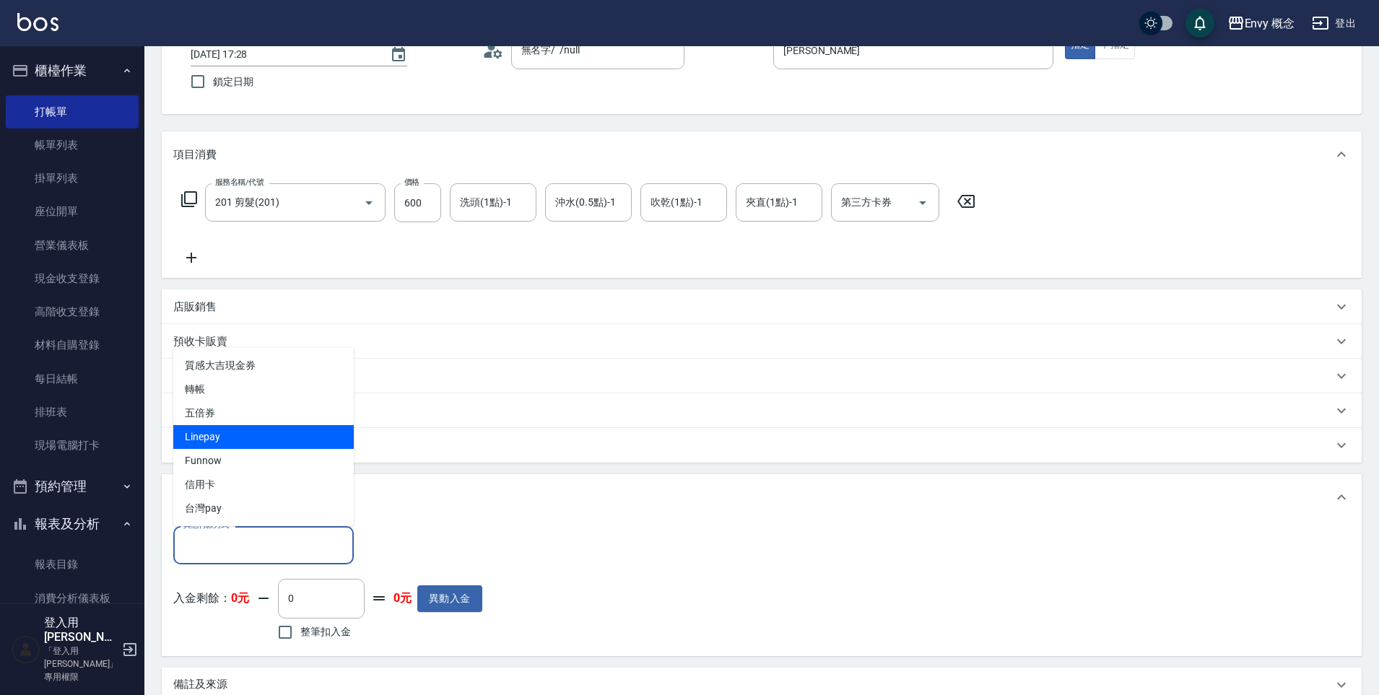
drag, startPoint x: 227, startPoint y: 432, endPoint x: 246, endPoint y: 438, distance: 19.6
click at [227, 432] on span "Linepay" at bounding box center [263, 437] width 181 height 24
type input "Linepay"
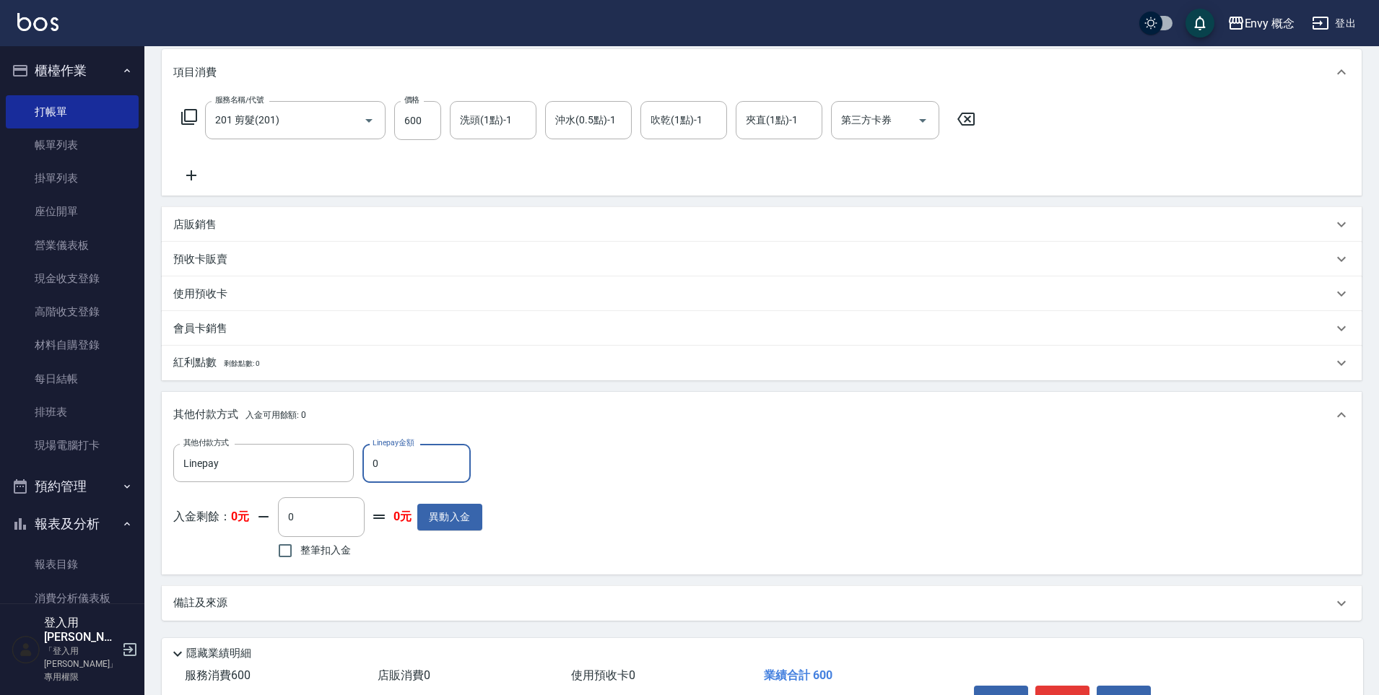
scroll to position [274, 0]
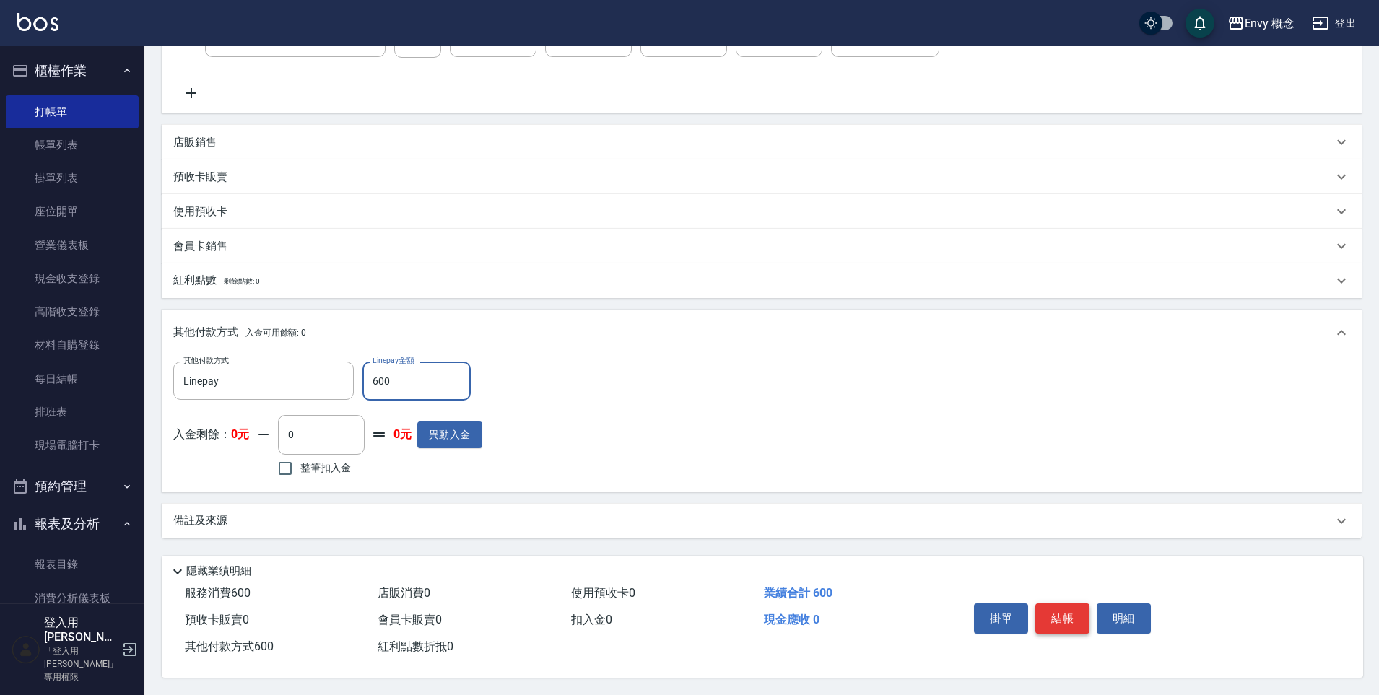
type input "600"
click at [1070, 615] on button "結帳" at bounding box center [1063, 619] width 54 height 30
type input "[DATE] 17:29"
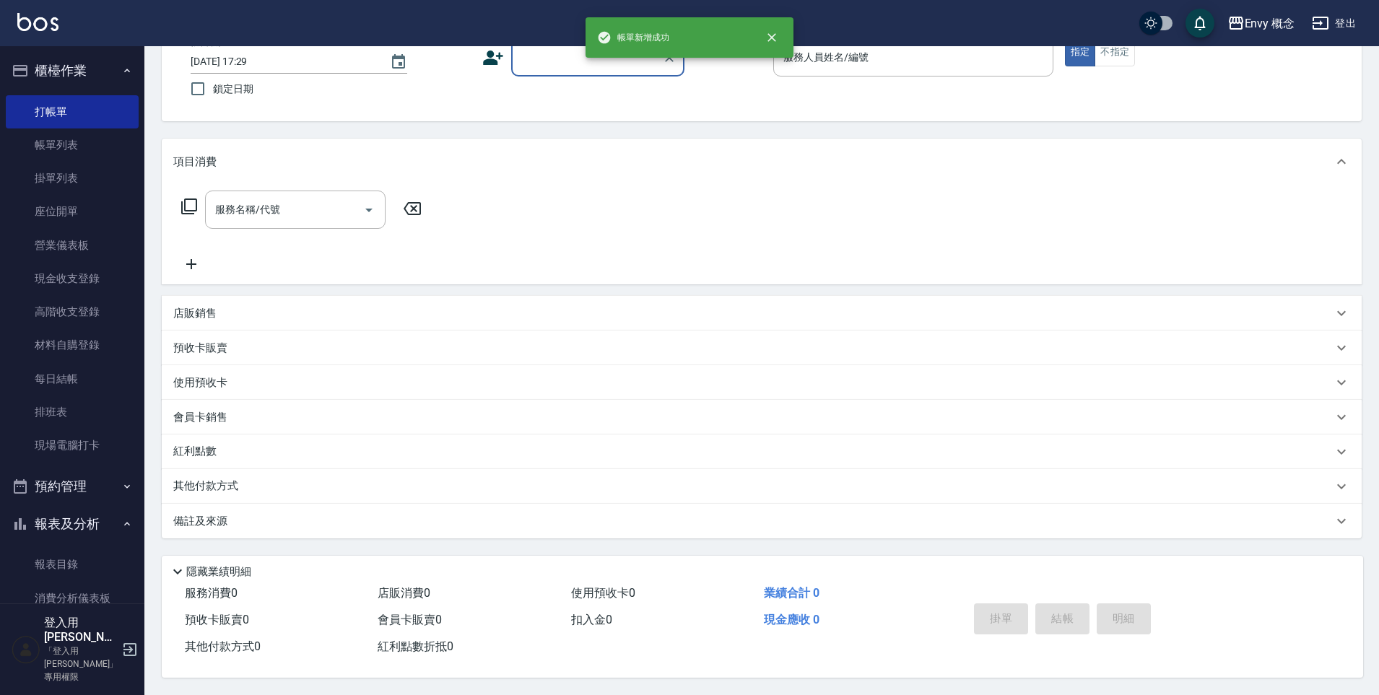
scroll to position [0, 0]
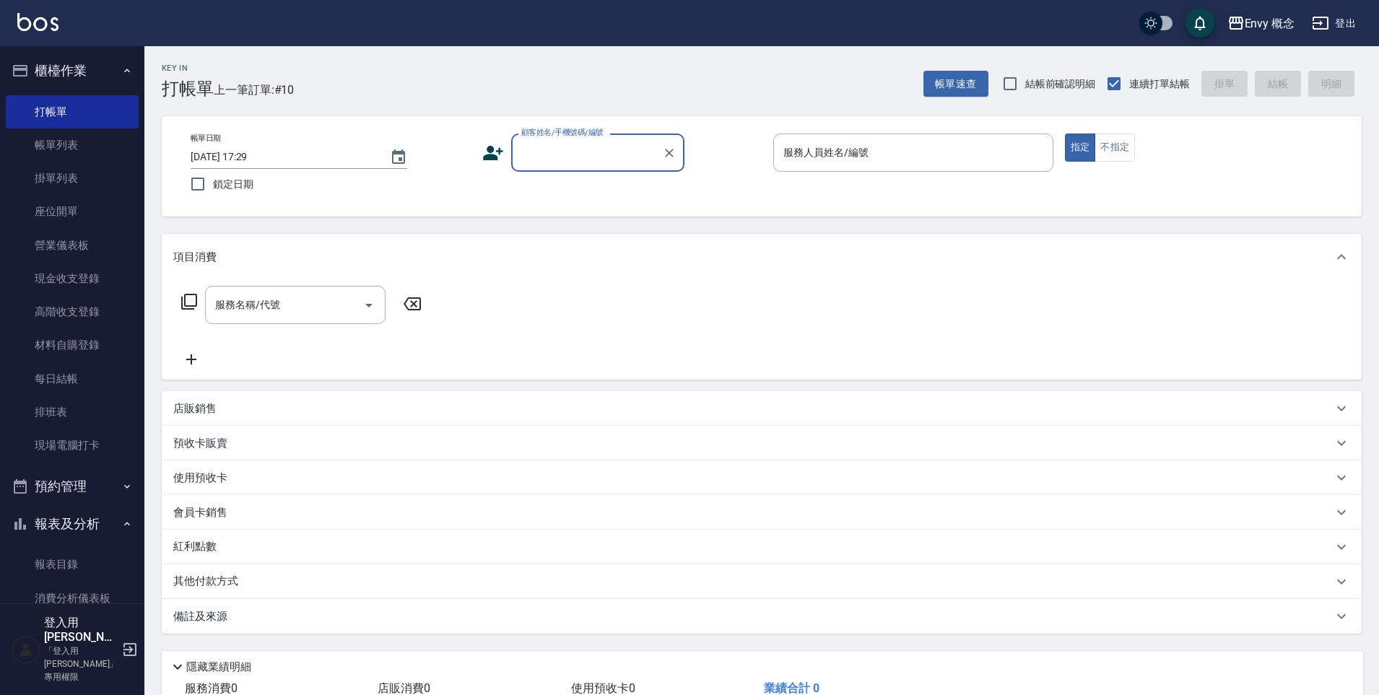
click at [594, 156] on input "顧客姓名/手機號碼/編號" at bounding box center [587, 152] width 139 height 25
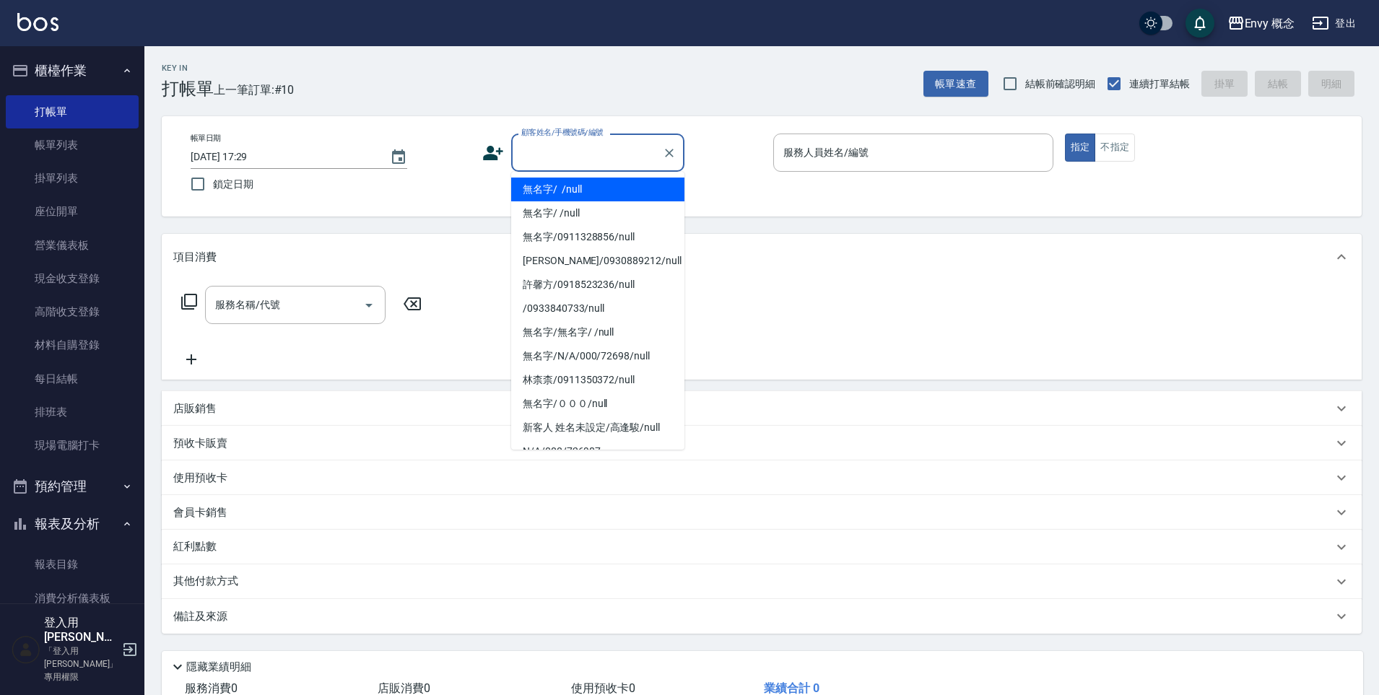
click at [605, 193] on li "無名字/ /null" at bounding box center [597, 190] width 173 height 24
type input "無名字/ /null"
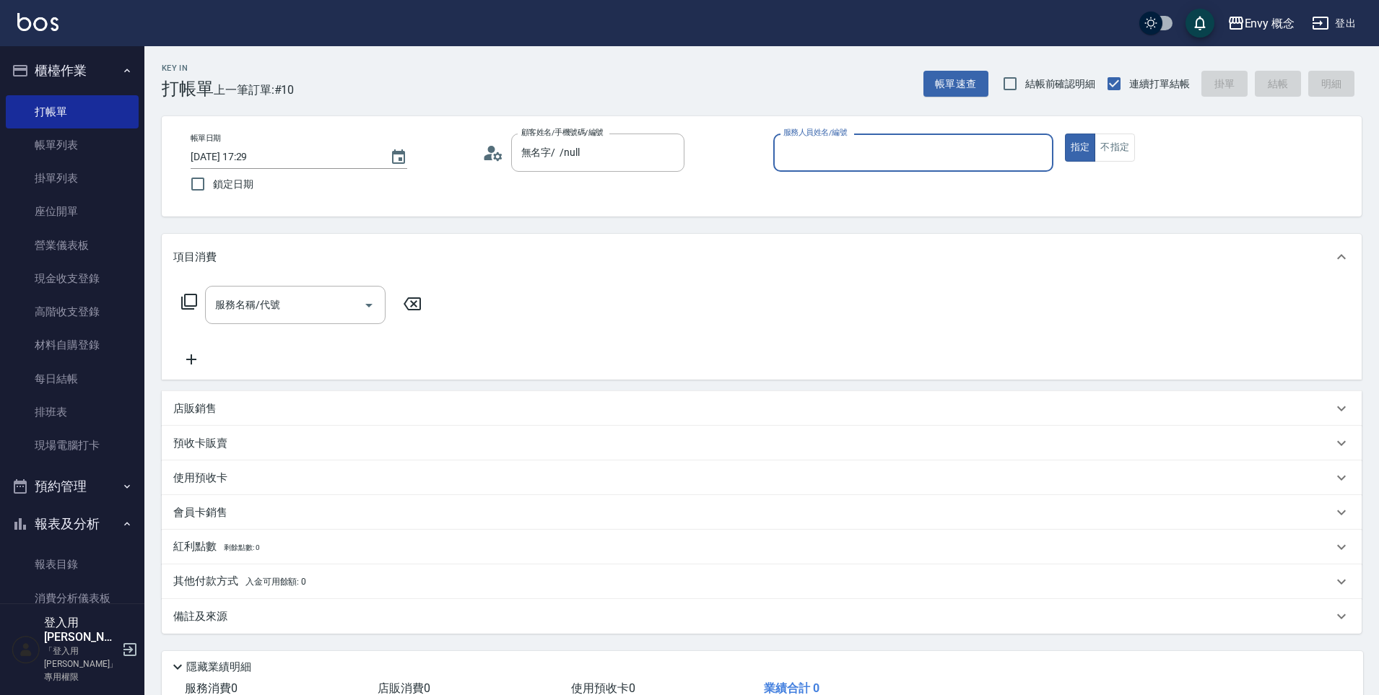
click at [823, 146] on input "服務人員姓名/編號" at bounding box center [913, 152] width 267 height 25
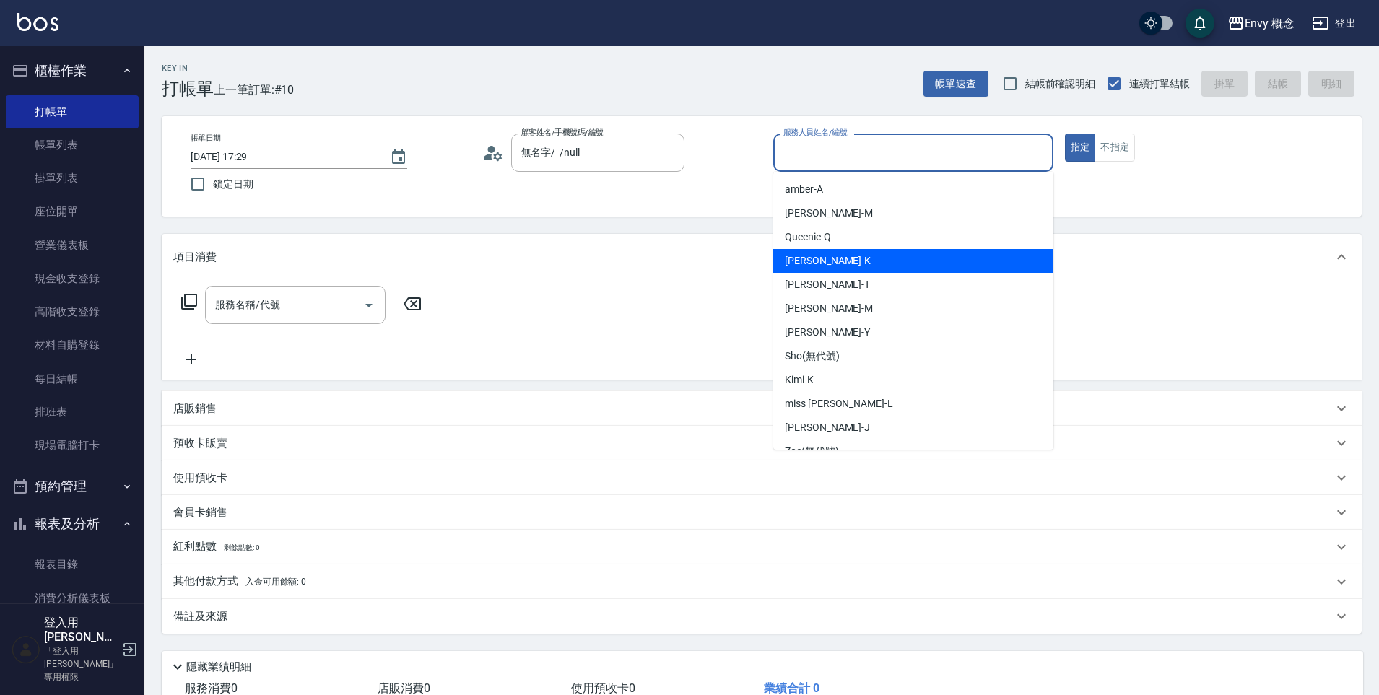
click at [802, 264] on span "[PERSON_NAME]" at bounding box center [828, 260] width 86 height 15
type input "[PERSON_NAME]"
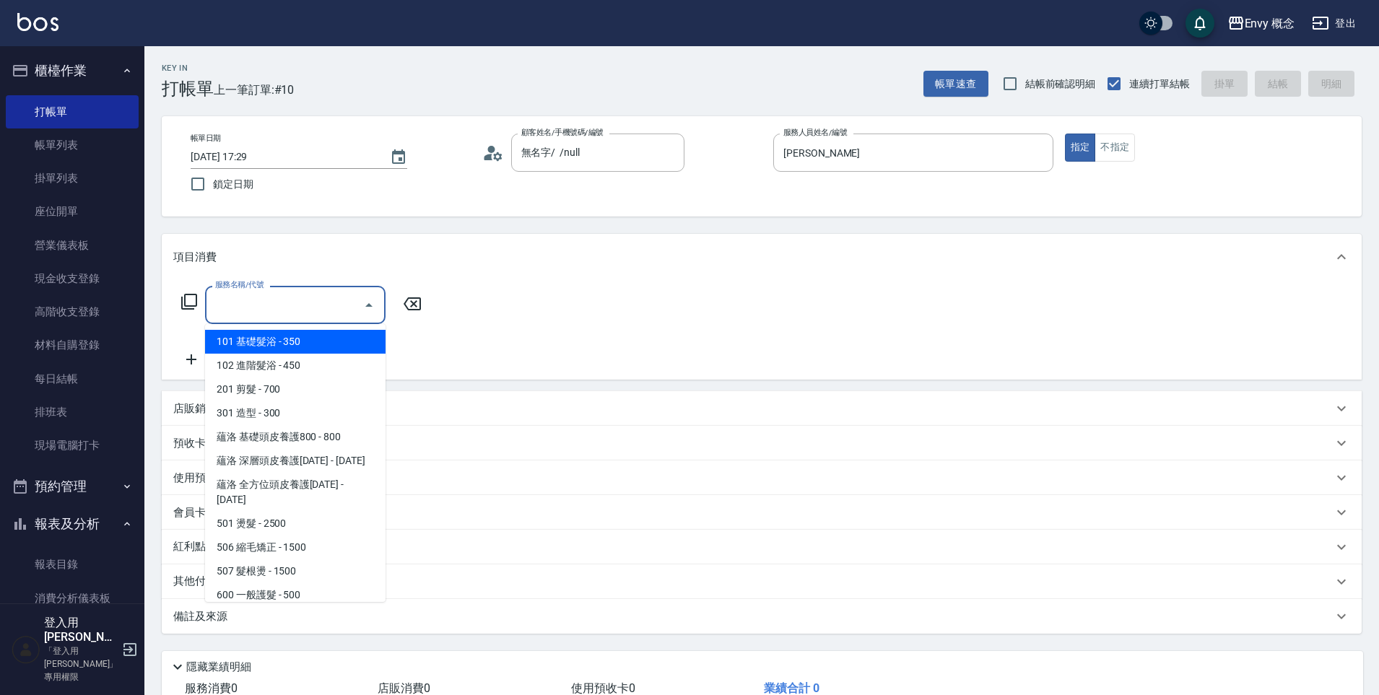
click at [310, 298] on input "服務名稱/代號" at bounding box center [285, 304] width 146 height 25
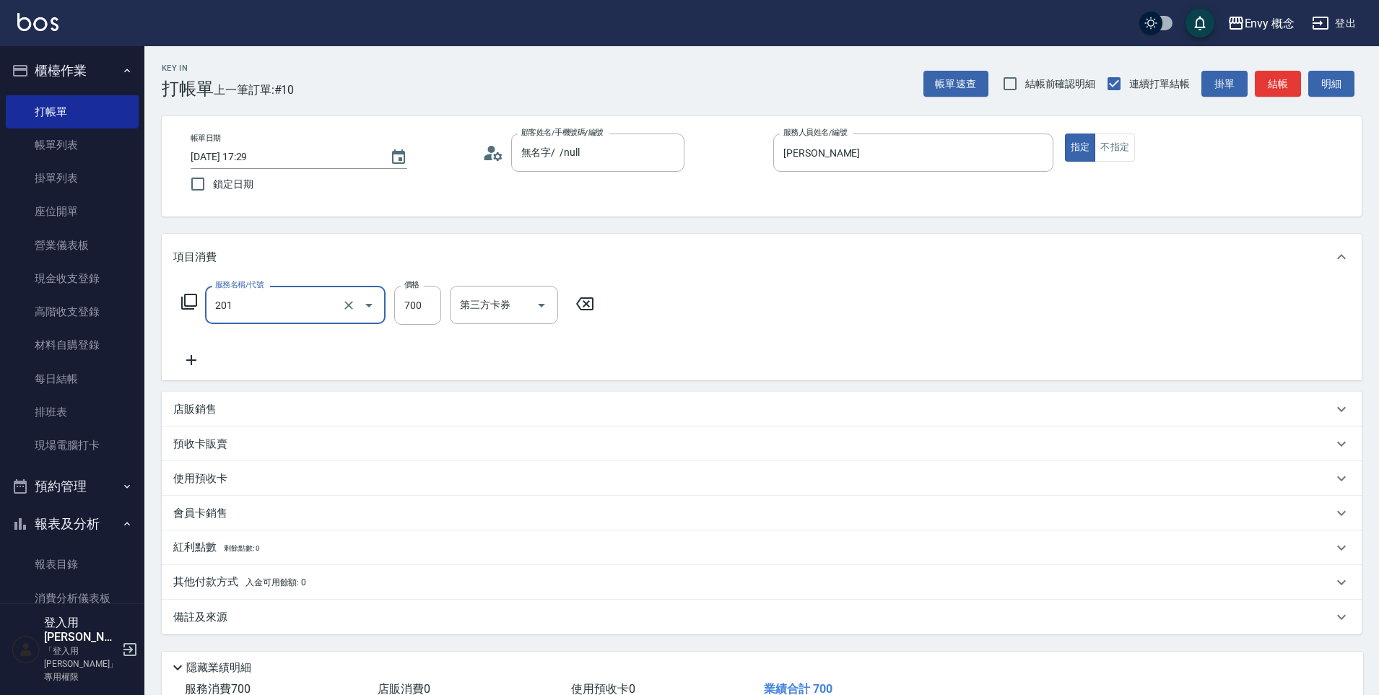
type input "201 剪髮(201)"
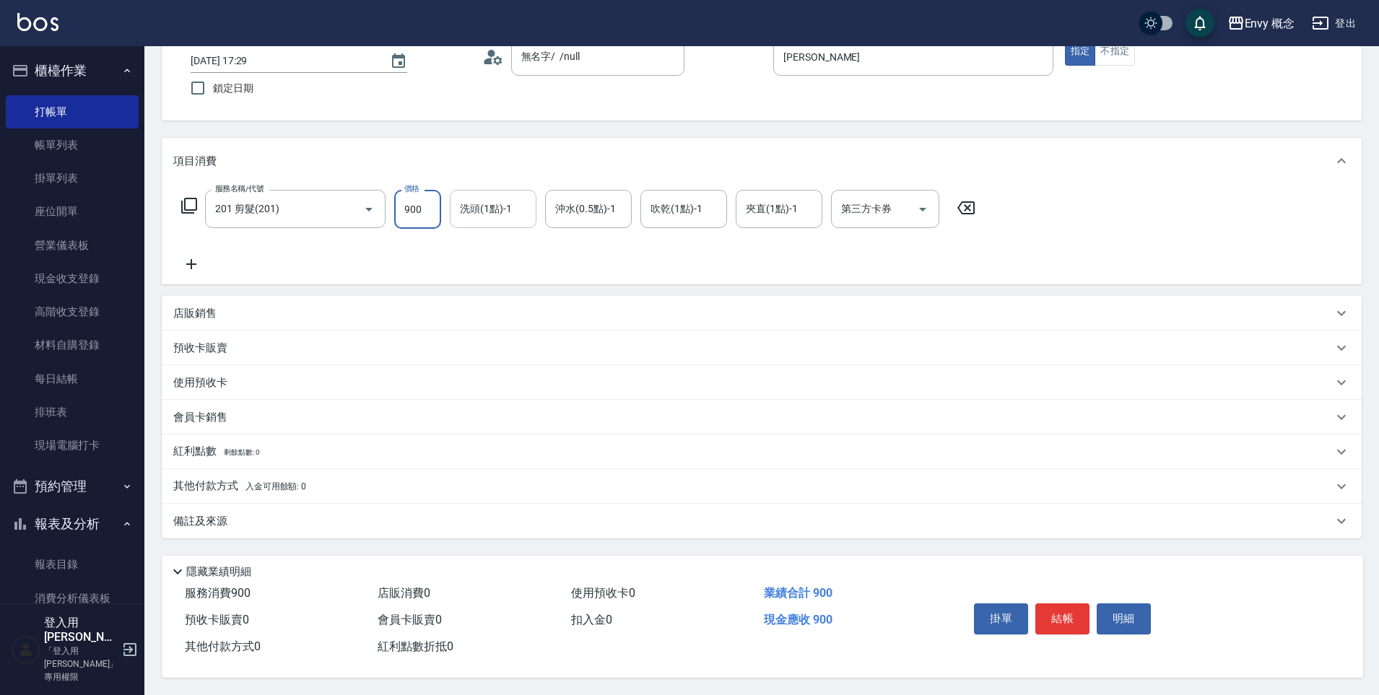
scroll to position [103, 0]
type input "900"
click at [329, 485] on div "其他付款方式 入金可用餘額: 0" at bounding box center [753, 487] width 1160 height 16
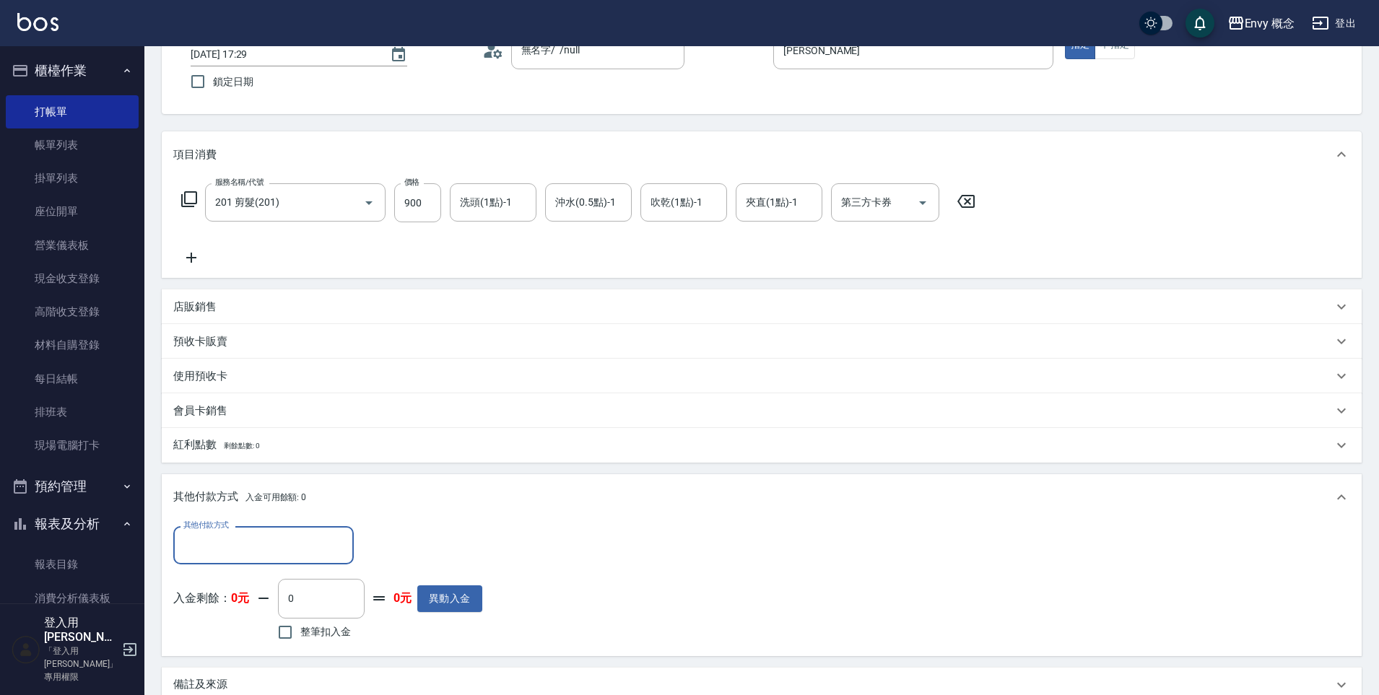
scroll to position [0, 0]
click at [306, 537] on input "其他付款方式" at bounding box center [264, 545] width 168 height 25
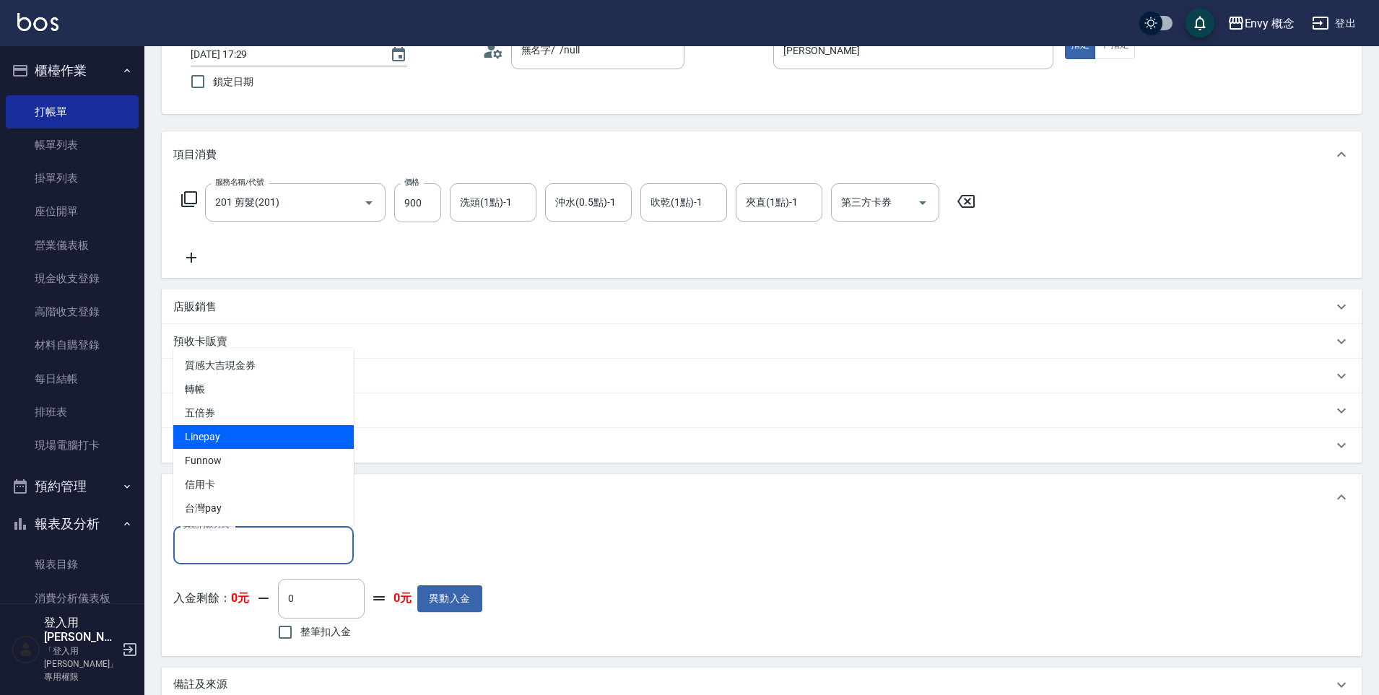
click at [233, 441] on span "Linepay" at bounding box center [263, 437] width 181 height 24
type input "Linepay"
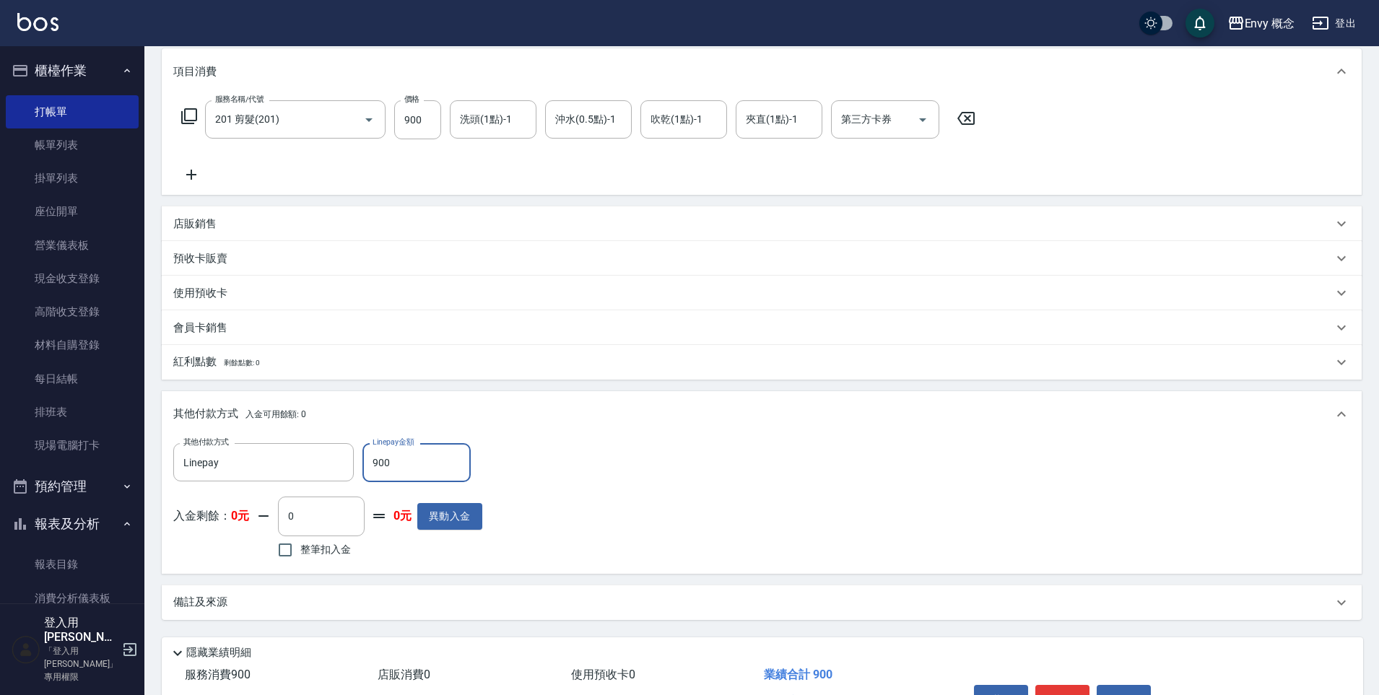
scroll to position [274, 0]
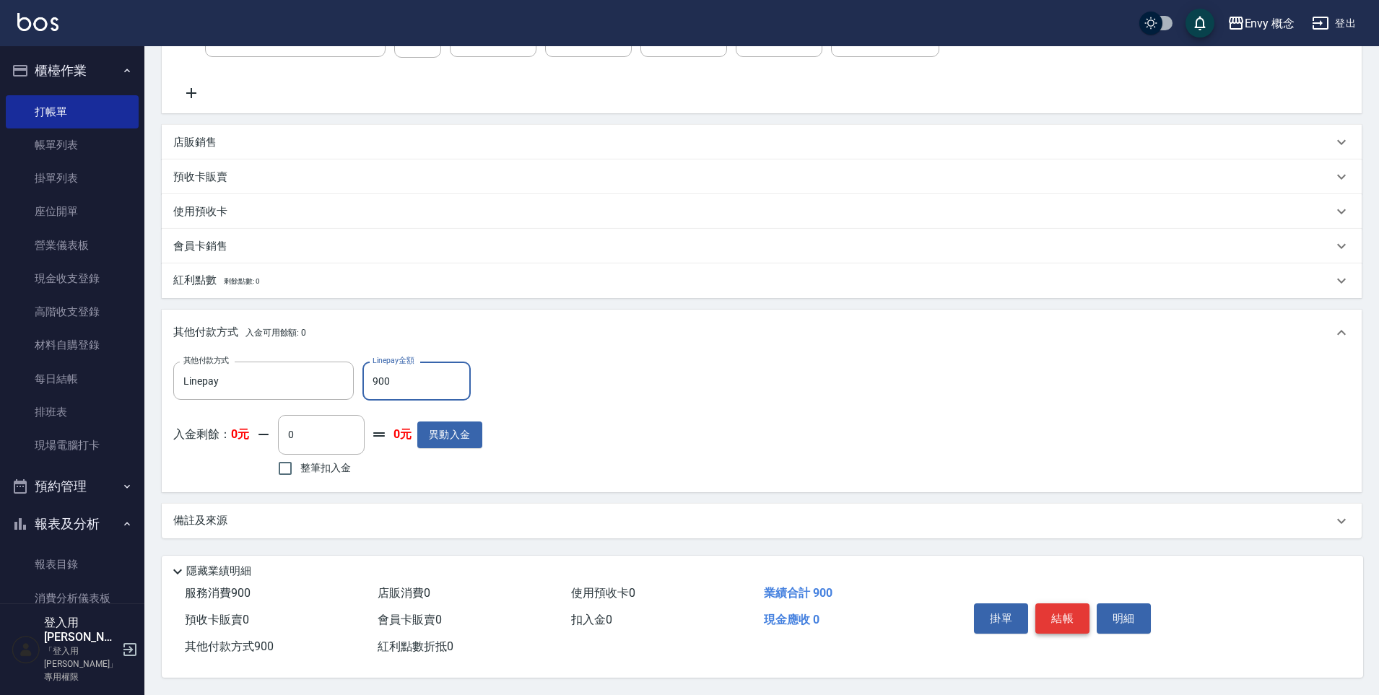
type input "900"
click at [1045, 606] on button "結帳" at bounding box center [1063, 619] width 54 height 30
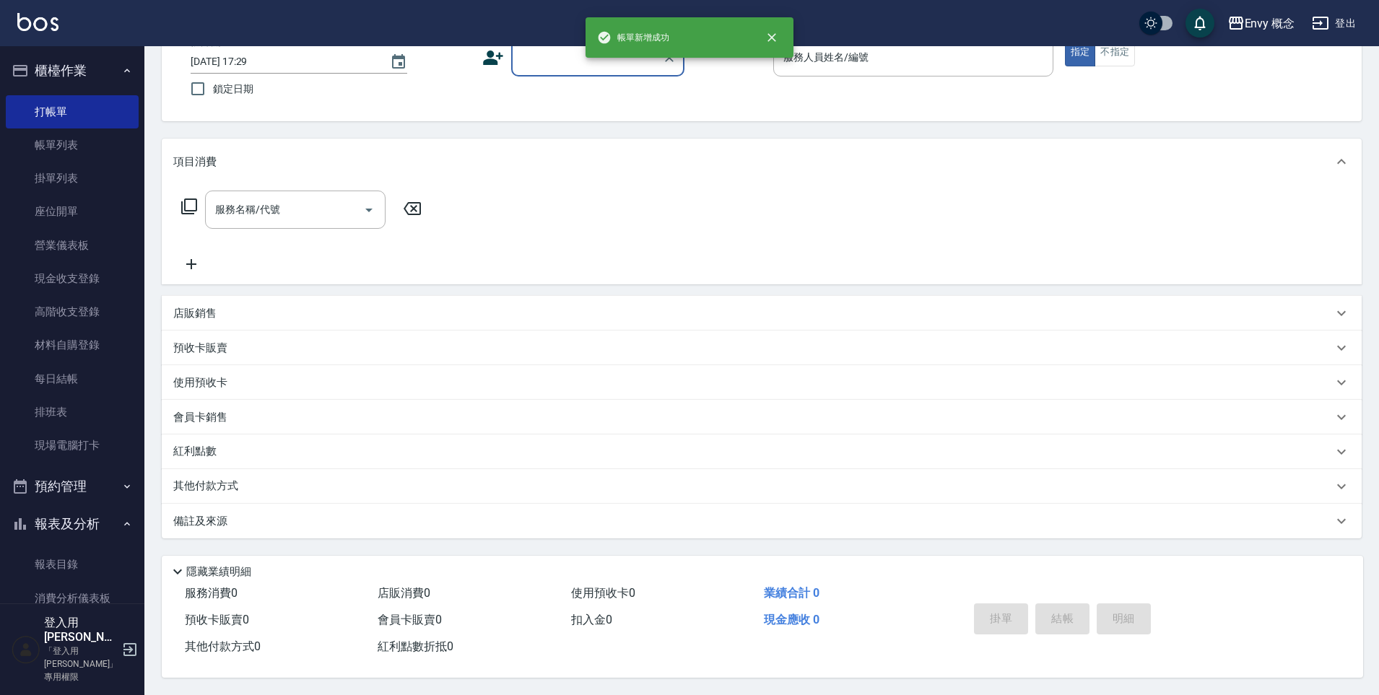
scroll to position [0, 0]
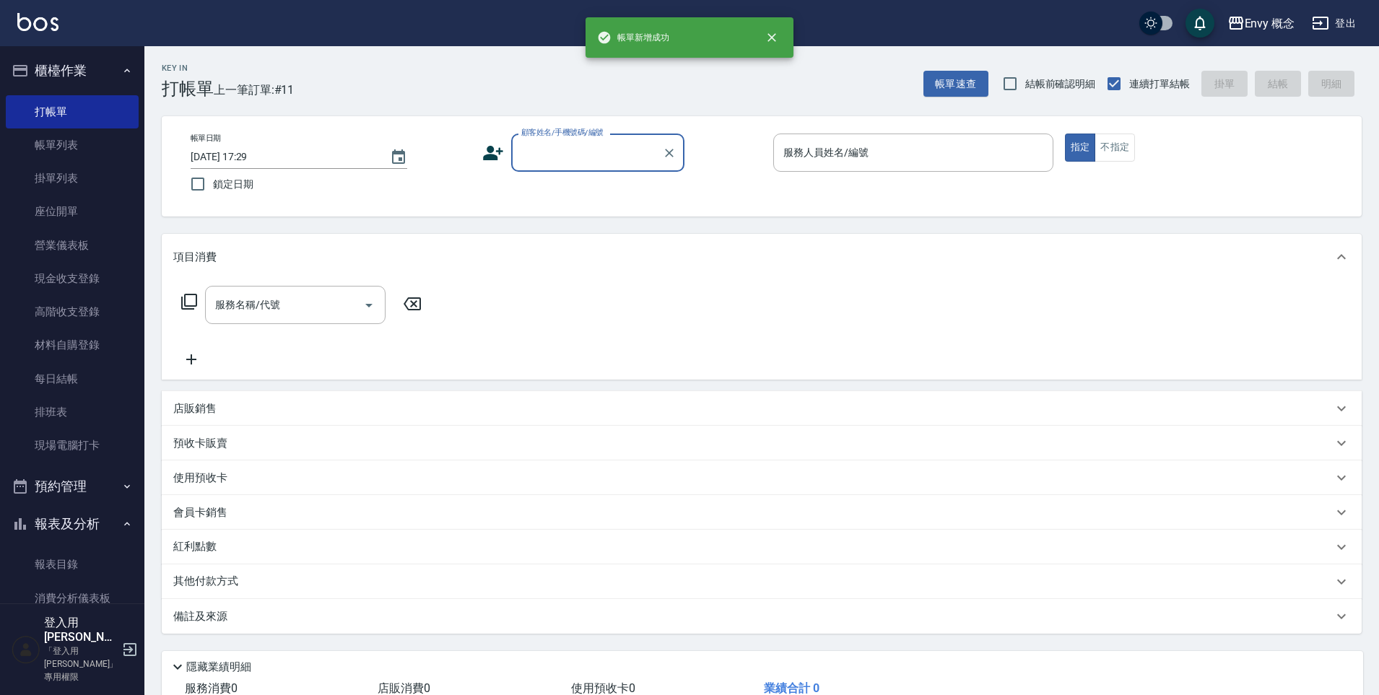
click at [555, 166] on div "顧客姓名/手機號碼/編號" at bounding box center [597, 153] width 173 height 38
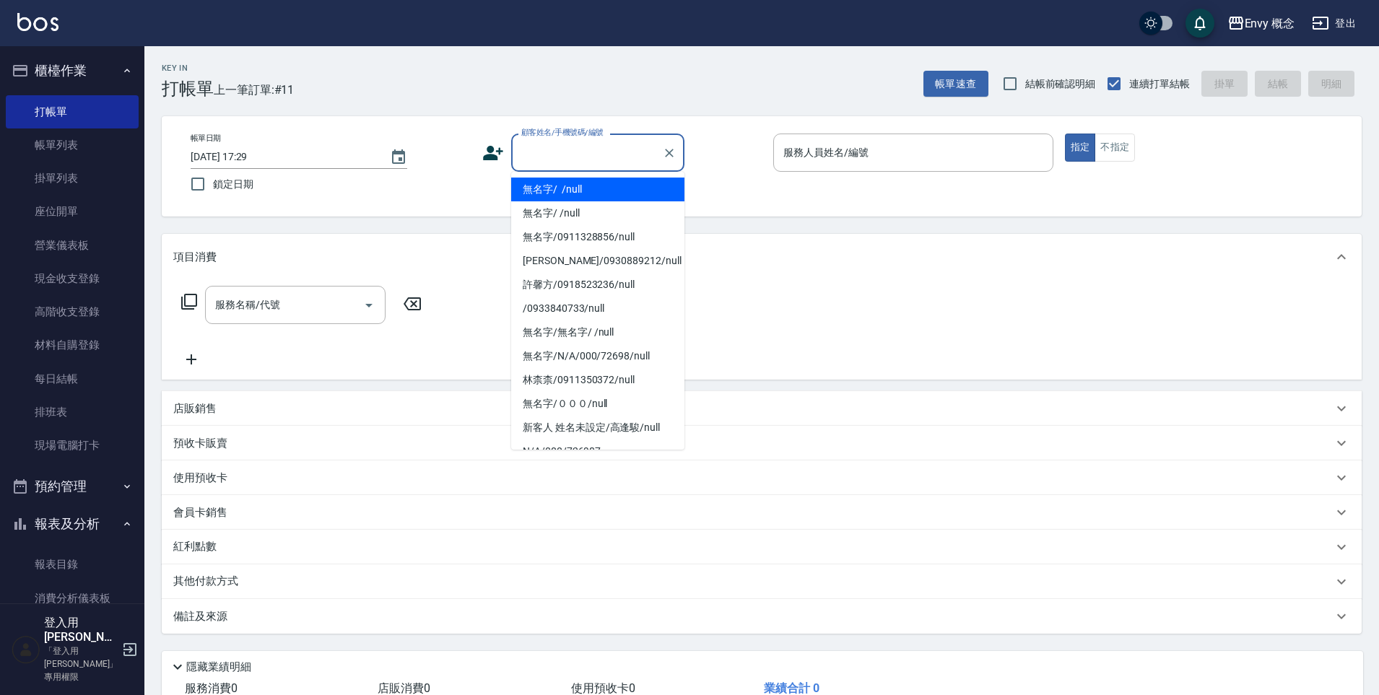
click at [565, 191] on li "無名字/ /null" at bounding box center [597, 190] width 173 height 24
type input "無名字/ /null"
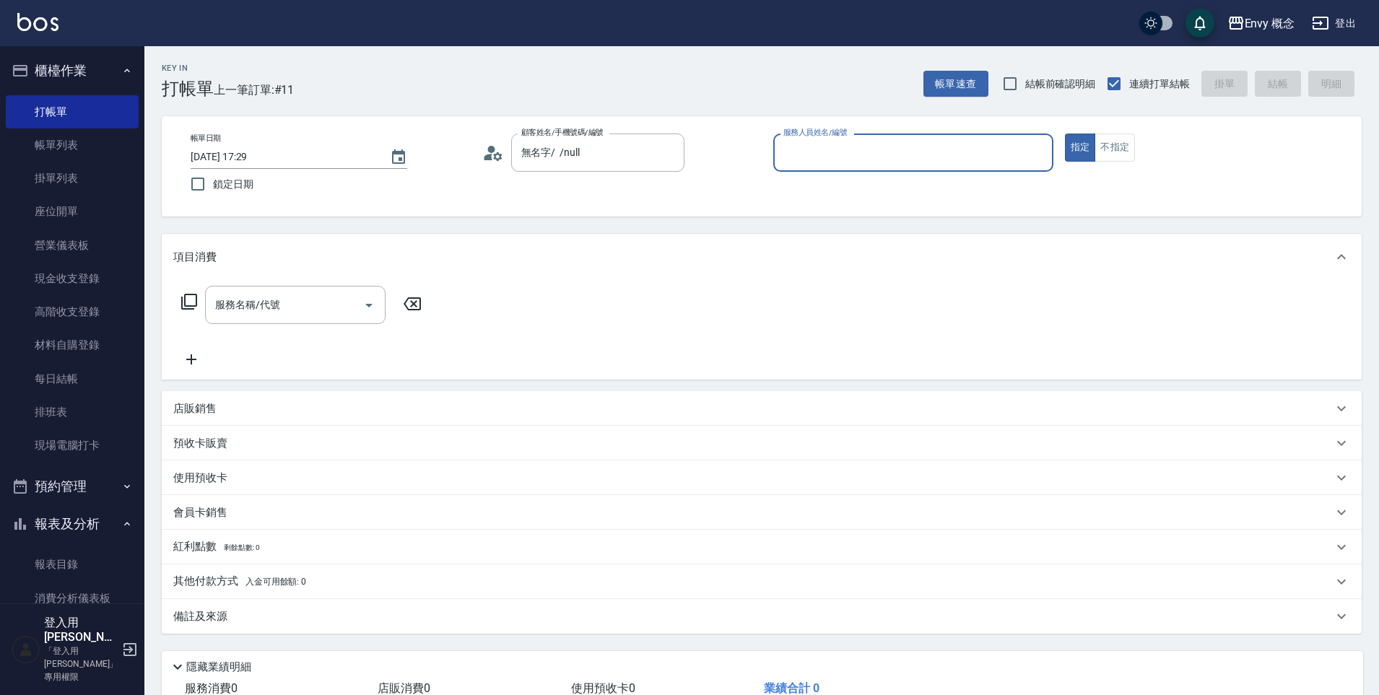
click at [791, 159] on input "服務人員姓名/編號" at bounding box center [913, 152] width 267 height 25
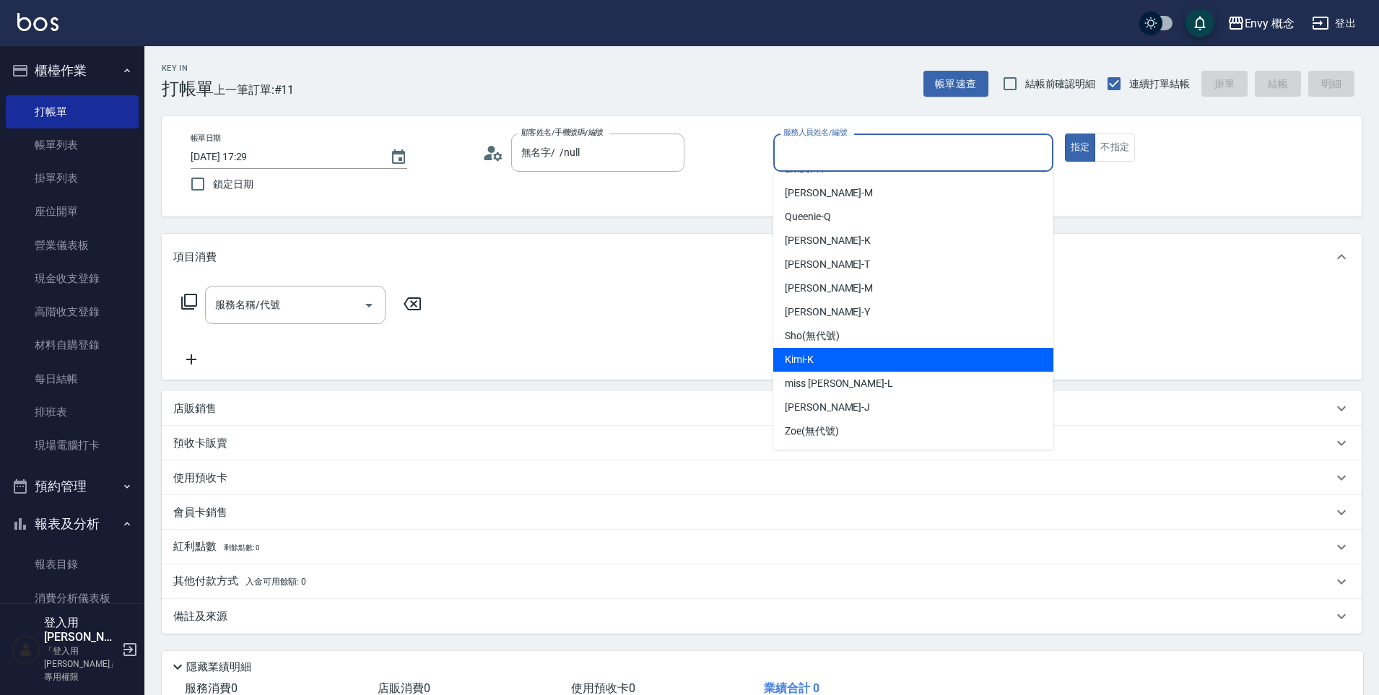
scroll to position [67, 0]
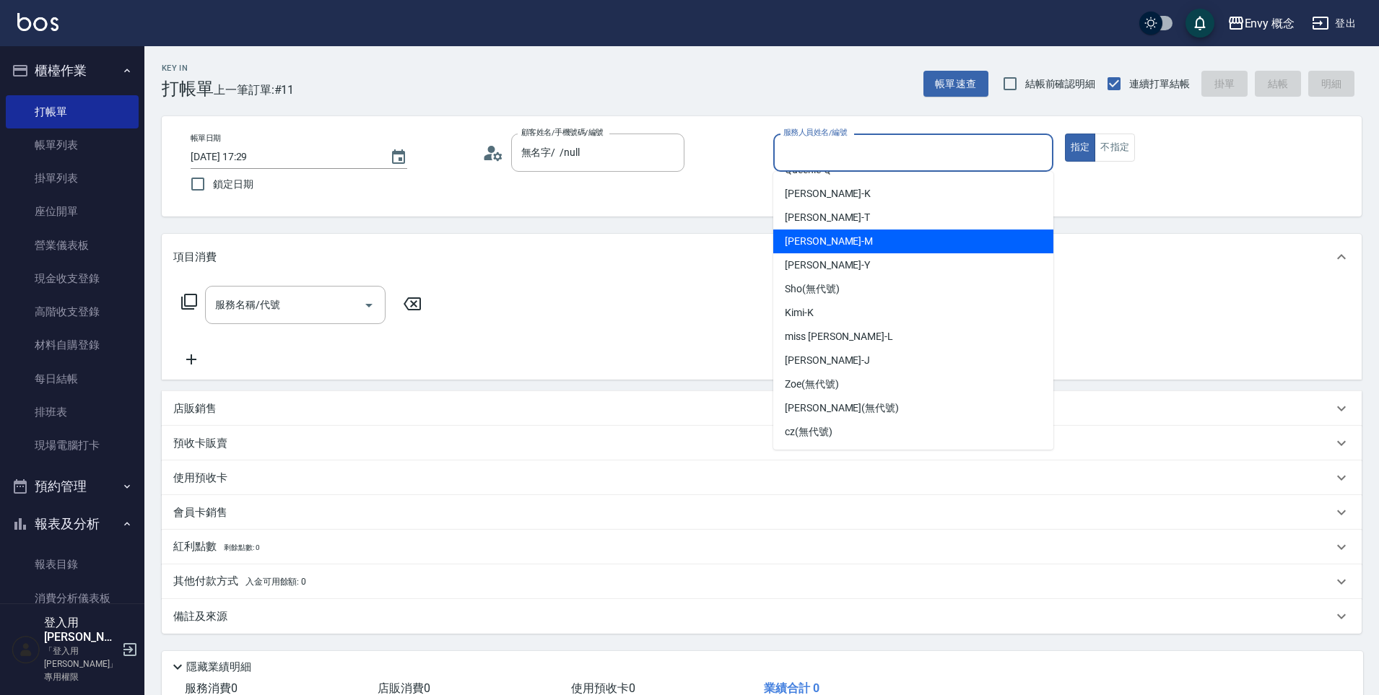
drag, startPoint x: 791, startPoint y: 242, endPoint x: 782, endPoint y: 241, distance: 9.4
click at [791, 241] on span "[PERSON_NAME]" at bounding box center [829, 241] width 88 height 15
type input "[PERSON_NAME]"
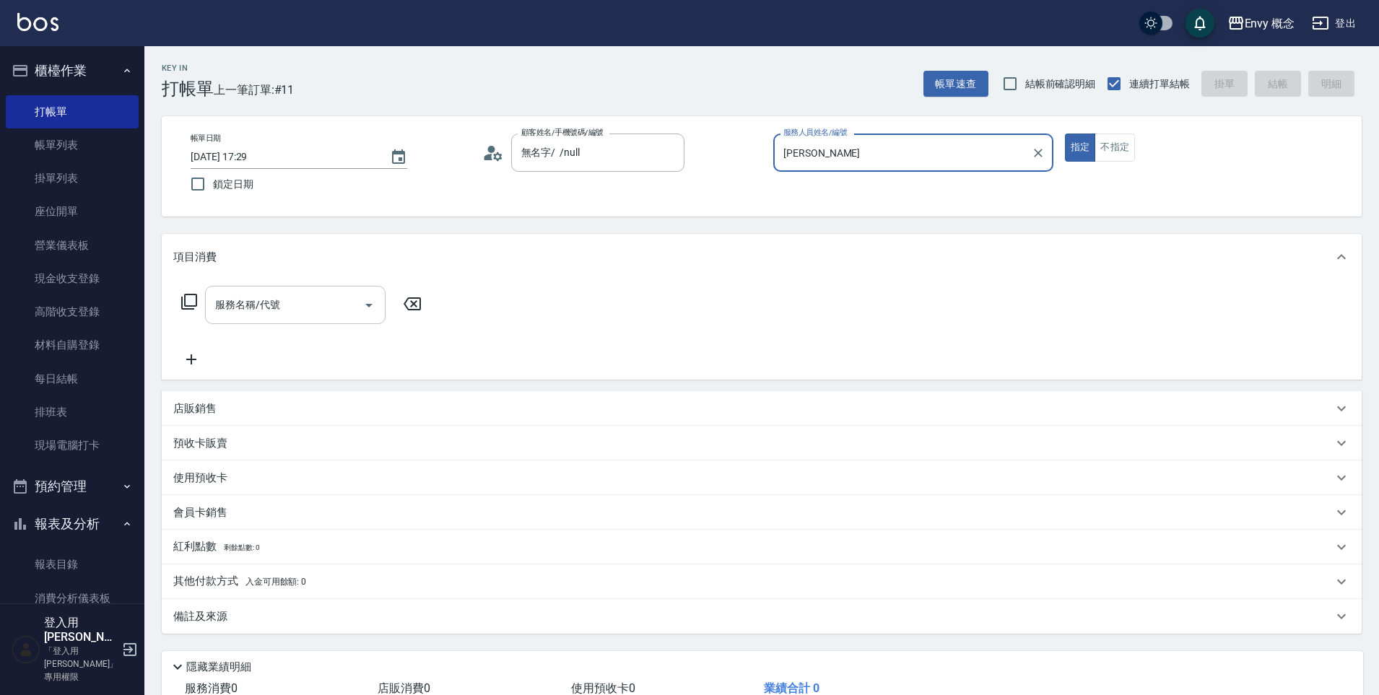
click at [307, 300] on input "服務名稱/代號" at bounding box center [285, 304] width 146 height 25
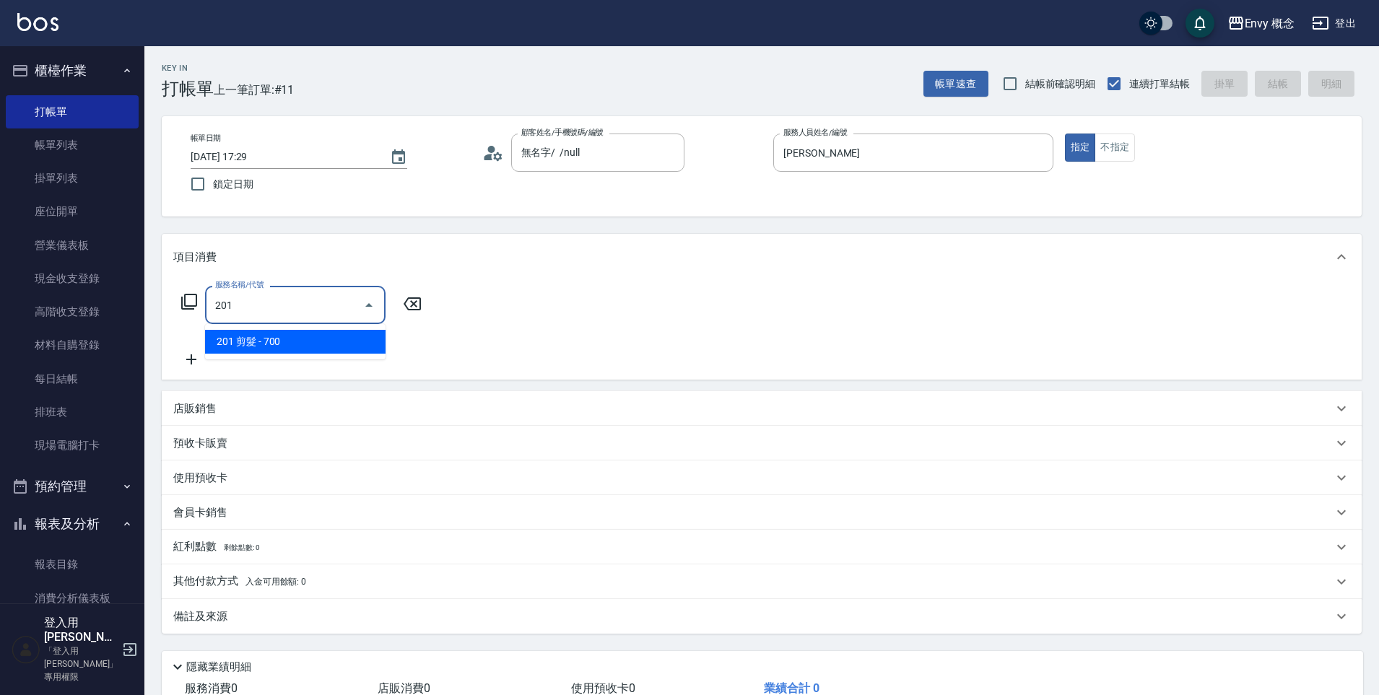
type input "201 剪髮(201)"
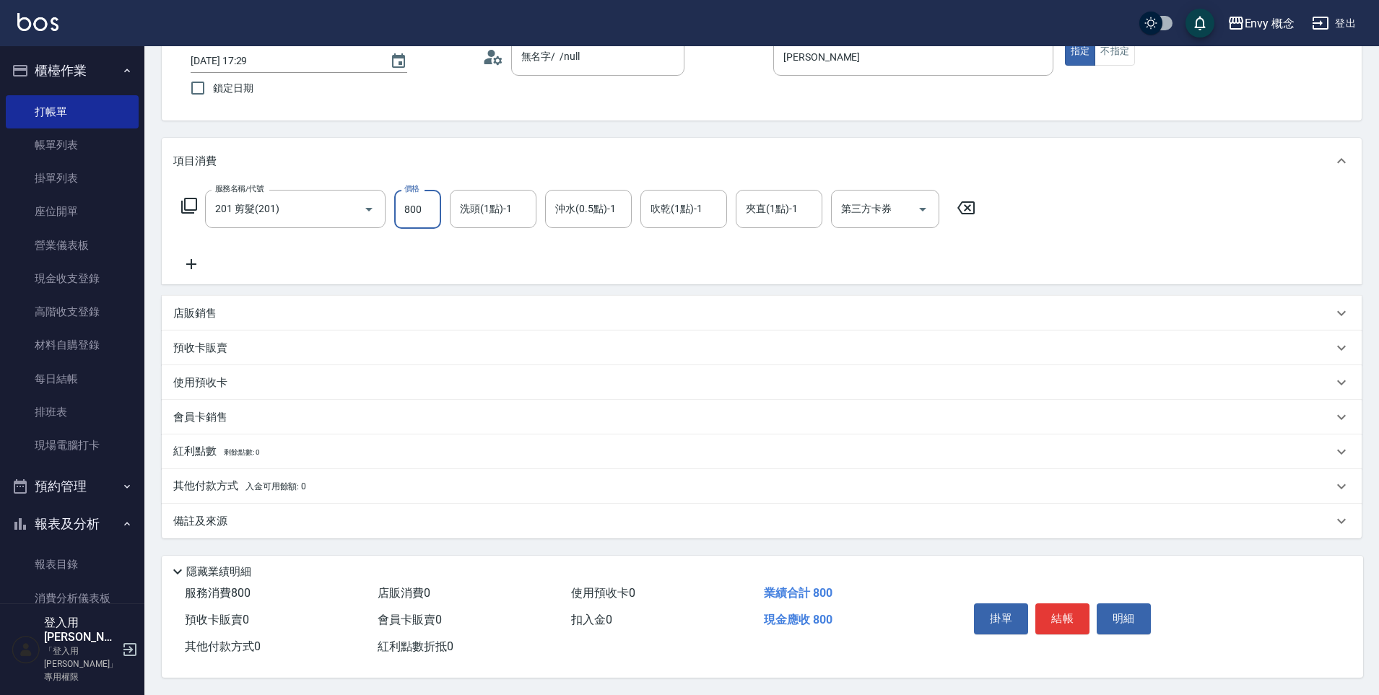
scroll to position [103, 0]
type input "800"
click at [1054, 612] on button "結帳" at bounding box center [1063, 619] width 54 height 30
type input "[DATE] 17:32"
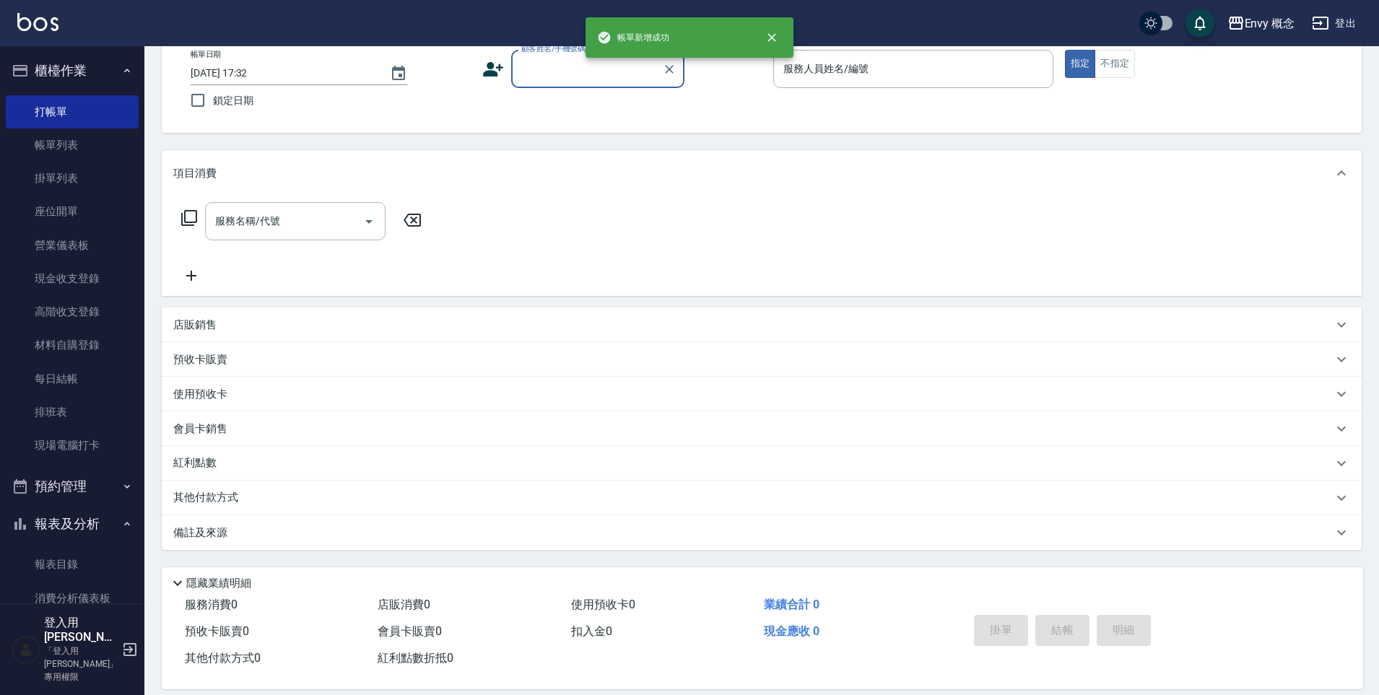
scroll to position [0, 0]
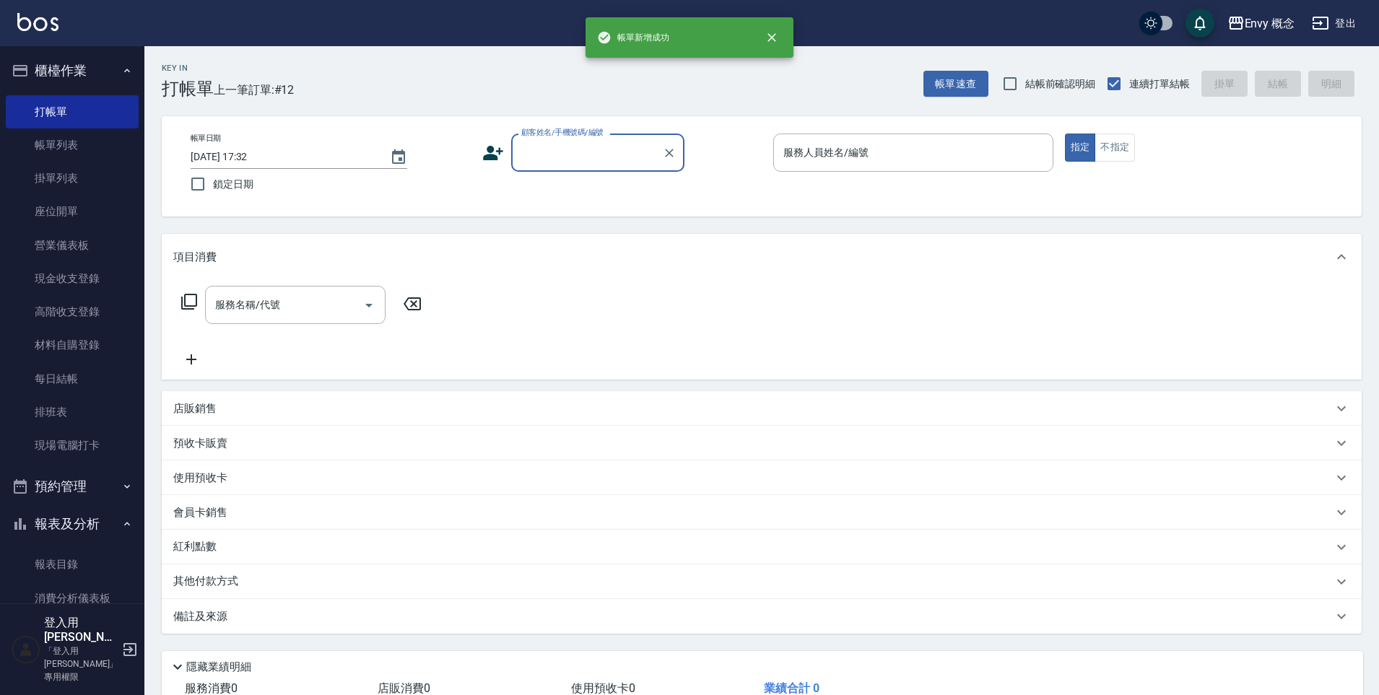
click at [573, 162] on input "顧客姓名/手機號碼/編號" at bounding box center [587, 152] width 139 height 25
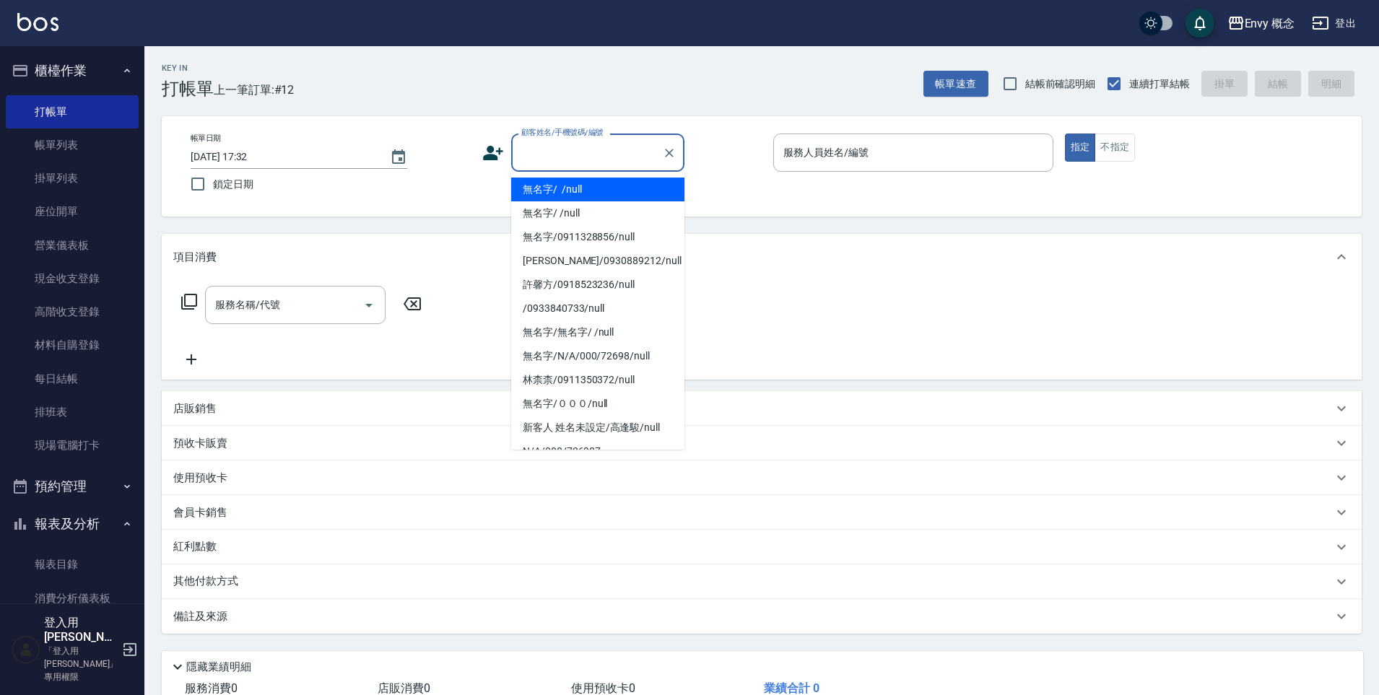
click at [581, 187] on li "無名字/ /null" at bounding box center [597, 190] width 173 height 24
type input "無名字/ /null"
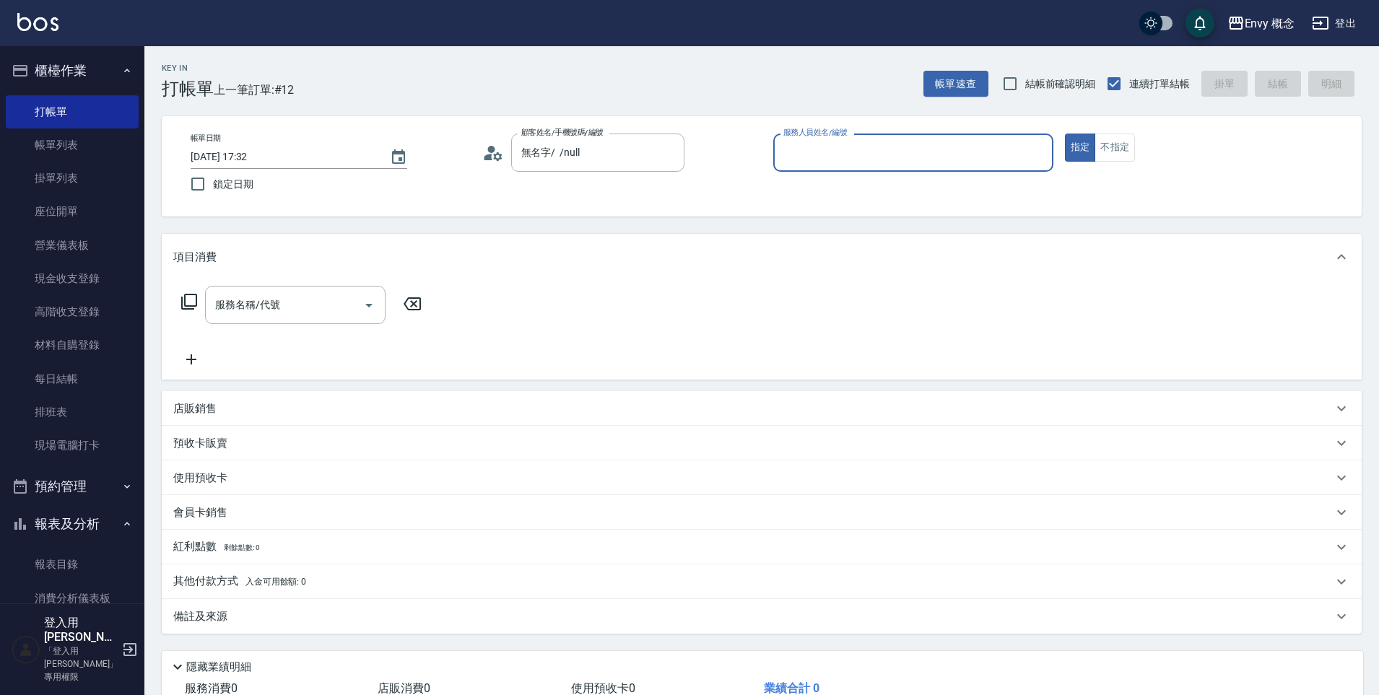
click at [839, 145] on input "服務人員姓名/編號" at bounding box center [913, 152] width 267 height 25
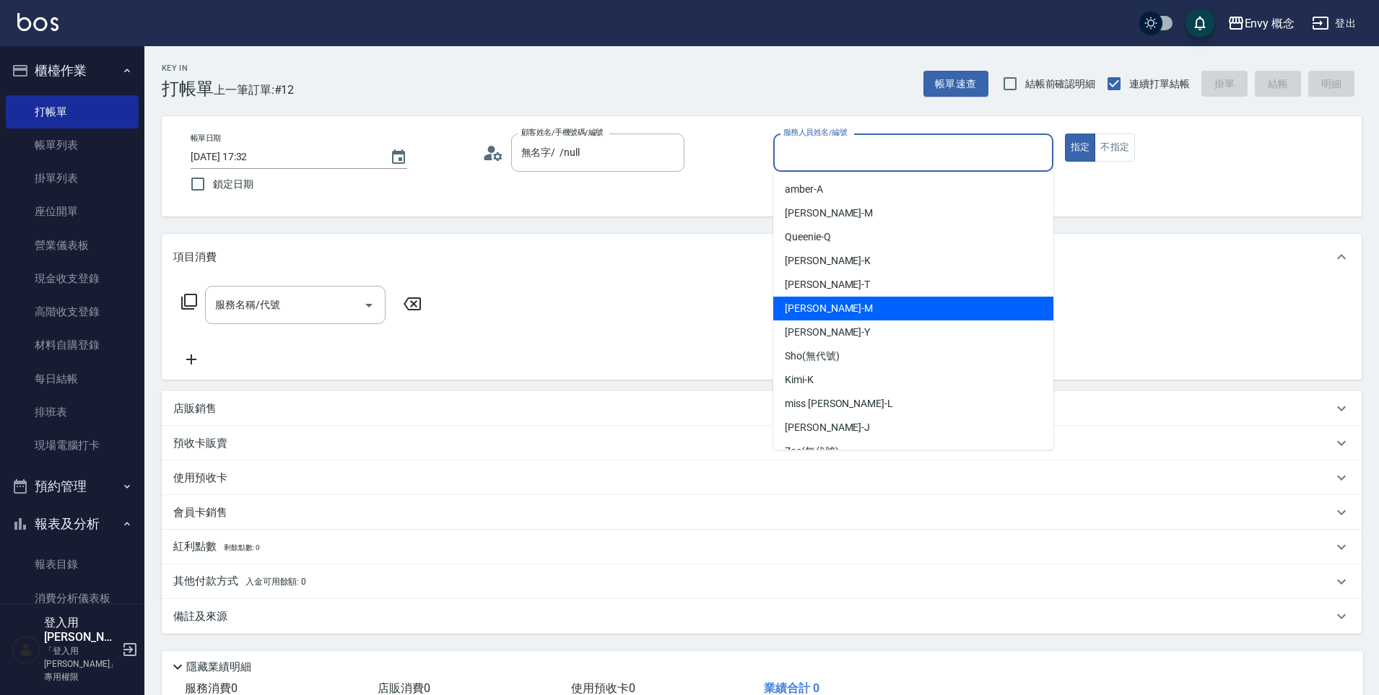
click at [820, 304] on div "[PERSON_NAME]" at bounding box center [913, 309] width 280 height 24
type input "[PERSON_NAME]"
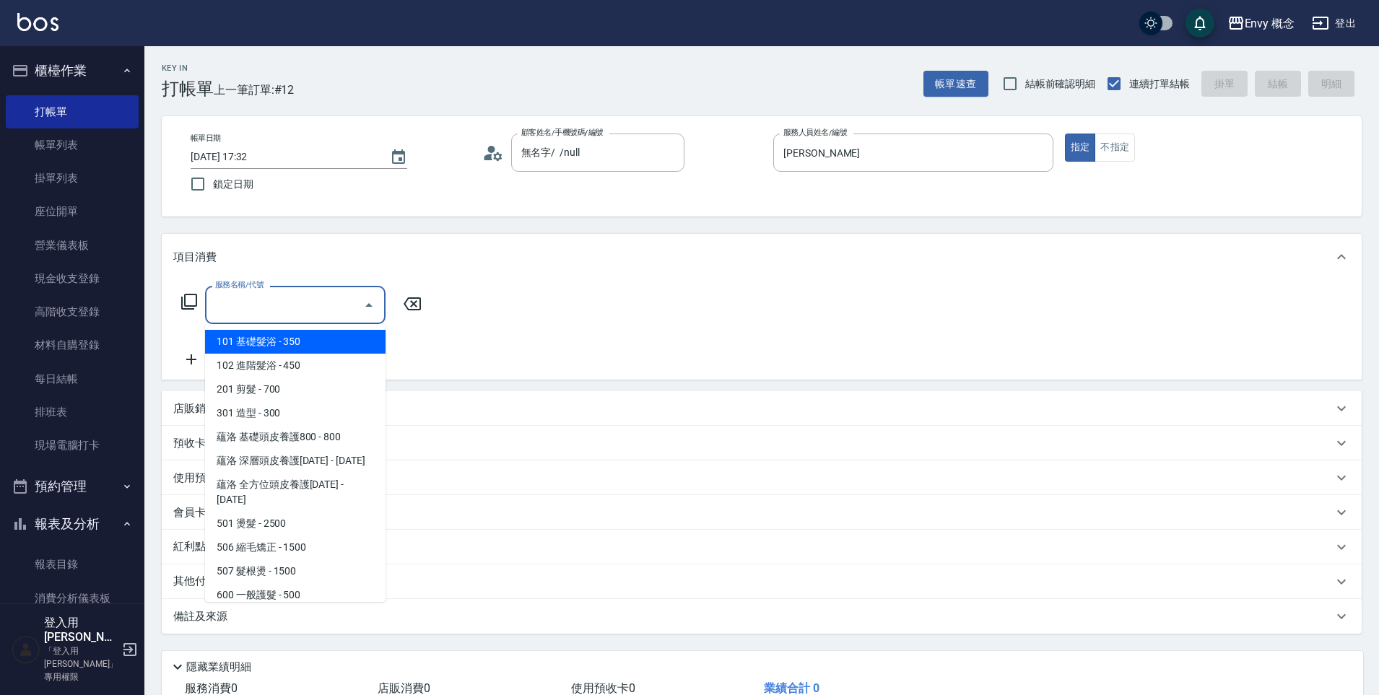
click at [230, 308] on input "服務名稱/代號" at bounding box center [285, 304] width 146 height 25
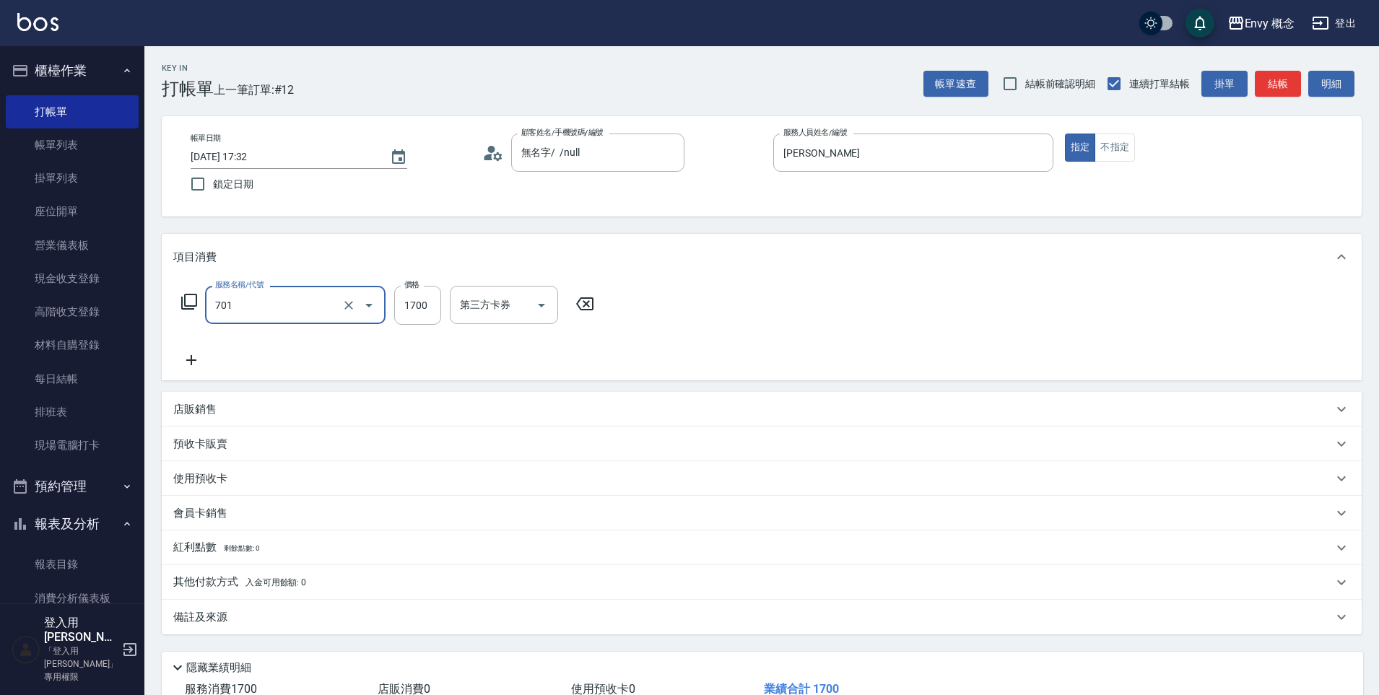
type input "701 染髮(701)"
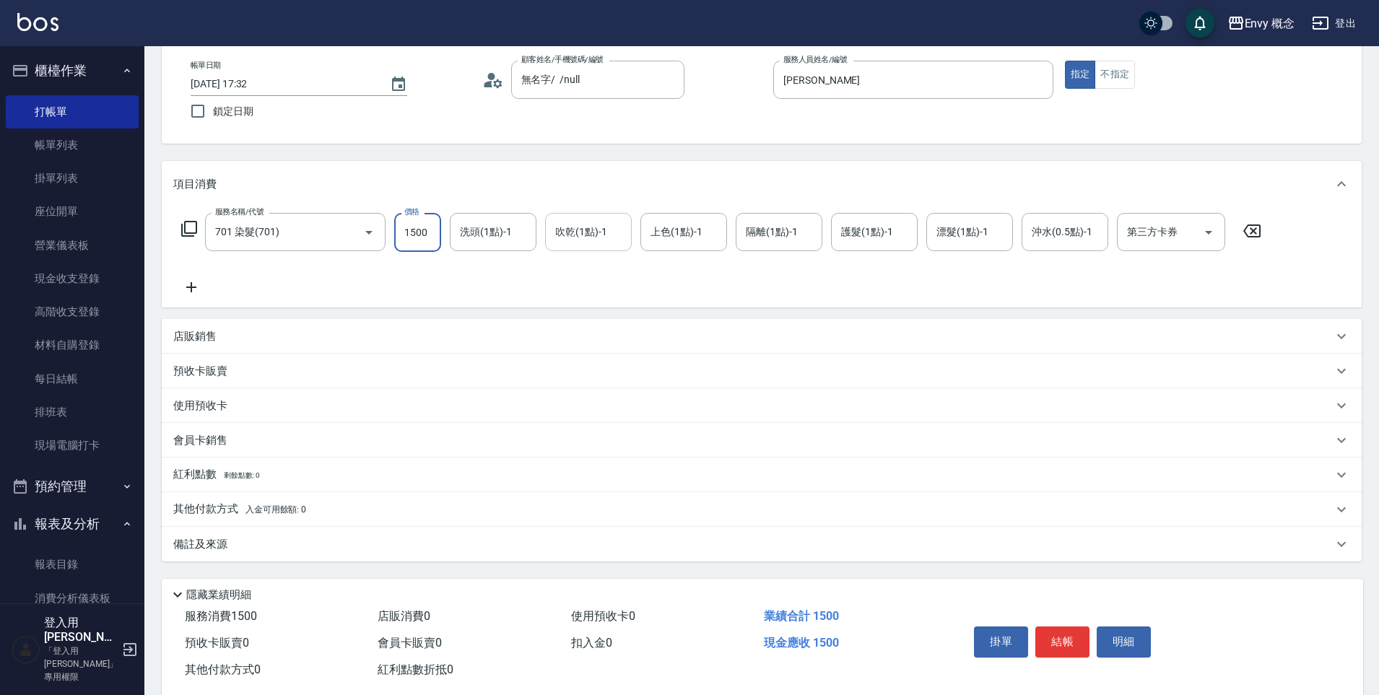
scroll to position [103, 0]
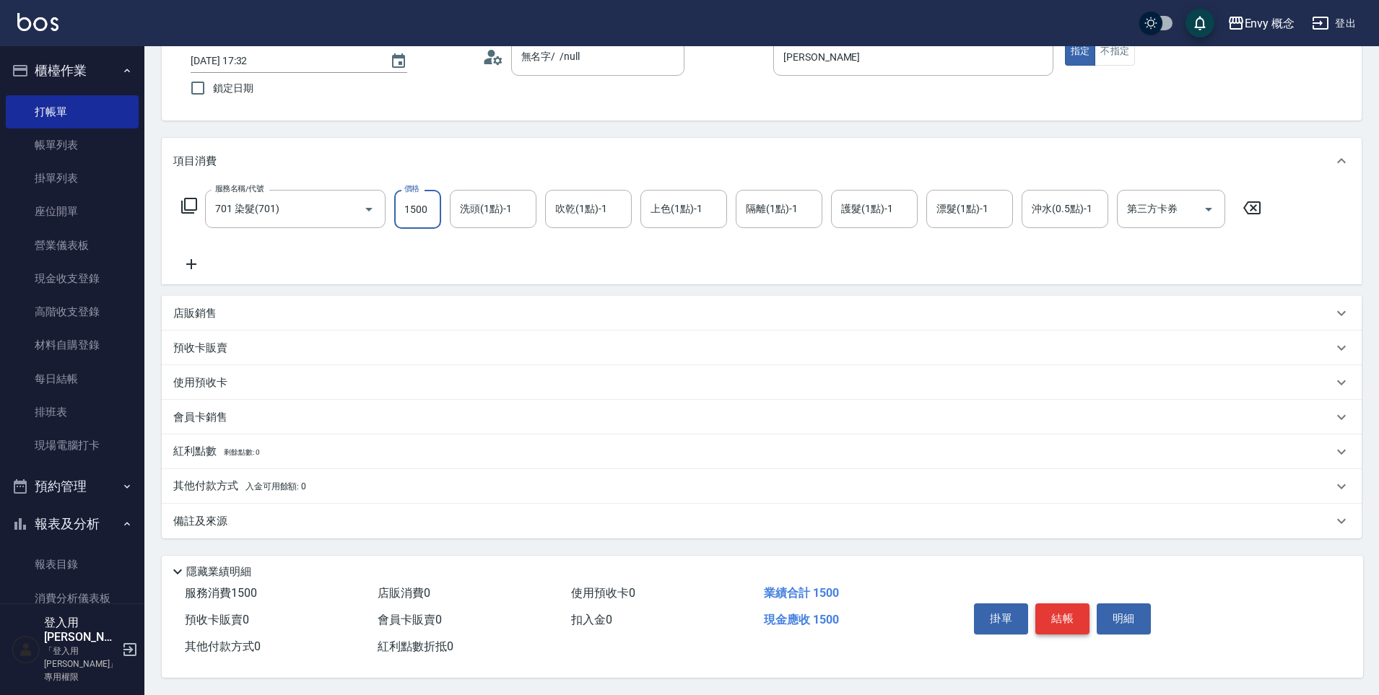
type input "1500"
click at [1057, 611] on button "結帳" at bounding box center [1063, 619] width 54 height 30
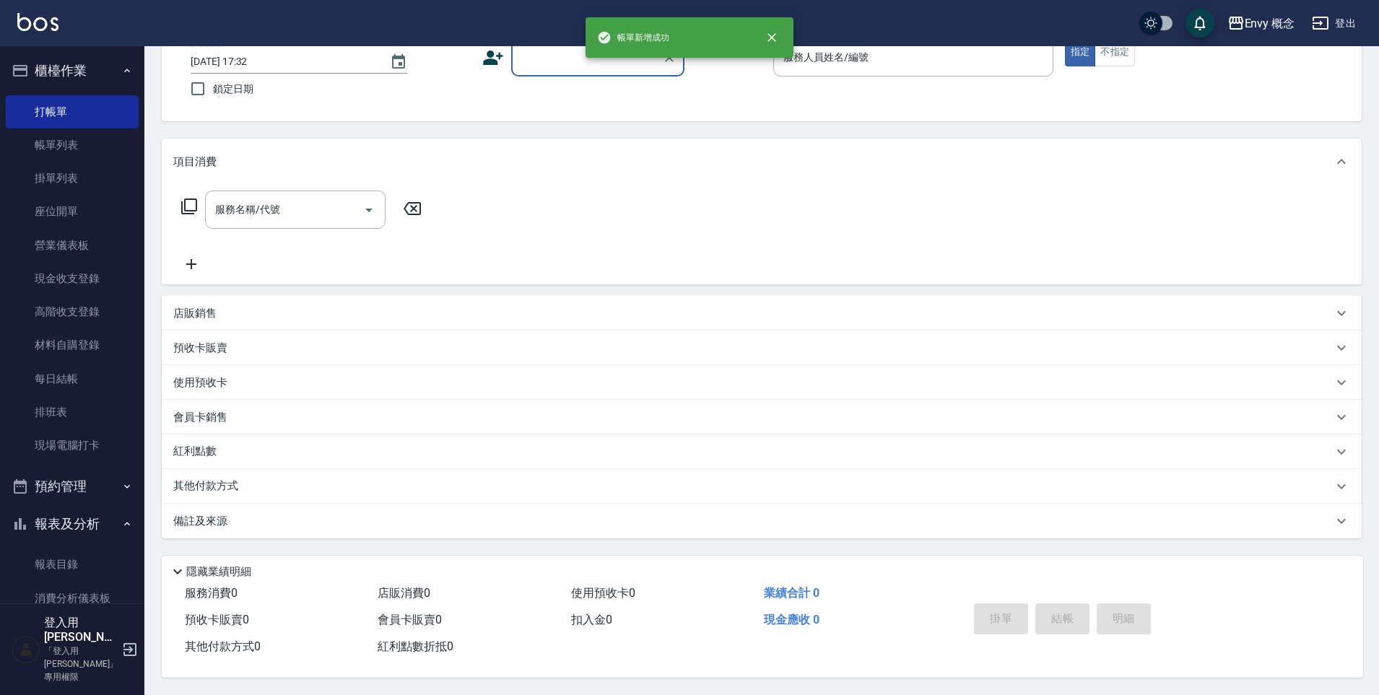
scroll to position [0, 0]
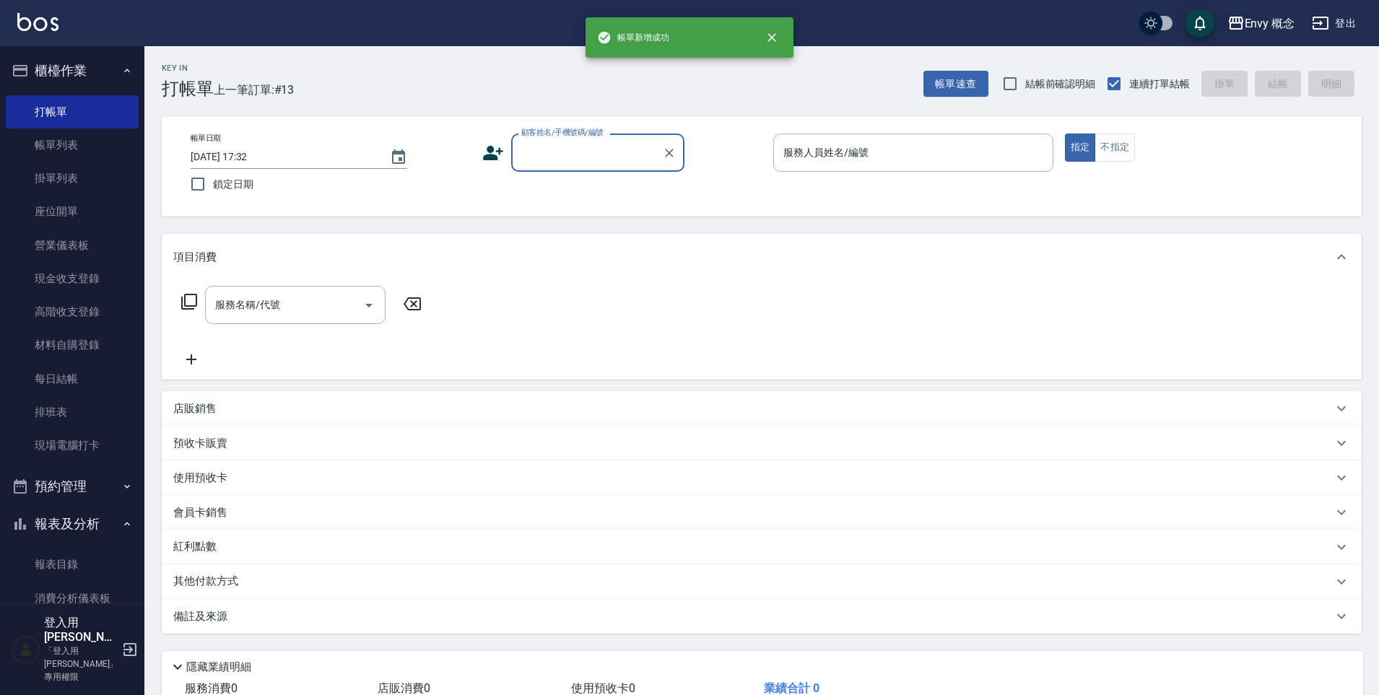
click at [591, 144] on input "顧客姓名/手機號碼/編號" at bounding box center [587, 152] width 139 height 25
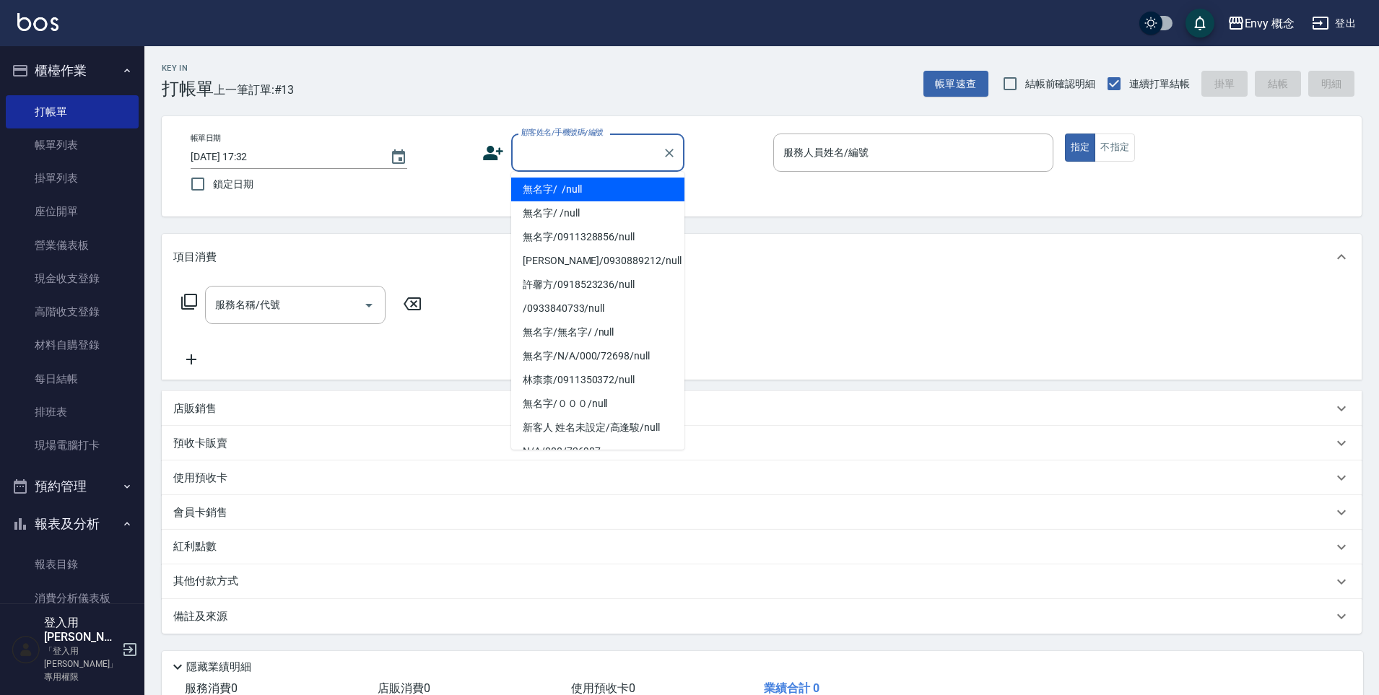
drag, startPoint x: 589, startPoint y: 184, endPoint x: 786, endPoint y: 178, distance: 197.2
click at [590, 184] on li "無名字/ /null" at bounding box center [597, 190] width 173 height 24
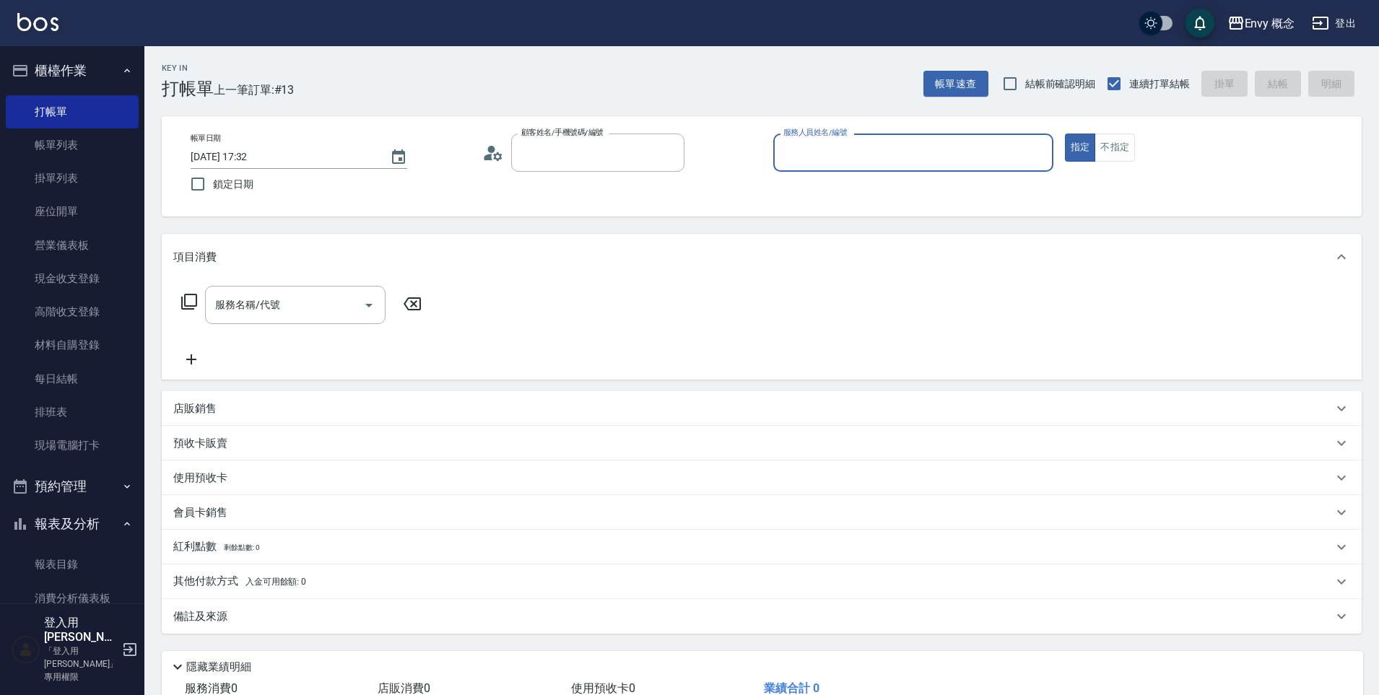
type input "無名字/ /null"
click at [835, 156] on input "服務人員姓名/編號" at bounding box center [913, 152] width 267 height 25
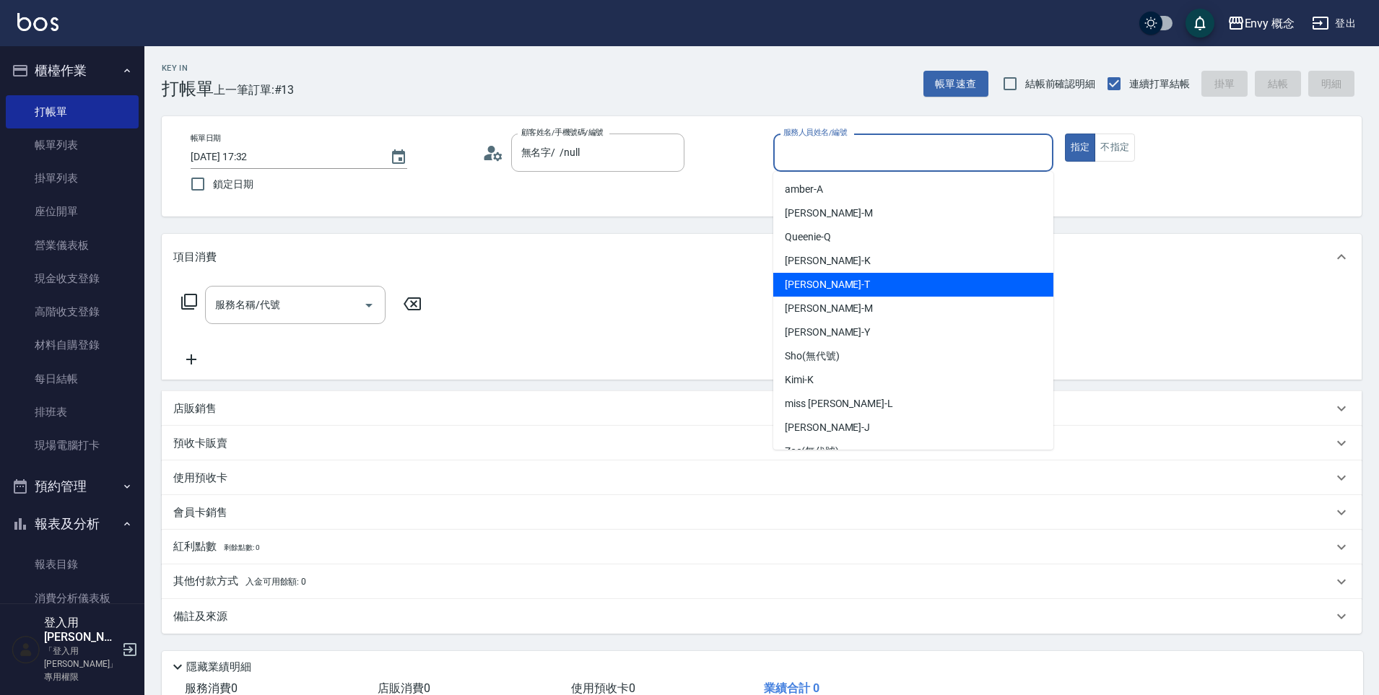
click at [830, 279] on div "[PERSON_NAME]" at bounding box center [913, 285] width 280 height 24
type input "[PERSON_NAME]"
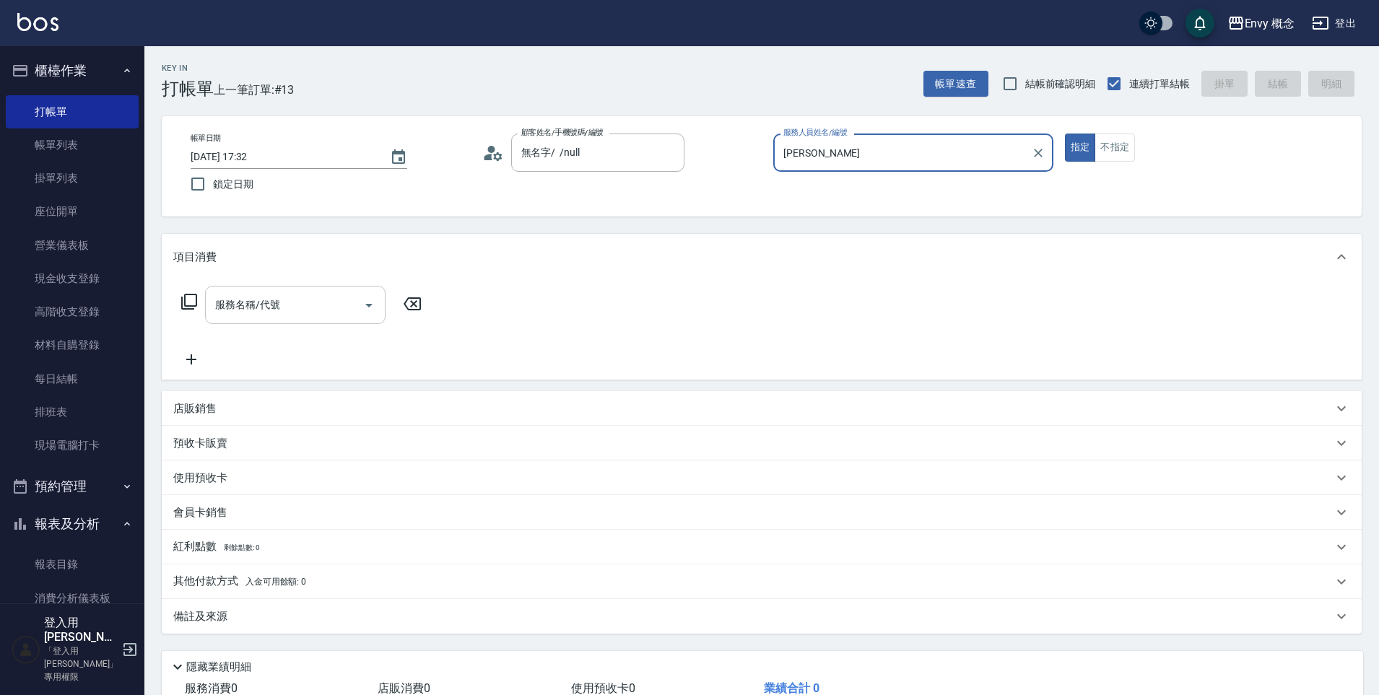
click at [285, 306] on input "服務名稱/代號" at bounding box center [285, 304] width 146 height 25
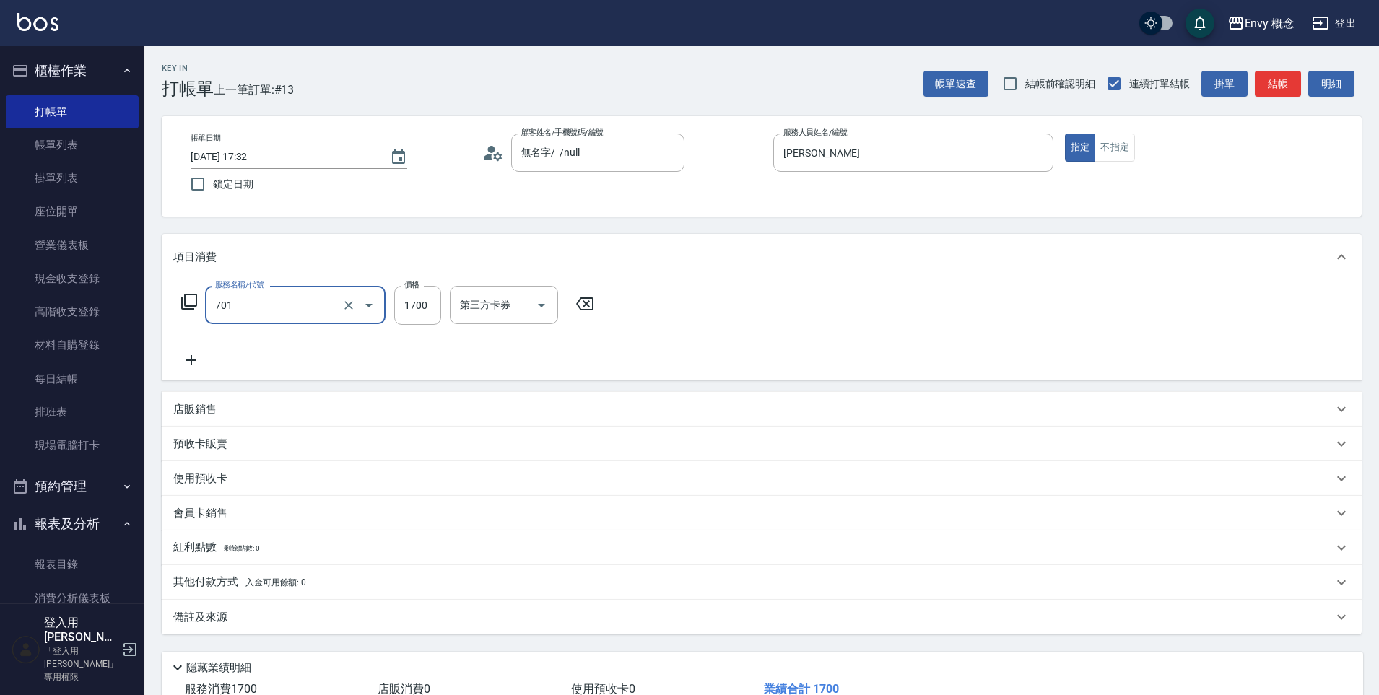
type input "701 染髮(701)"
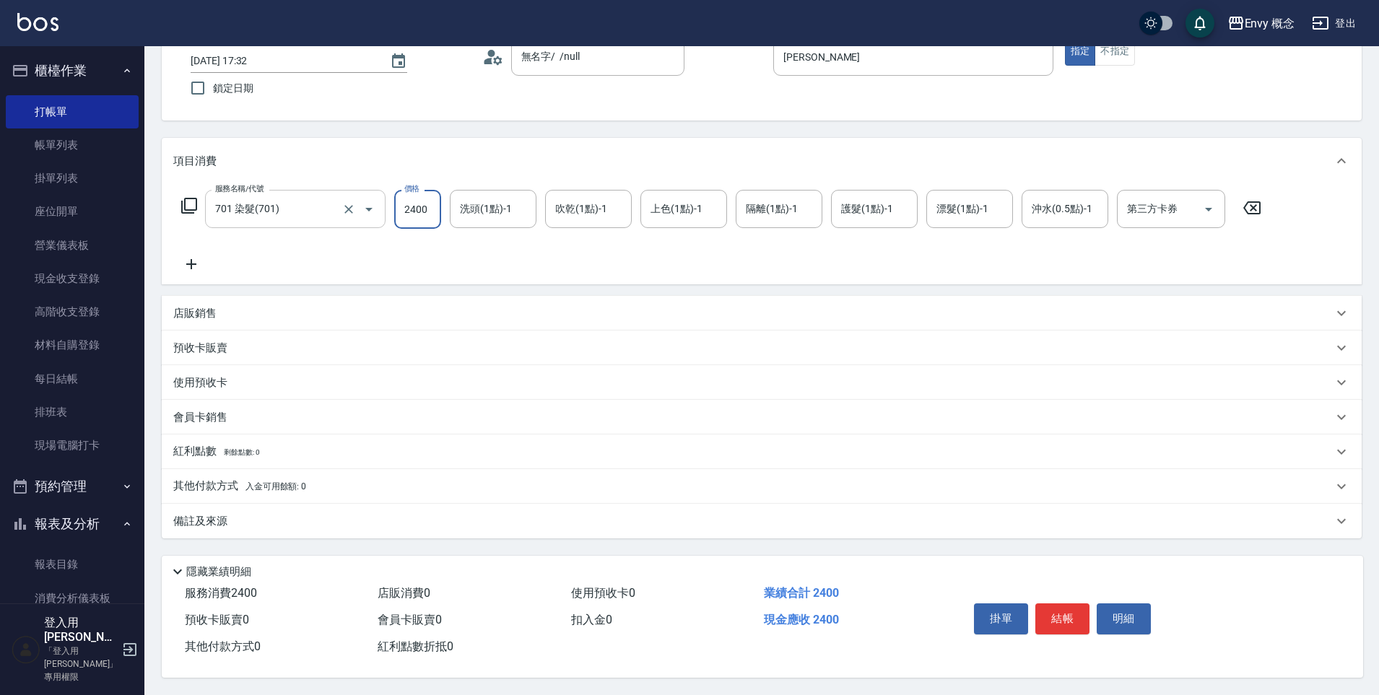
scroll to position [103, 0]
type input "2400"
click at [209, 470] on div "其他付款方式 入金可用餘額: 0" at bounding box center [762, 486] width 1200 height 35
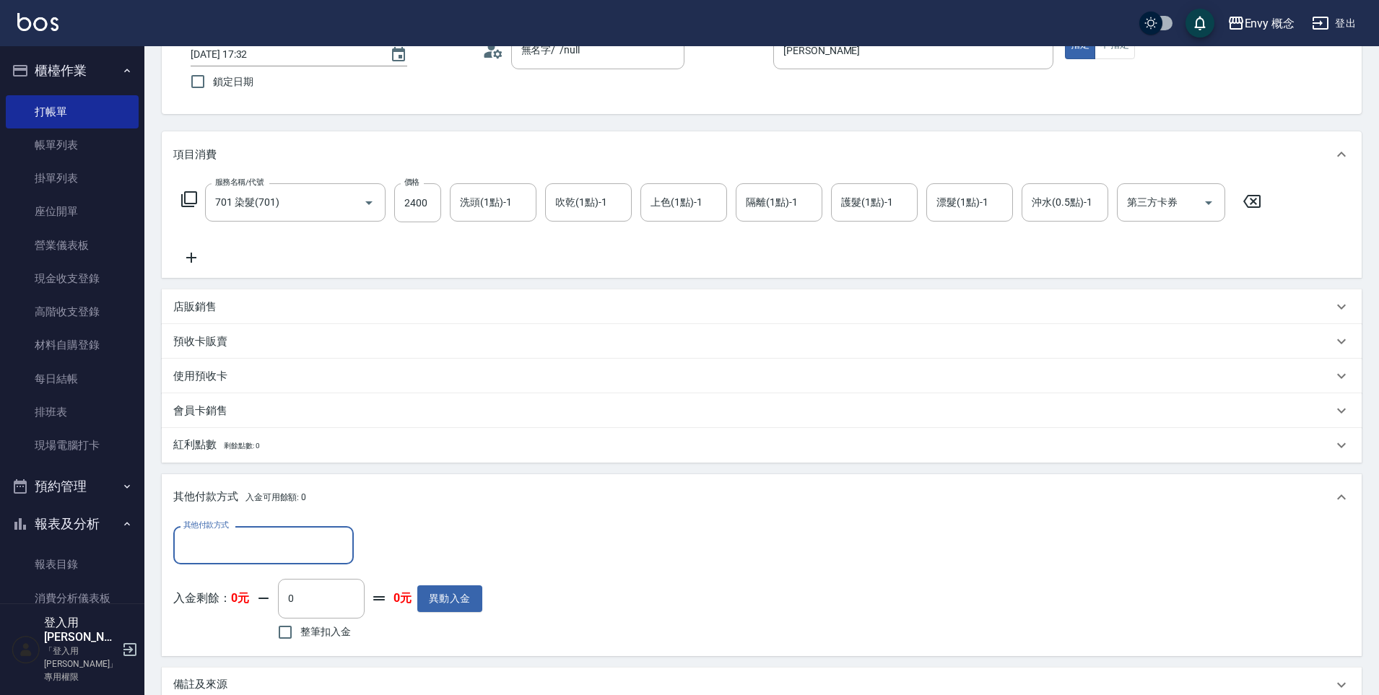
scroll to position [0, 0]
click at [261, 531] on div "其他付款方式" at bounding box center [263, 545] width 181 height 38
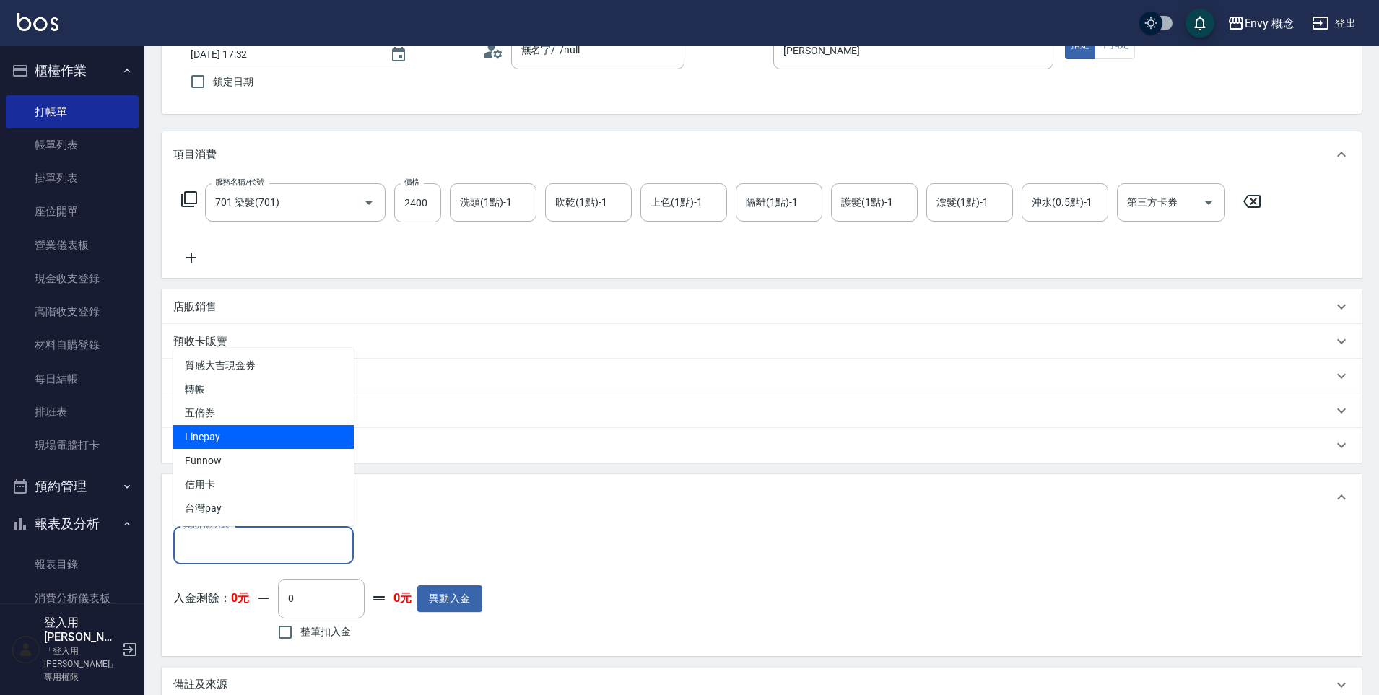
click at [216, 436] on span "Linepay" at bounding box center [263, 437] width 181 height 24
type input "Linepay"
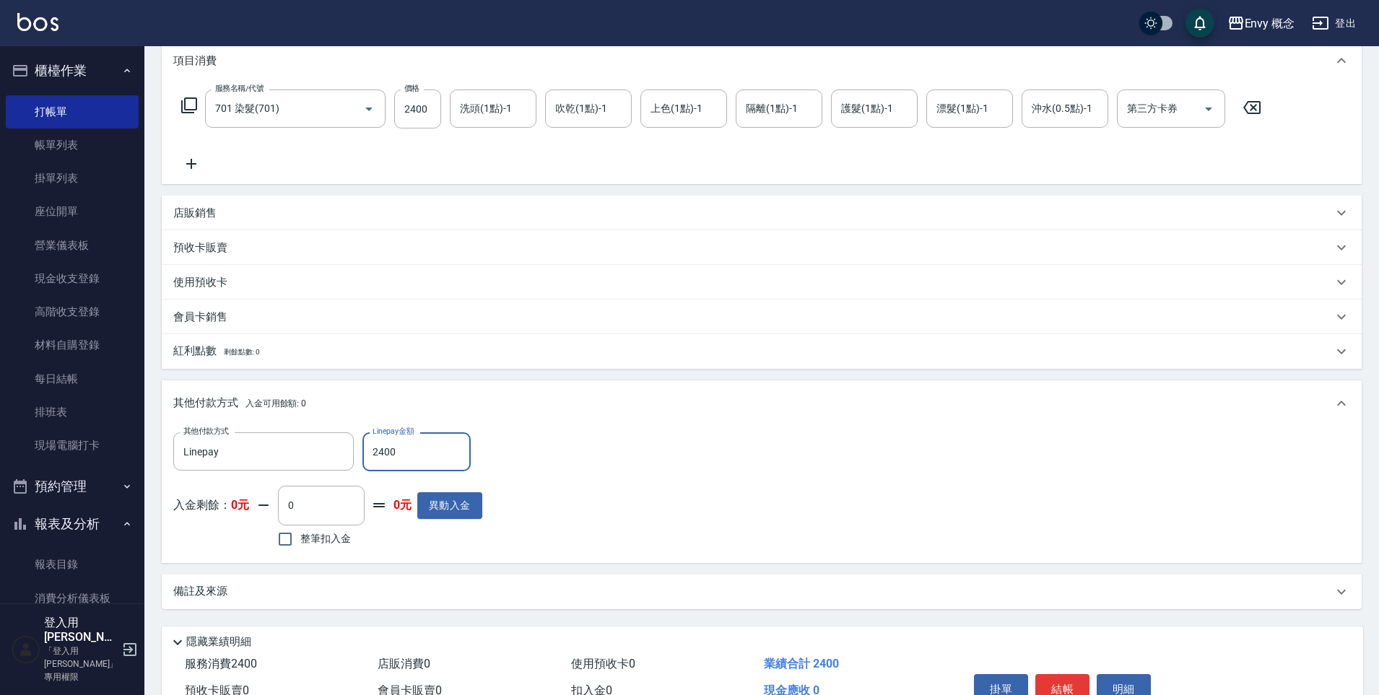
scroll to position [274, 0]
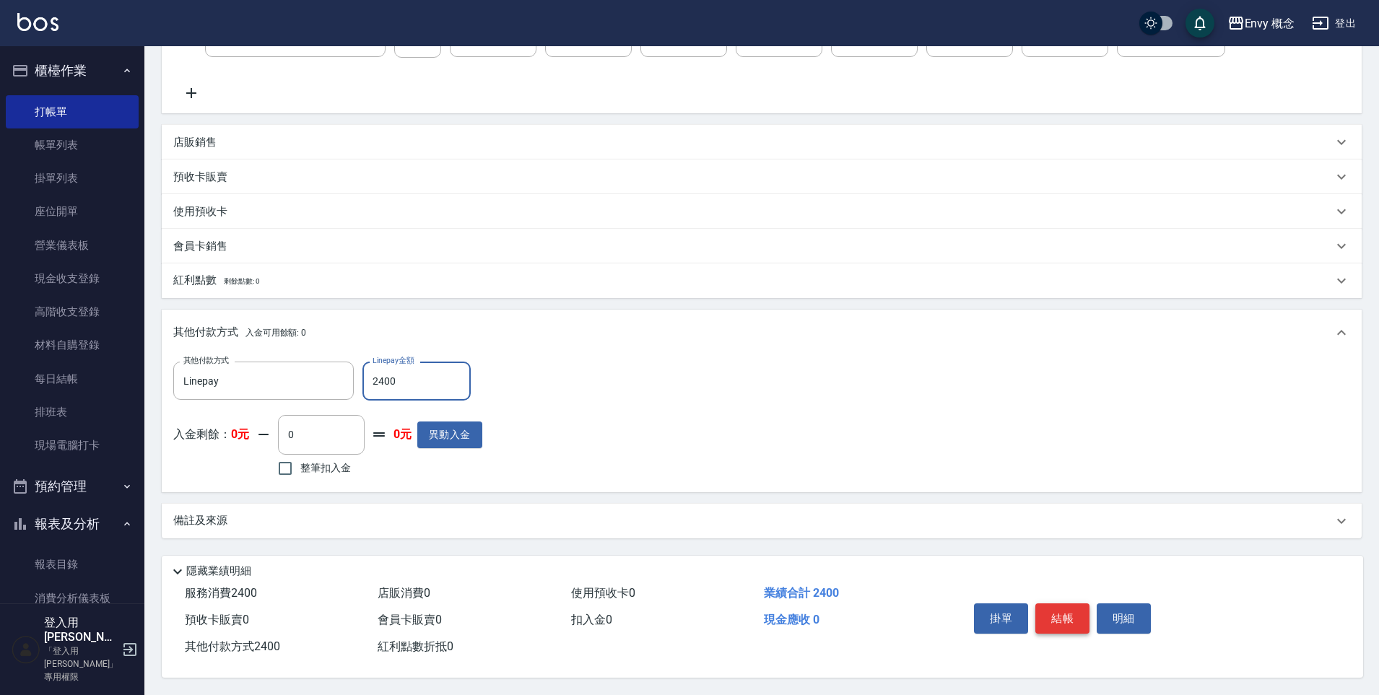
type input "2400"
click at [1068, 615] on button "結帳" at bounding box center [1063, 619] width 54 height 30
type input "[DATE] 17:33"
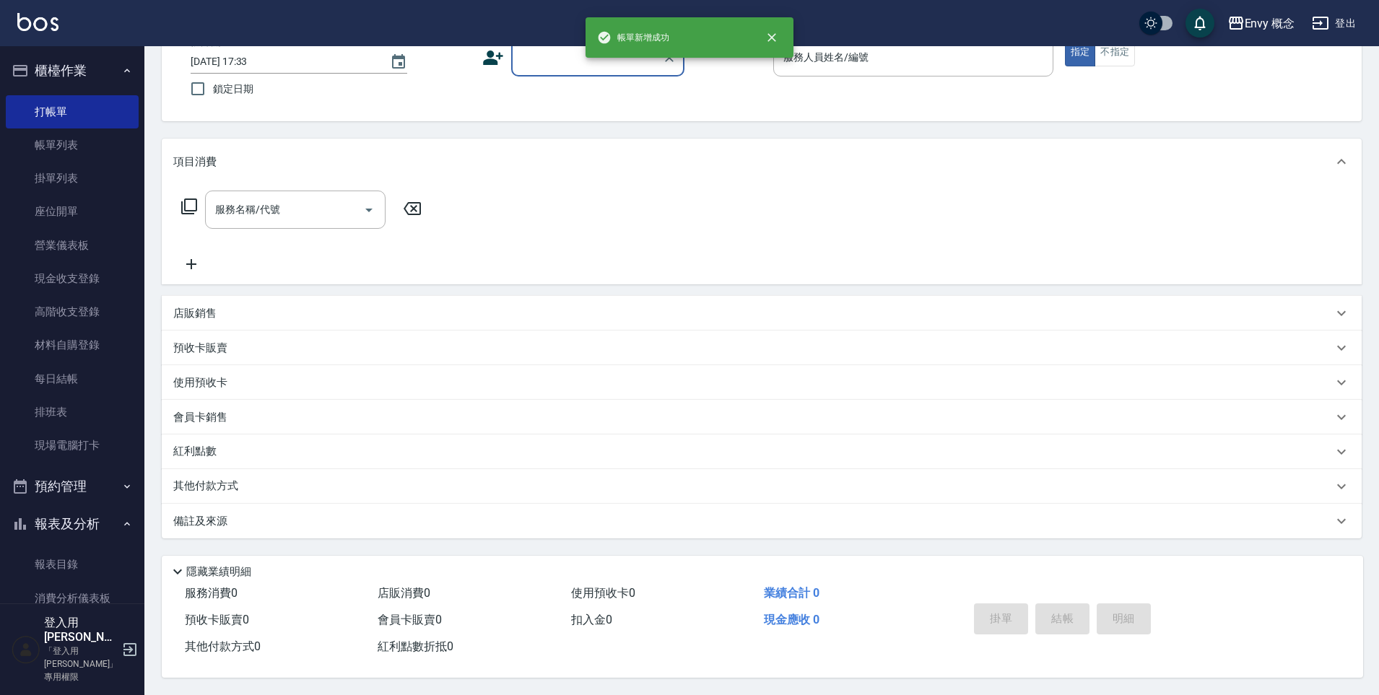
scroll to position [0, 0]
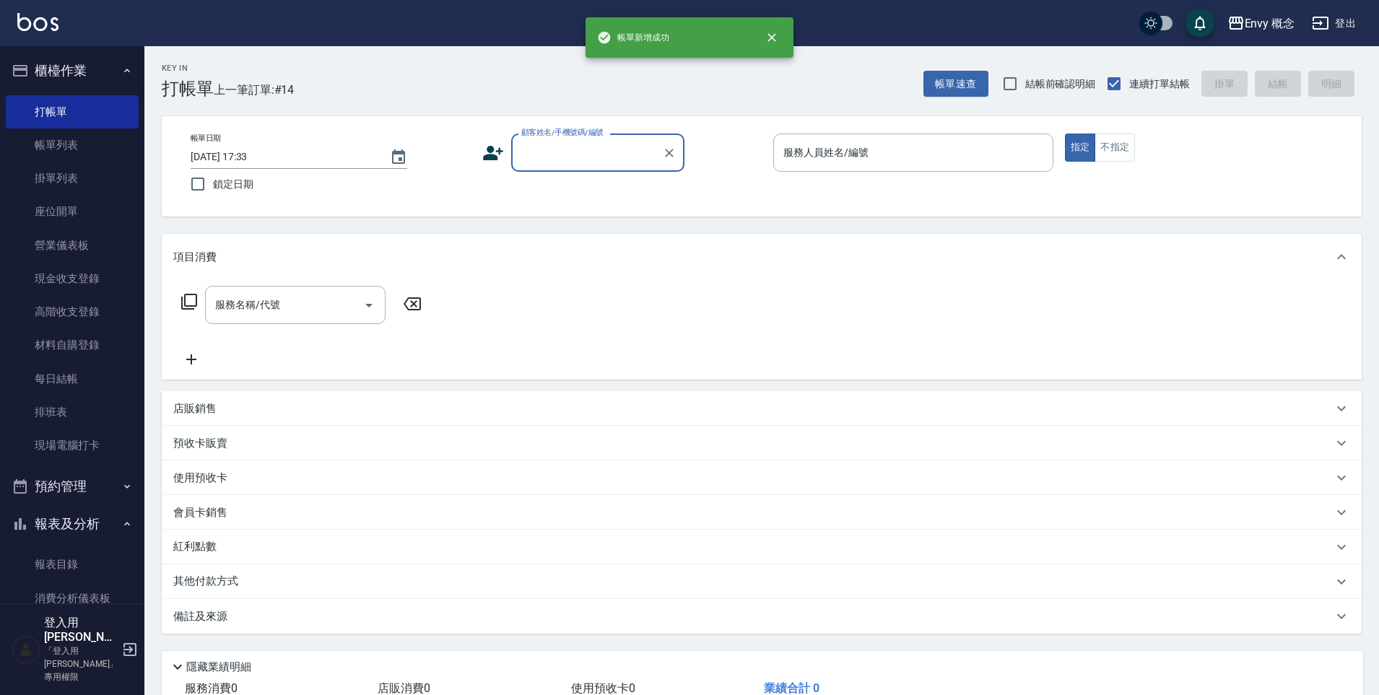
click at [530, 147] on input "顧客姓名/手機號碼/編號" at bounding box center [587, 152] width 139 height 25
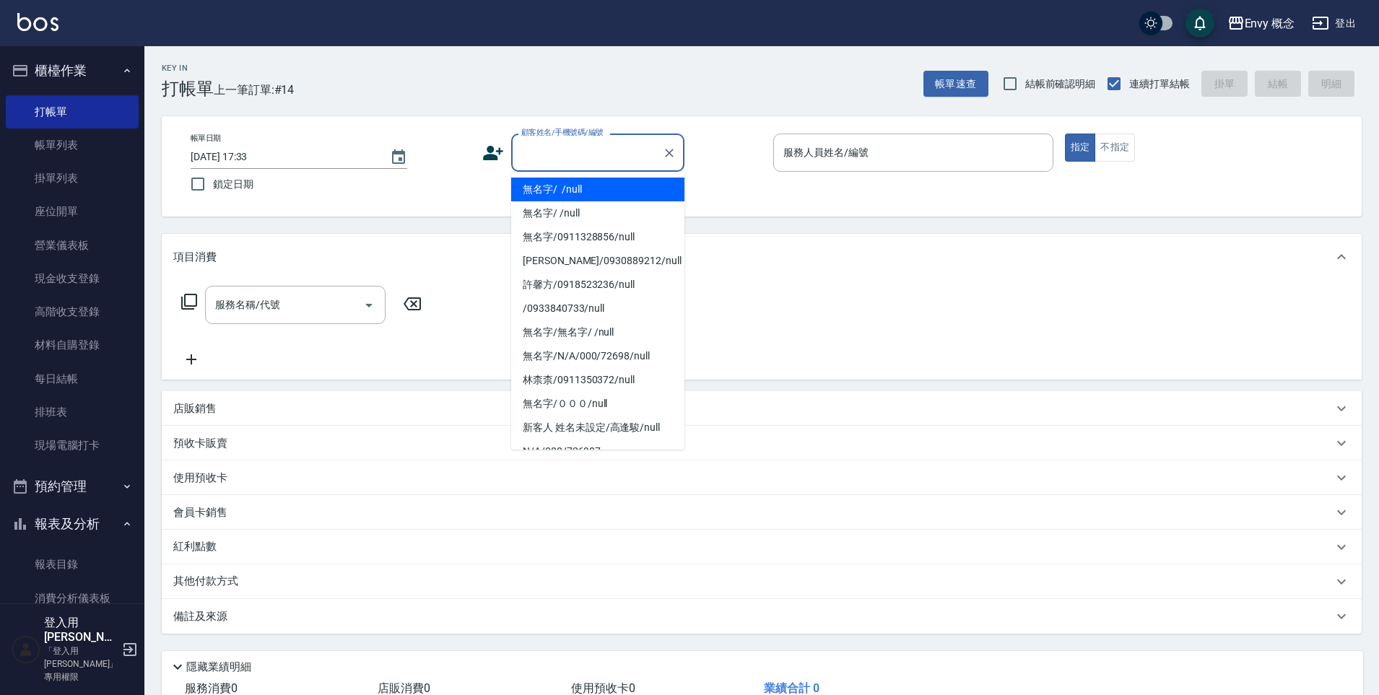
drag, startPoint x: 578, startPoint y: 189, endPoint x: 599, endPoint y: 178, distance: 23.9
click at [580, 189] on li "無名字/ /null" at bounding box center [597, 190] width 173 height 24
type input "無名字/ /null"
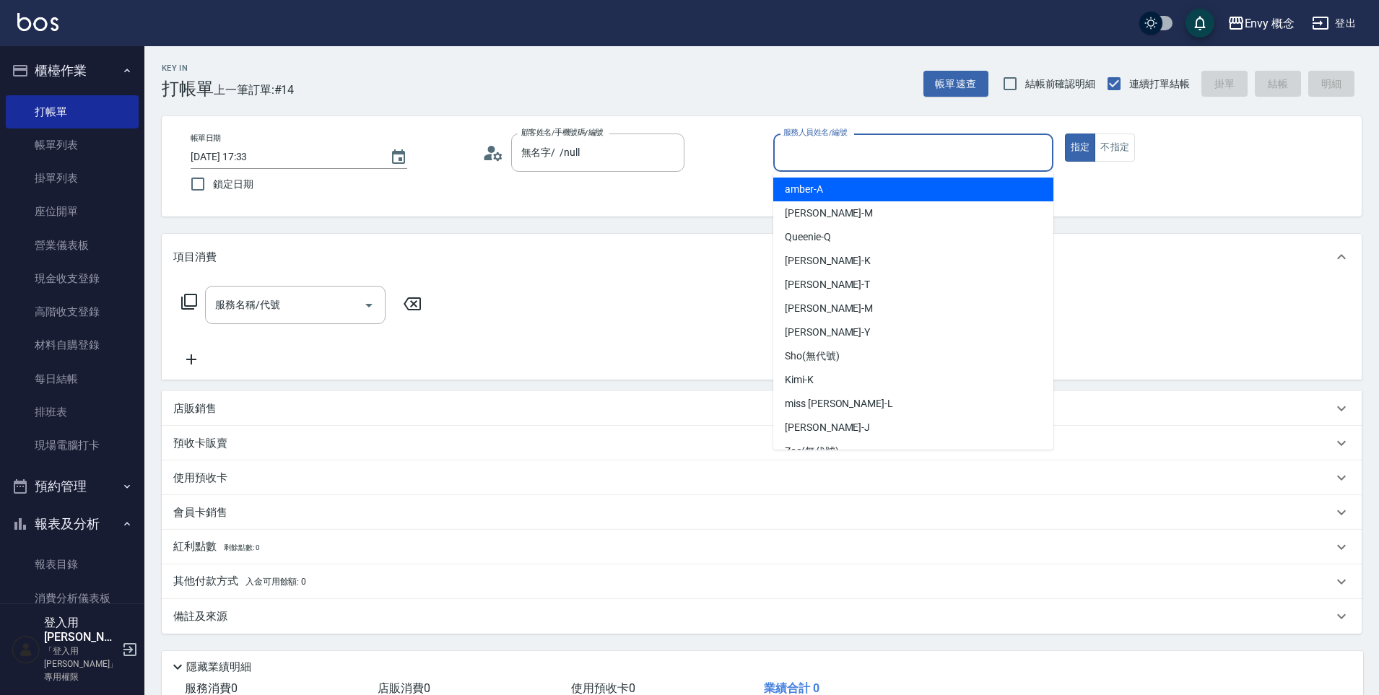
drag, startPoint x: 808, startPoint y: 143, endPoint x: 797, endPoint y: 149, distance: 12.6
click at [809, 144] on input "服務人員姓名/編號" at bounding box center [913, 152] width 267 height 25
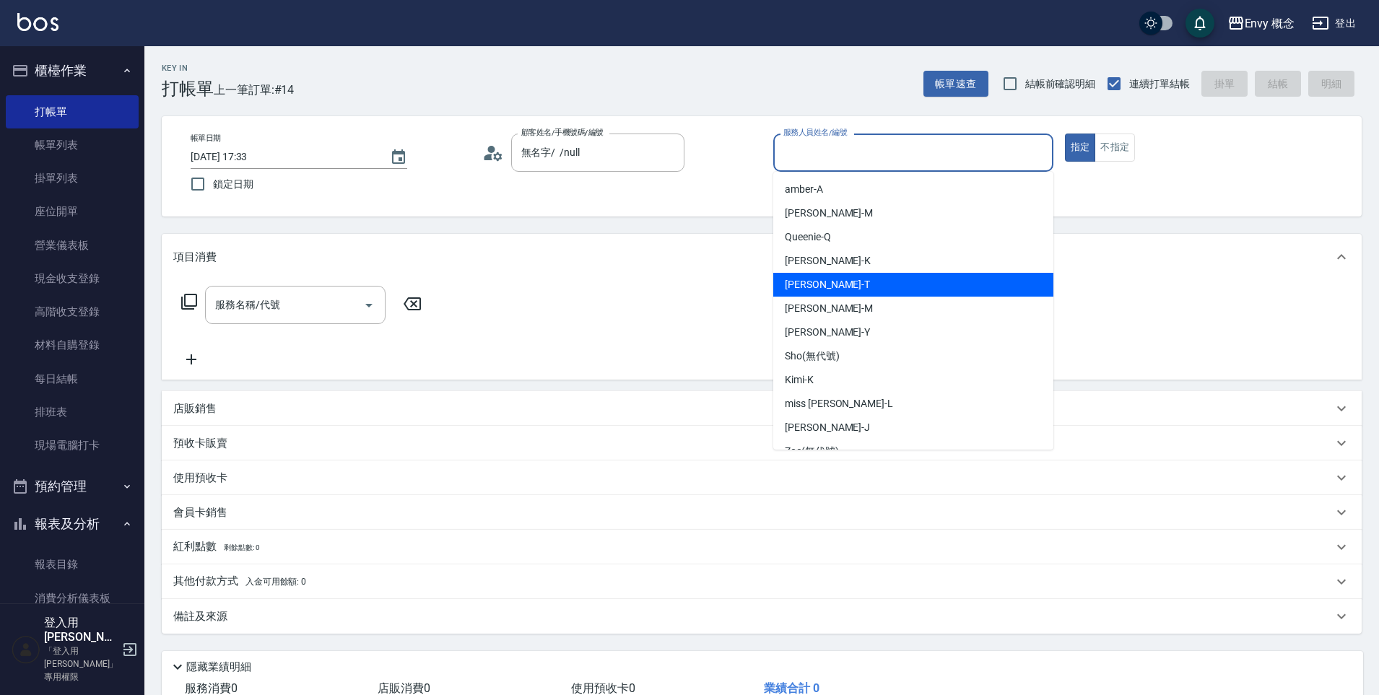
click at [848, 287] on div "[PERSON_NAME]" at bounding box center [913, 285] width 280 height 24
type input "[PERSON_NAME]"
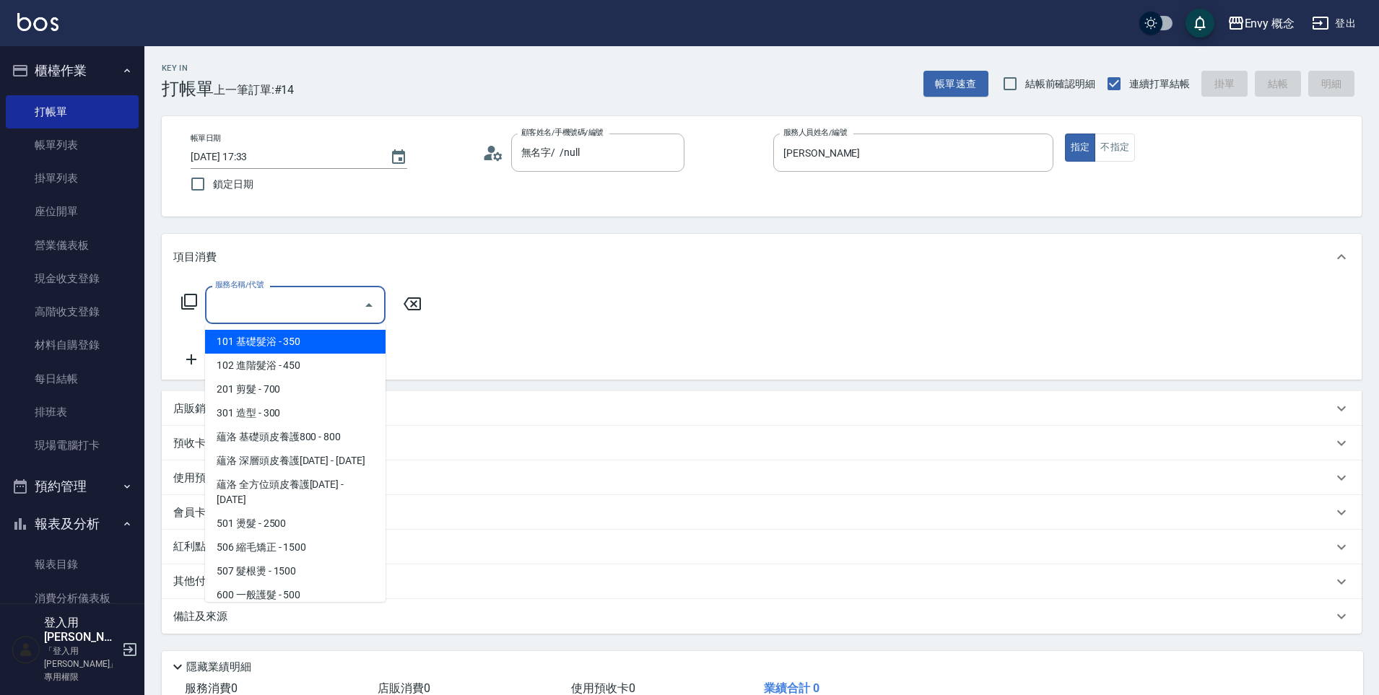
click at [316, 310] on input "服務名稱/代號" at bounding box center [285, 304] width 146 height 25
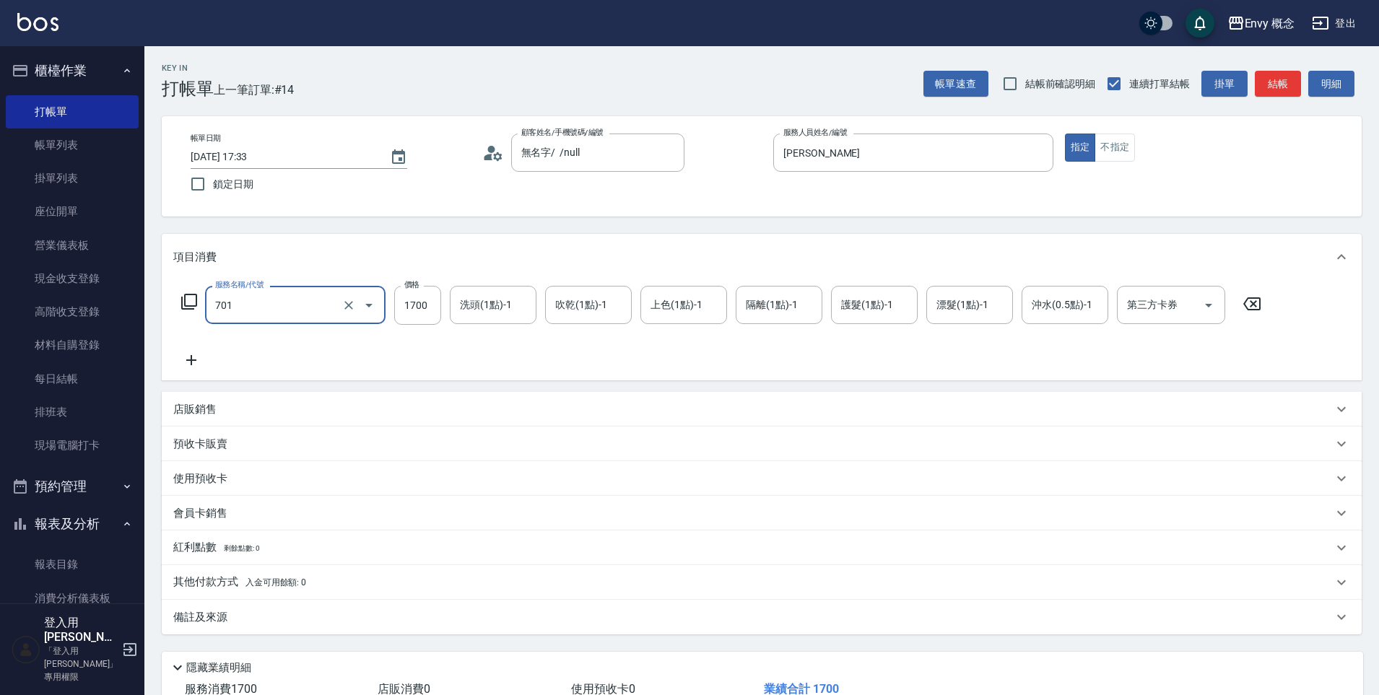
type input "701 染髮(701)"
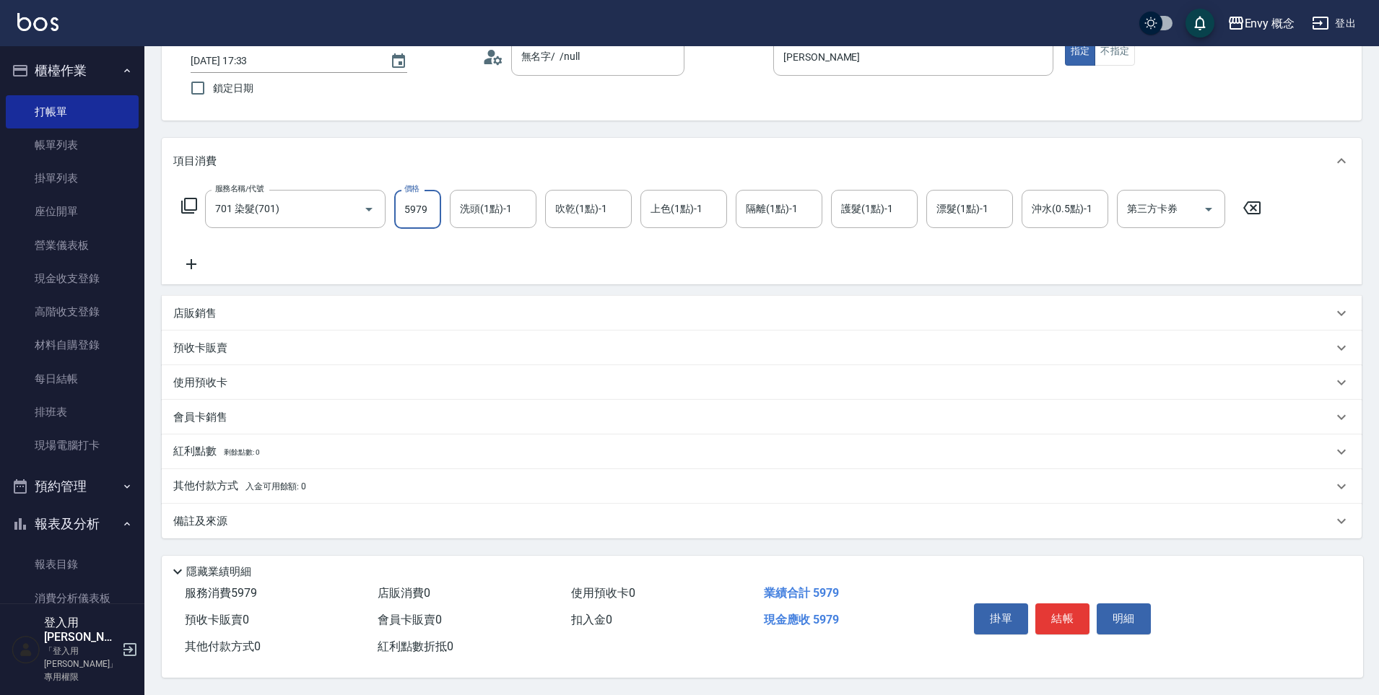
scroll to position [103, 0]
type input "5979"
click at [235, 514] on div "備註及來源" at bounding box center [753, 521] width 1160 height 15
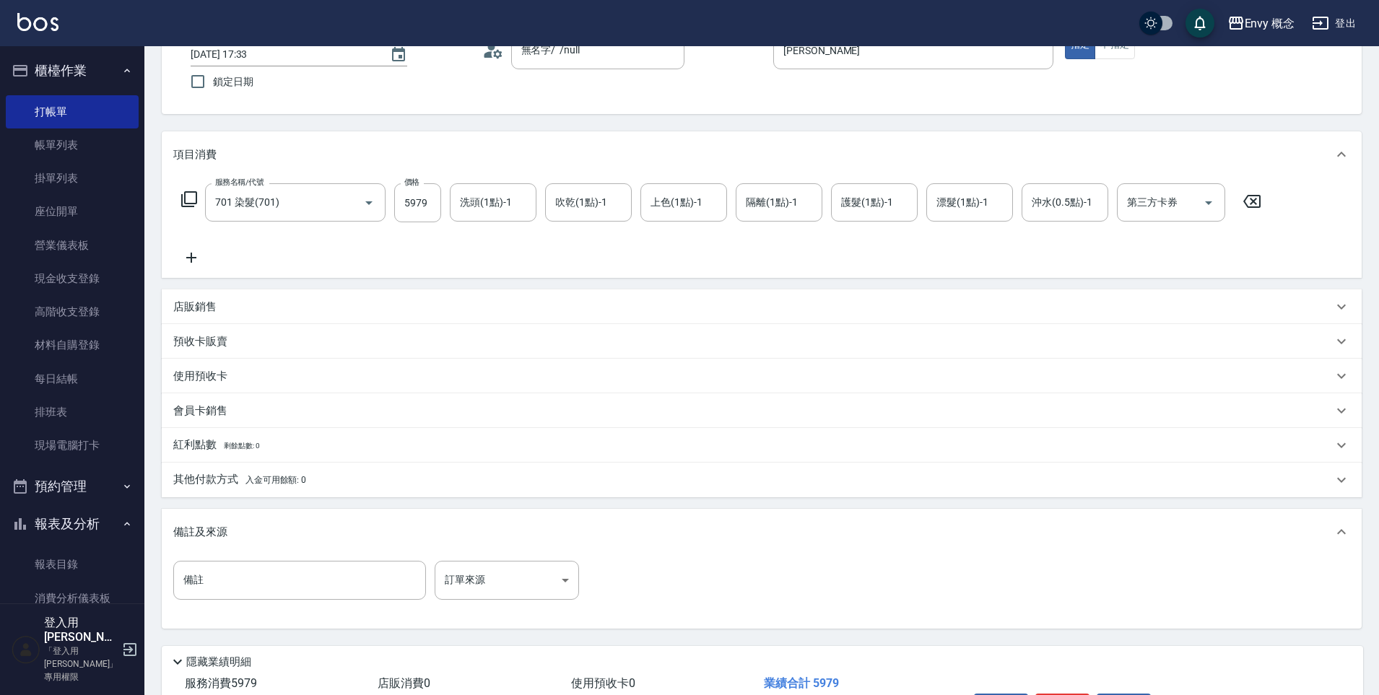
click at [225, 479] on p "其他付款方式 入金可用餘額: 0" at bounding box center [239, 480] width 133 height 16
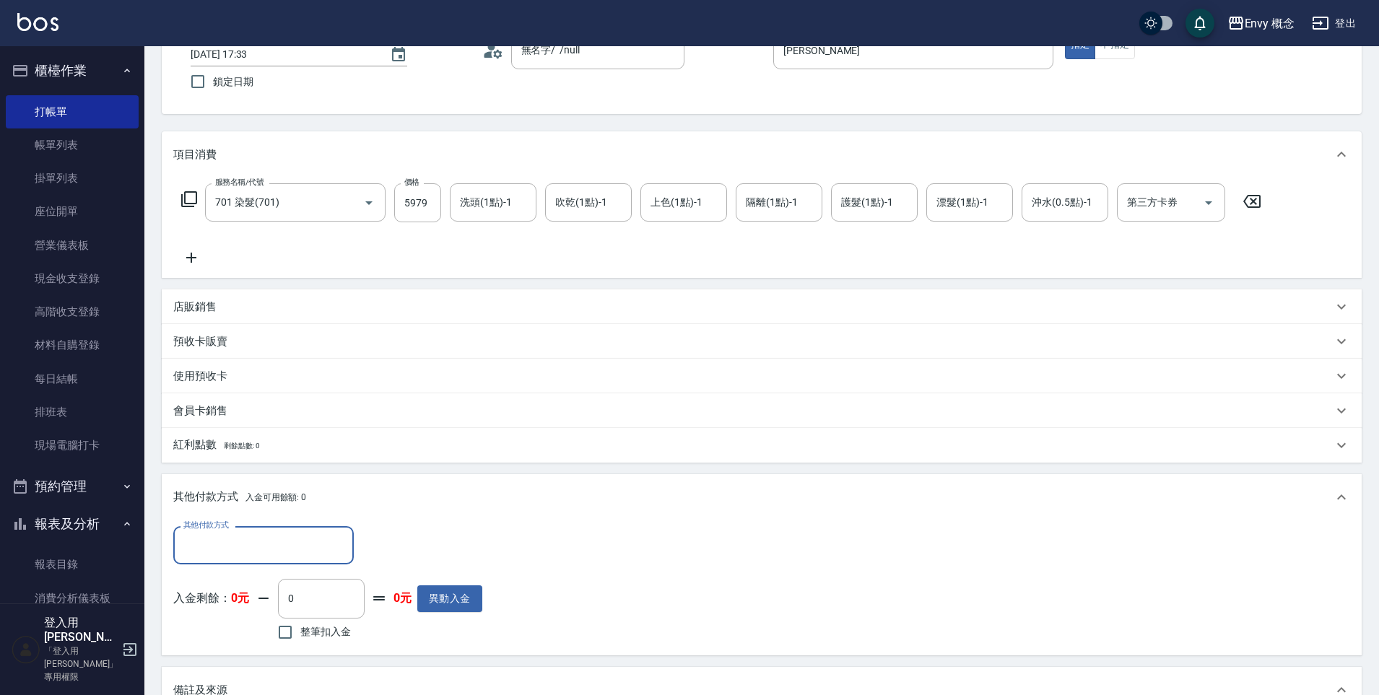
scroll to position [0, 0]
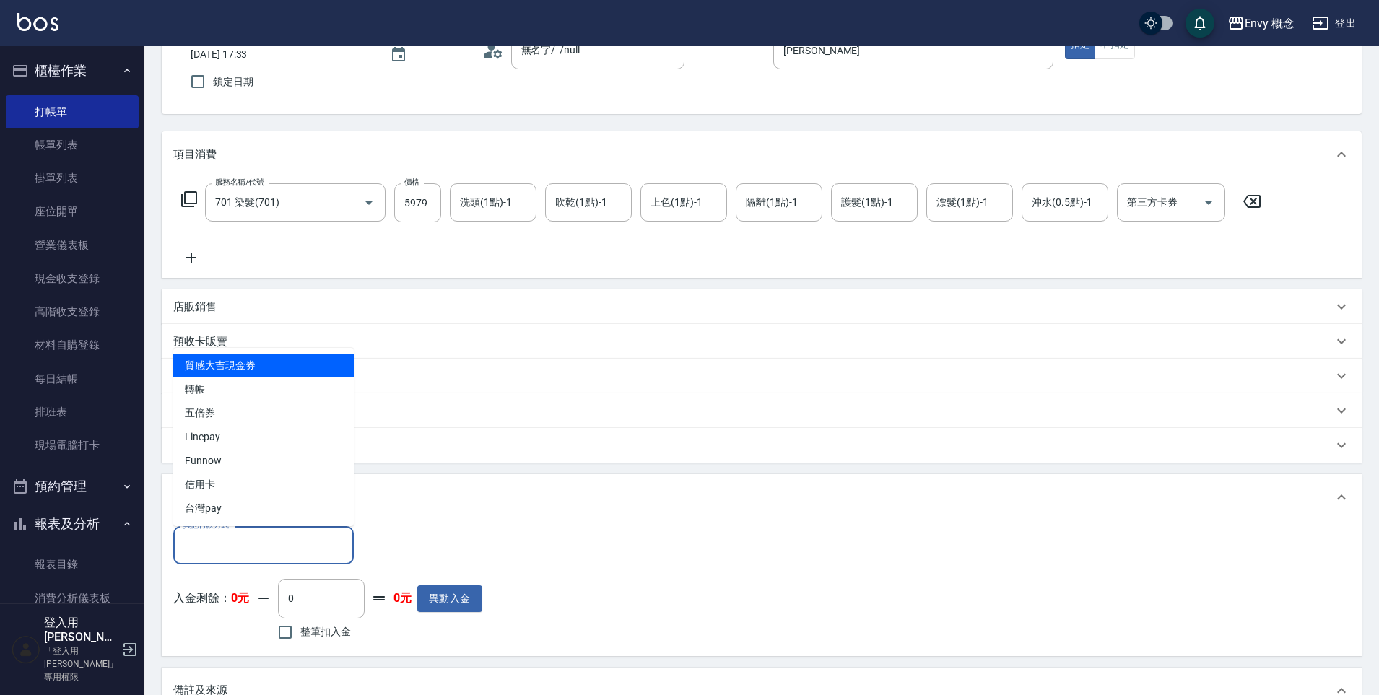
click at [233, 545] on input "其他付款方式" at bounding box center [264, 545] width 168 height 25
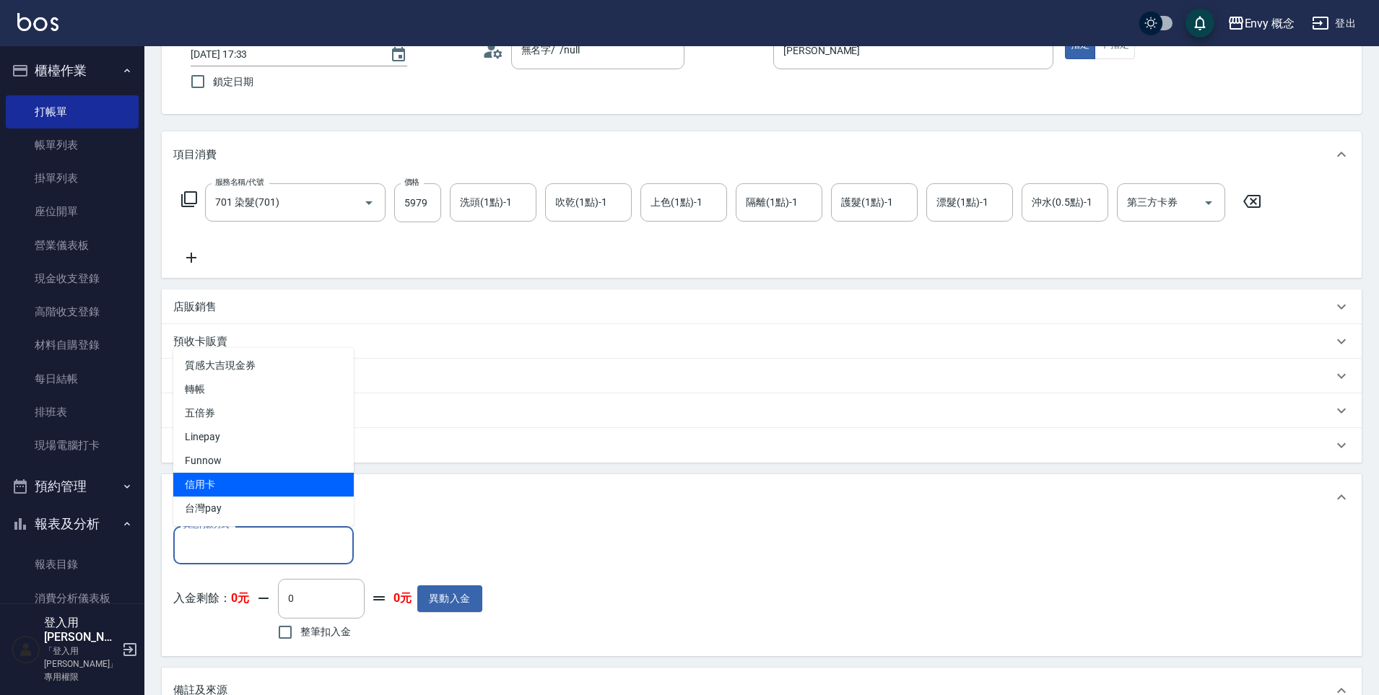
click at [230, 477] on span "信用卡" at bounding box center [263, 485] width 181 height 24
type input "信用卡"
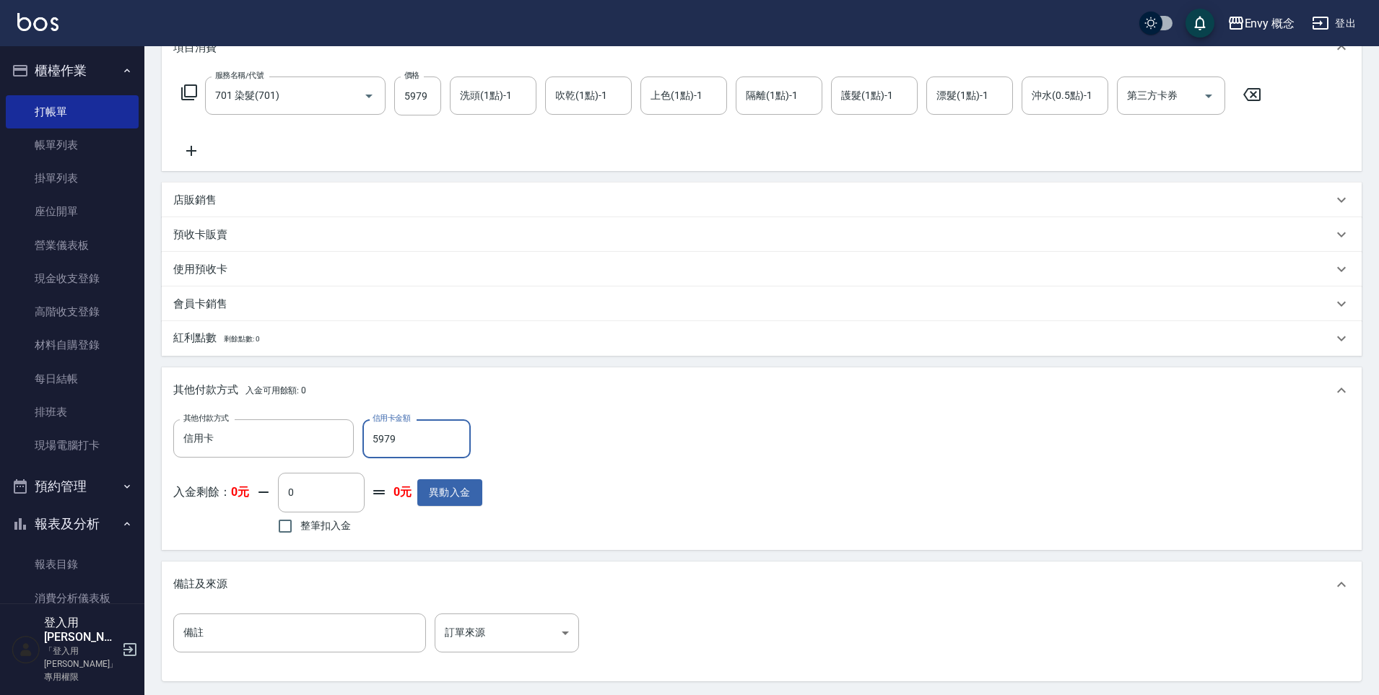
scroll to position [359, 0]
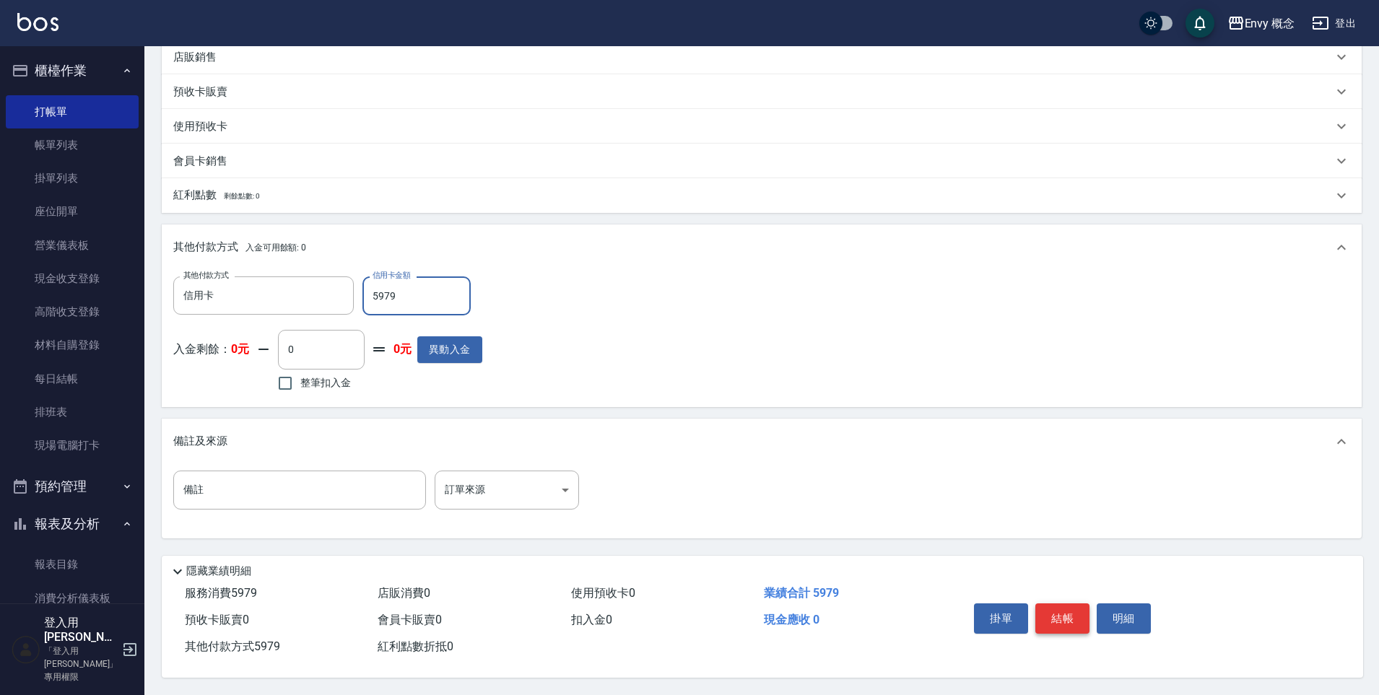
type input "5979"
click at [1066, 604] on button "結帳" at bounding box center [1063, 619] width 54 height 30
type input "[DATE] 17:35"
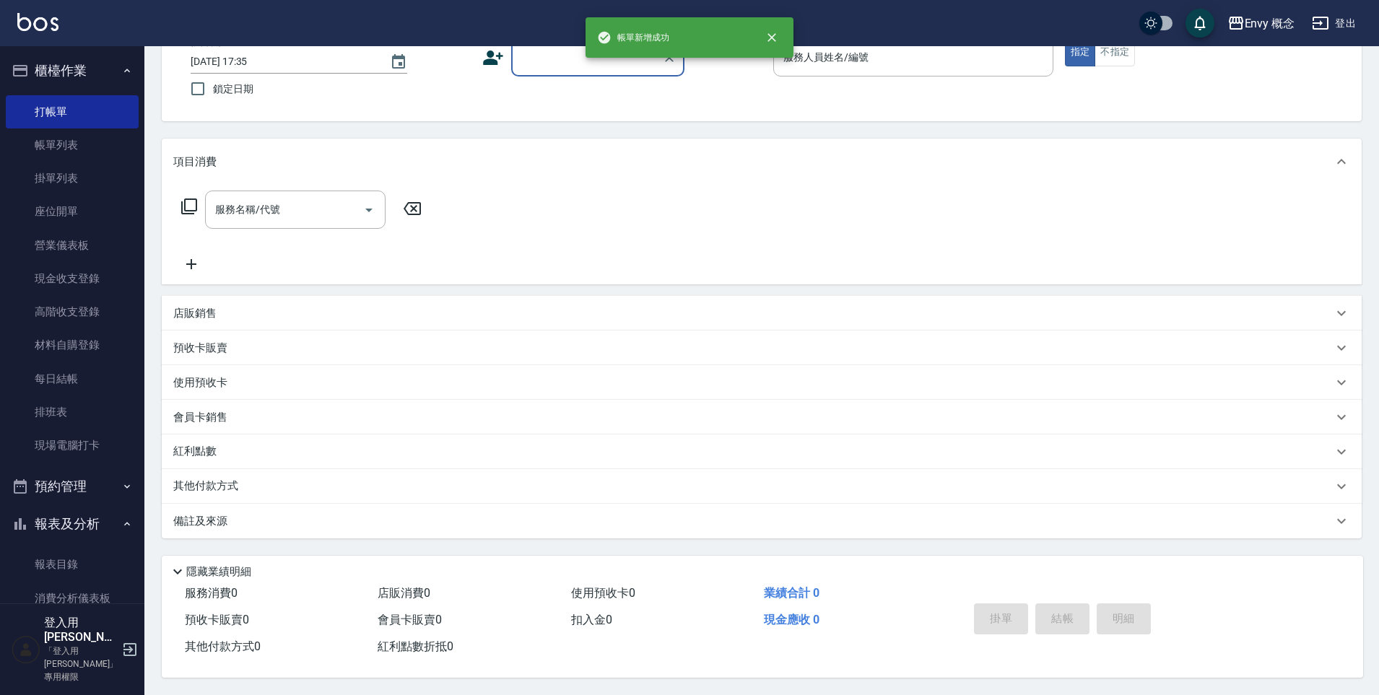
scroll to position [0, 0]
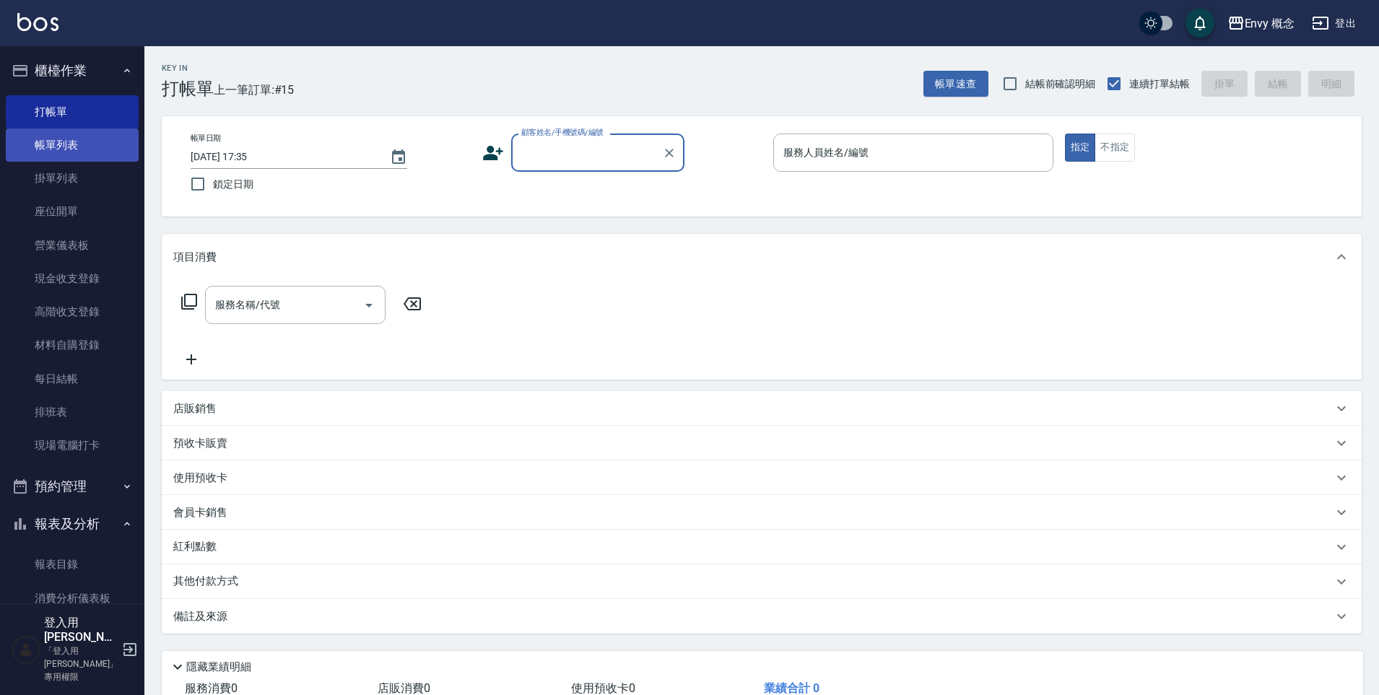
click at [26, 142] on link "帳單列表" at bounding box center [72, 145] width 133 height 33
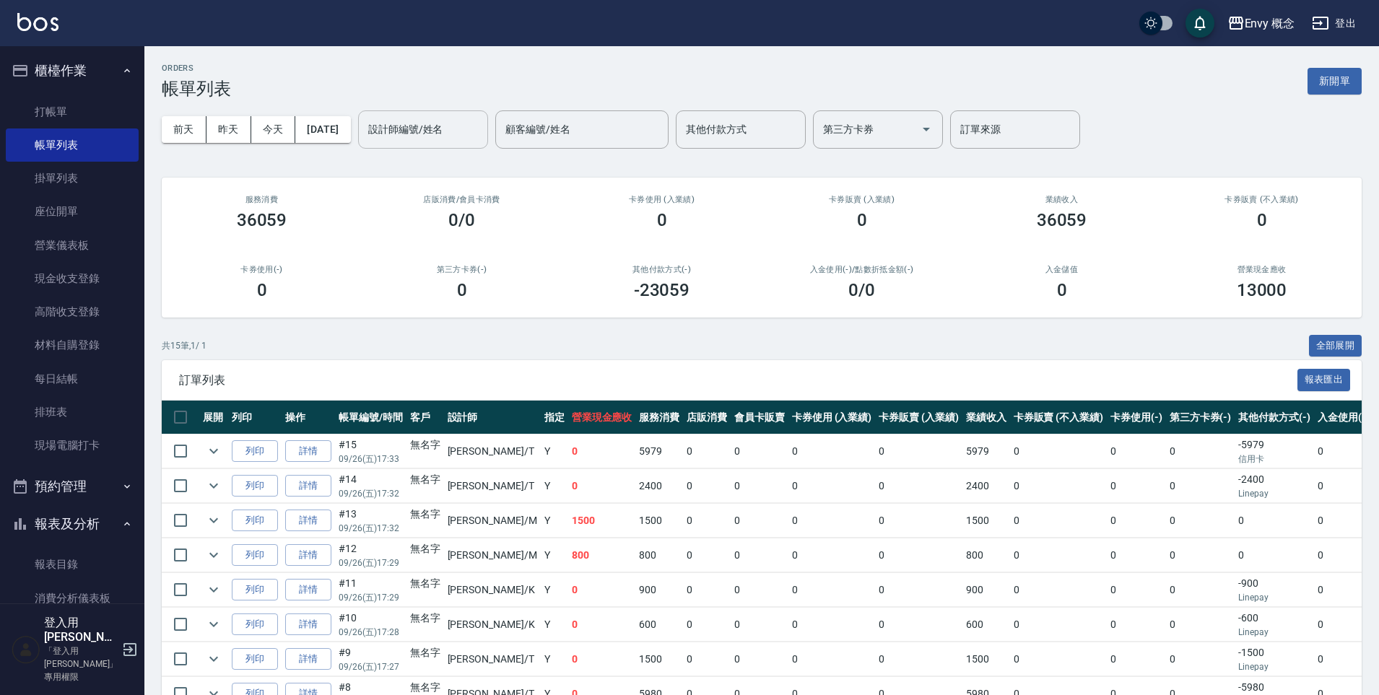
click at [417, 143] on div "設計師編號/姓名" at bounding box center [423, 129] width 130 height 38
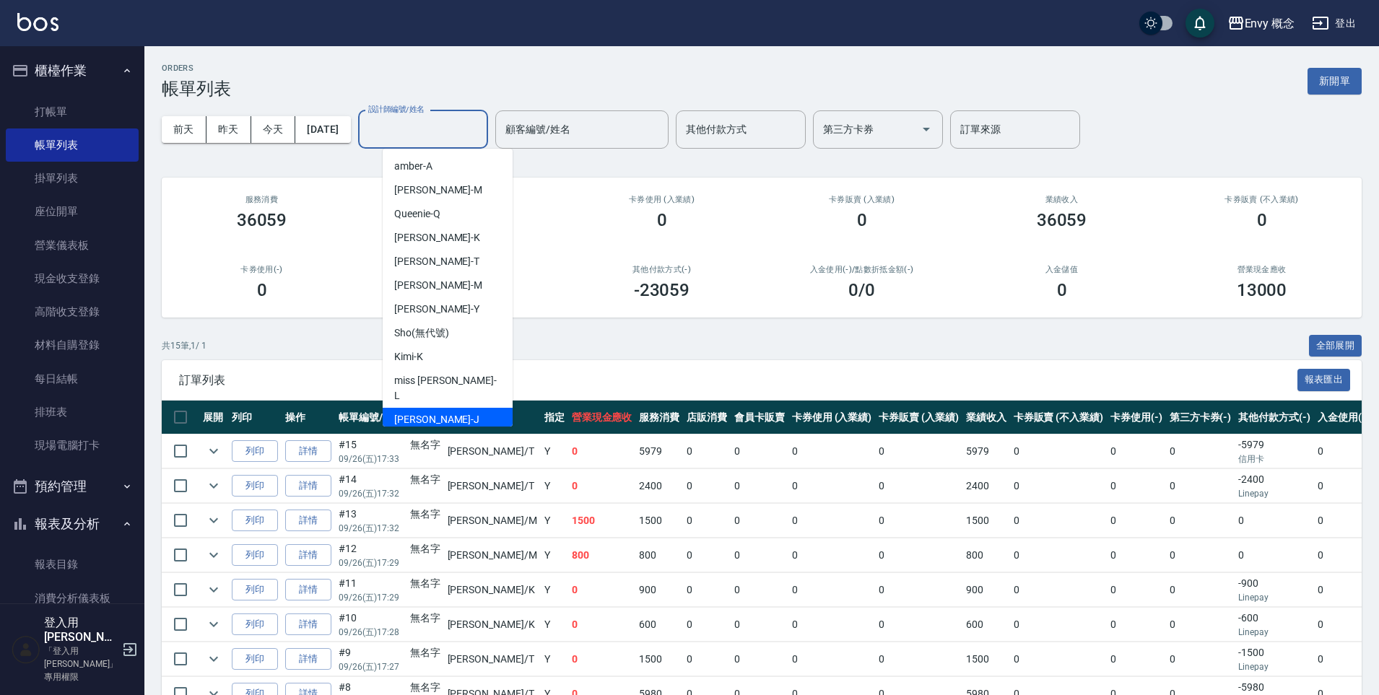
drag, startPoint x: 441, startPoint y: 401, endPoint x: 431, endPoint y: 395, distance: 12.0
click at [441, 408] on div "[PERSON_NAME]" at bounding box center [448, 420] width 130 height 24
type input "[PERSON_NAME]"
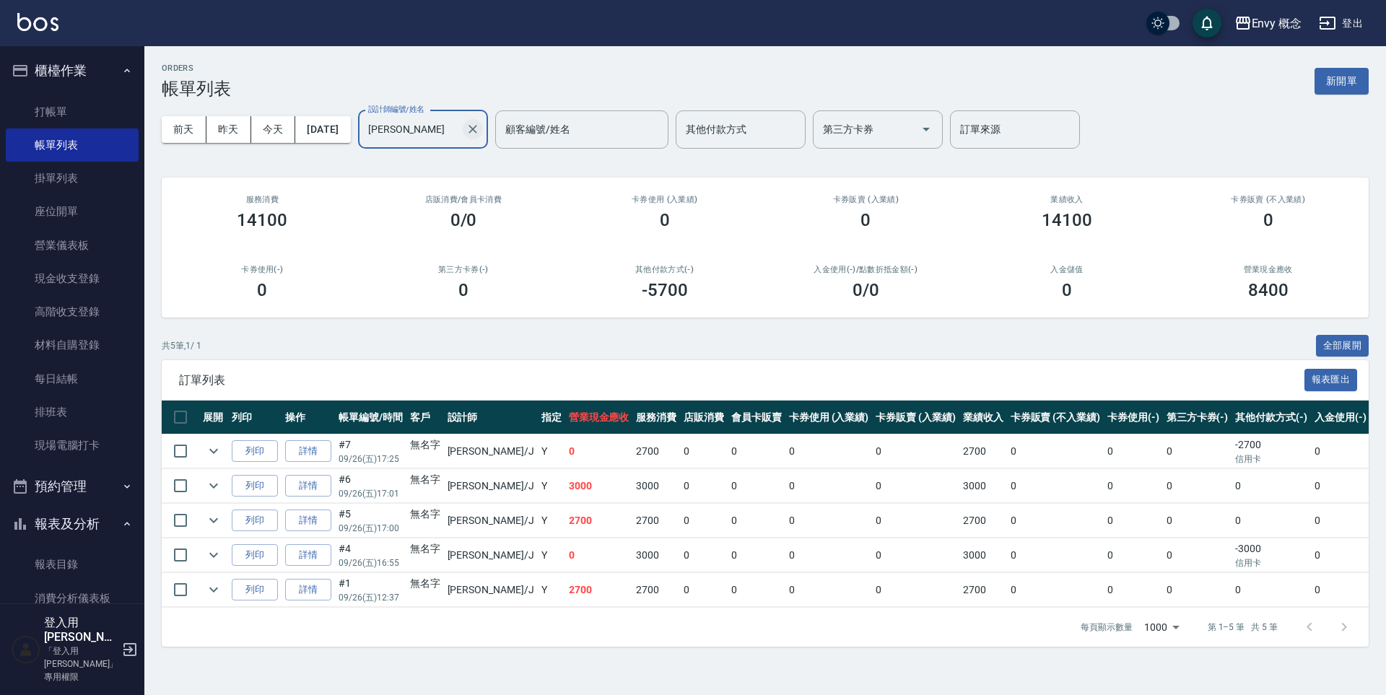
click at [480, 131] on icon "Clear" at bounding box center [473, 129] width 14 height 14
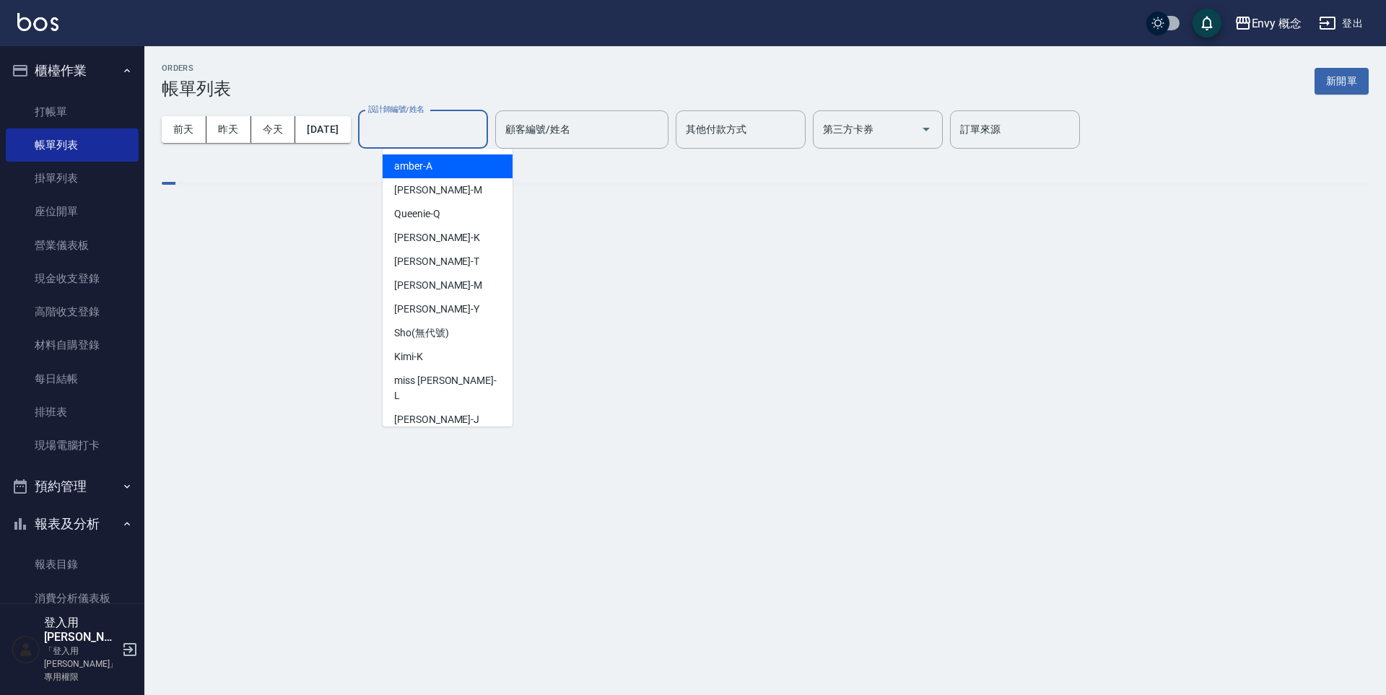
click at [472, 131] on input "設計師編號/姓名" at bounding box center [423, 129] width 117 height 25
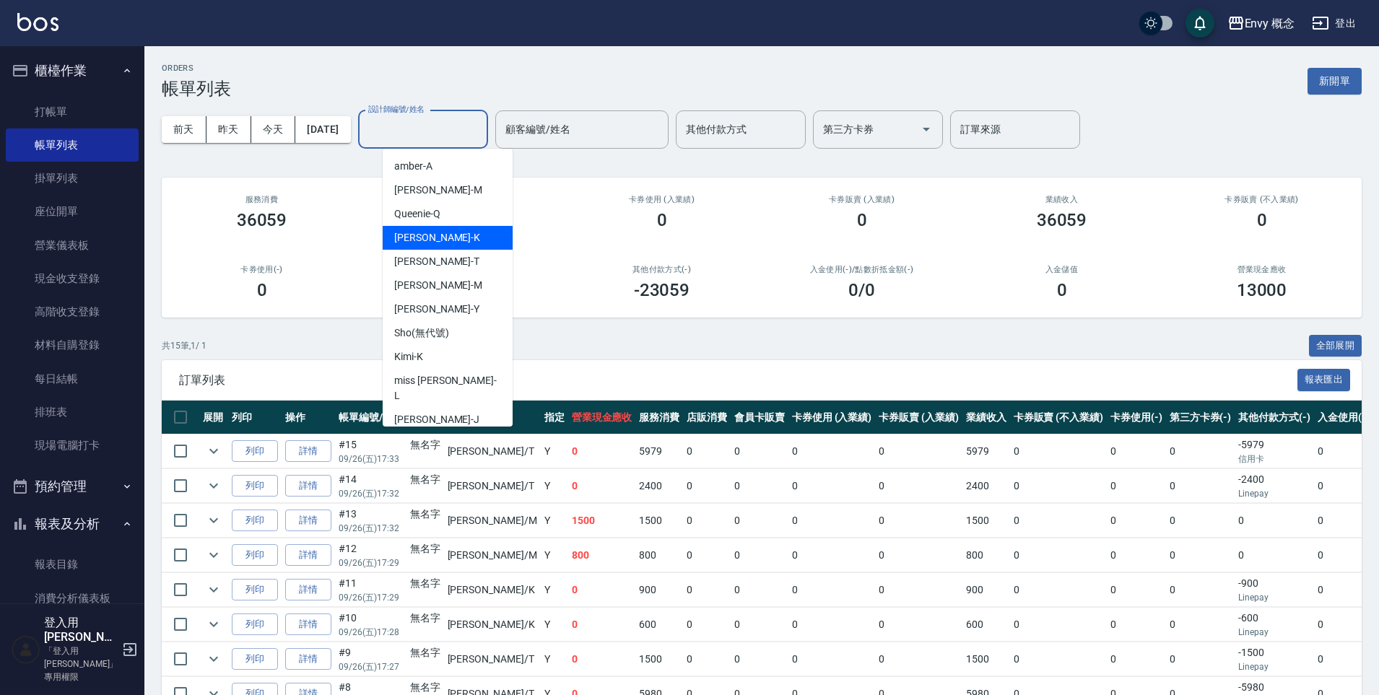
click at [430, 242] on div "[PERSON_NAME]" at bounding box center [448, 238] width 130 height 24
type input "[PERSON_NAME]"
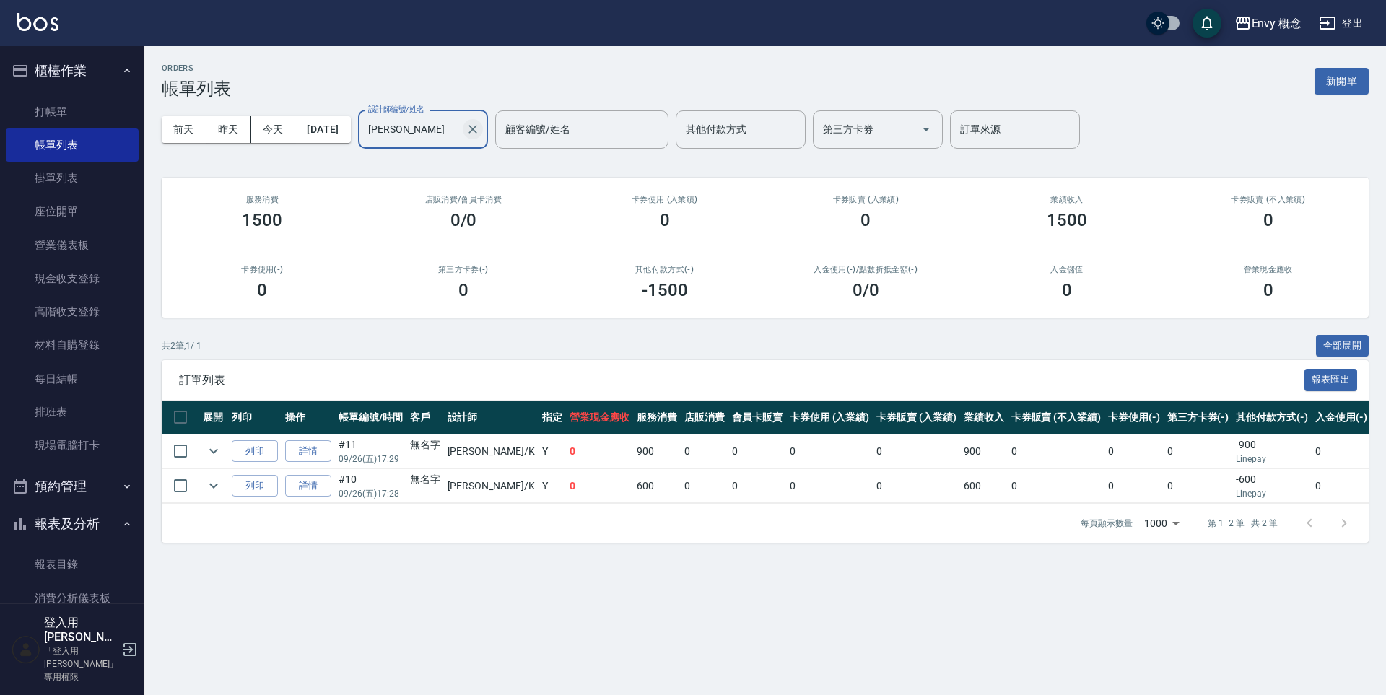
click at [477, 127] on icon "Clear" at bounding box center [473, 129] width 9 height 9
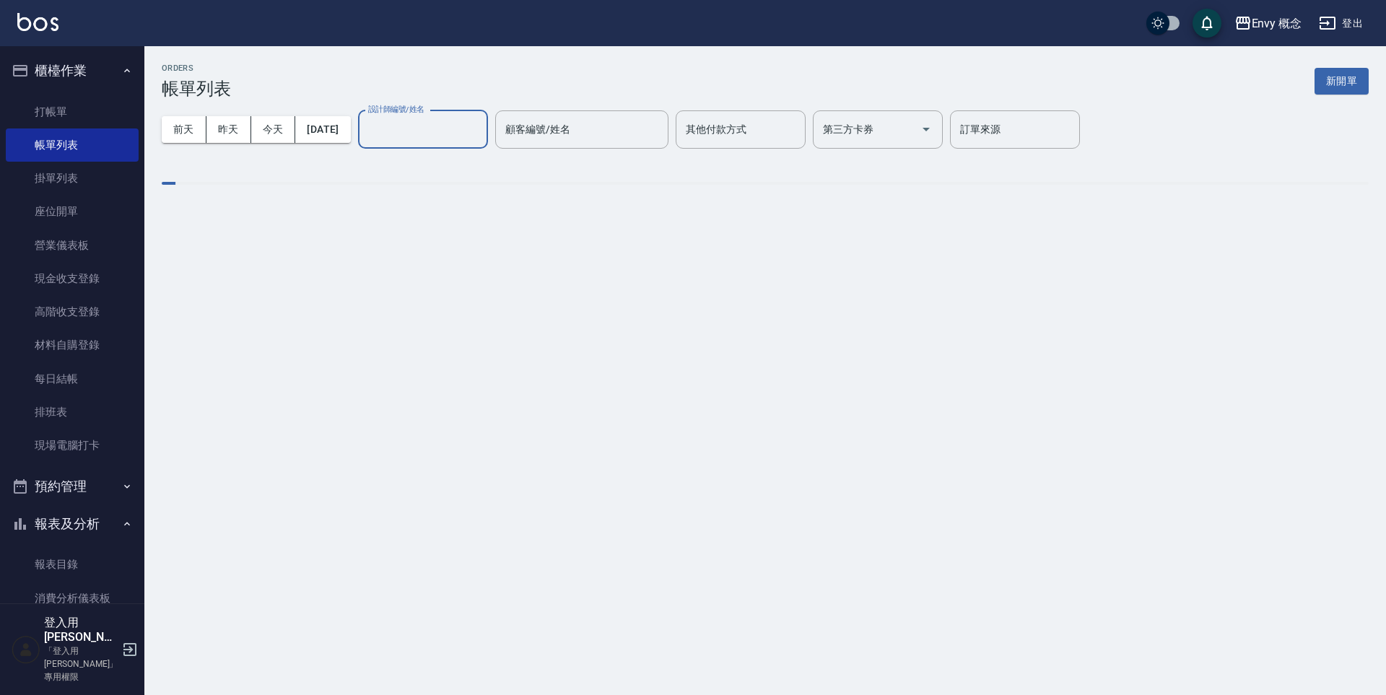
click at [452, 129] on input "設計師編號/姓名" at bounding box center [423, 129] width 117 height 25
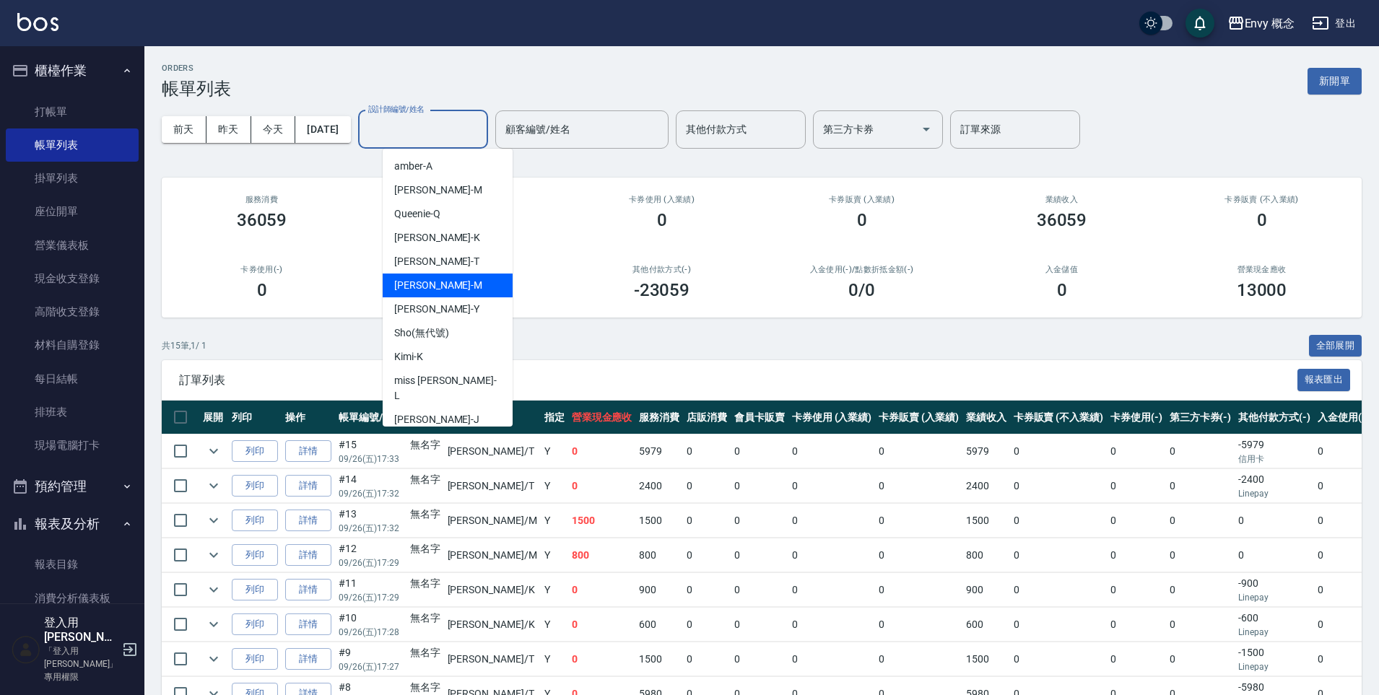
click at [426, 291] on span "[PERSON_NAME]" at bounding box center [438, 285] width 88 height 15
type input "[PERSON_NAME]"
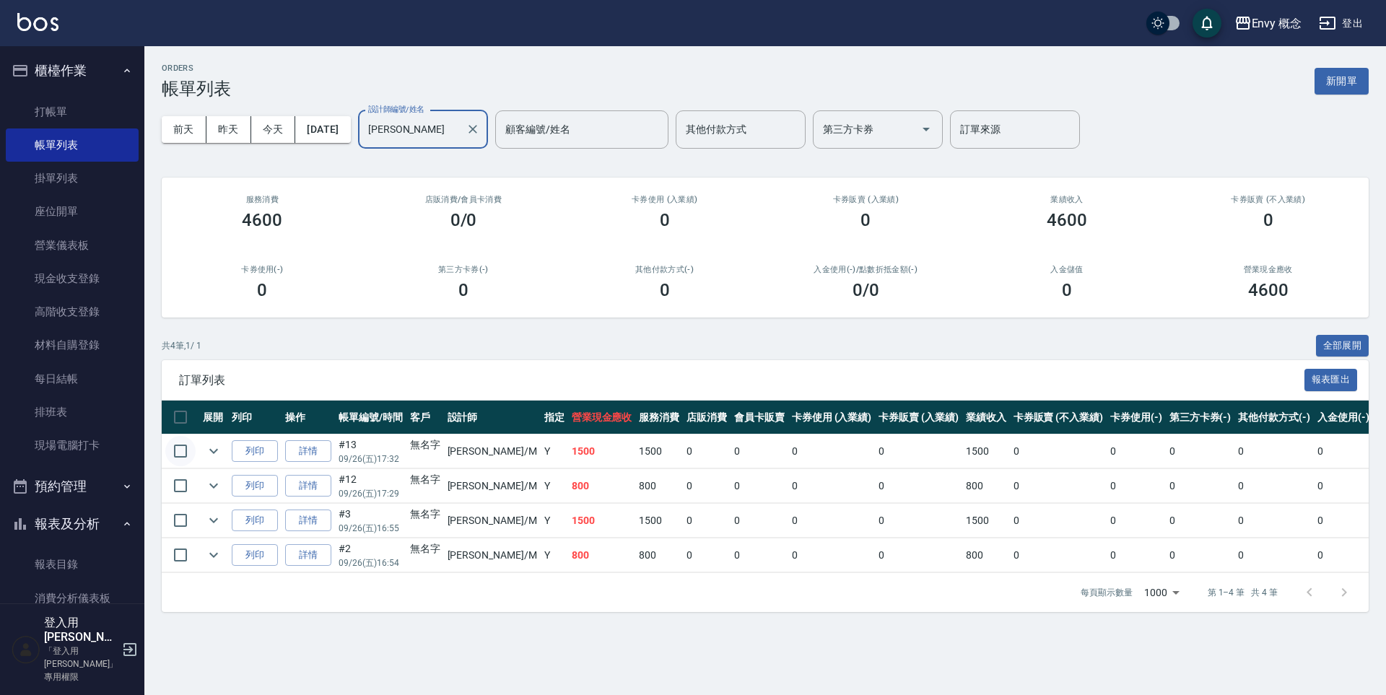
click at [172, 453] on input "checkbox" at bounding box center [180, 451] width 30 height 30
checkbox input "true"
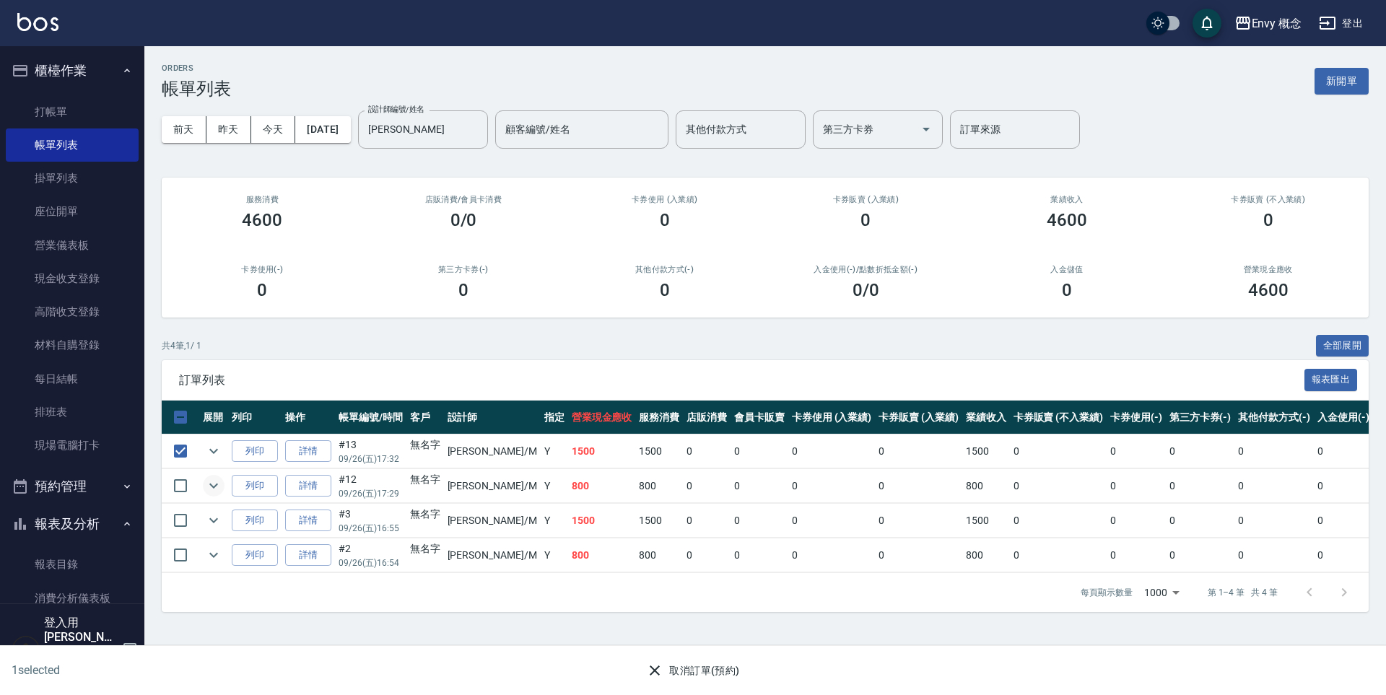
drag, startPoint x: 185, startPoint y: 482, endPoint x: 218, endPoint y: 487, distance: 33.6
click at [186, 482] on input "checkbox" at bounding box center [180, 486] width 30 height 30
checkbox input "true"
click at [664, 674] on button "取消訂單(預約)" at bounding box center [693, 671] width 105 height 27
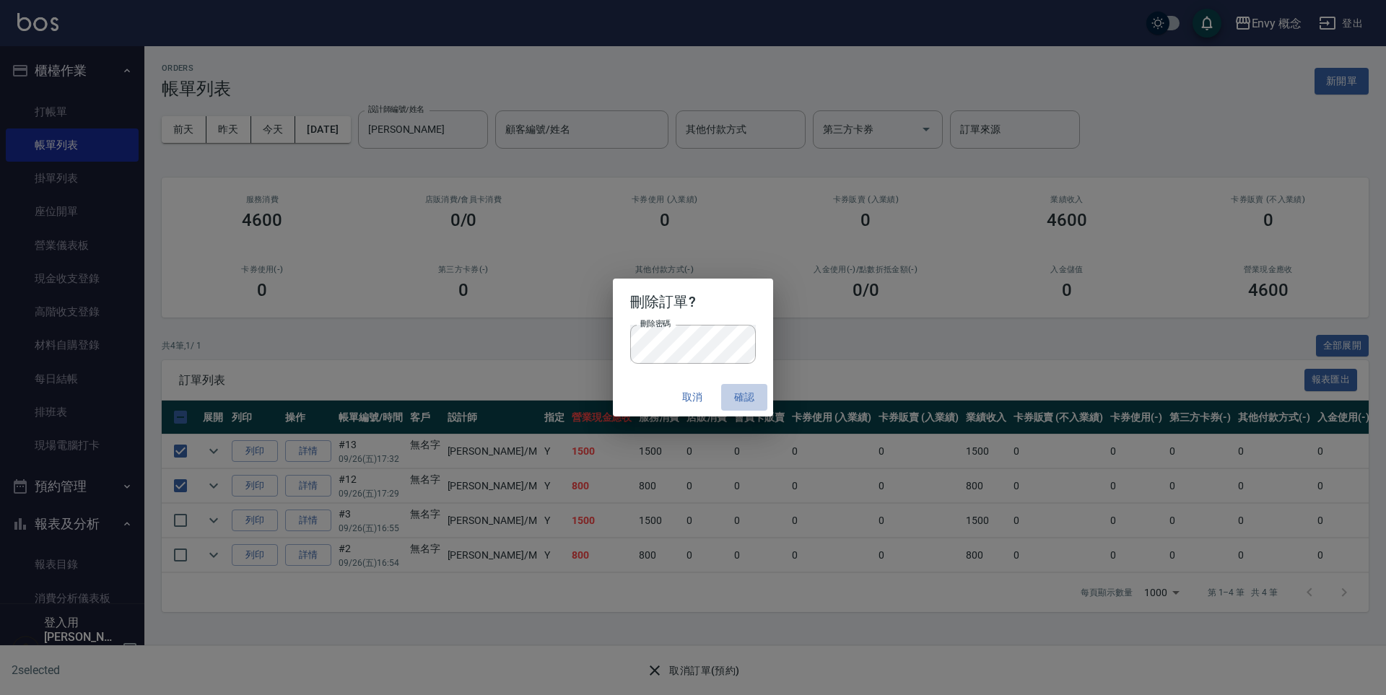
click at [745, 391] on button "確認" at bounding box center [744, 397] width 46 height 27
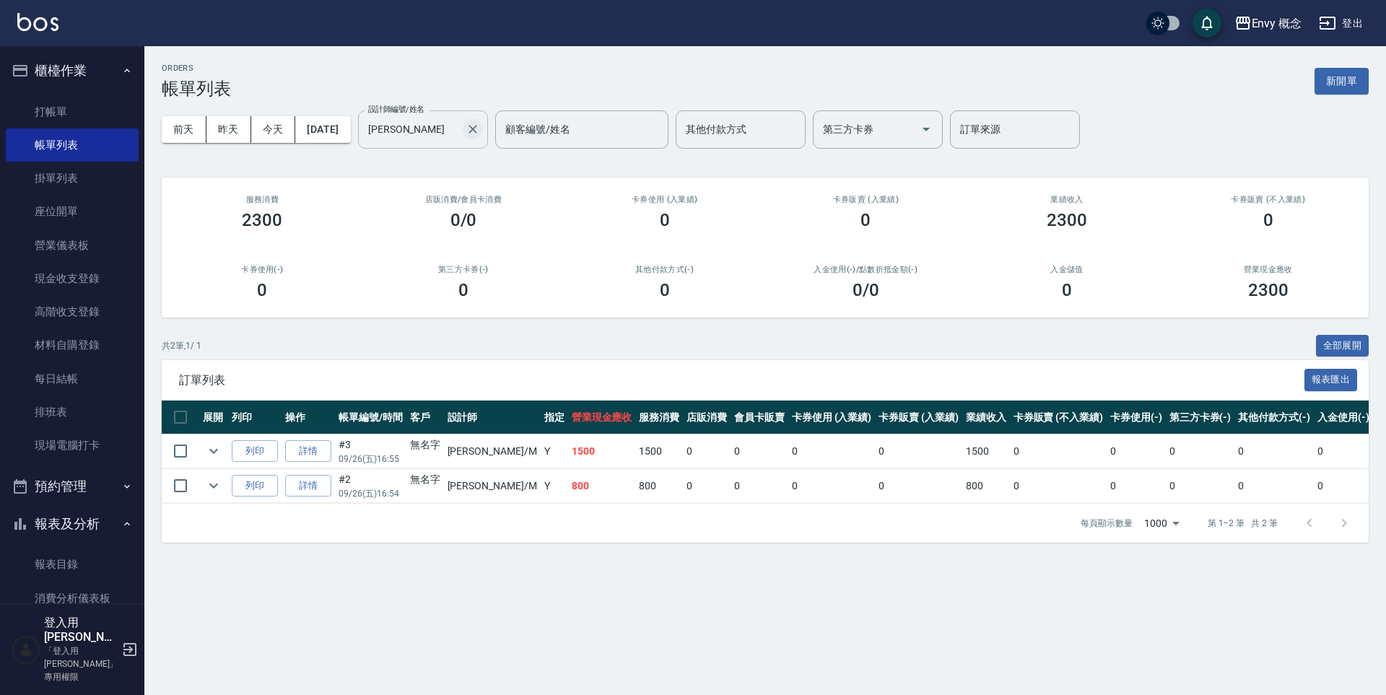
click at [480, 131] on icon "Clear" at bounding box center [473, 129] width 14 height 14
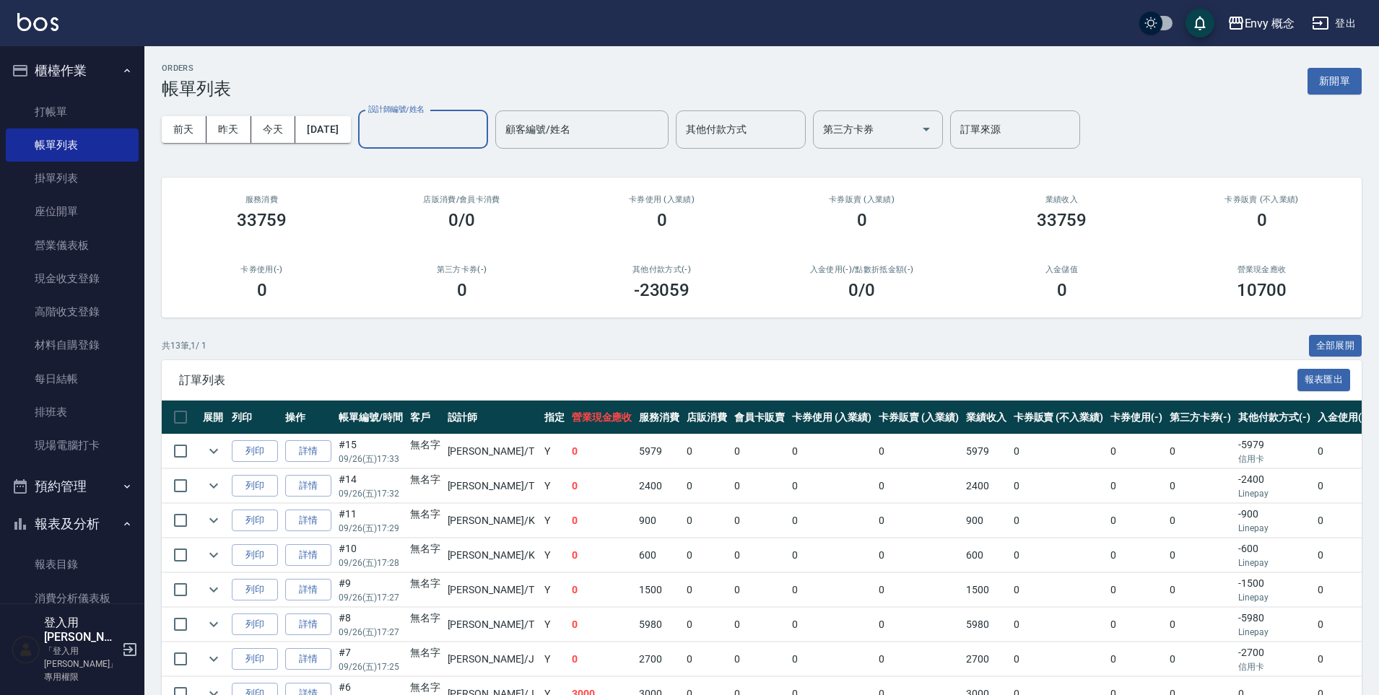
click at [492, 84] on div "ORDERS 帳單列表 新開單" at bounding box center [762, 81] width 1200 height 35
